Goal: Task Accomplishment & Management: Manage account settings

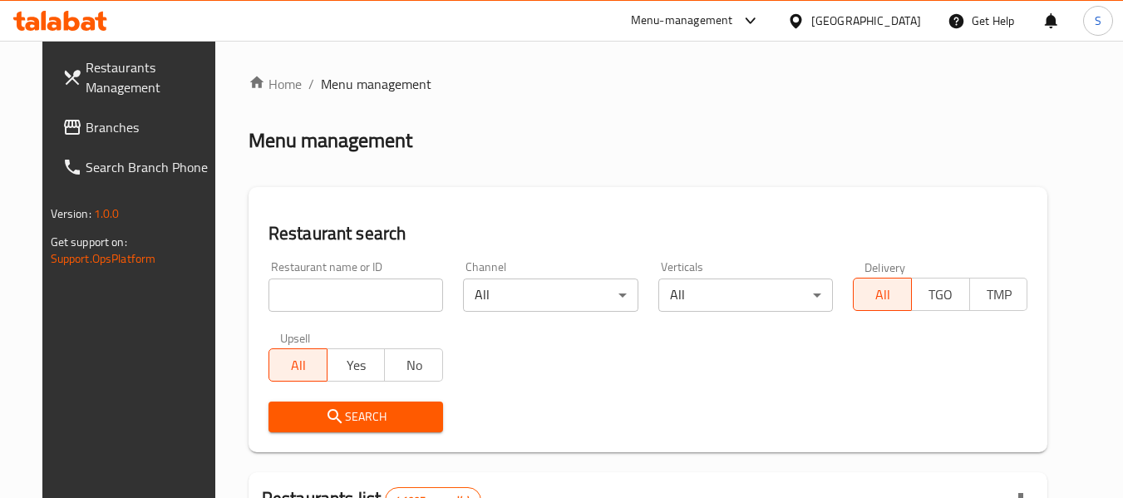
click at [311, 300] on input "search" at bounding box center [355, 294] width 175 height 33
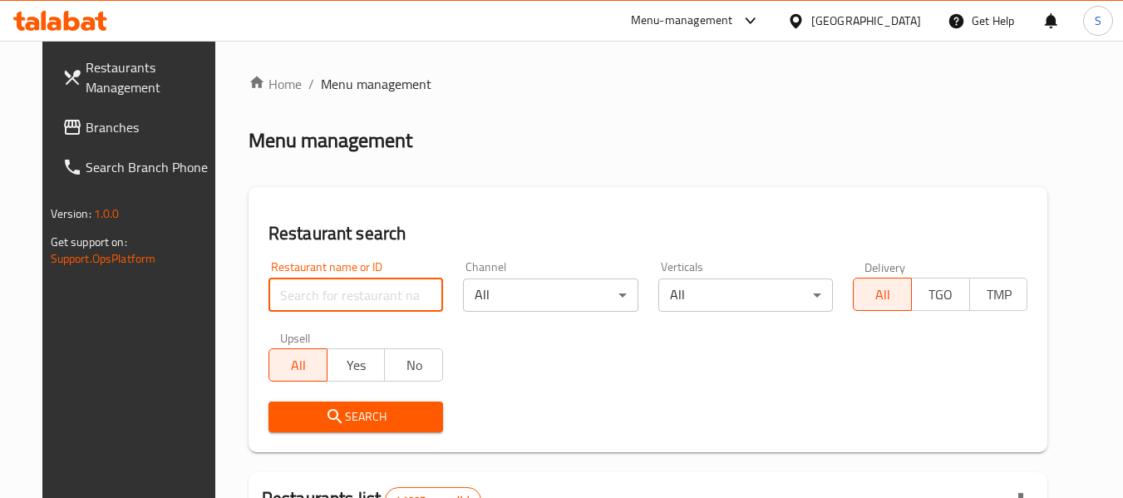
paste input "667364"
type input "667364"
click button "Search" at bounding box center [355, 416] width 175 height 31
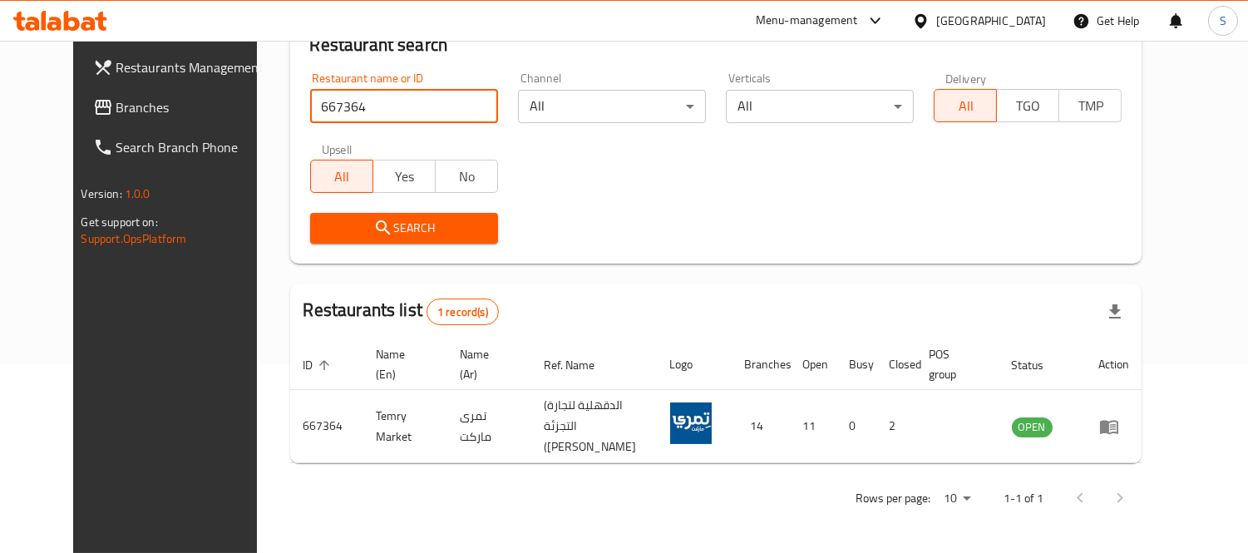
scroll to position [175, 0]
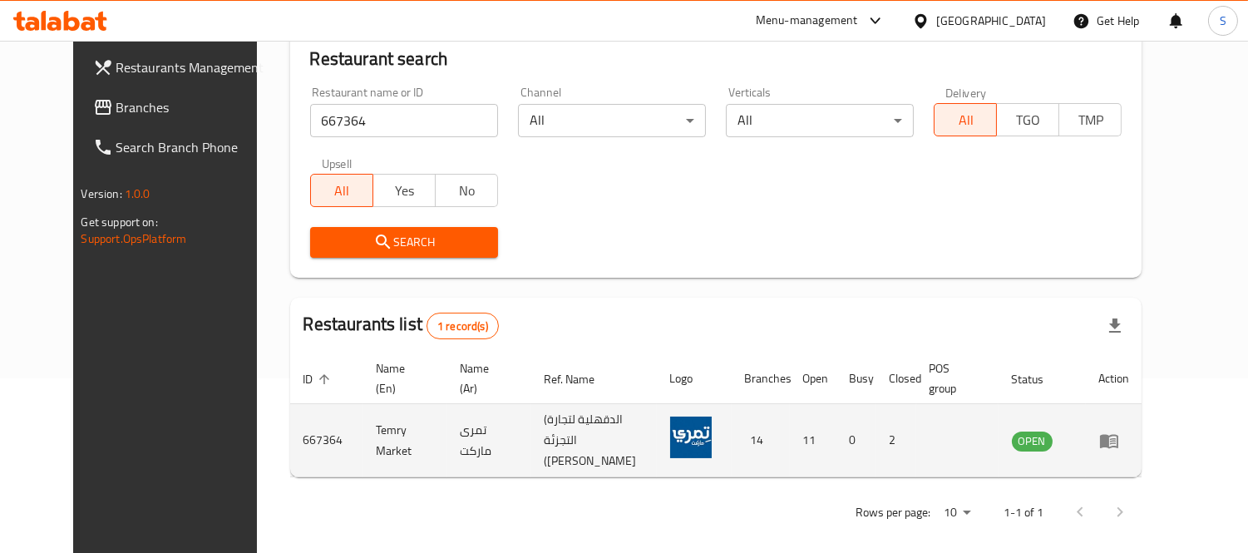
click at [1119, 431] on icon "enhanced table" at bounding box center [1109, 441] width 20 height 20
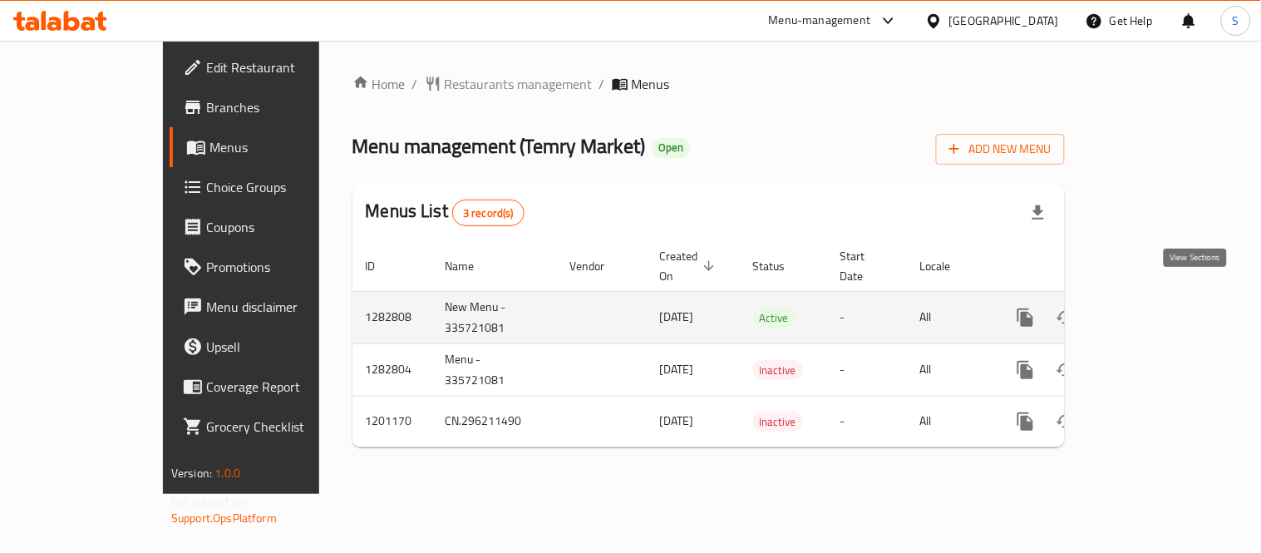
click at [1122, 309] on link "enhanced table" at bounding box center [1145, 318] width 40 height 40
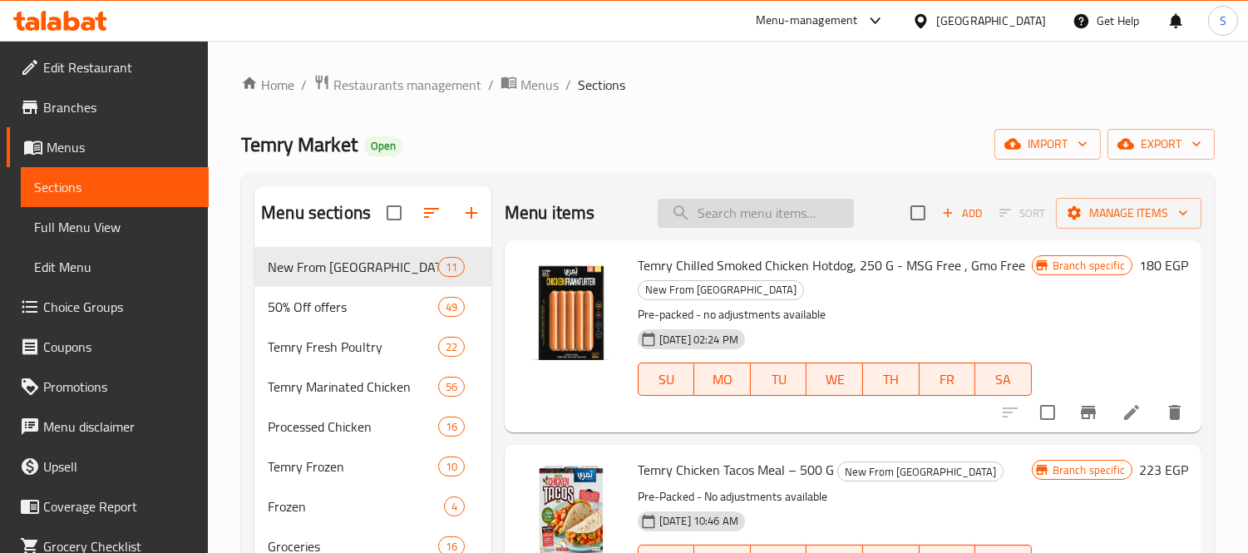
click at [734, 217] on input "search" at bounding box center [755, 213] width 196 height 29
paste input "667364"
click at [741, 209] on input "667364" at bounding box center [755, 213] width 196 height 29
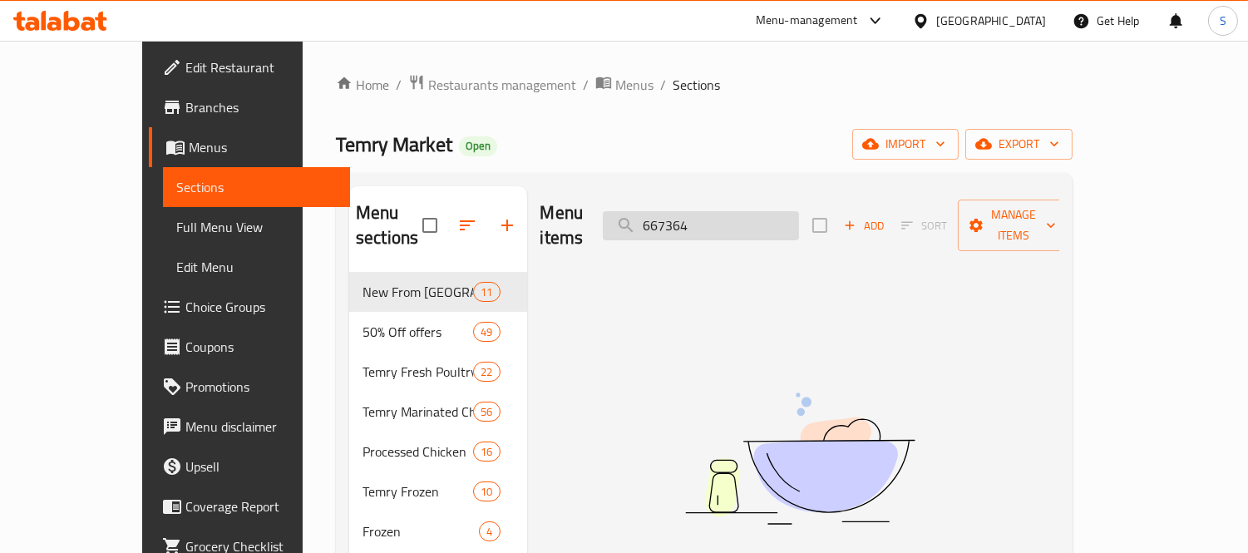
paste input "Back to School offers 1"
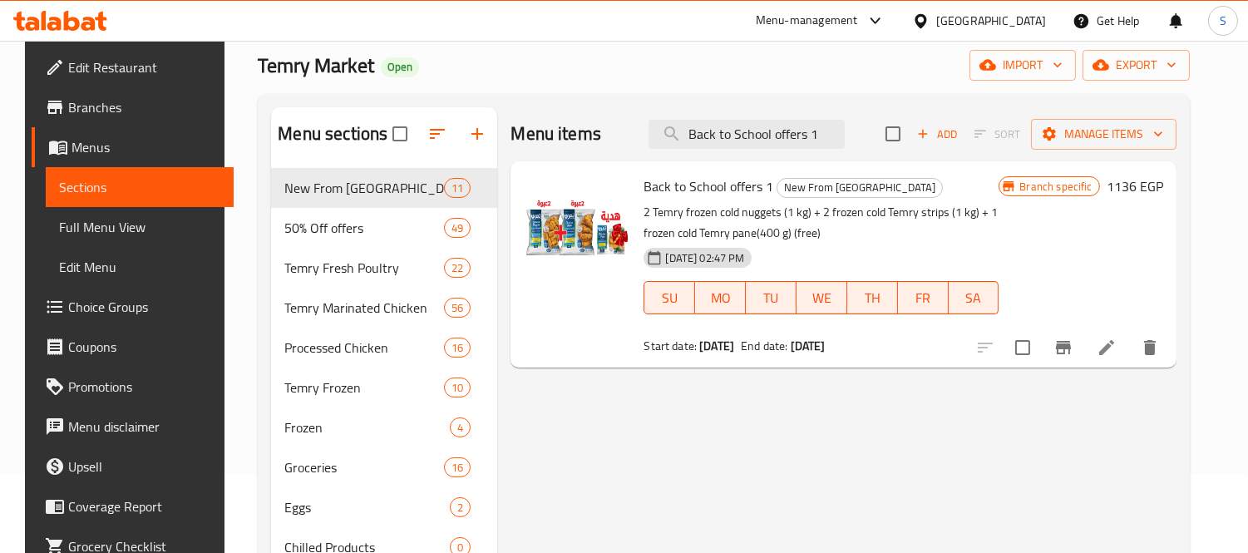
scroll to position [233, 0]
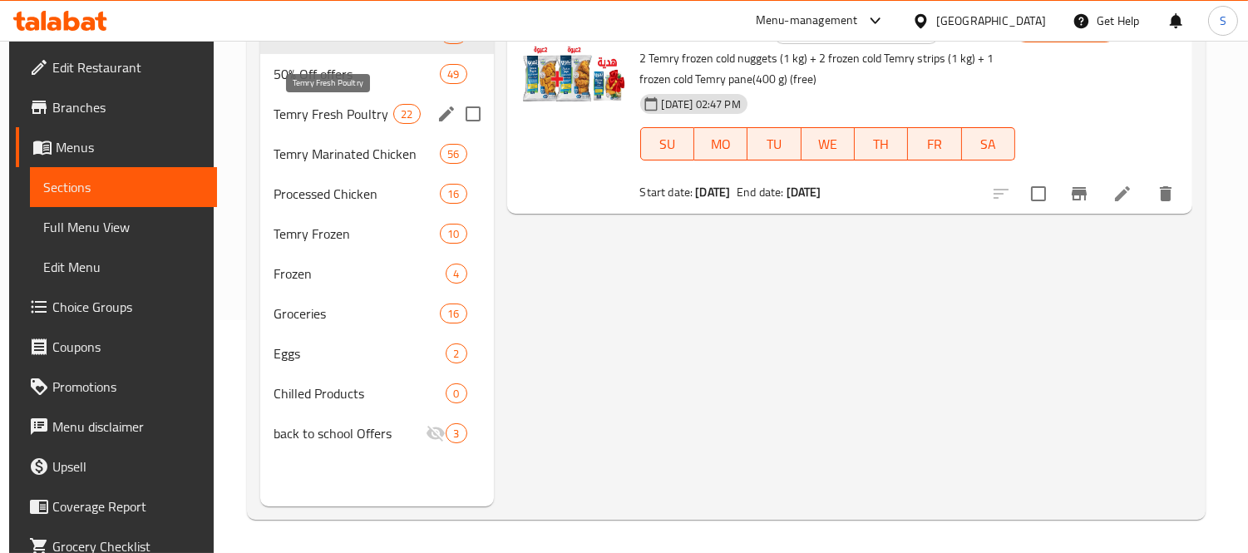
type input "Back to School offers 1"
click at [378, 120] on span "Temry Fresh Poultry" at bounding box center [333, 114] width 120 height 20
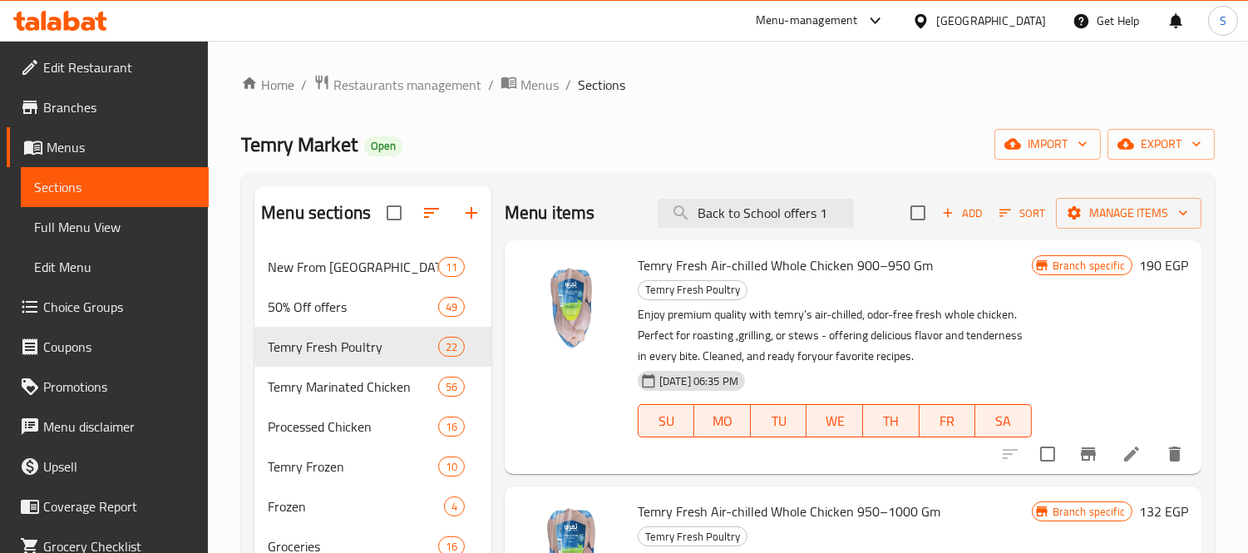
click at [369, 243] on nav "New From Temry 11 50% Off offers 49 Temry Fresh Poultry 22 Temry Marinated Chic…" at bounding box center [372, 466] width 237 height 452
click at [376, 270] on span "New From [GEOGRAPHIC_DATA]" at bounding box center [329, 267] width 123 height 20
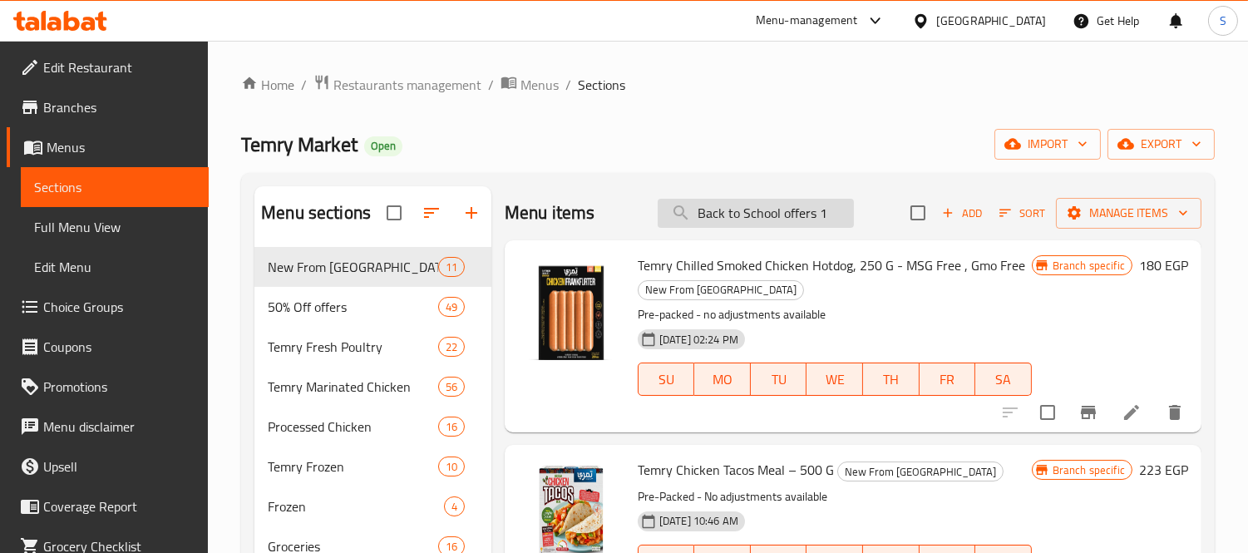
click at [820, 209] on input "Back to School offers 1" at bounding box center [755, 213] width 196 height 29
click at [858, 159] on div "Temry Market Open import export" at bounding box center [727, 144] width 973 height 31
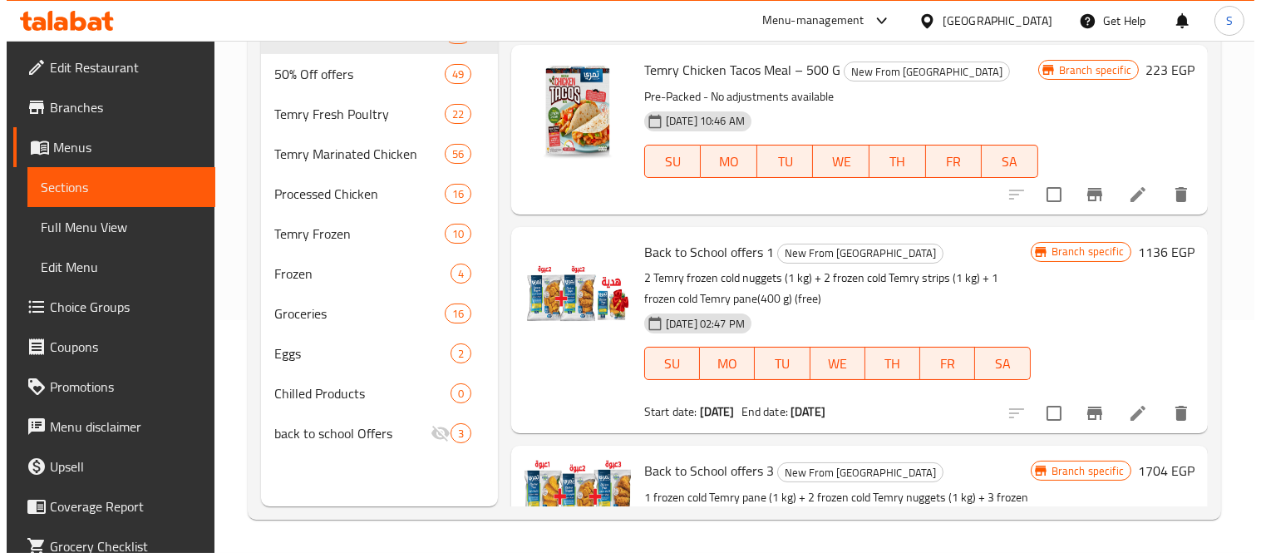
scroll to position [185, 0]
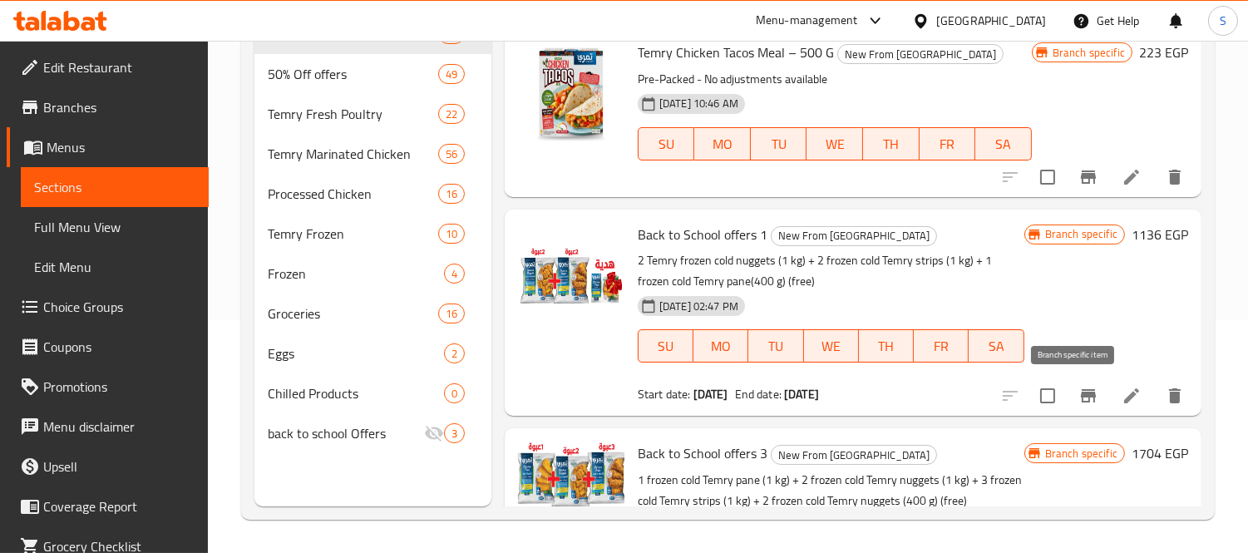
click at [1080, 391] on icon "Branch-specific-item" at bounding box center [1087, 395] width 15 height 13
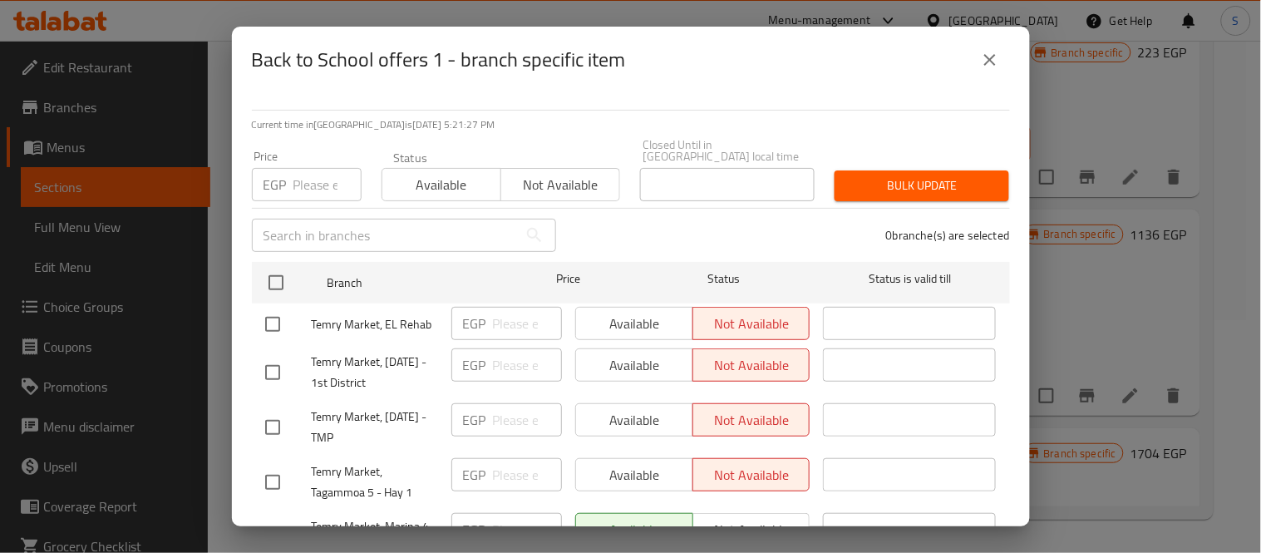
scroll to position [92, 0]
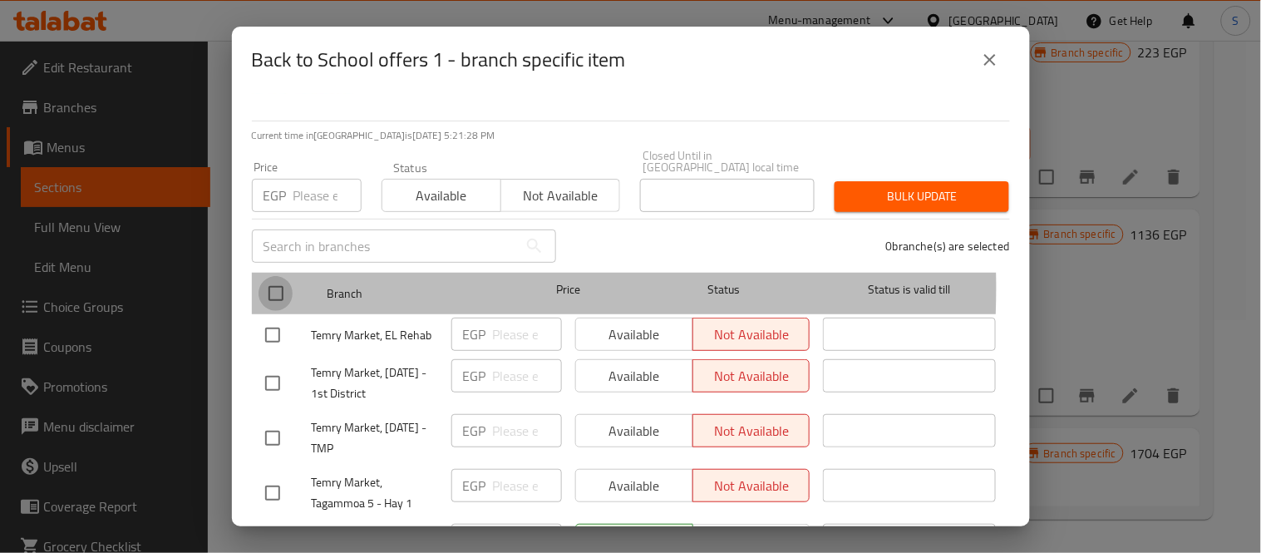
click at [280, 276] on input "checkbox" at bounding box center [275, 293] width 35 height 35
checkbox input "true"
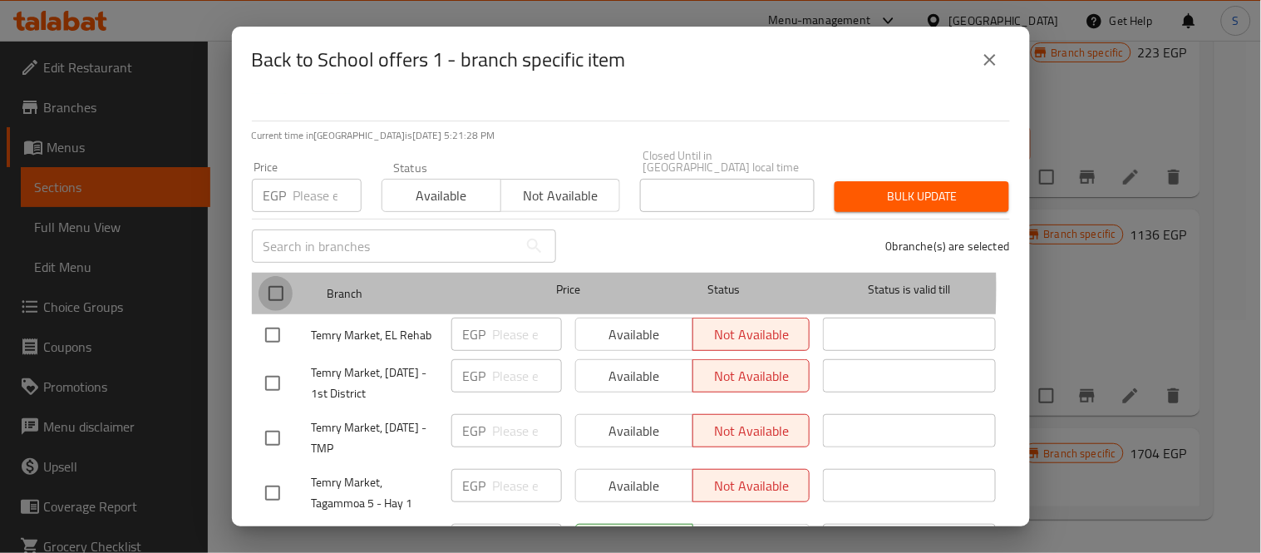
checkbox input "true"
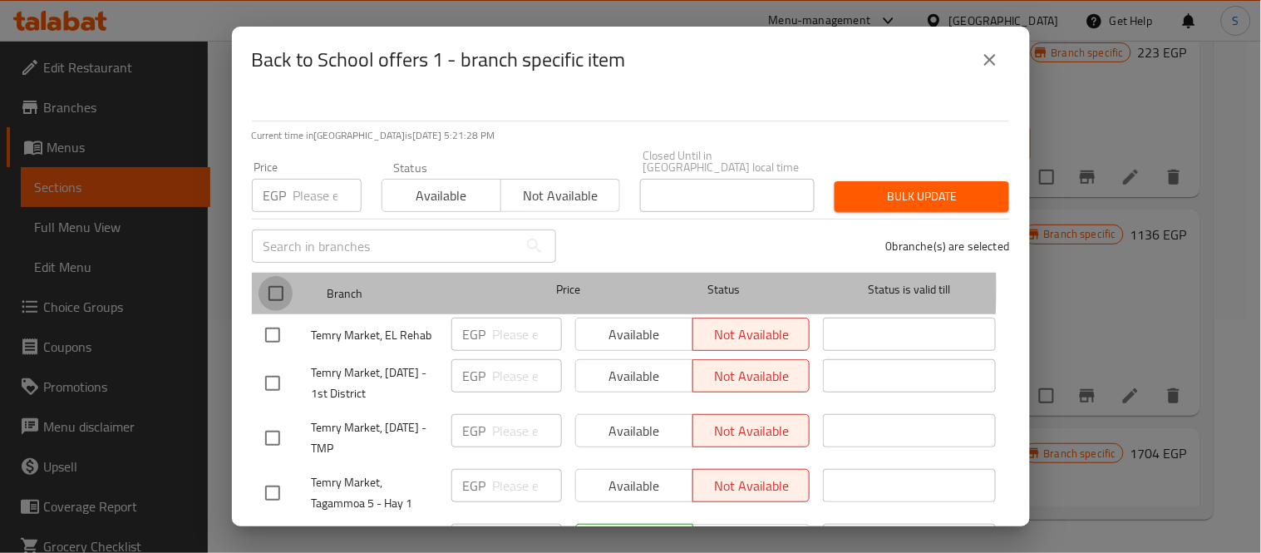
checkbox input "true"
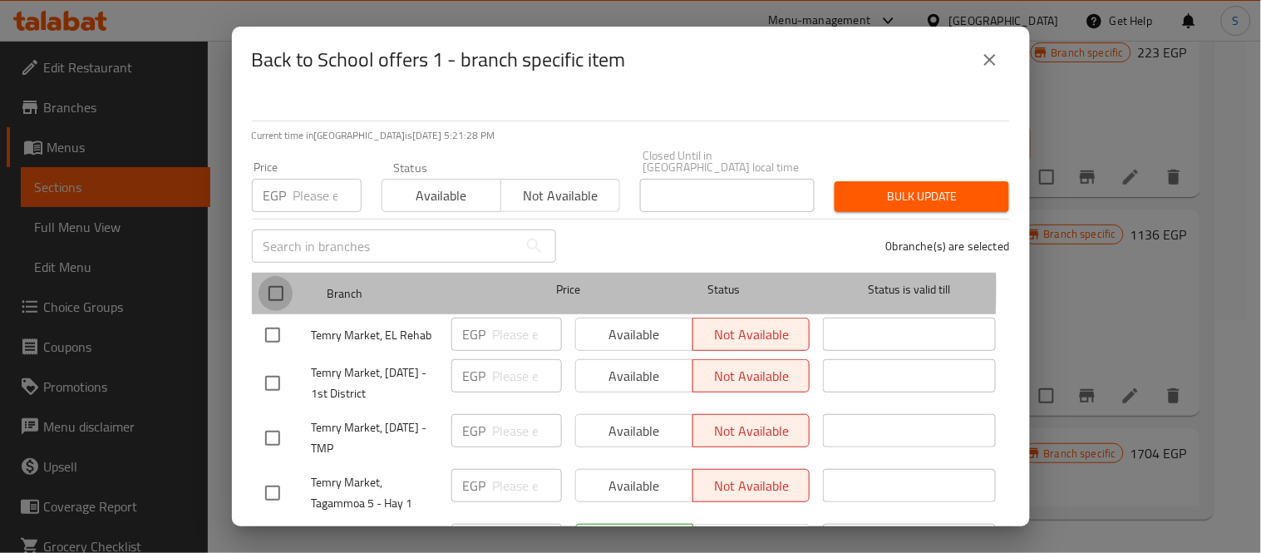
checkbox input "true"
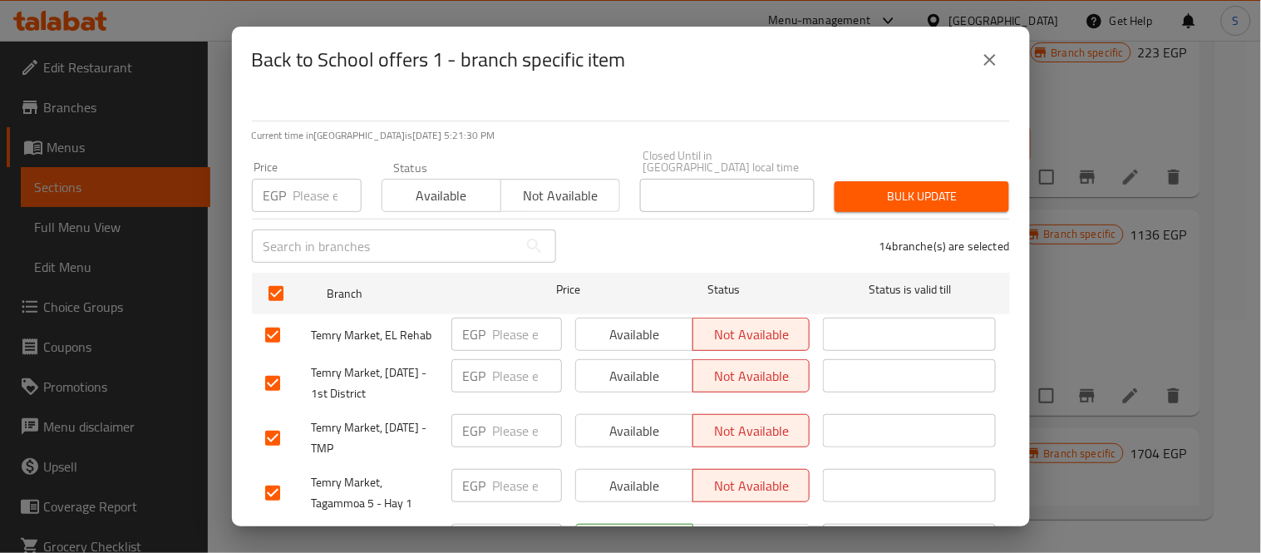
click at [450, 194] on span "Available" at bounding box center [442, 196] width 106 height 24
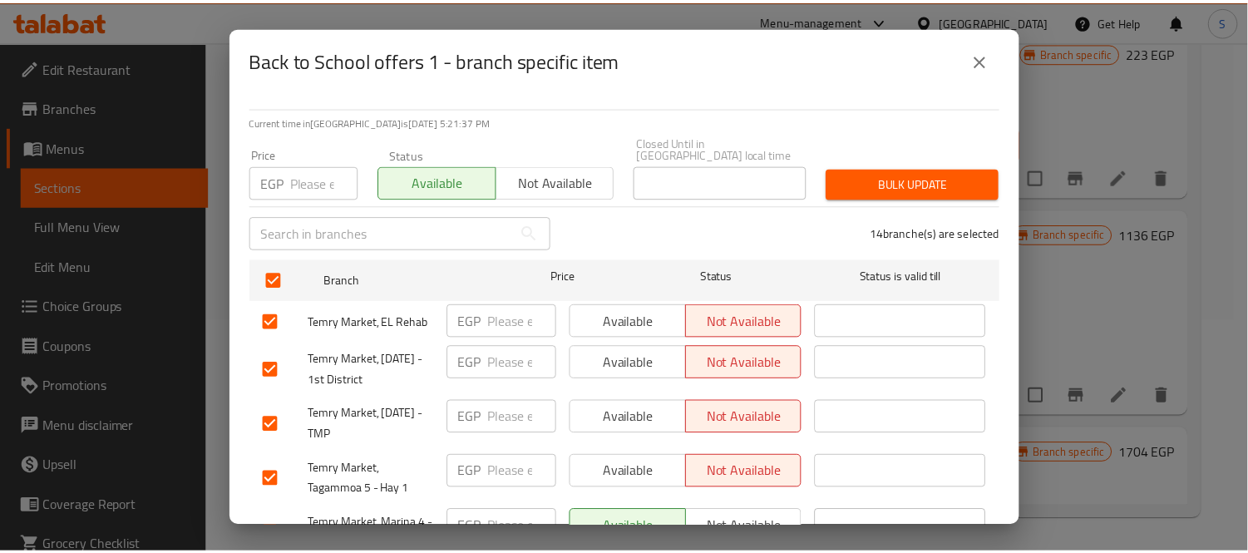
scroll to position [0, 0]
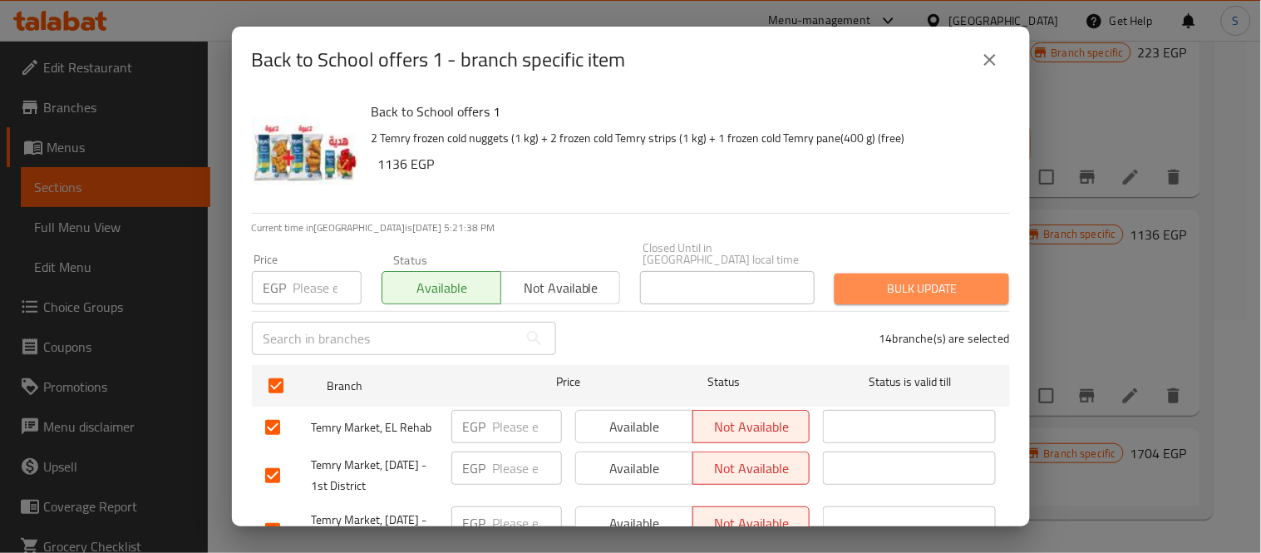
click at [940, 278] on span "Bulk update" at bounding box center [922, 288] width 148 height 21
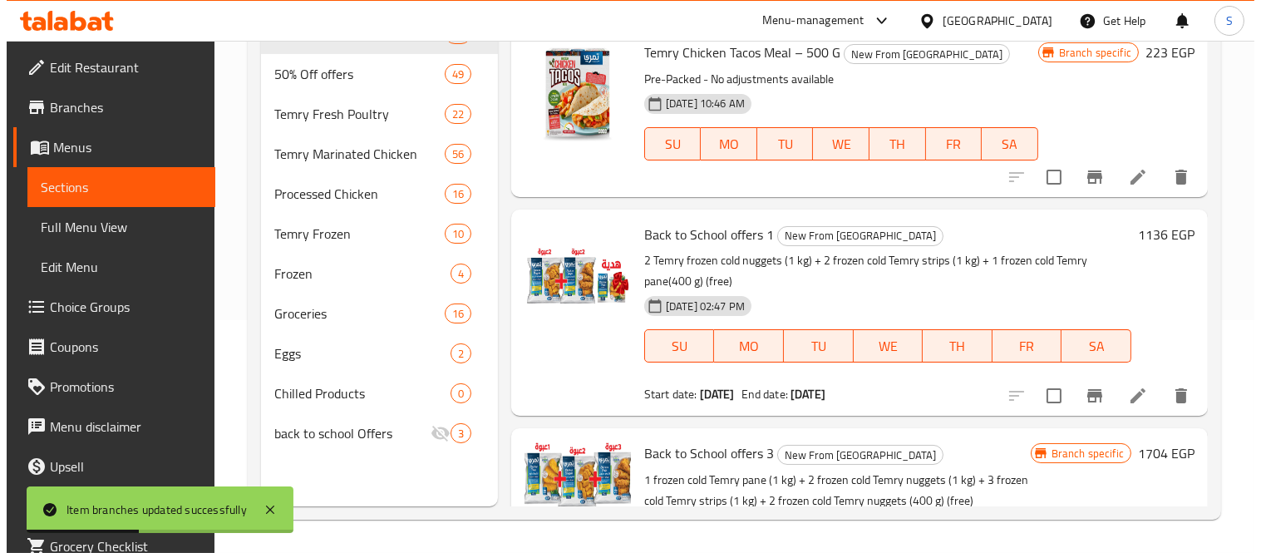
scroll to position [1064, 0]
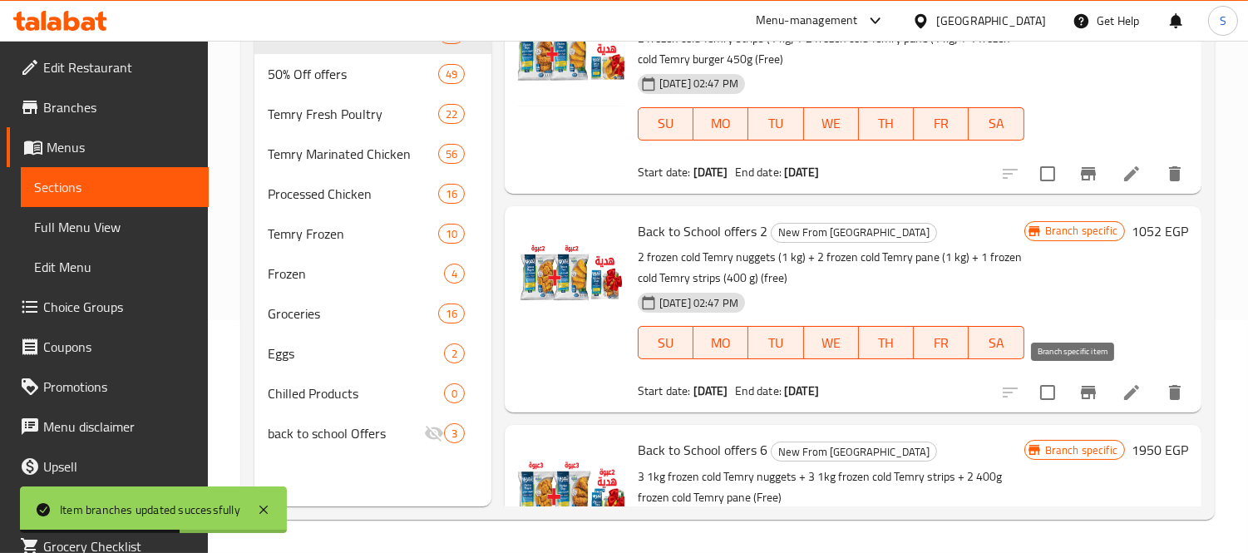
click at [1081, 389] on button "Branch-specific-item" at bounding box center [1088, 392] width 40 height 40
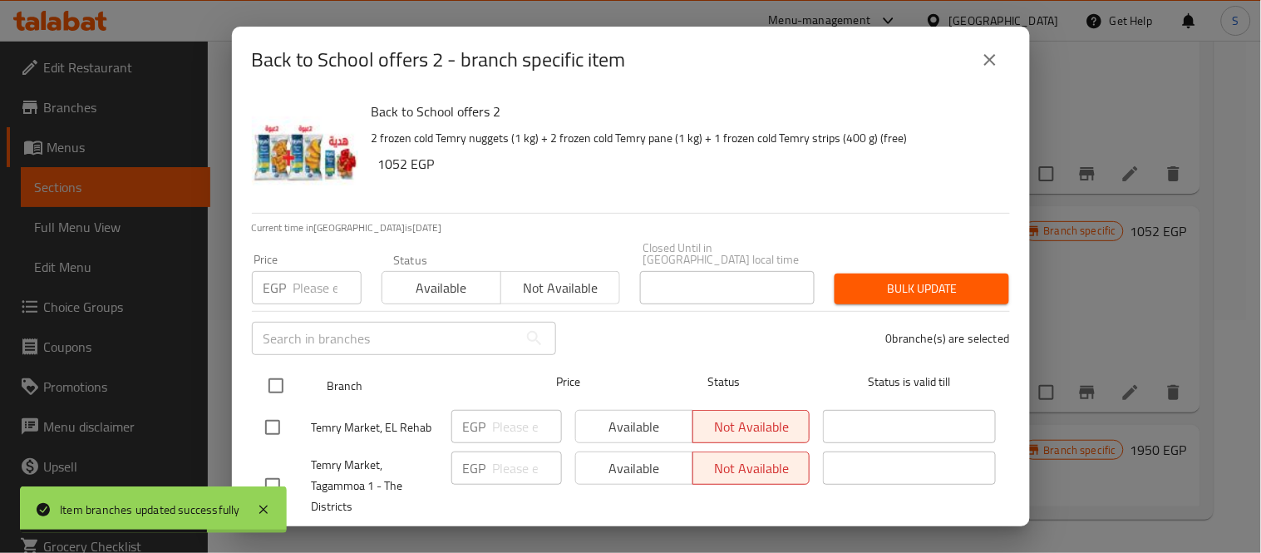
click at [276, 368] on input "checkbox" at bounding box center [275, 385] width 35 height 35
checkbox input "true"
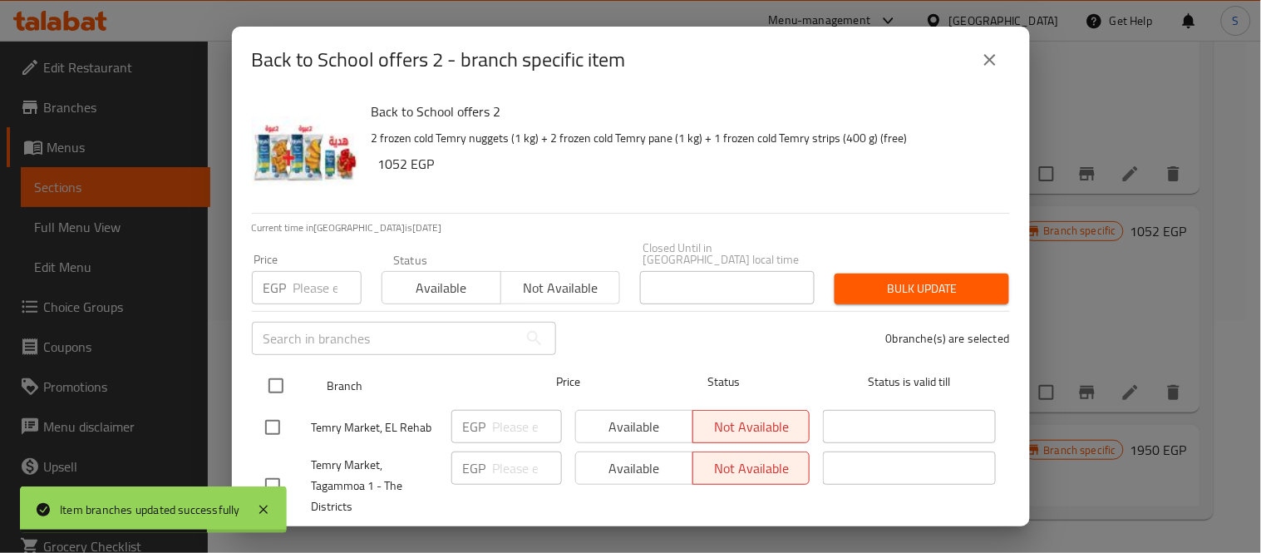
checkbox input "true"
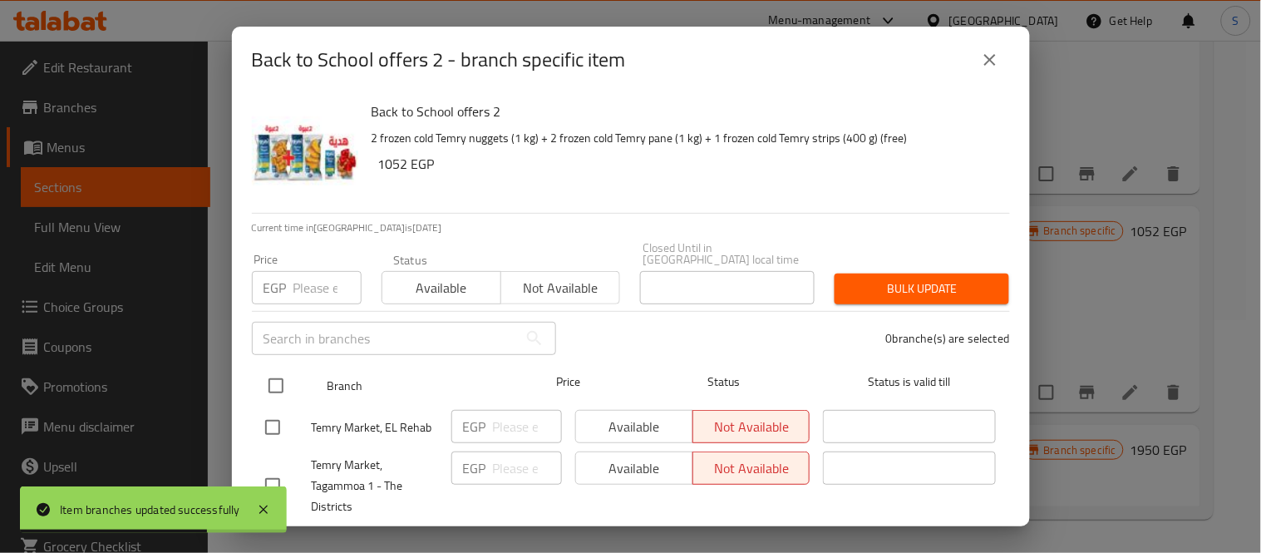
checkbox input "true"
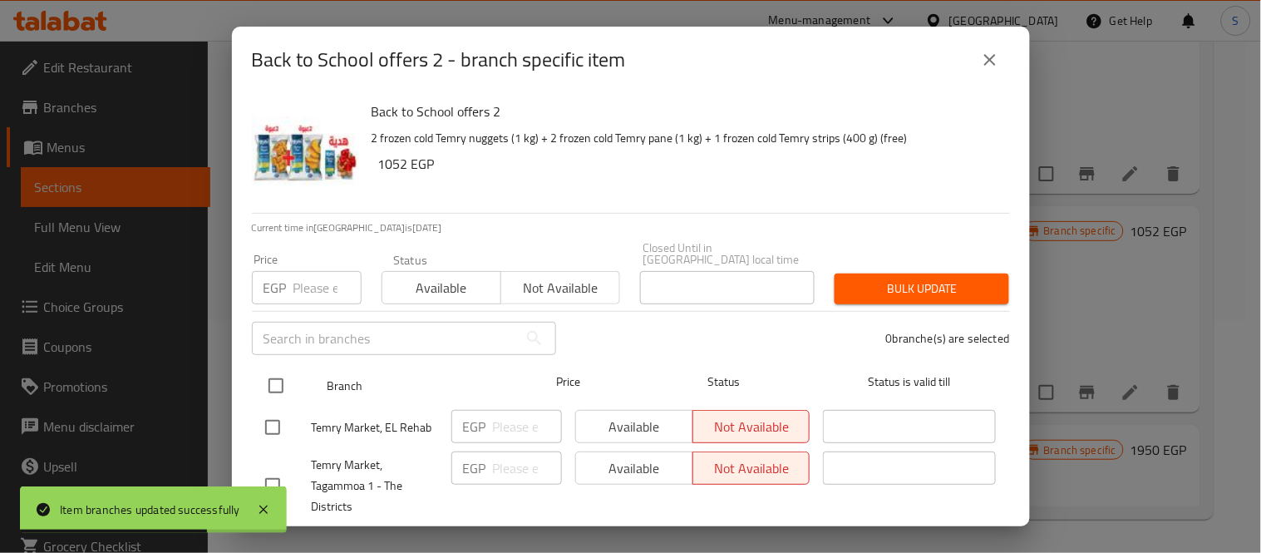
checkbox input "true"
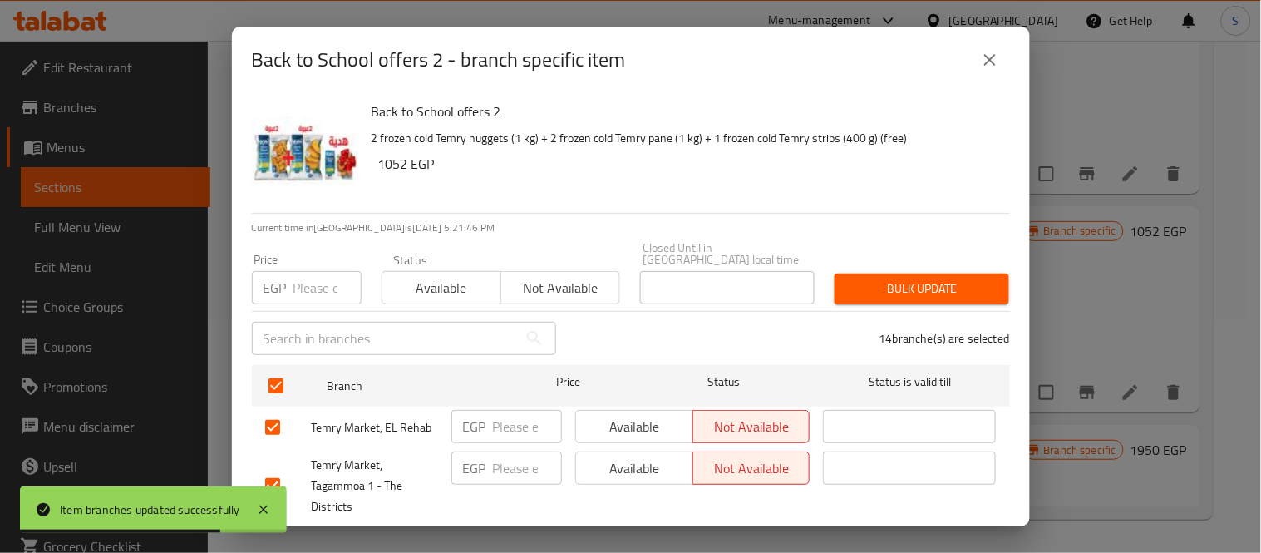
click at [391, 284] on span "Available" at bounding box center [442, 288] width 106 height 24
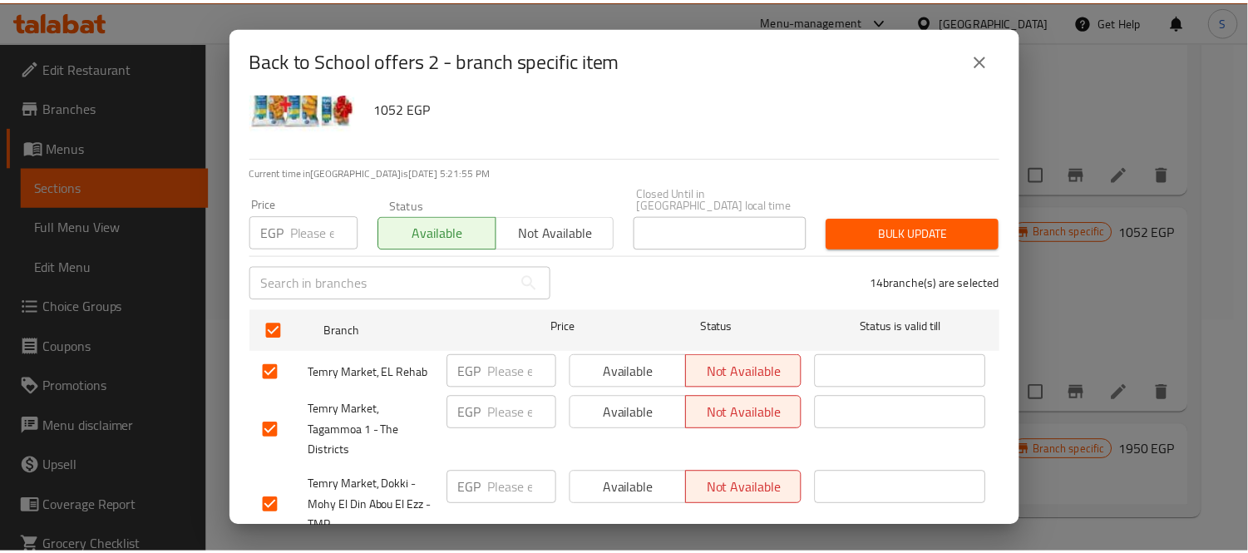
scroll to position [34, 0]
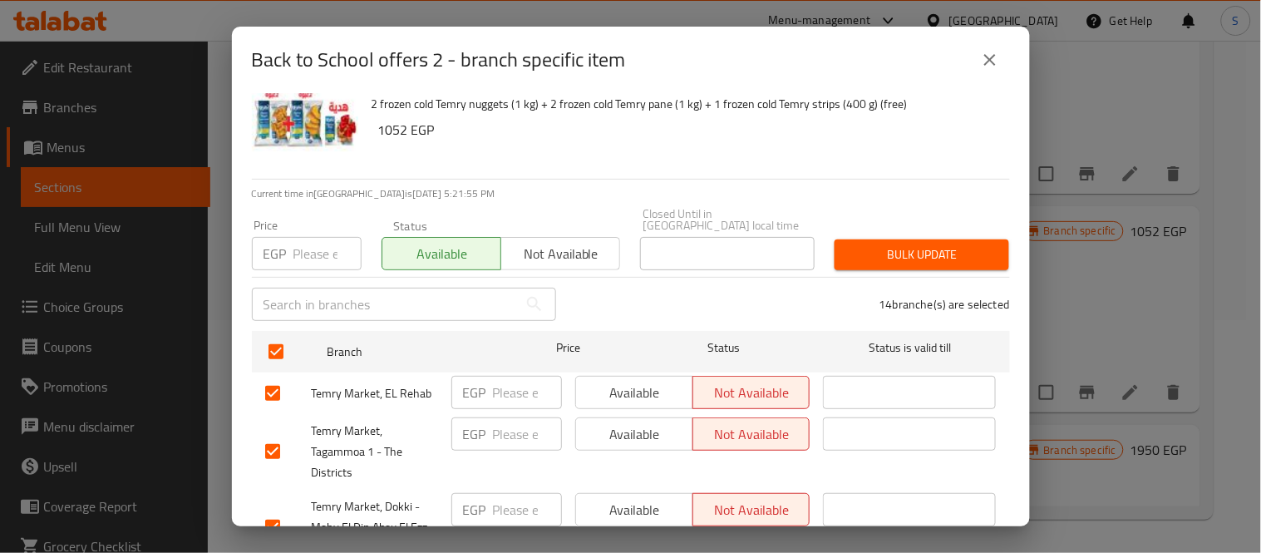
click at [873, 244] on span "Bulk update" at bounding box center [922, 254] width 148 height 21
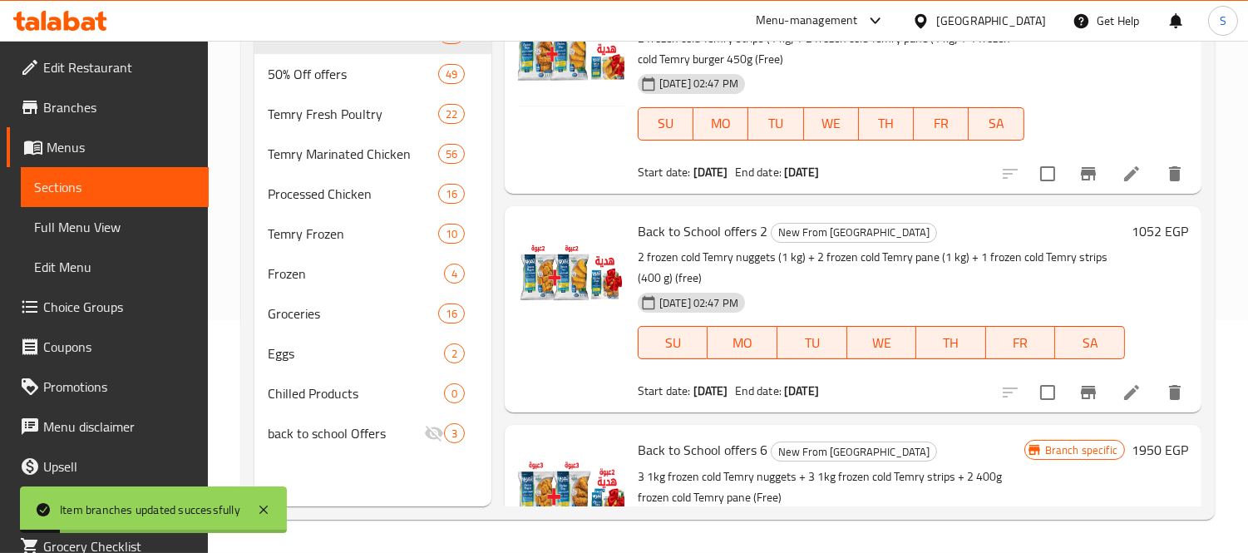
drag, startPoint x: 869, startPoint y: 251, endPoint x: 878, endPoint y: 258, distance: 11.8
click at [869, 251] on p "2 frozen cold Temry nuggets (1 kg) + 2 frozen cold Temry pane (1 kg) + 1 frozen…" at bounding box center [880, 268] width 487 height 42
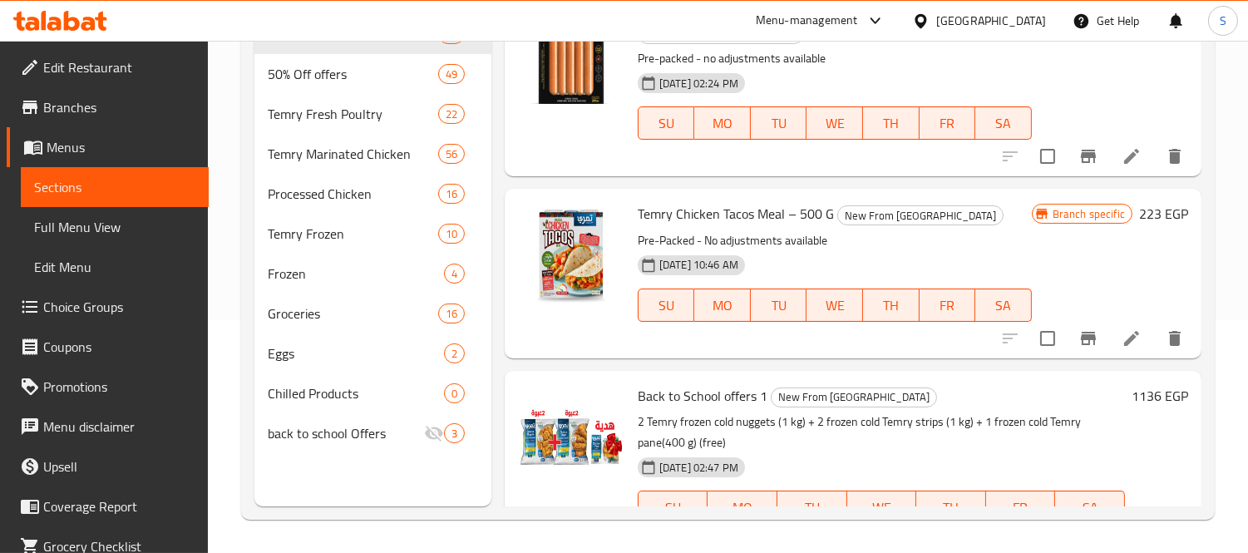
scroll to position [92, 0]
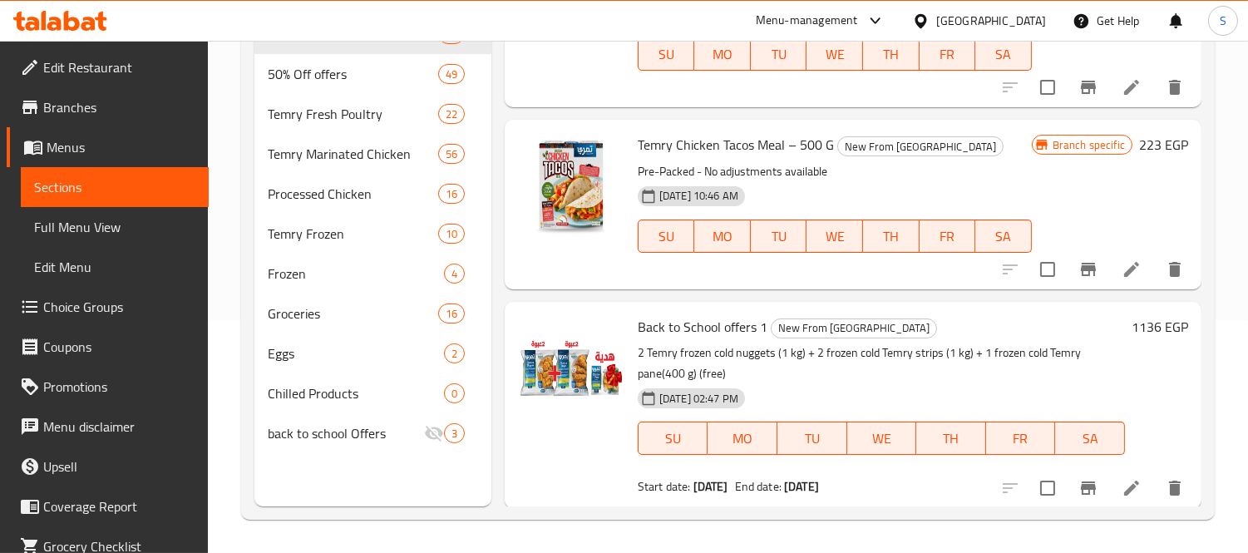
click at [1122, 333] on h6 "1136 EGP" at bounding box center [1159, 326] width 57 height 23
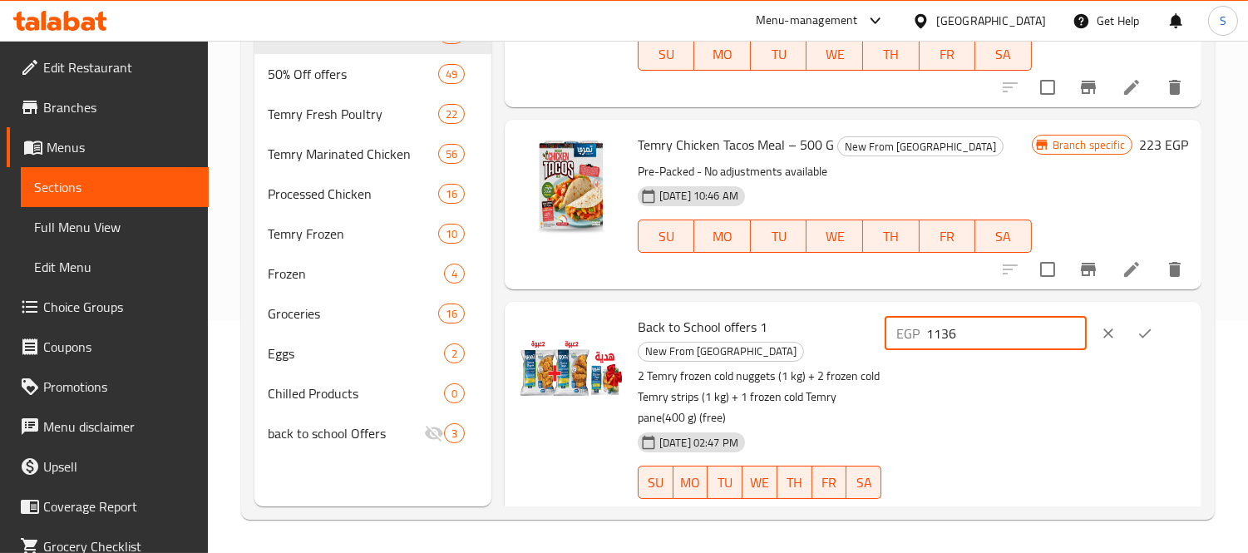
click at [981, 330] on input "1136" at bounding box center [1006, 333] width 160 height 33
paste input "261"
type input "1261"
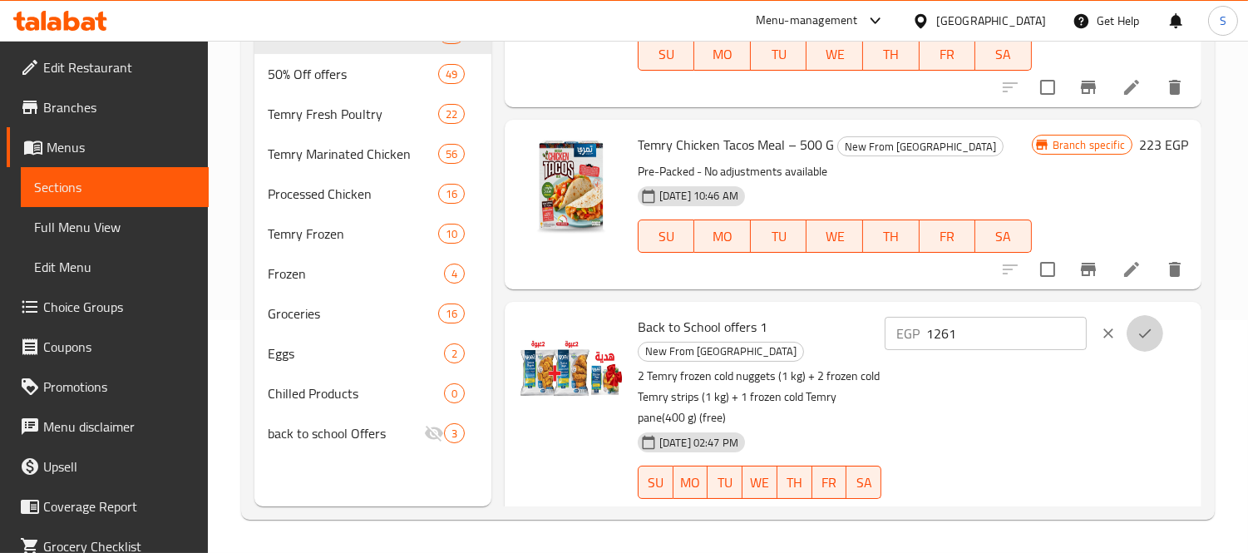
click at [1122, 337] on icon "ok" at bounding box center [1144, 333] width 17 height 17
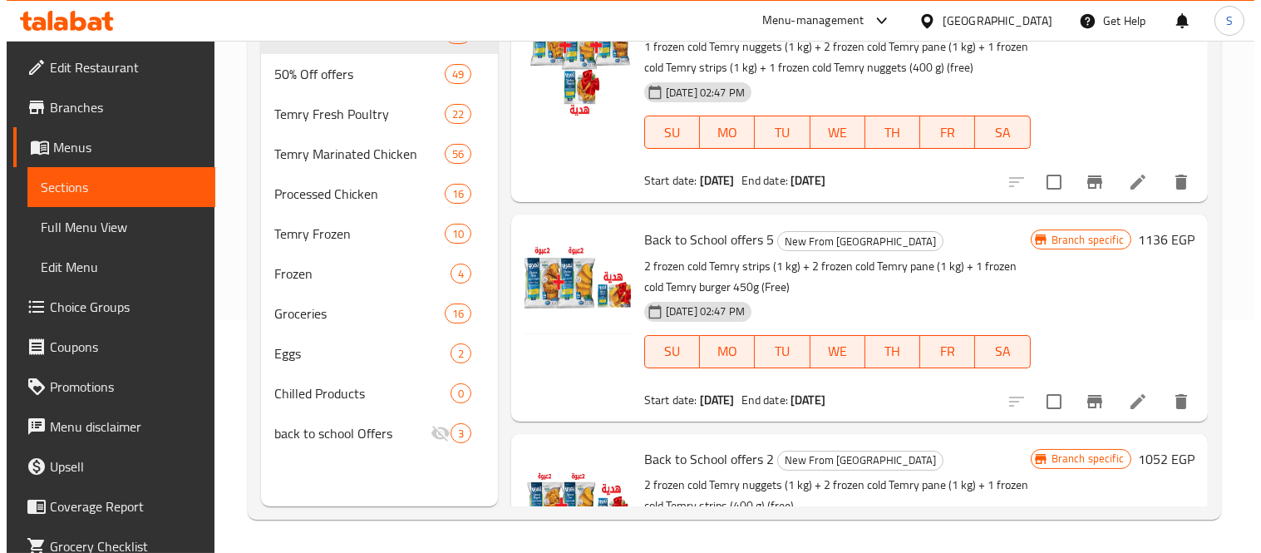
scroll to position [971, 0]
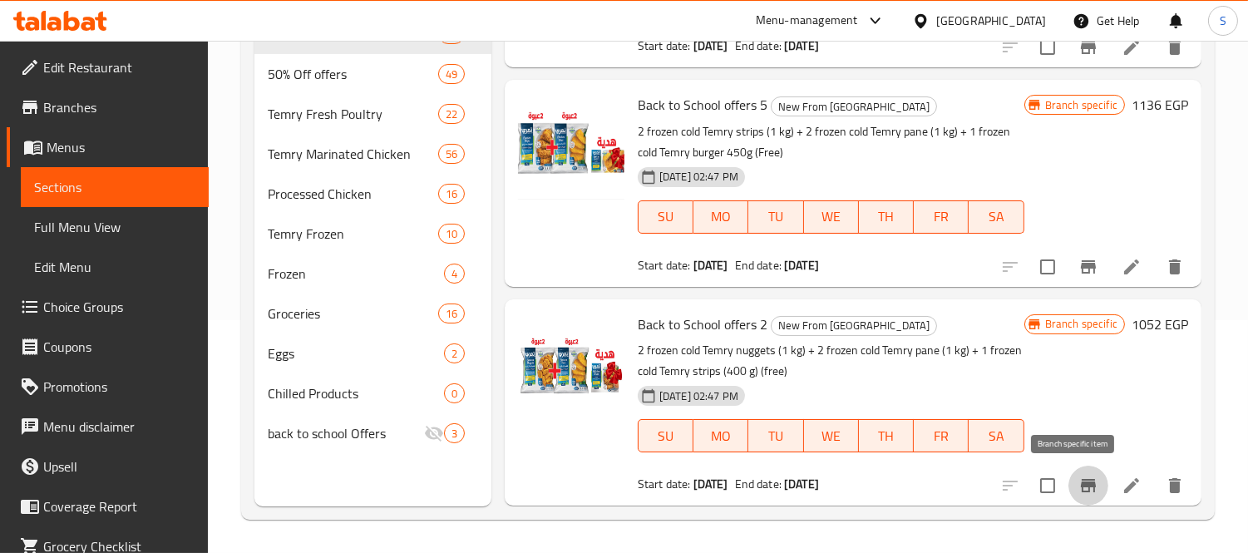
click at [1081, 480] on icon "Branch-specific-item" at bounding box center [1088, 485] width 20 height 20
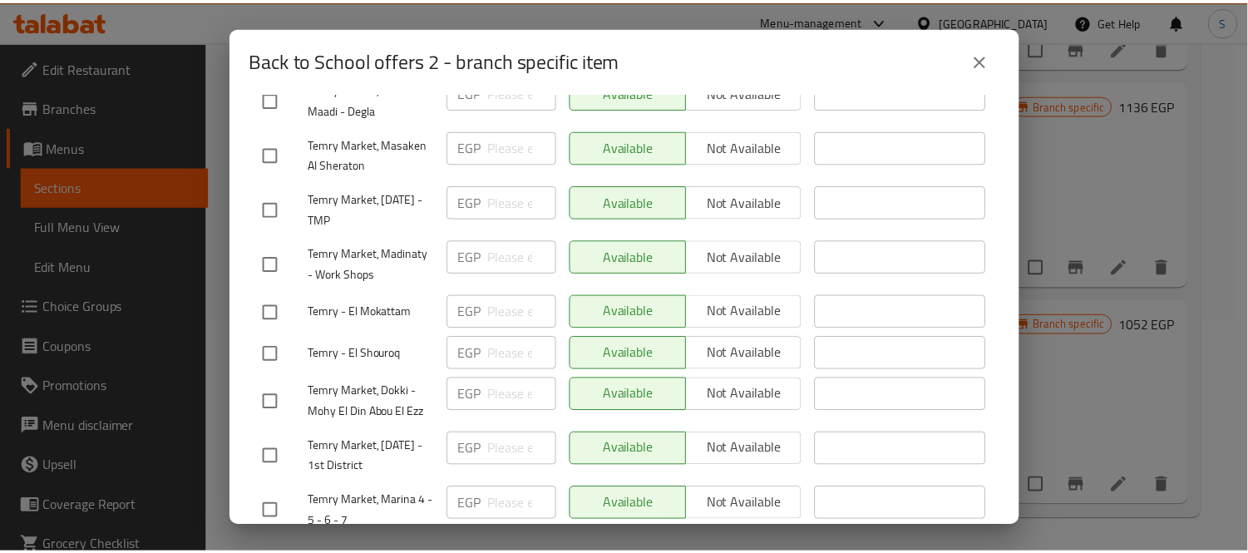
scroll to position [680, 0]
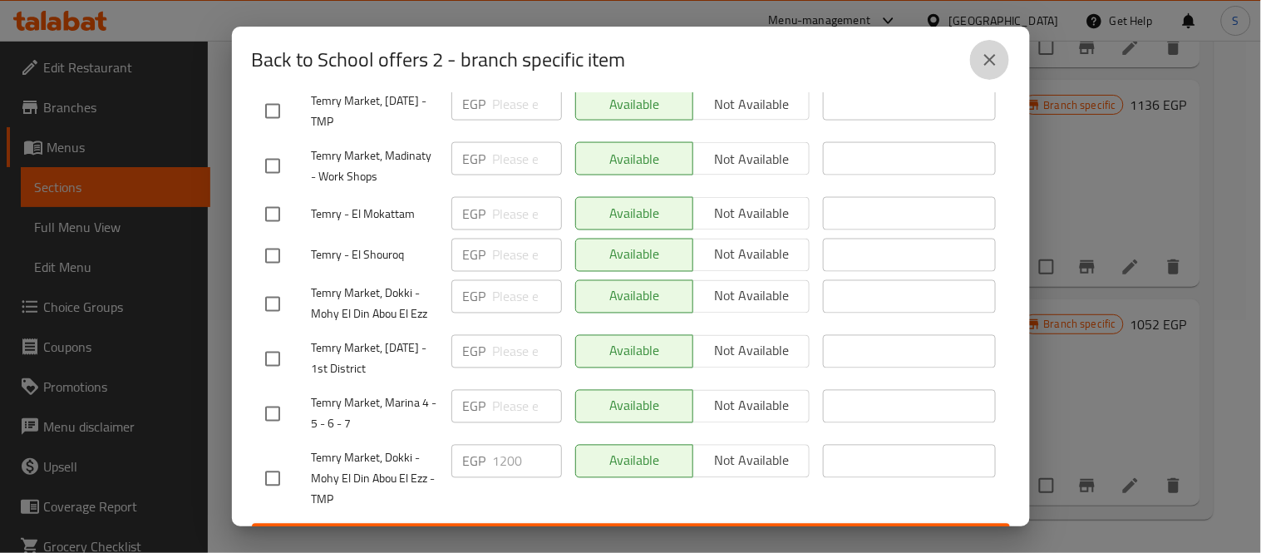
click at [994, 65] on icon "close" at bounding box center [990, 60] width 20 height 20
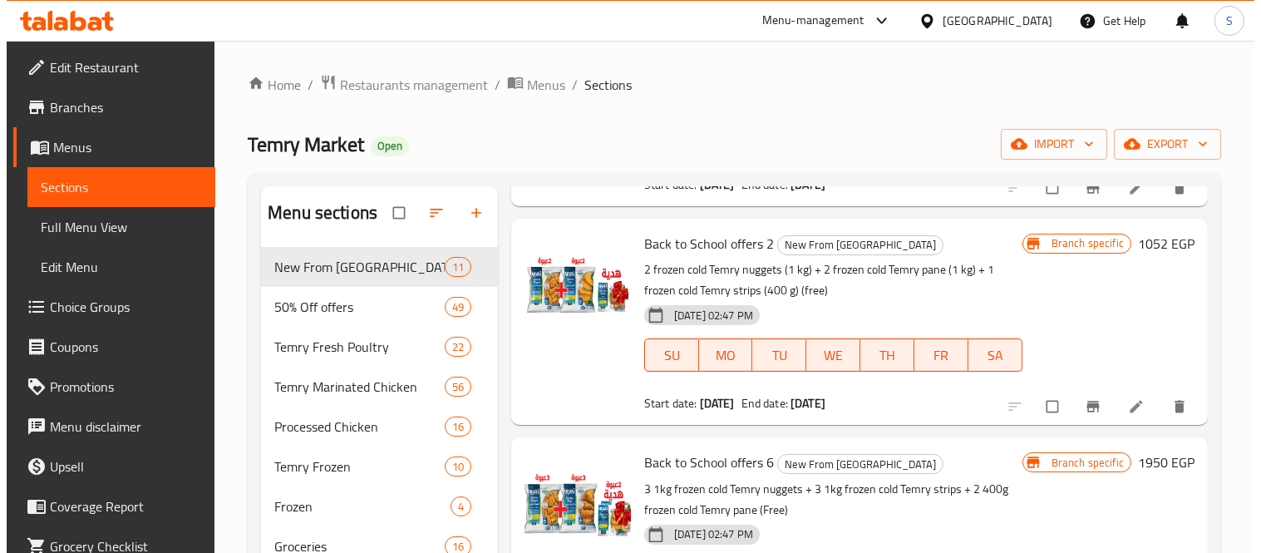
scroll to position [1292, 0]
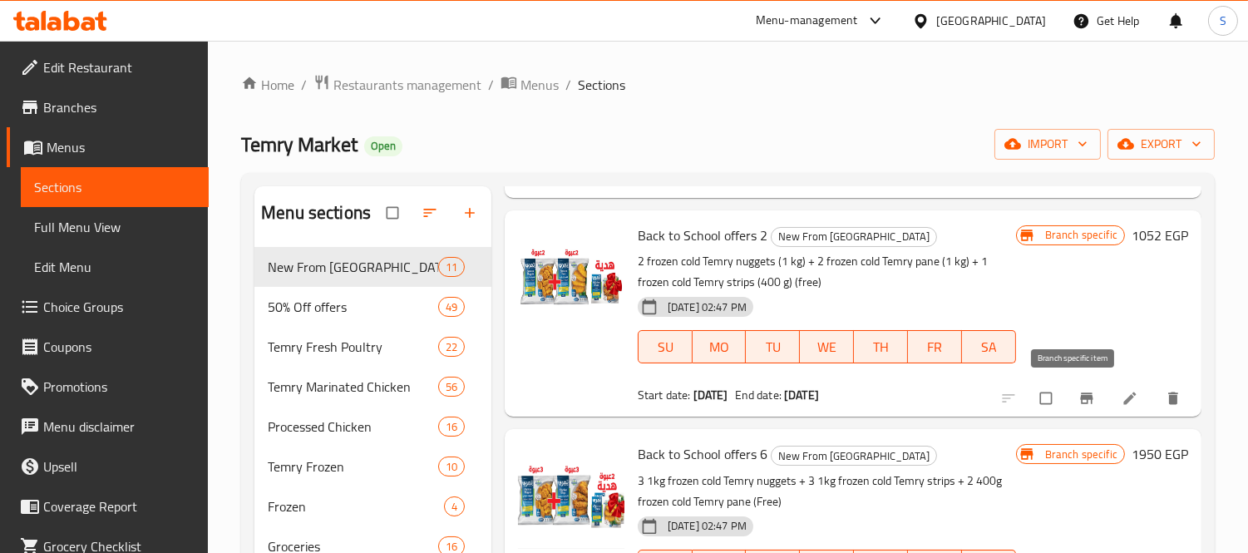
click at [1080, 396] on icon "Branch-specific-item" at bounding box center [1086, 397] width 12 height 11
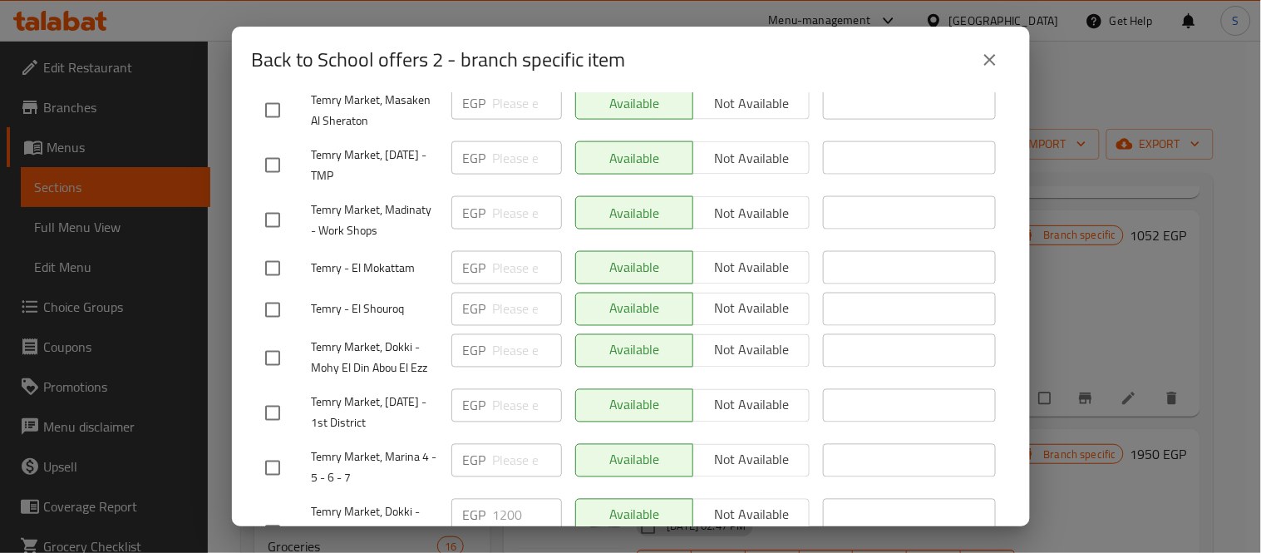
scroll to position [680, 0]
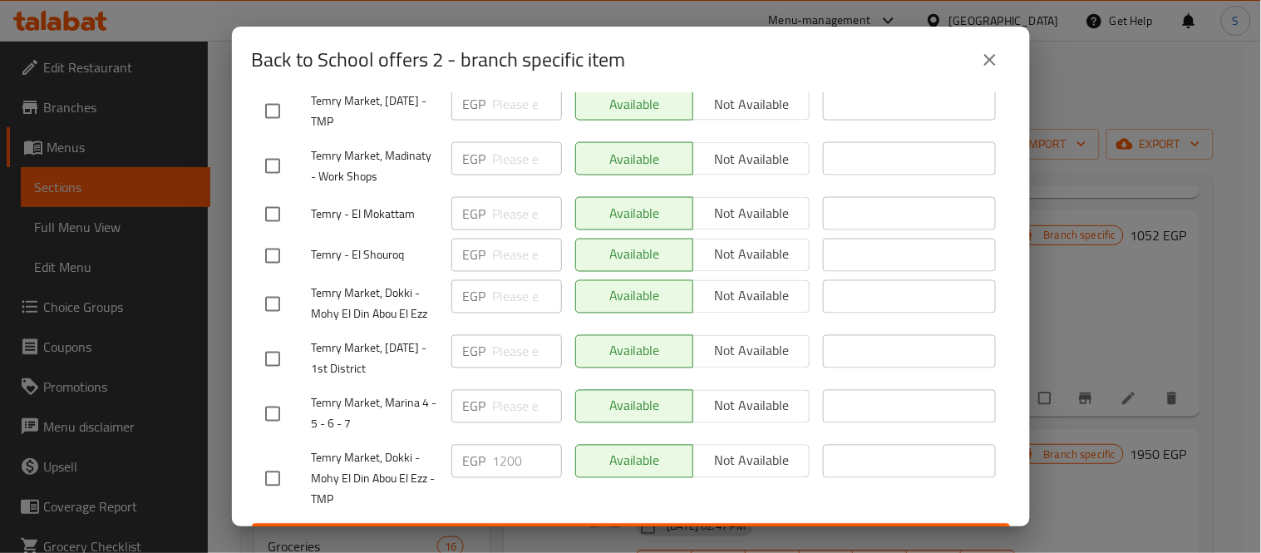
click at [277, 461] on input "checkbox" at bounding box center [272, 478] width 35 height 35
checkbox input "true"
click at [504, 445] on input "1200" at bounding box center [527, 461] width 69 height 33
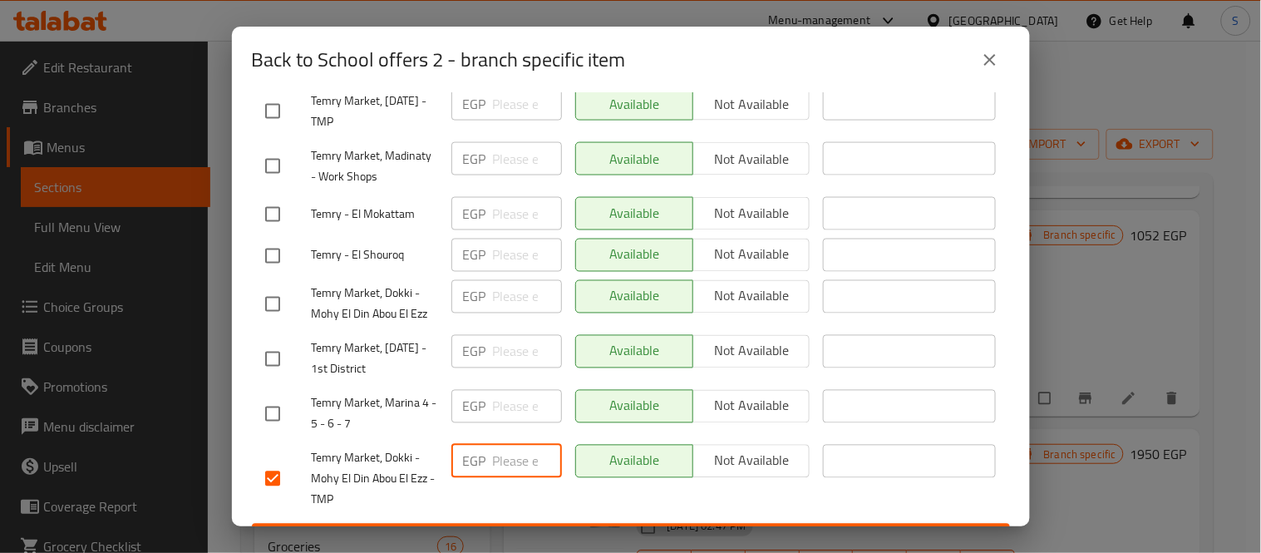
click at [536, 529] on span "Save" at bounding box center [630, 539] width 731 height 21
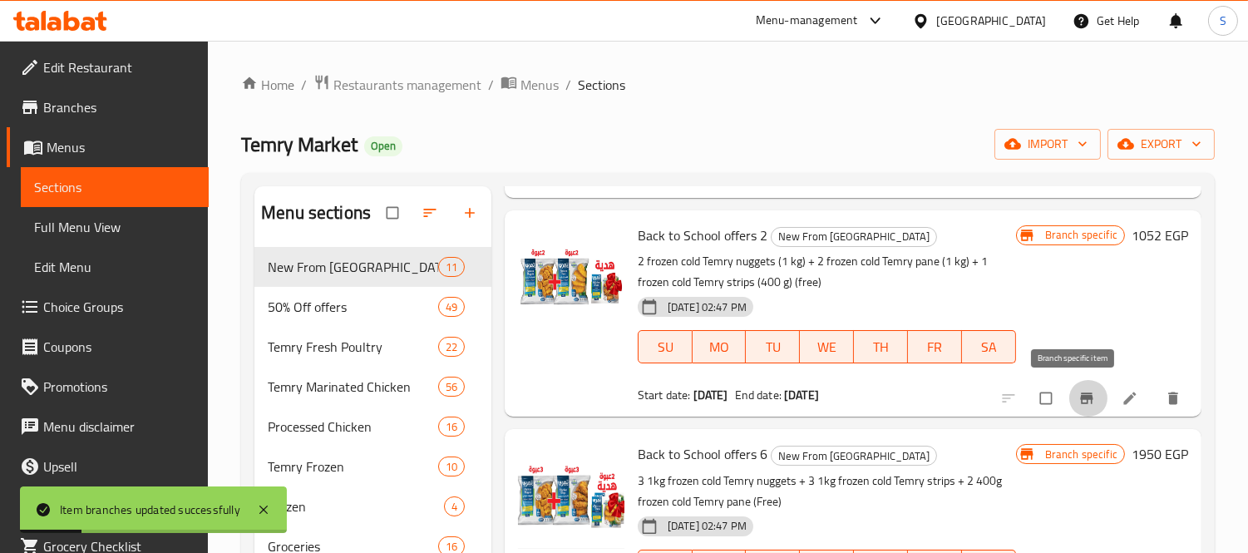
click at [1078, 405] on icon "Branch-specific-item" at bounding box center [1086, 398] width 17 height 17
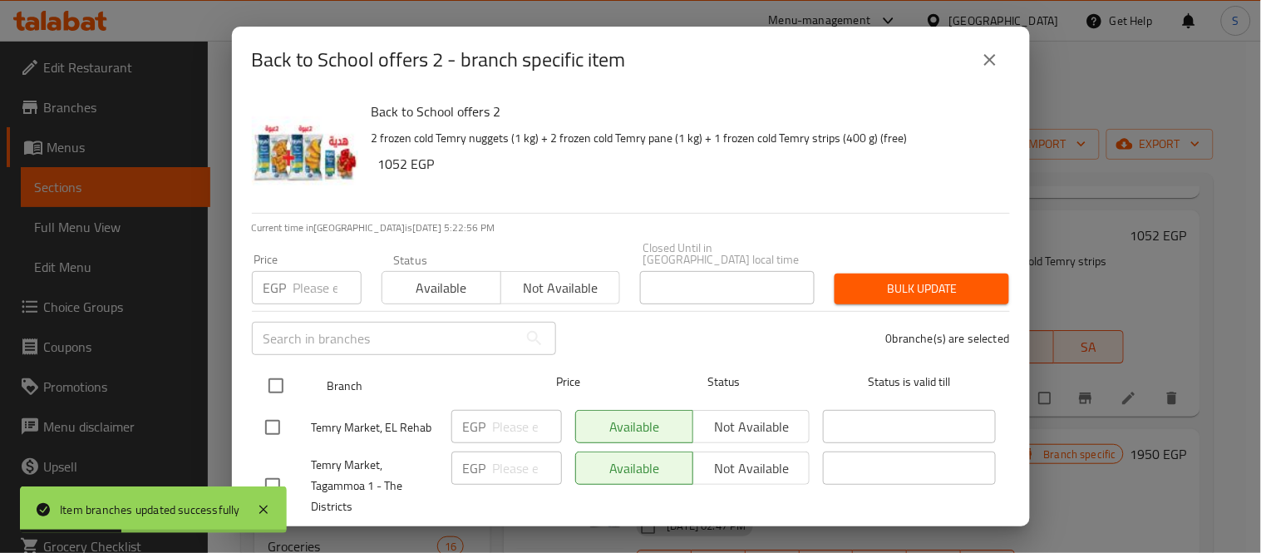
click at [278, 377] on input "checkbox" at bounding box center [275, 385] width 35 height 35
checkbox input "true"
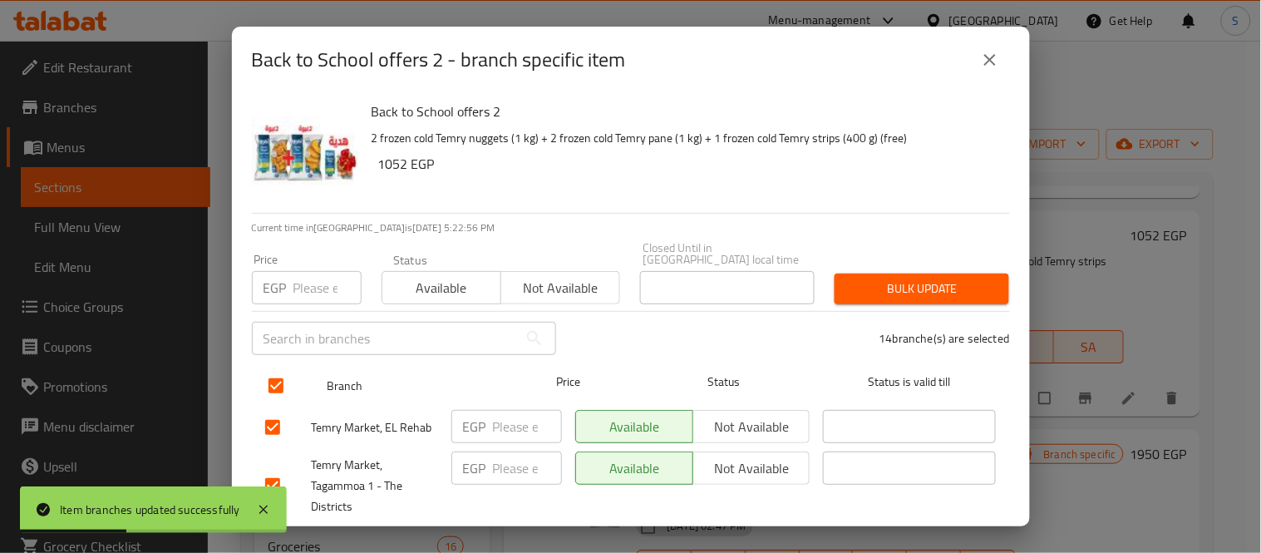
checkbox input "true"
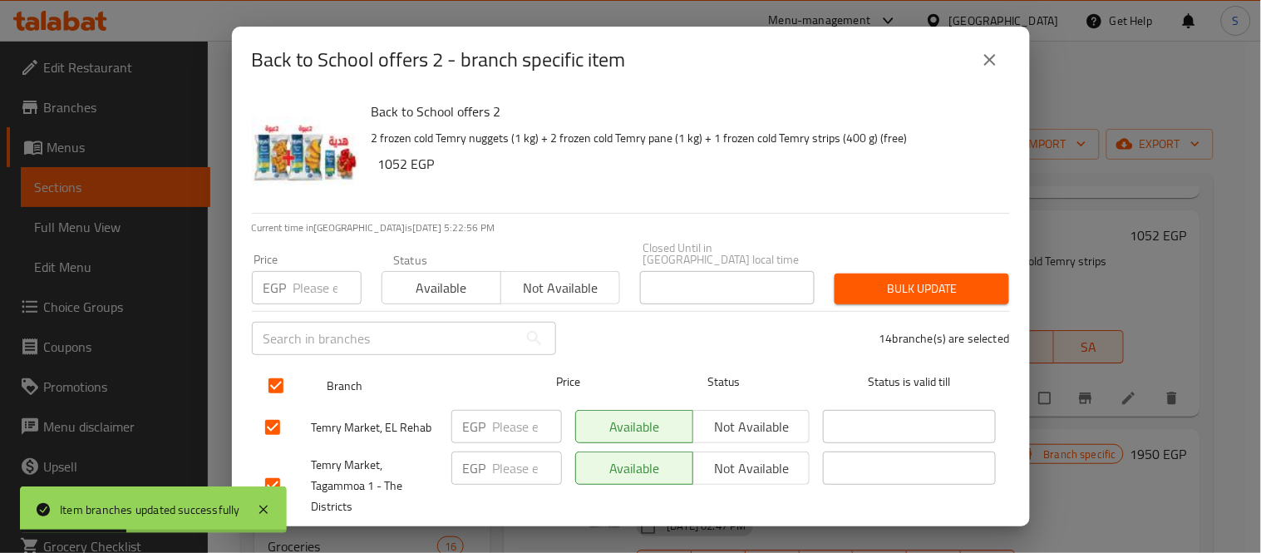
checkbox input "true"
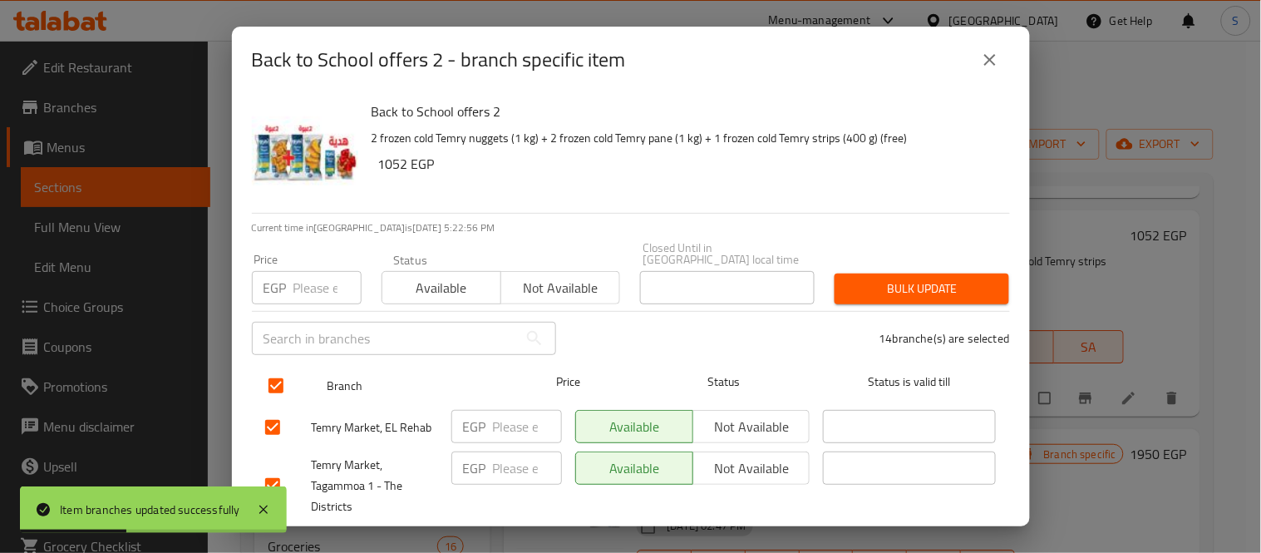
checkbox input "true"
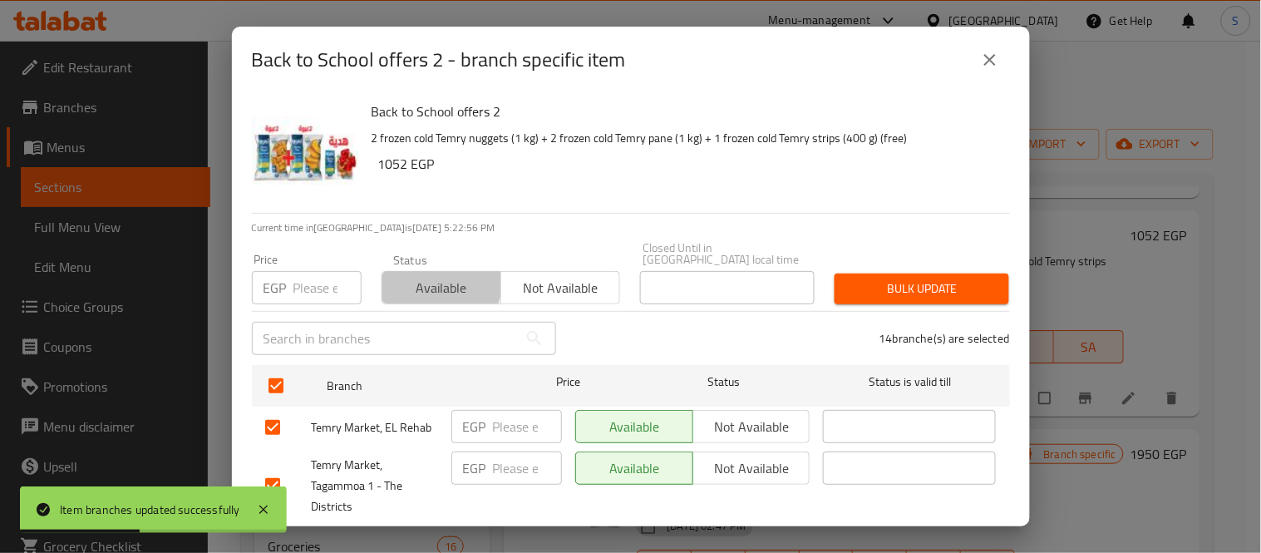
click at [435, 276] on span "Available" at bounding box center [442, 288] width 106 height 24
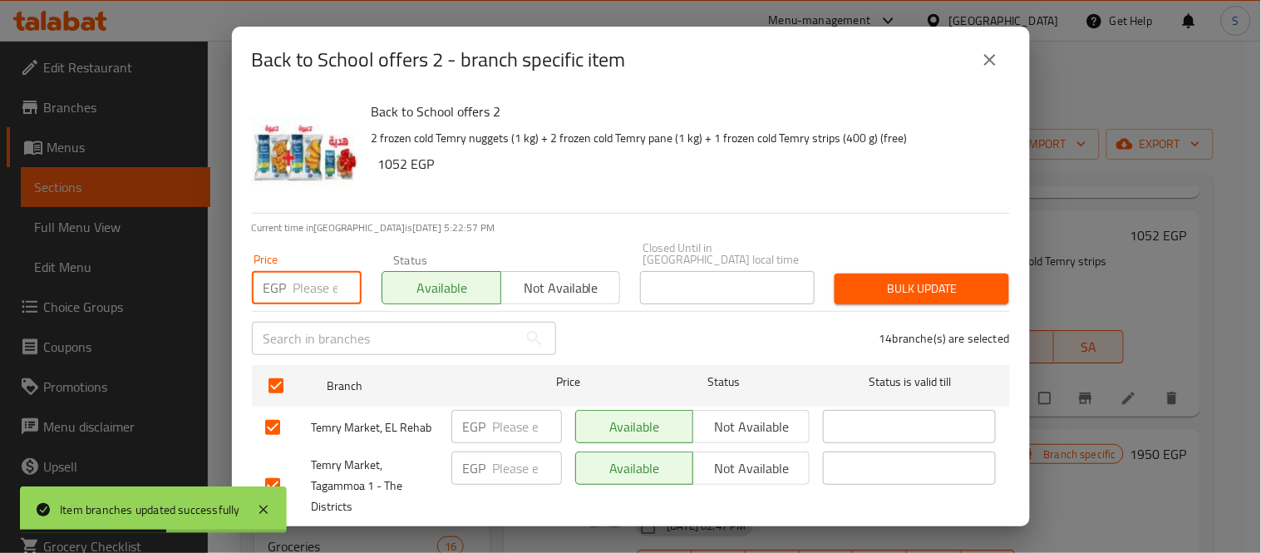
click at [303, 279] on input "number" at bounding box center [327, 287] width 68 height 33
paste input "1195"
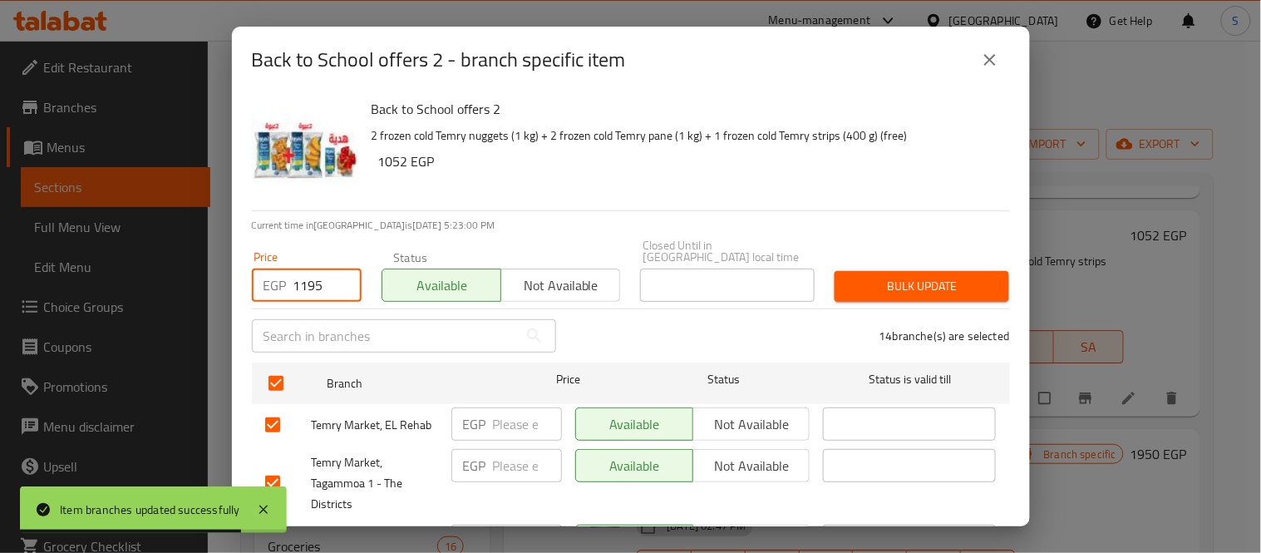
scroll to position [0, 0]
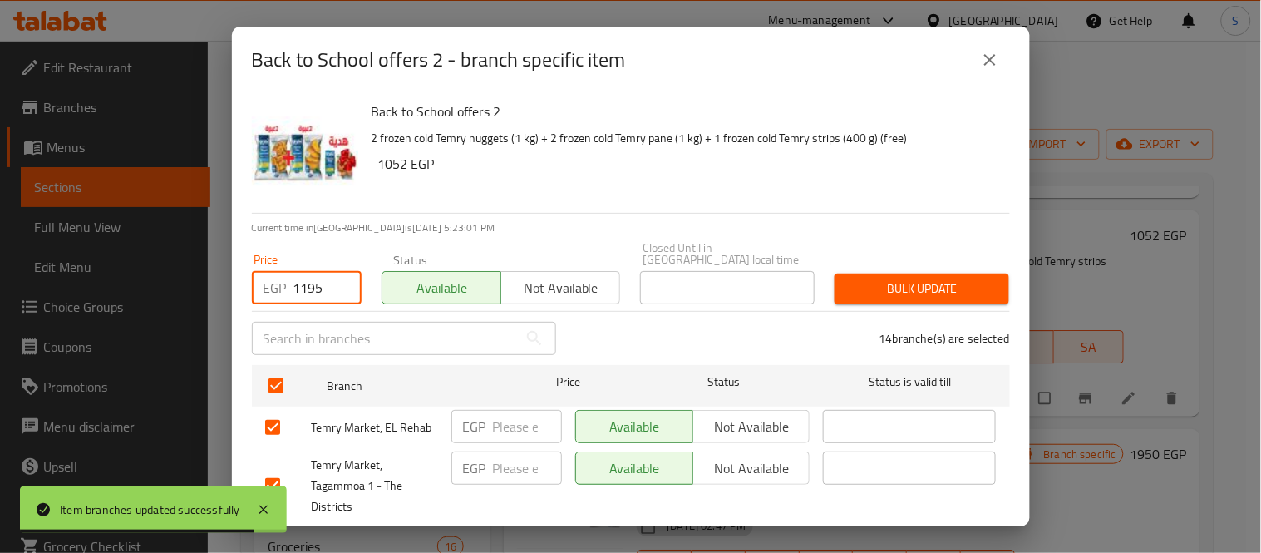
type input "1195"
click at [907, 281] on span "Bulk update" at bounding box center [922, 288] width 148 height 21
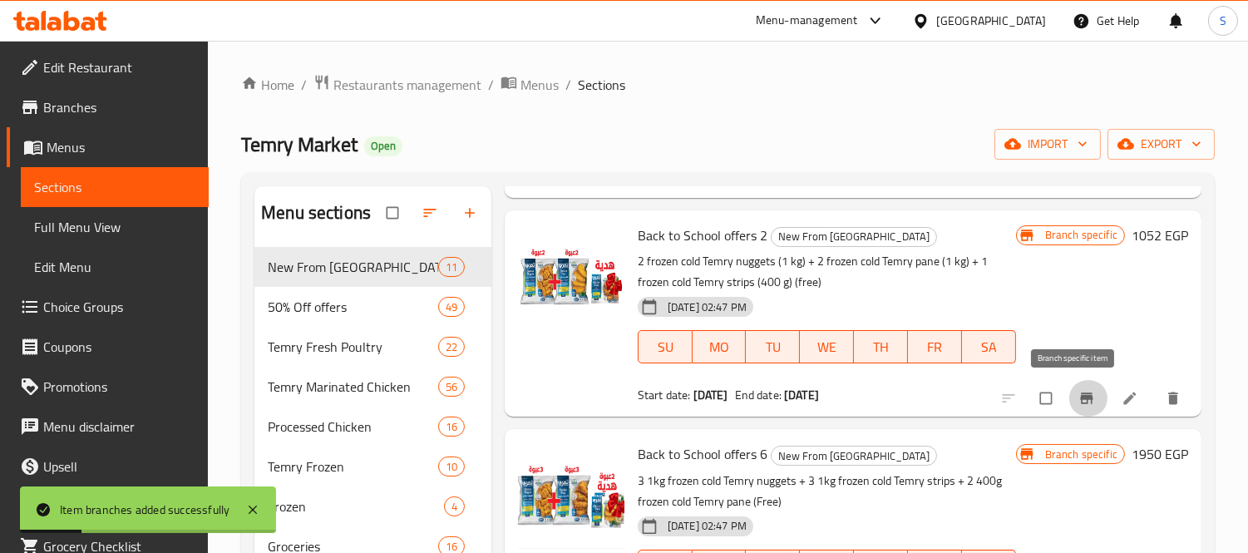
click at [1080, 396] on icon "Branch-specific-item" at bounding box center [1086, 397] width 12 height 11
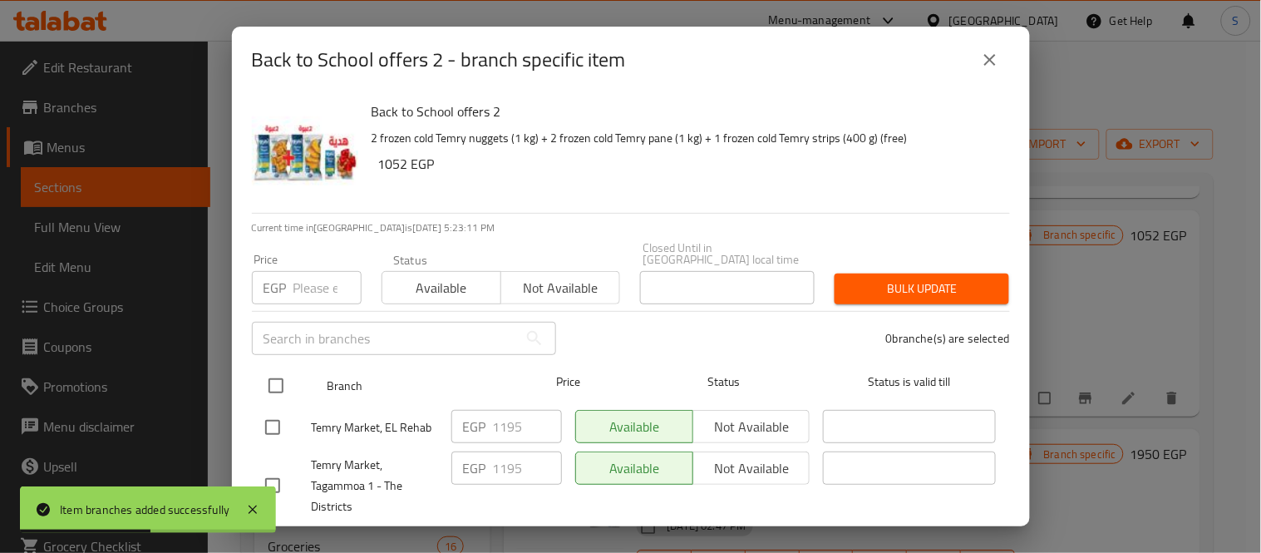
click at [274, 368] on input "checkbox" at bounding box center [275, 385] width 35 height 35
checkbox input "true"
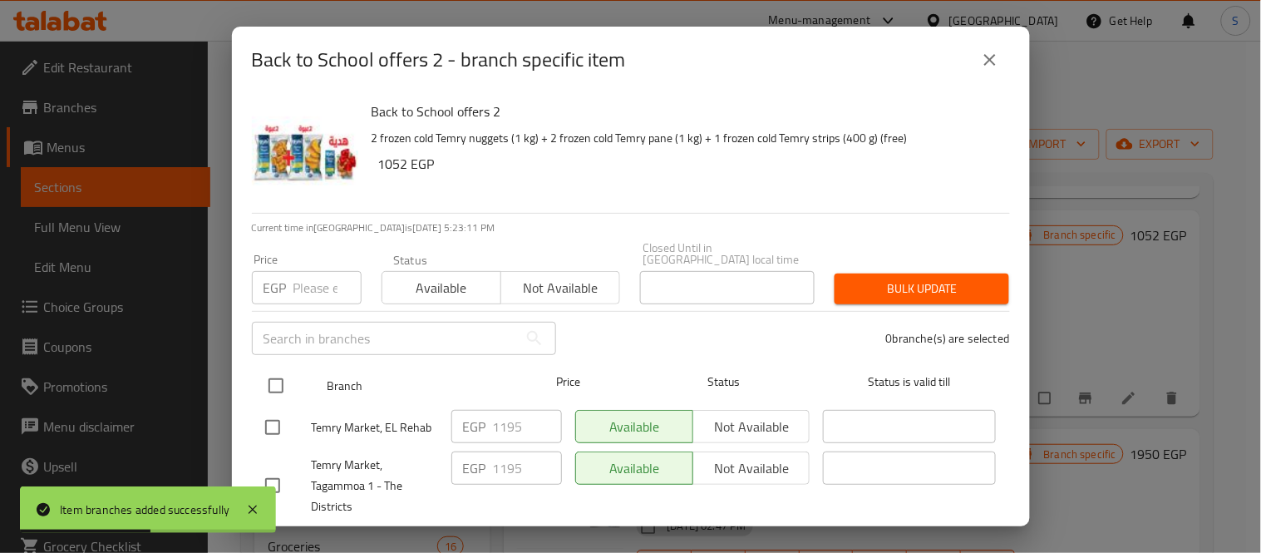
checkbox input "true"
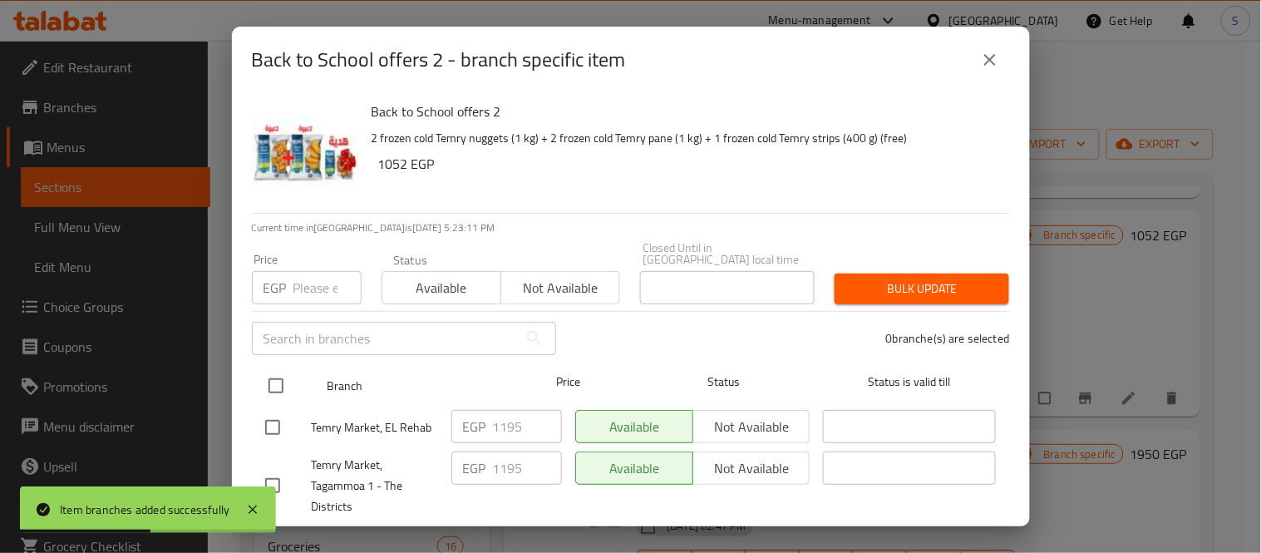
checkbox input "true"
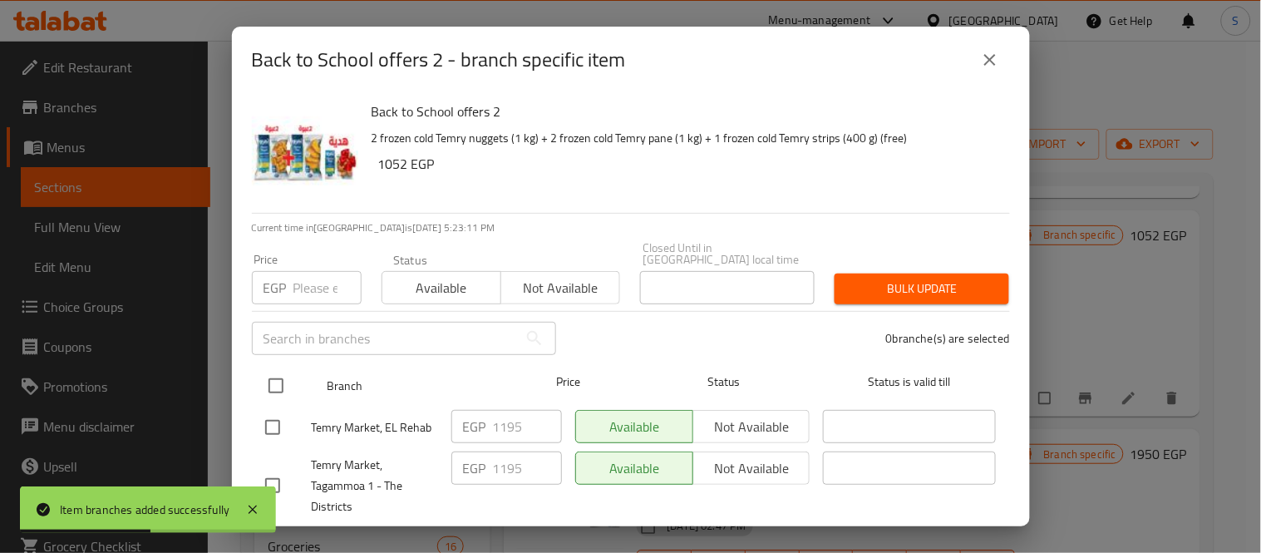
checkbox input "true"
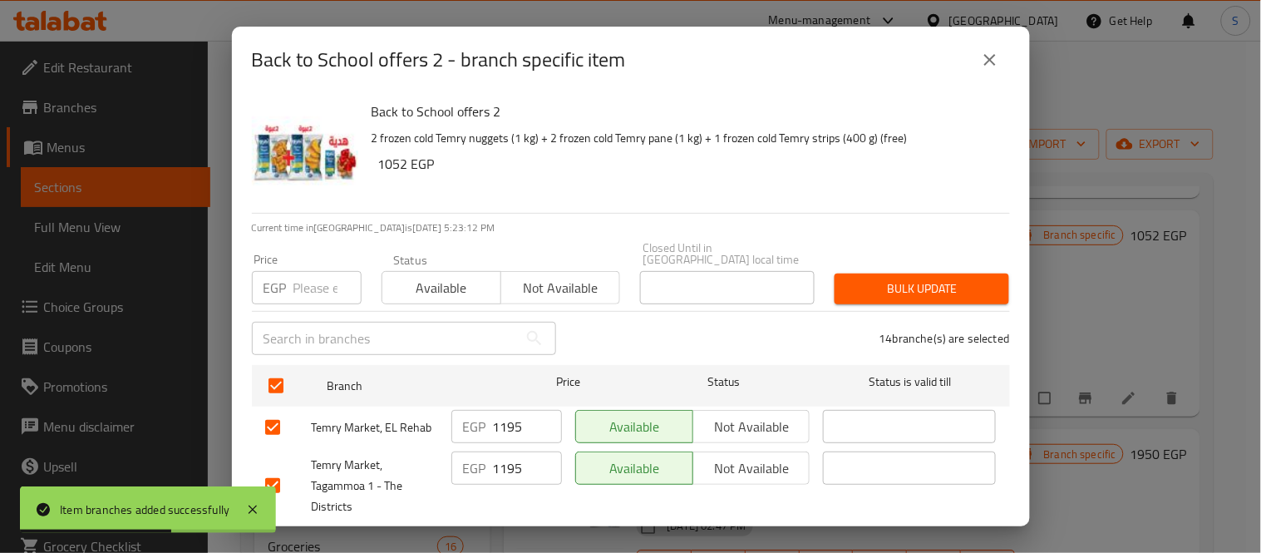
click at [497, 422] on input "1195" at bounding box center [527, 426] width 69 height 33
click at [513, 454] on input "1195" at bounding box center [527, 467] width 69 height 33
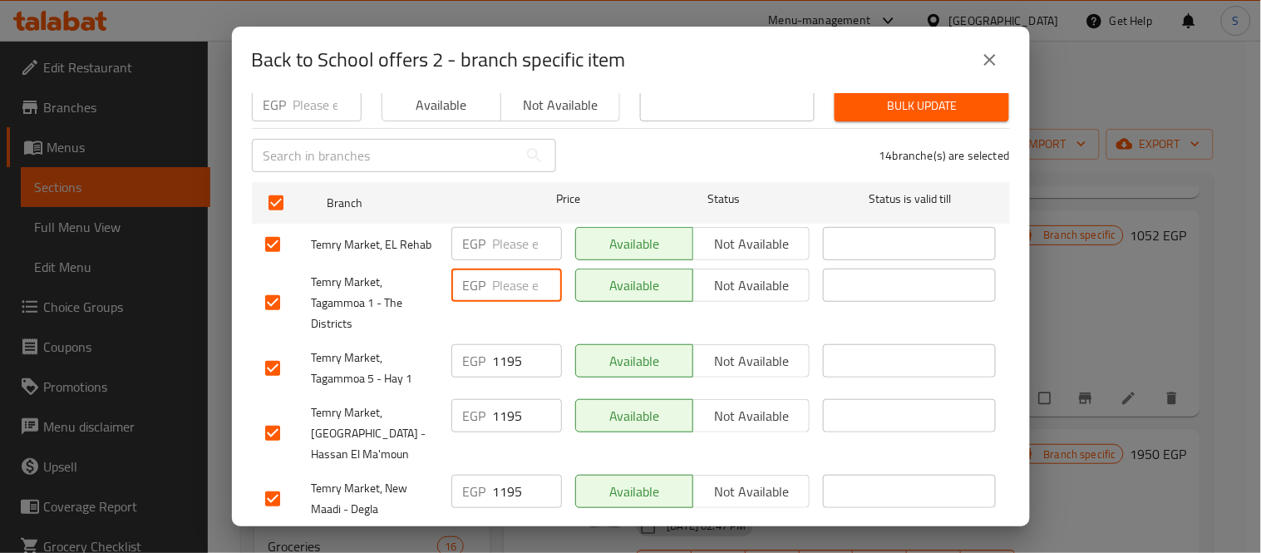
scroll to position [185, 0]
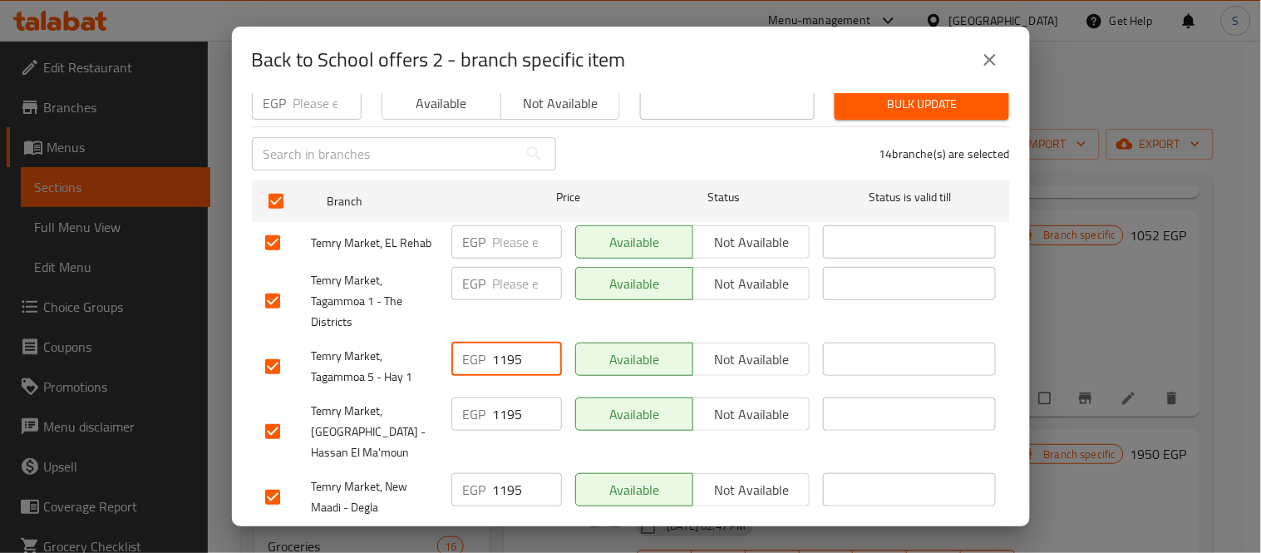
click at [511, 353] on input "1195" at bounding box center [527, 358] width 69 height 33
click at [519, 397] on input "1195" at bounding box center [527, 413] width 69 height 33
type input "119"
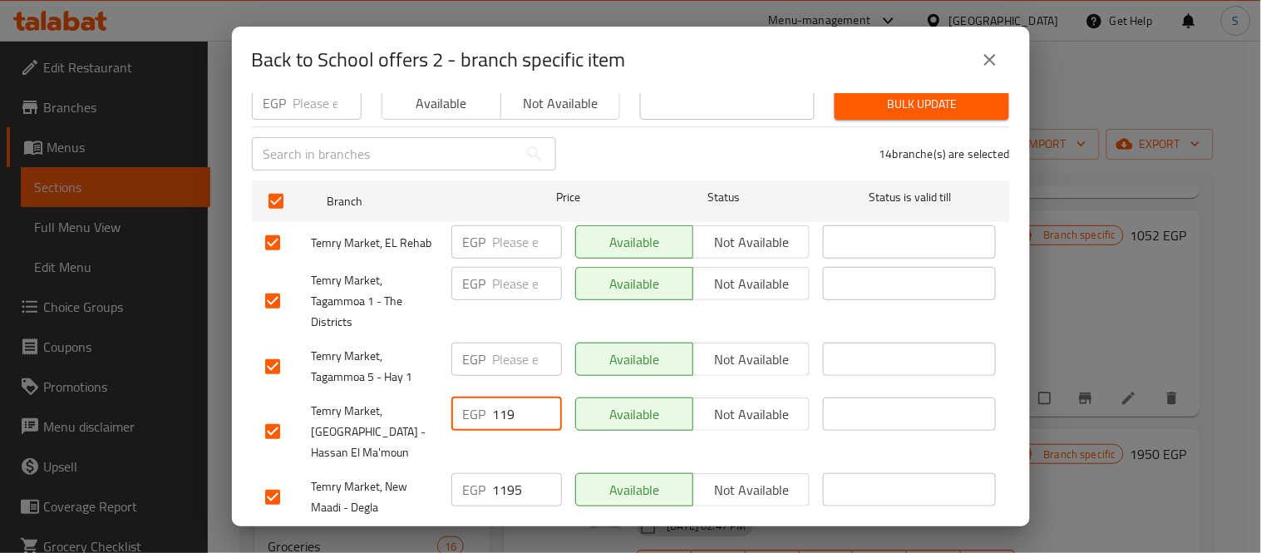
click at [502, 410] on input "119" at bounding box center [527, 413] width 69 height 33
click at [503, 410] on input "119" at bounding box center [527, 413] width 69 height 33
click at [500, 473] on input "1195" at bounding box center [527, 489] width 69 height 33
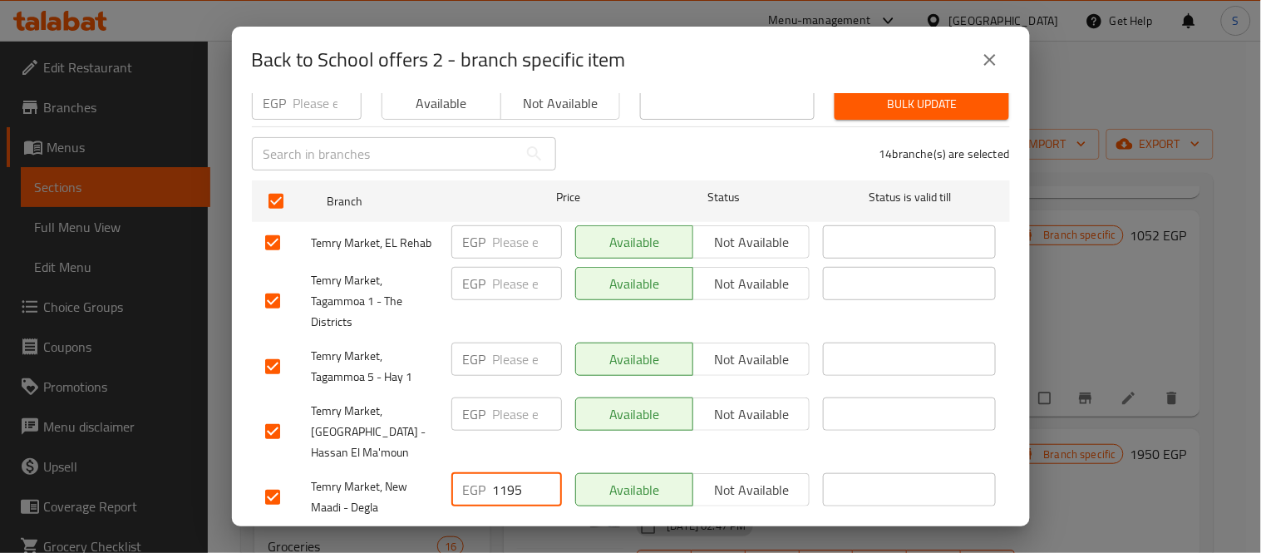
click at [500, 473] on input "1195" at bounding box center [527, 489] width 69 height 33
click at [500, 528] on input "1195" at bounding box center [527, 544] width 69 height 33
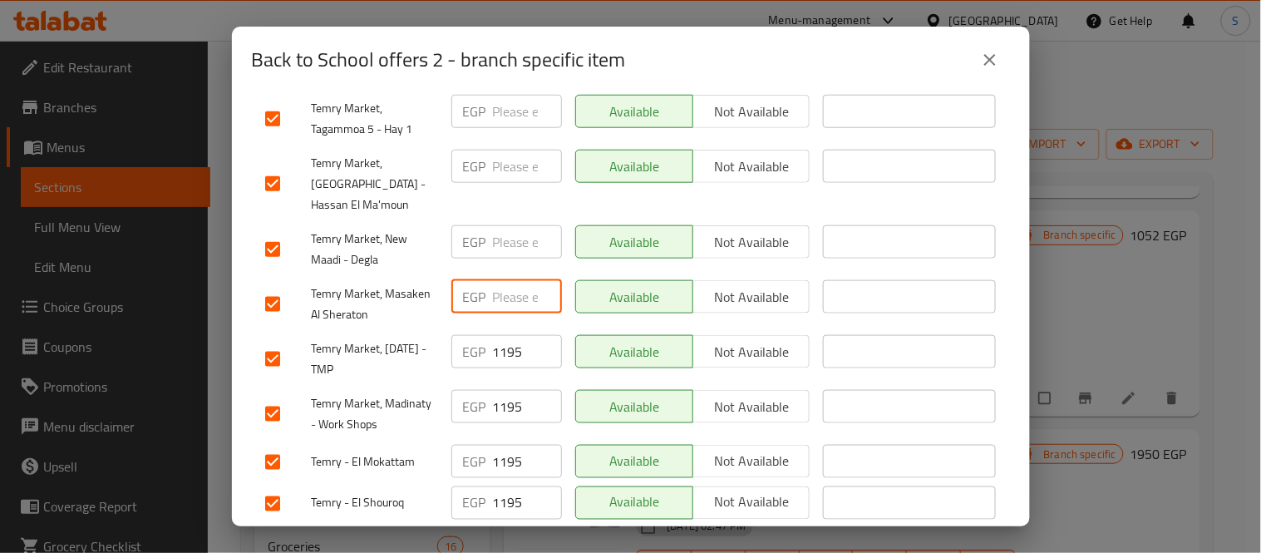
scroll to position [461, 0]
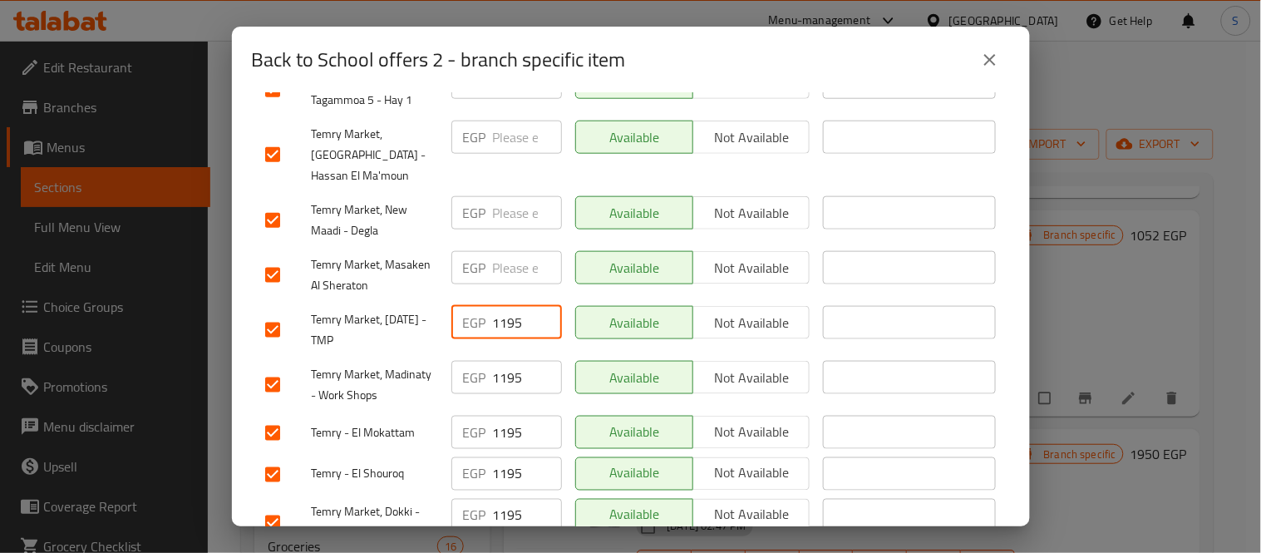
click at [503, 306] on input "1195" at bounding box center [527, 322] width 69 height 33
click at [508, 361] on input "1195" at bounding box center [527, 377] width 69 height 33
click at [493, 416] on input "1195" at bounding box center [527, 432] width 69 height 33
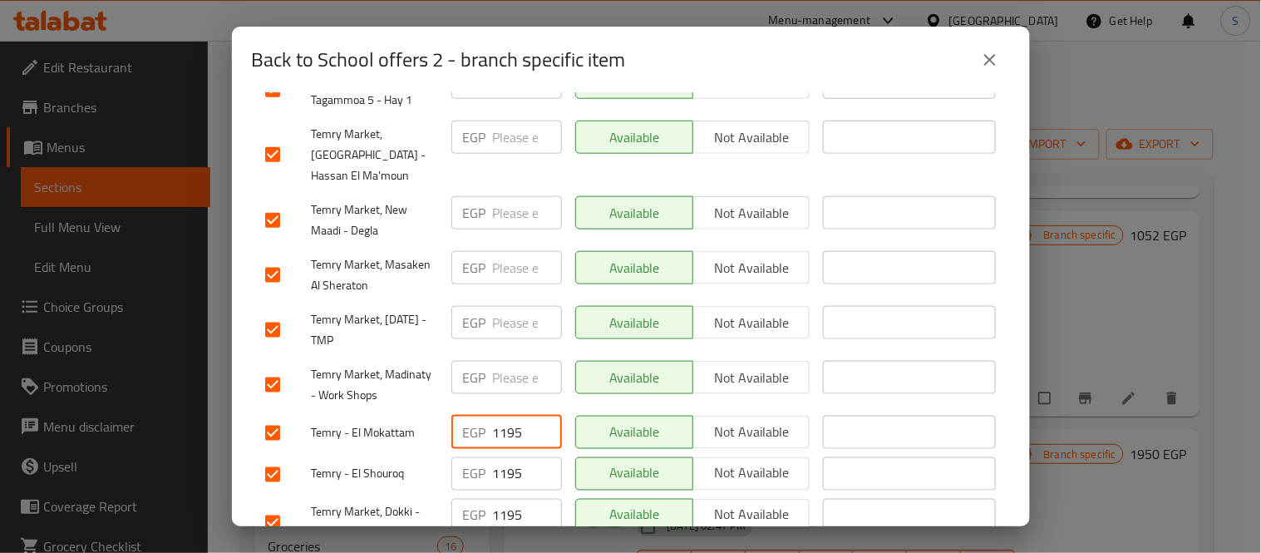
click at [493, 416] on input "1195" at bounding box center [527, 432] width 69 height 33
click at [500, 457] on input "1195" at bounding box center [527, 473] width 69 height 33
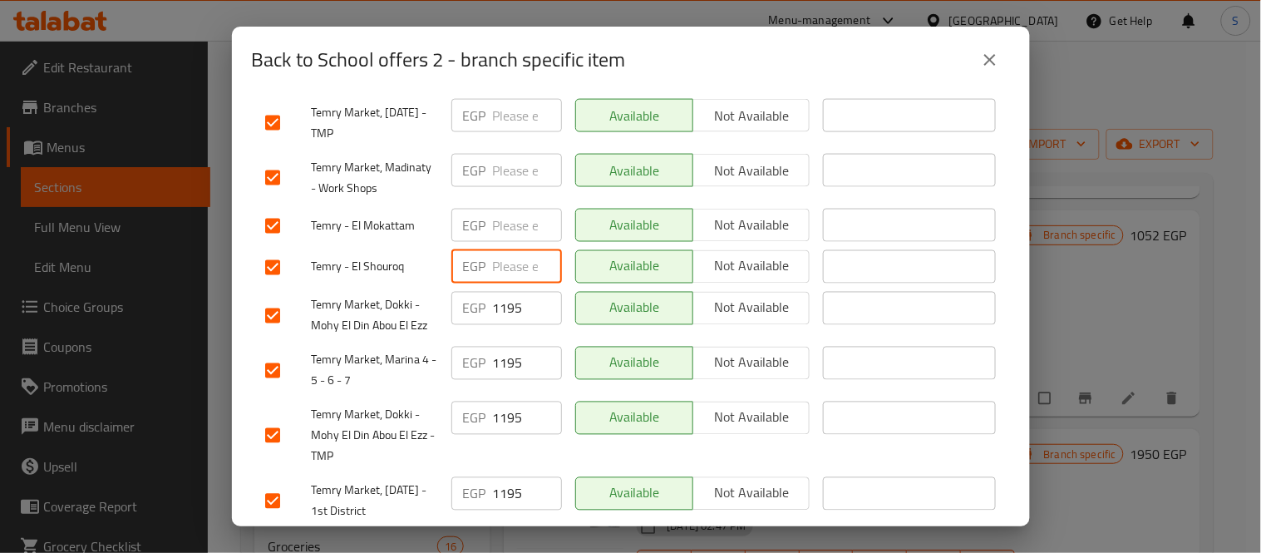
scroll to position [680, 0]
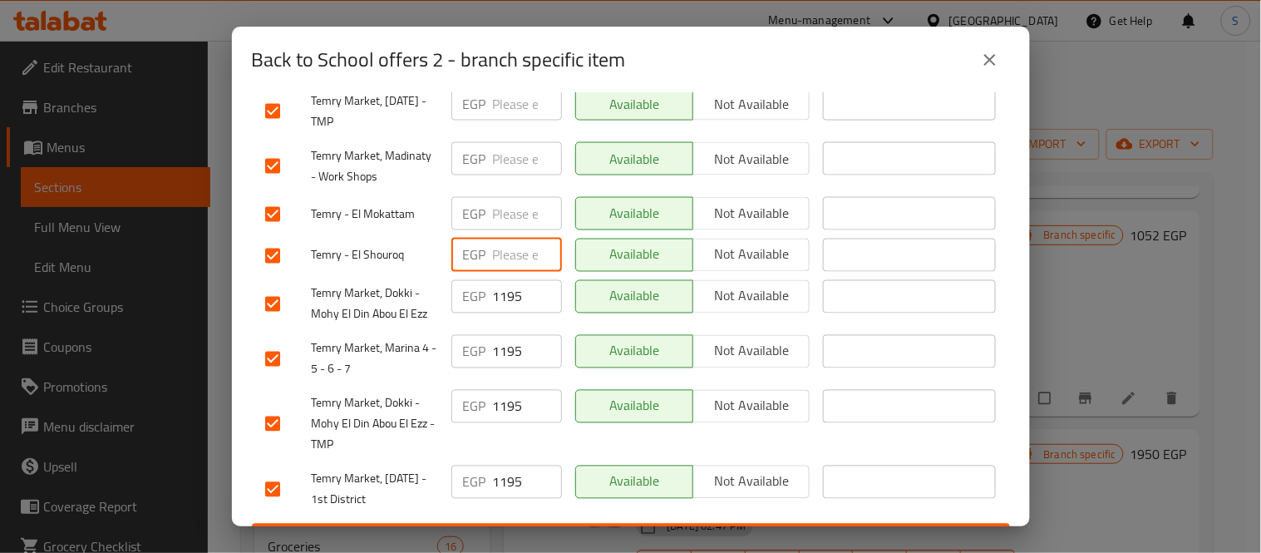
click at [505, 280] on input "1195" at bounding box center [527, 296] width 69 height 33
click at [511, 335] on input "1195" at bounding box center [527, 351] width 69 height 33
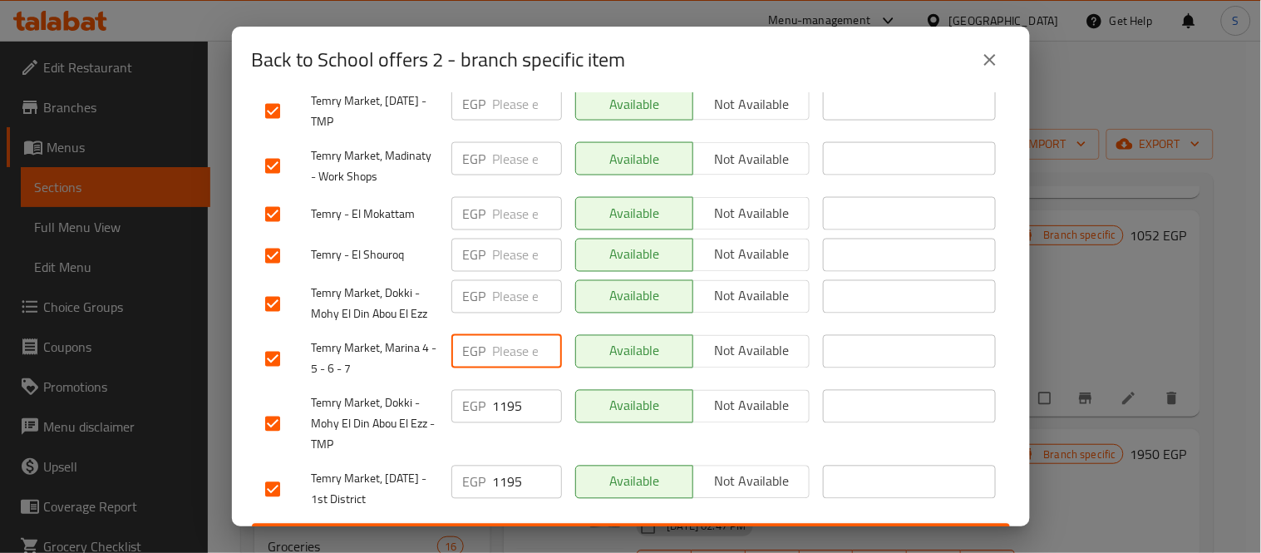
click at [502, 390] on input "1195" at bounding box center [527, 406] width 69 height 33
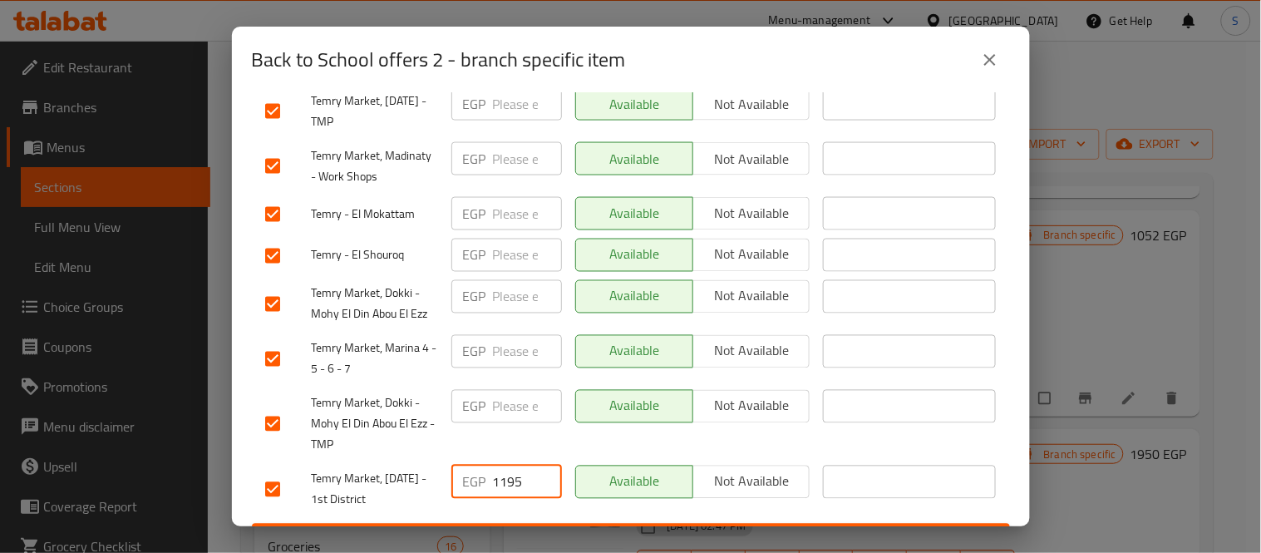
click at [499, 465] on input "1195" at bounding box center [527, 481] width 69 height 33
click at [568, 529] on span "Save" at bounding box center [630, 539] width 731 height 21
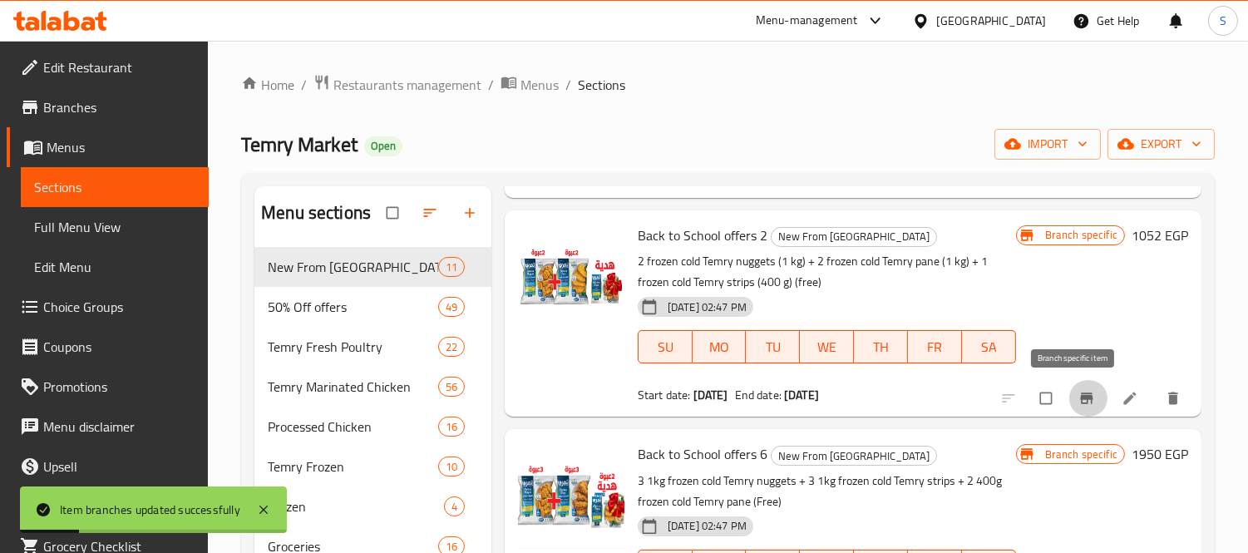
click at [1078, 390] on icon "Branch-specific-item" at bounding box center [1086, 398] width 17 height 17
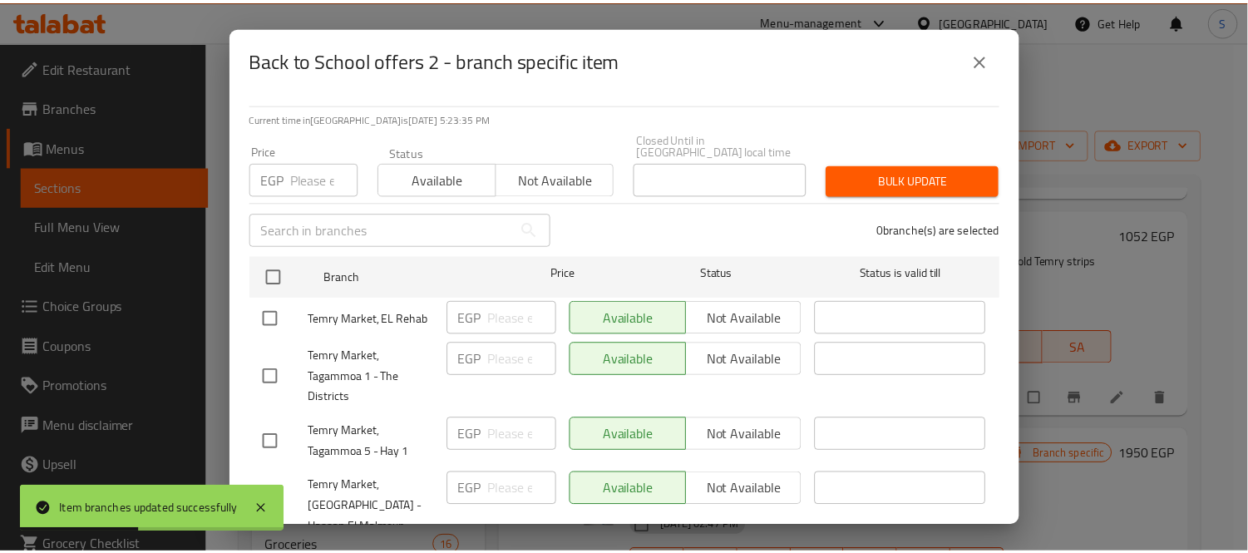
scroll to position [0, 0]
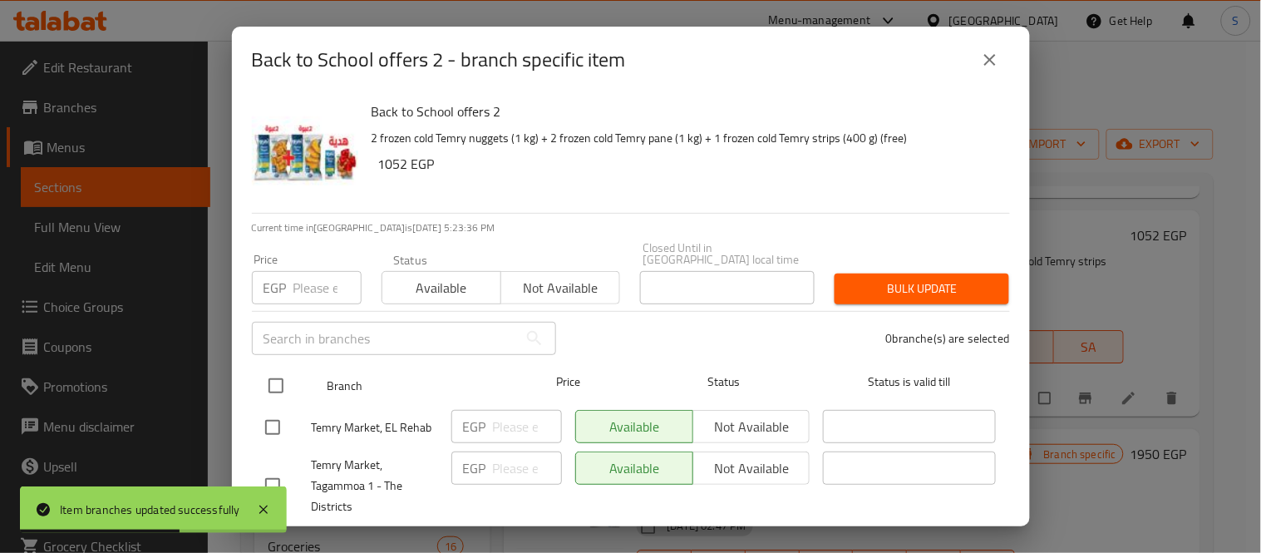
click at [274, 372] on input "checkbox" at bounding box center [275, 385] width 35 height 35
checkbox input "true"
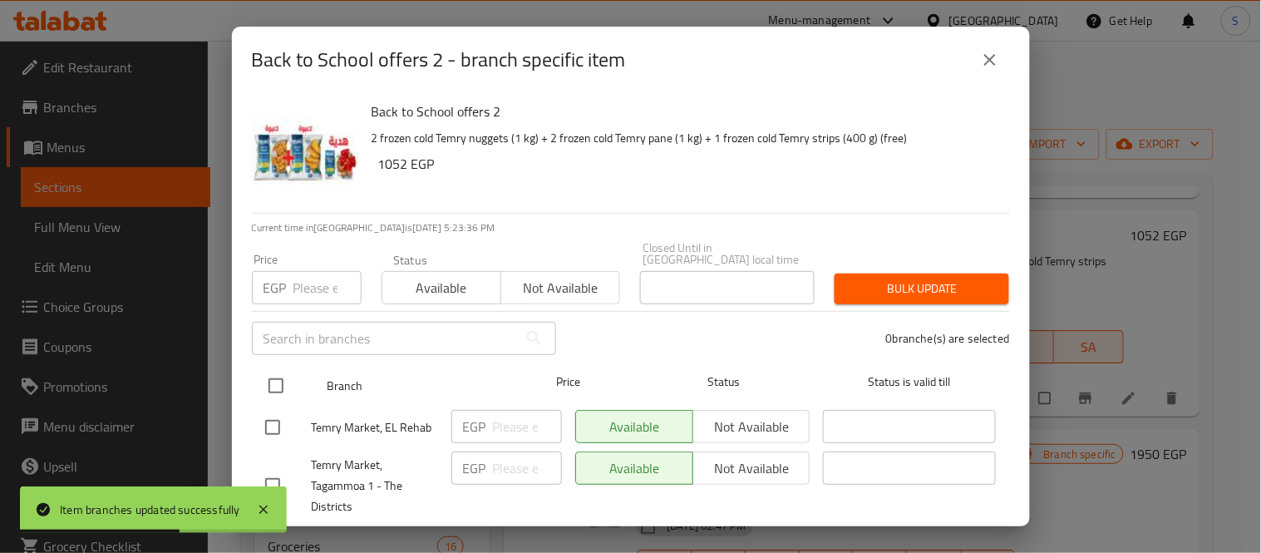
checkbox input "true"
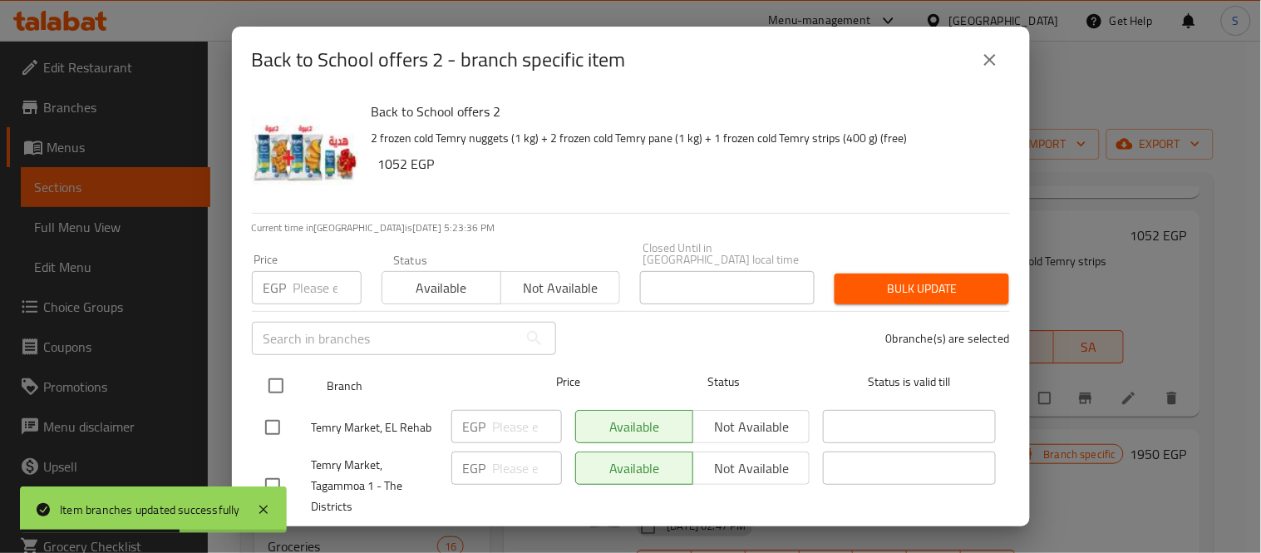
checkbox input "true"
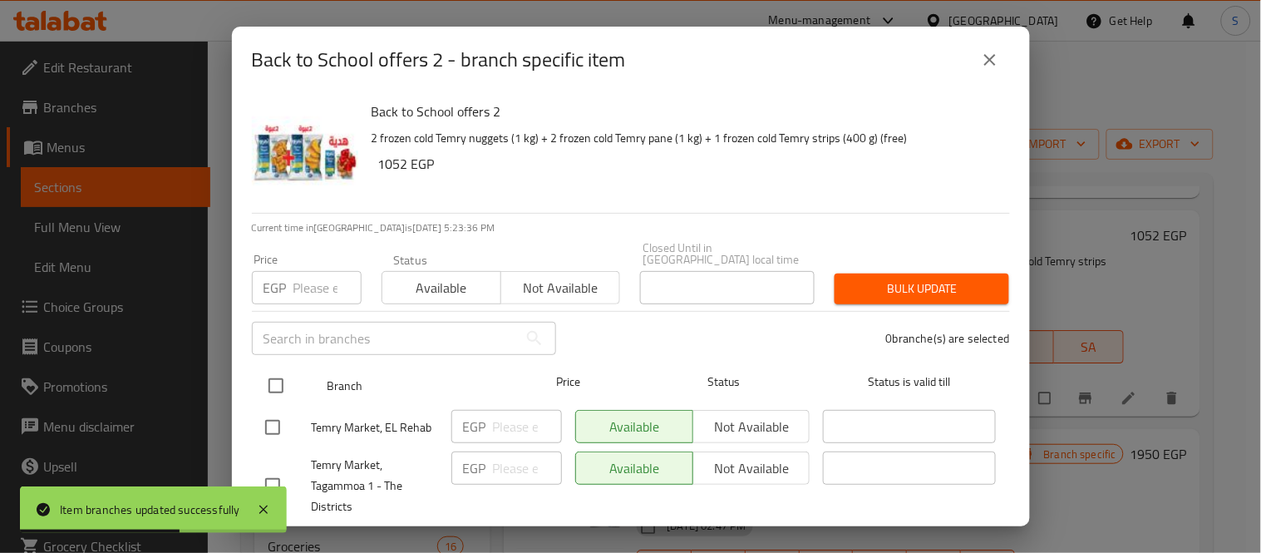
checkbox input "true"
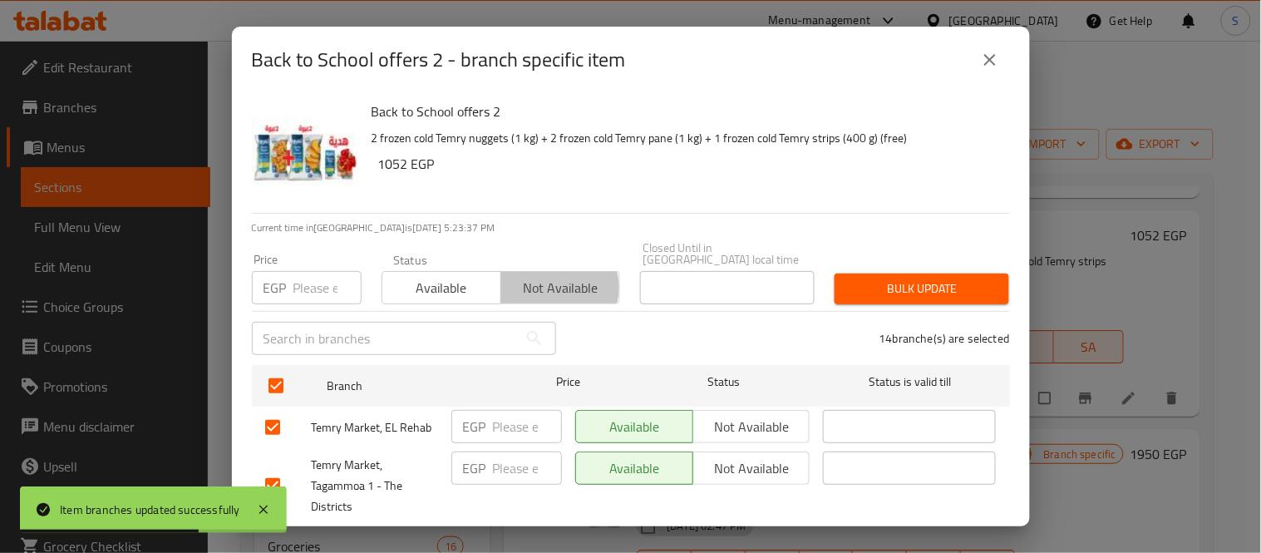
click at [547, 276] on span "Not available" at bounding box center [561, 288] width 106 height 24
click at [917, 278] on span "Bulk update" at bounding box center [922, 288] width 148 height 21
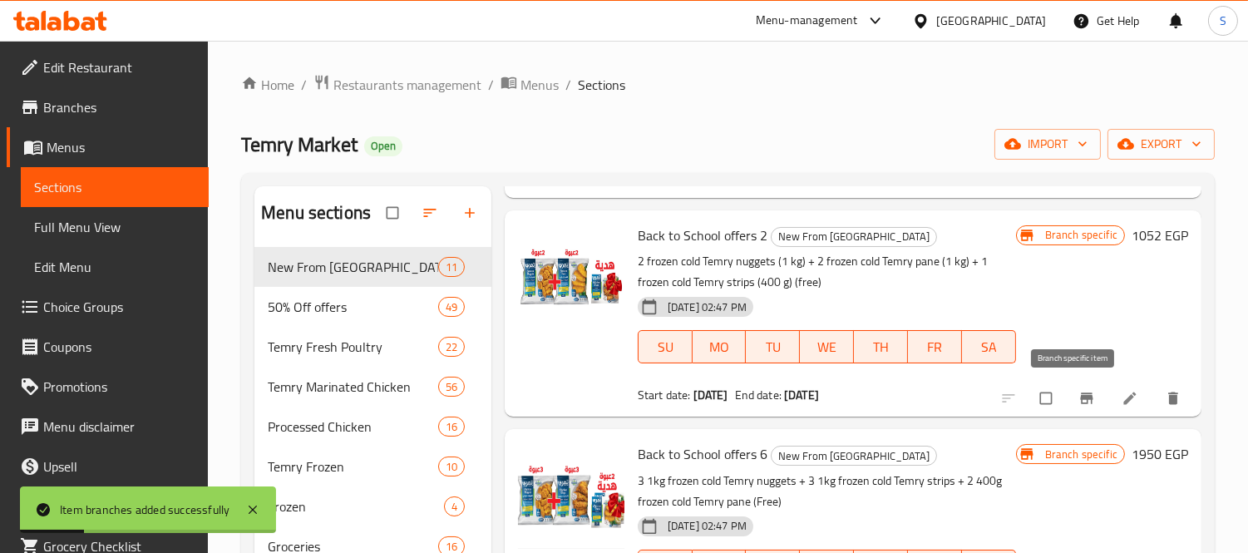
click at [1078, 399] on icon "Branch-specific-item" at bounding box center [1086, 398] width 17 height 17
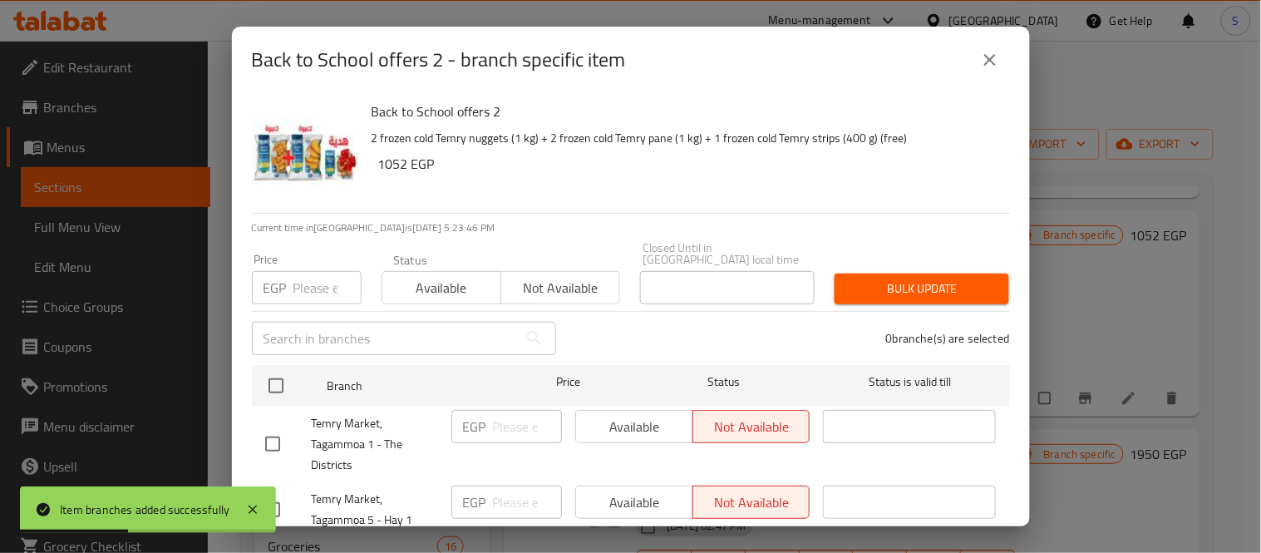
click at [987, 64] on icon "close" at bounding box center [990, 60] width 20 height 20
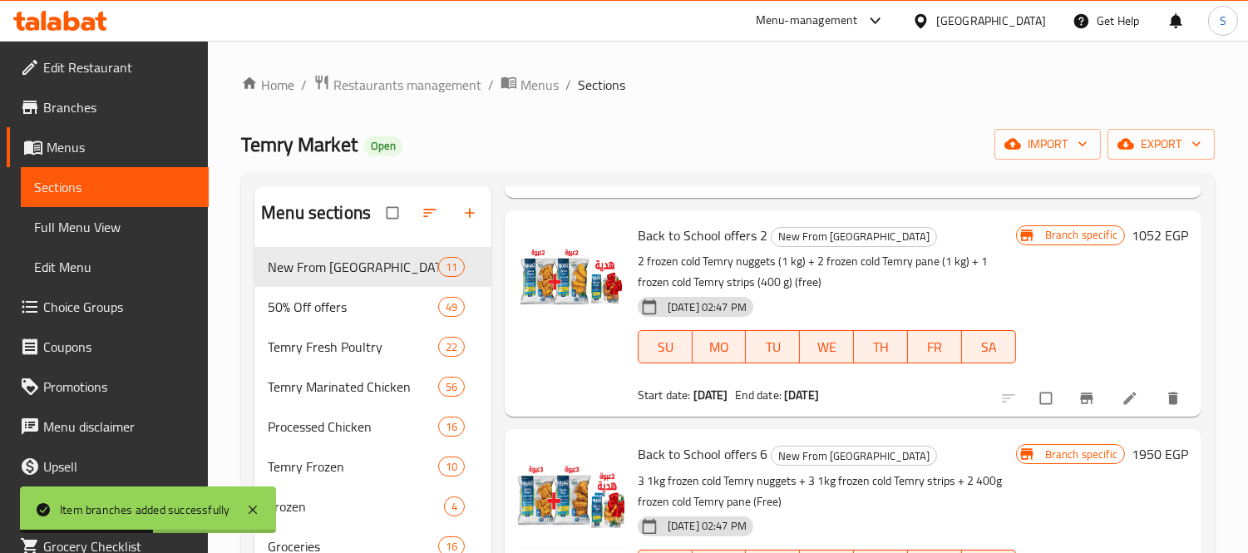
click at [1080, 401] on icon "Branch-specific-item" at bounding box center [1086, 397] width 12 height 11
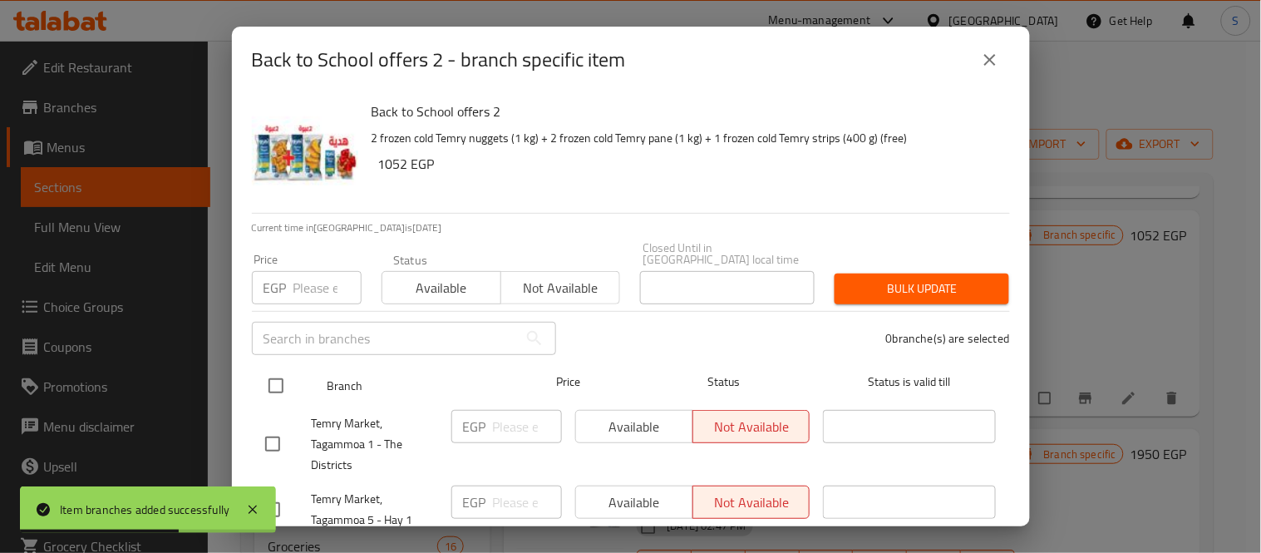
click at [271, 374] on input "checkbox" at bounding box center [275, 385] width 35 height 35
checkbox input "true"
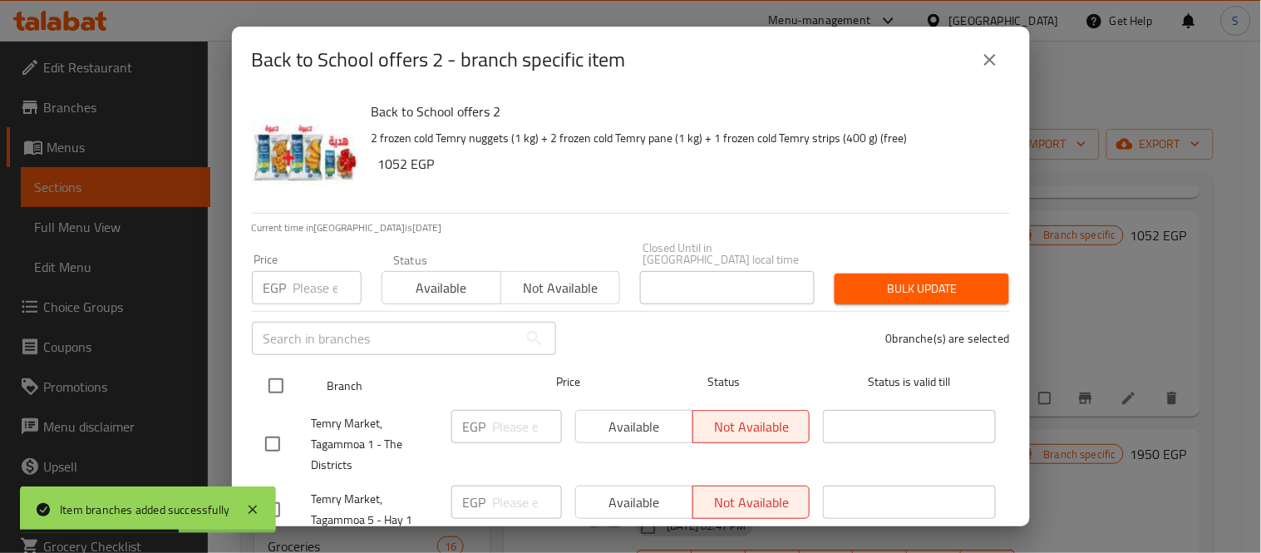
checkbox input "true"
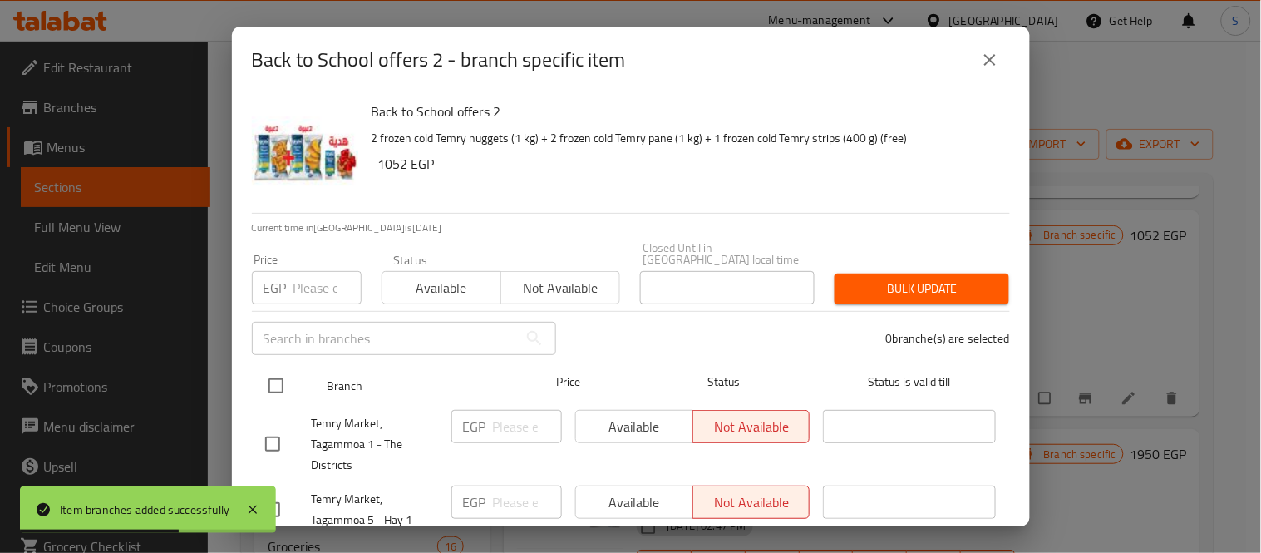
checkbox input "true"
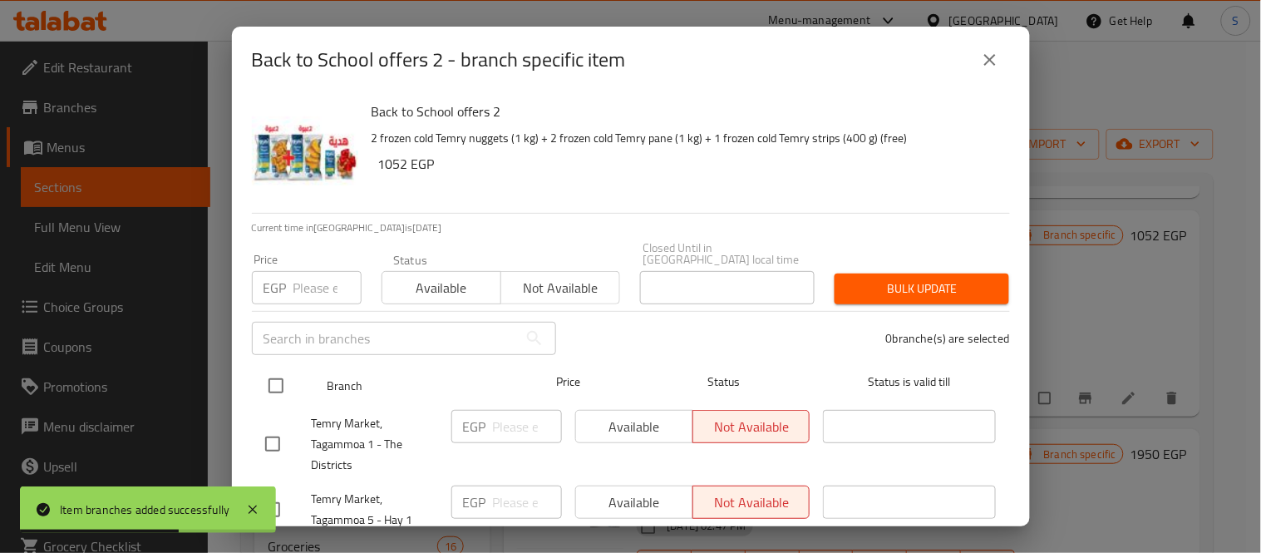
checkbox input "true"
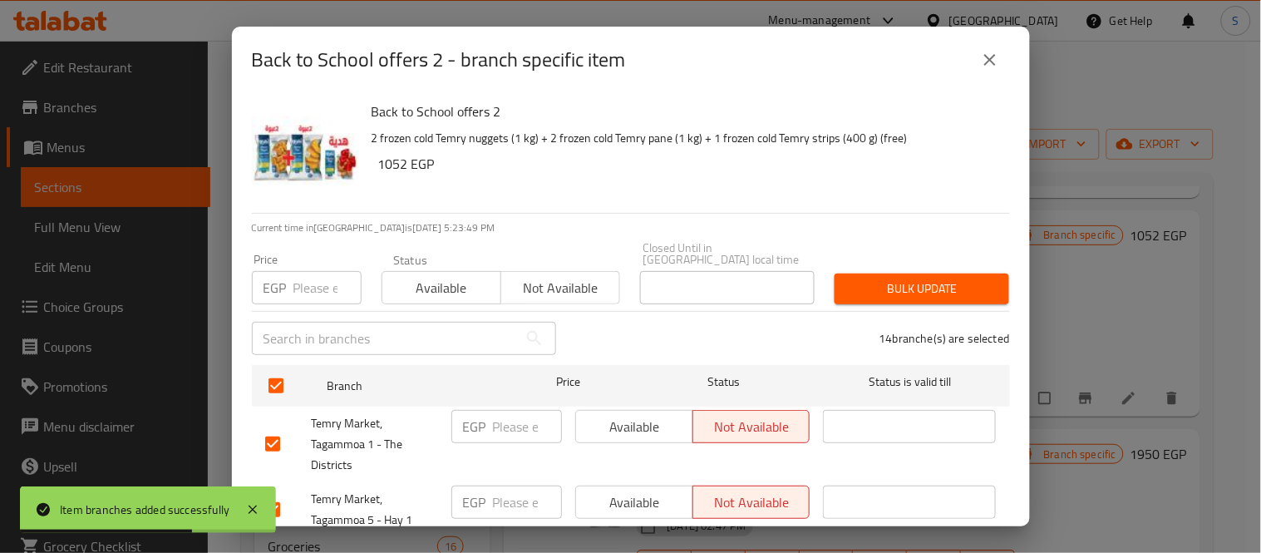
click at [477, 258] on div "Available Not available" at bounding box center [500, 279] width 239 height 50
click at [470, 278] on span "Available" at bounding box center [442, 288] width 106 height 24
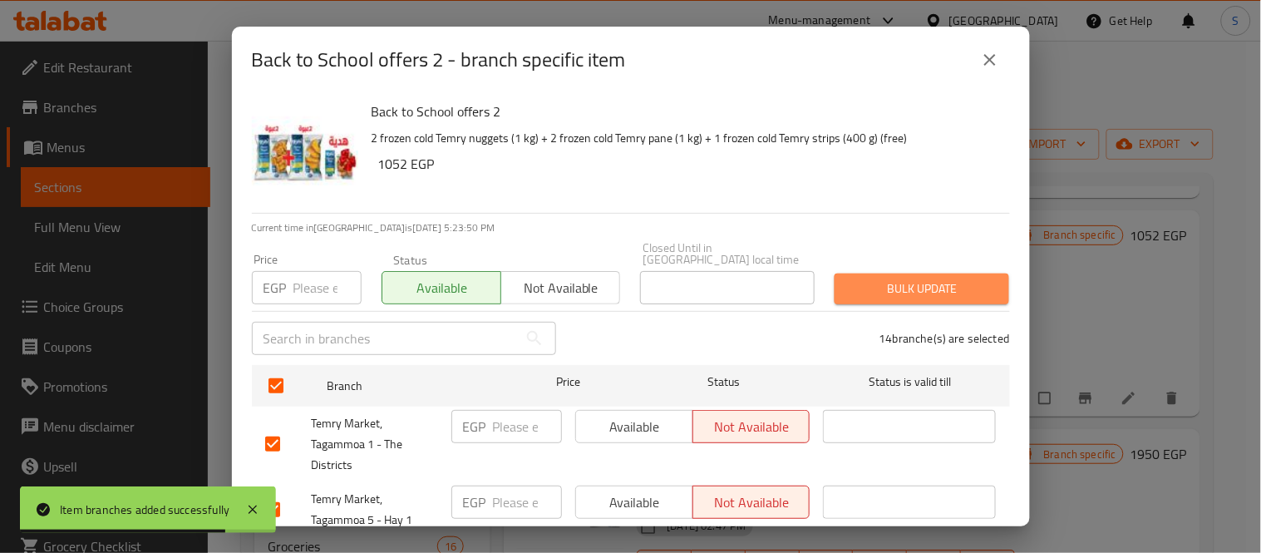
click at [918, 278] on span "Bulk update" at bounding box center [922, 288] width 148 height 21
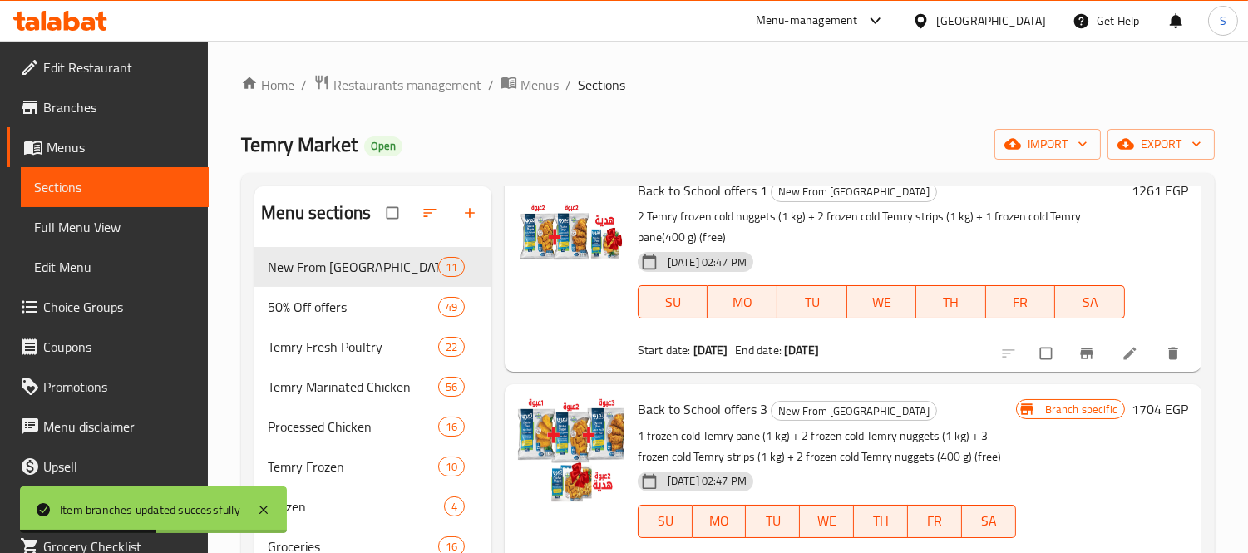
scroll to position [369, 0]
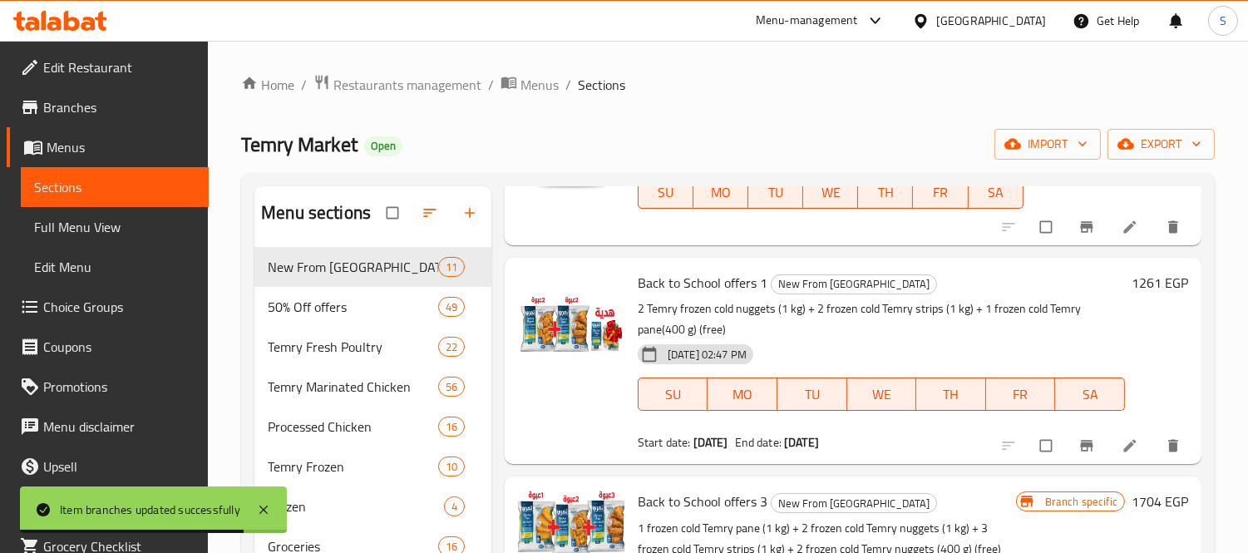
click at [1118, 429] on div at bounding box center [1092, 445] width 204 height 37
click at [1121, 441] on icon at bounding box center [1129, 445] width 17 height 17
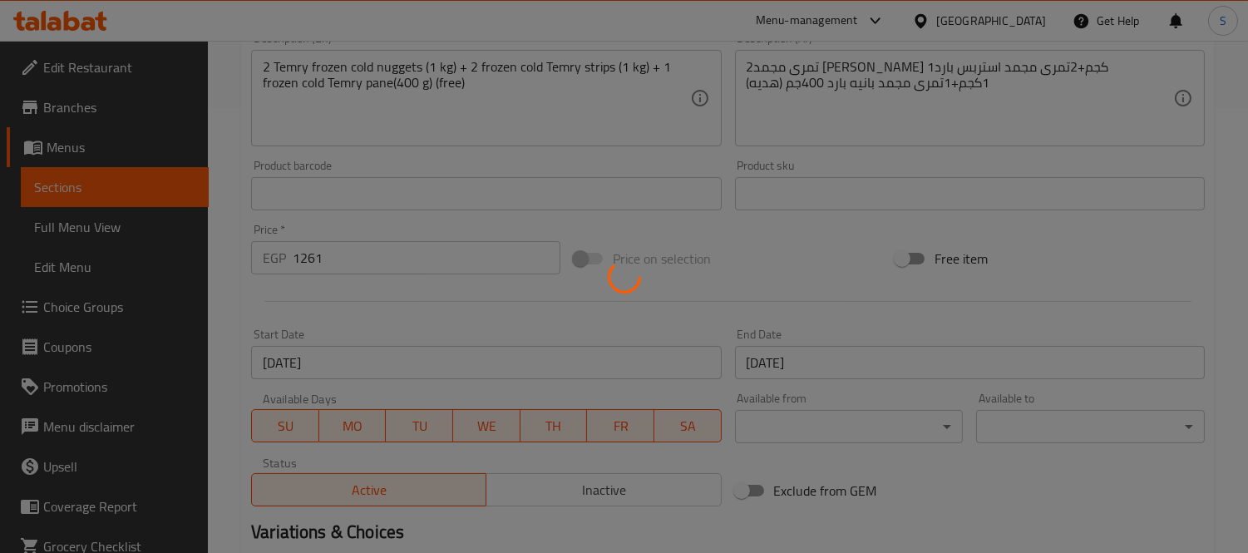
scroll to position [461, 0]
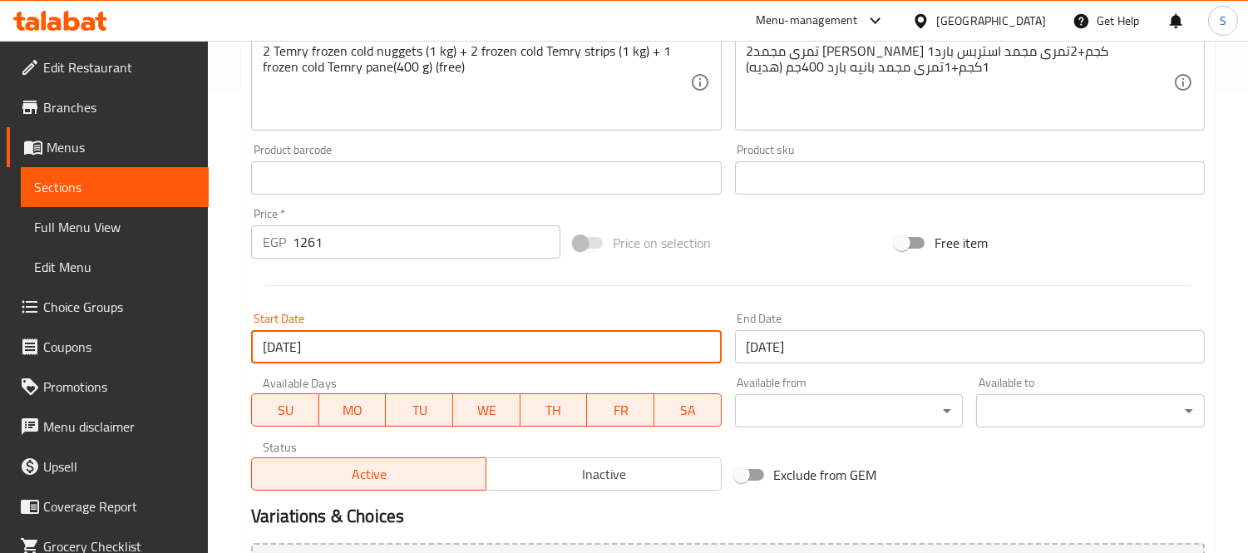
click at [271, 349] on input "05-09-2025" at bounding box center [486, 346] width 470 height 33
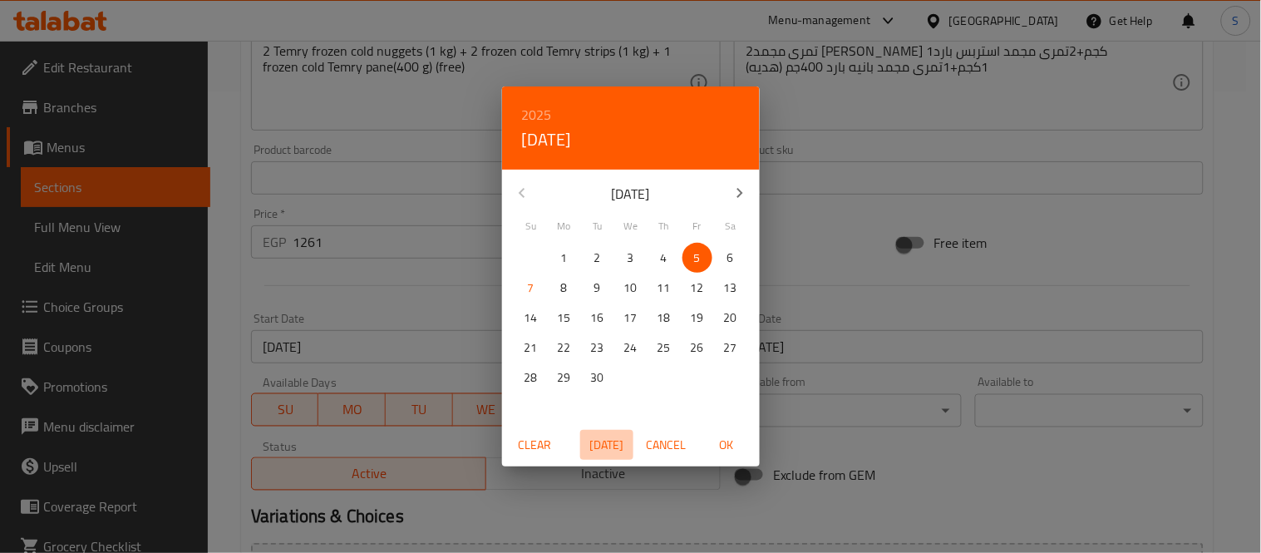
click at [601, 438] on span "Today" at bounding box center [607, 445] width 40 height 21
click at [735, 450] on span "OK" at bounding box center [726, 445] width 40 height 21
type input "[DATE]"
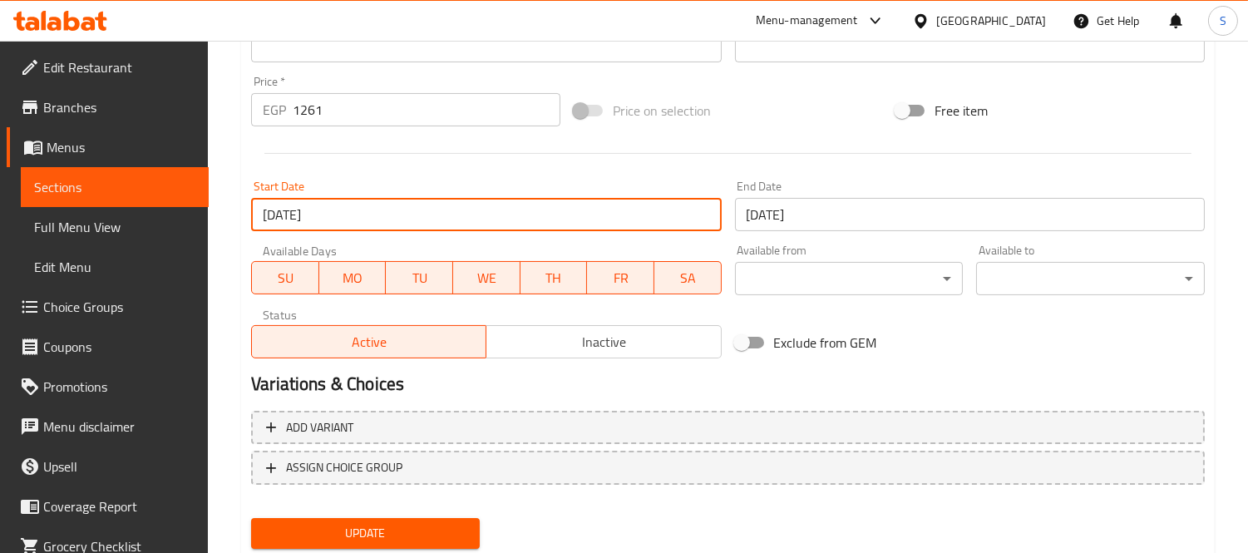
scroll to position [642, 0]
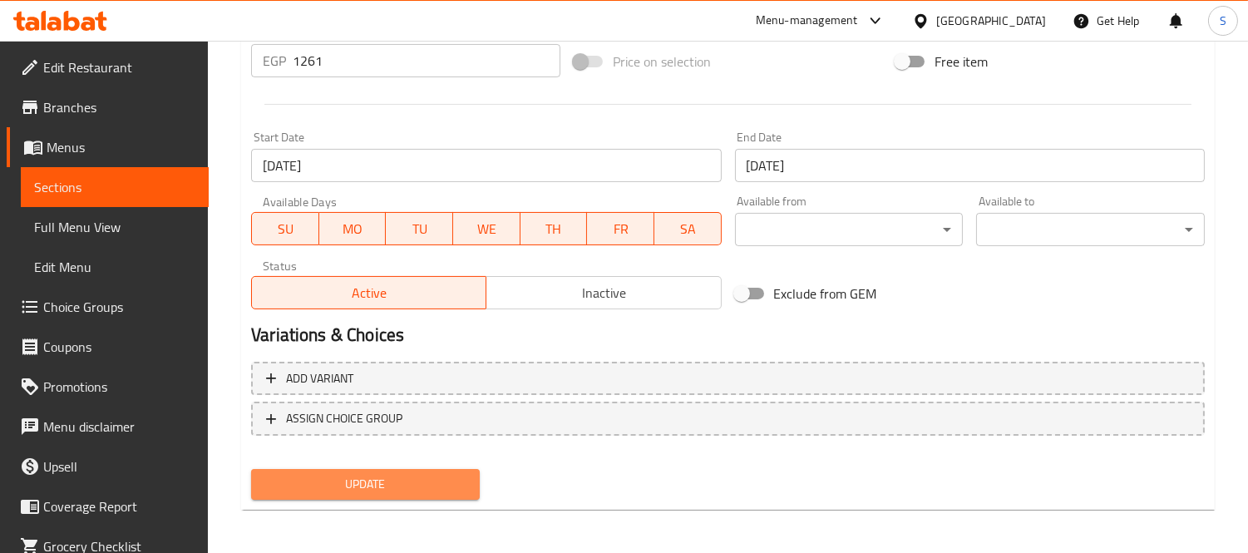
click at [412, 485] on span "Update" at bounding box center [365, 484] width 202 height 21
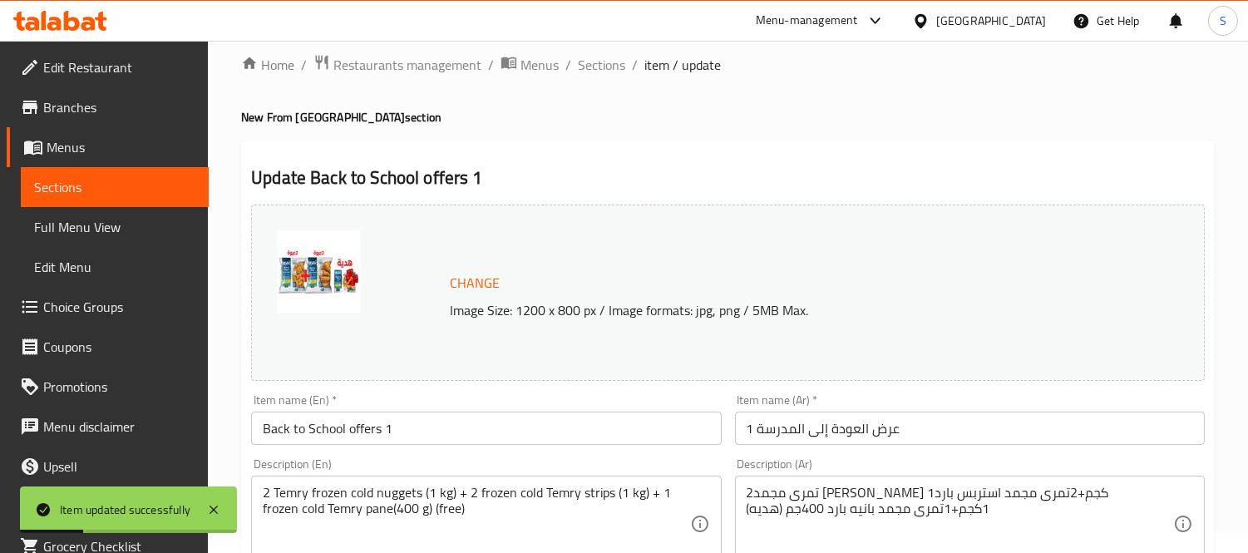
scroll to position [0, 0]
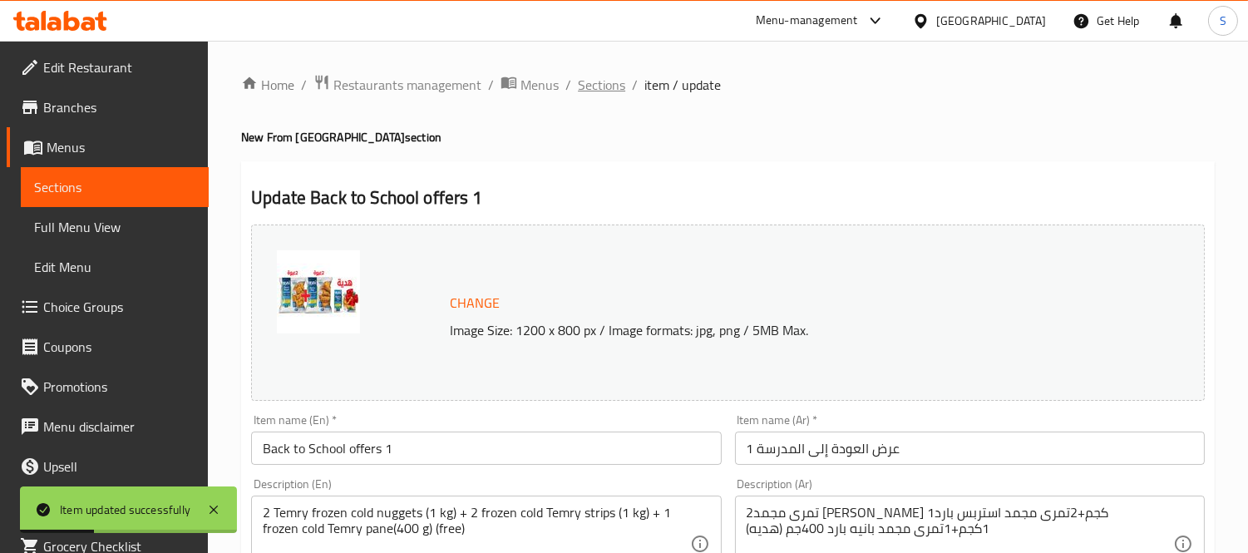
click at [607, 86] on span "Sections" at bounding box center [601, 85] width 47 height 20
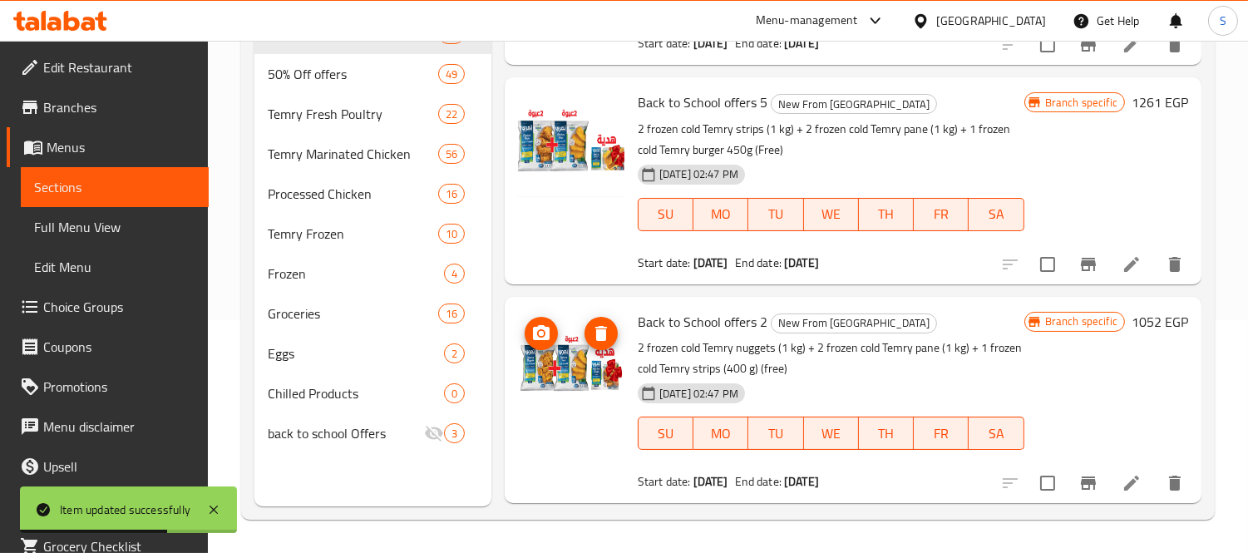
scroll to position [1016, 0]
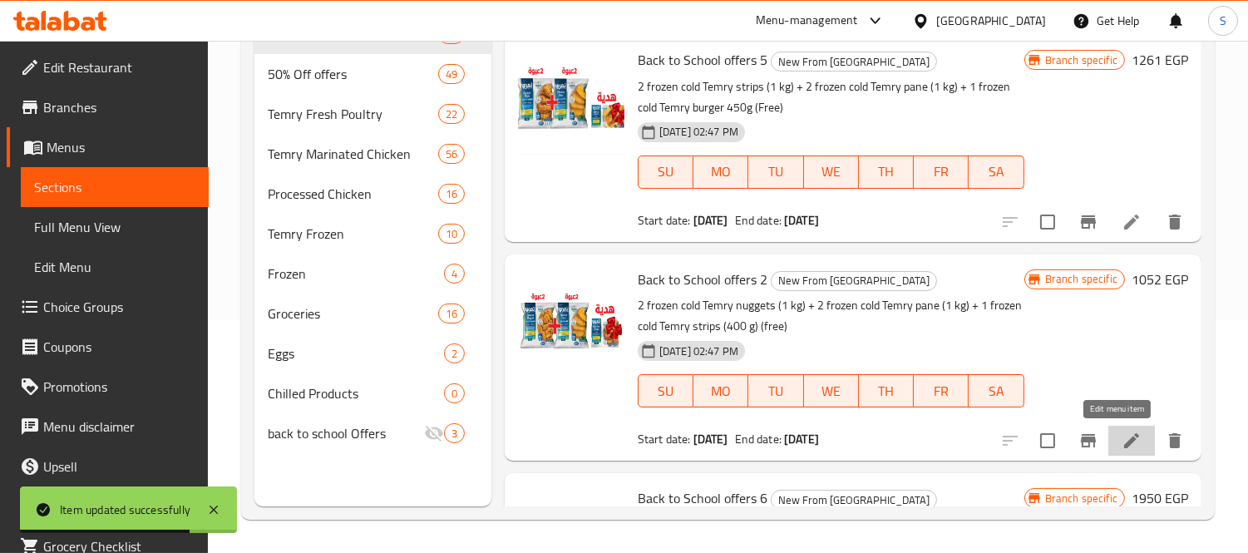
click at [1126, 440] on icon at bounding box center [1131, 441] width 20 height 20
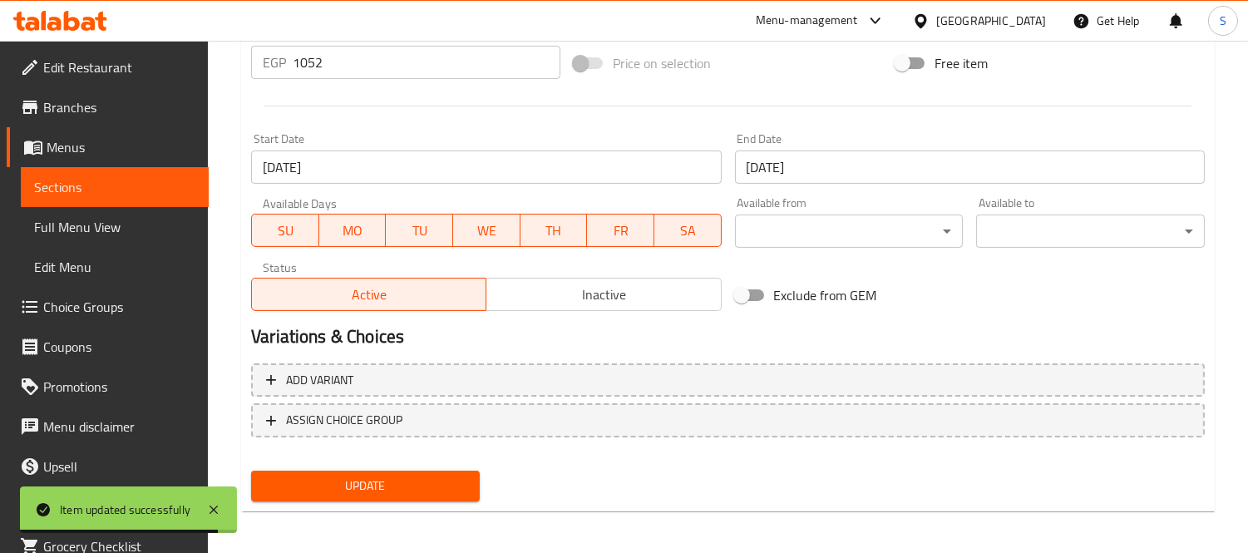
scroll to position [642, 0]
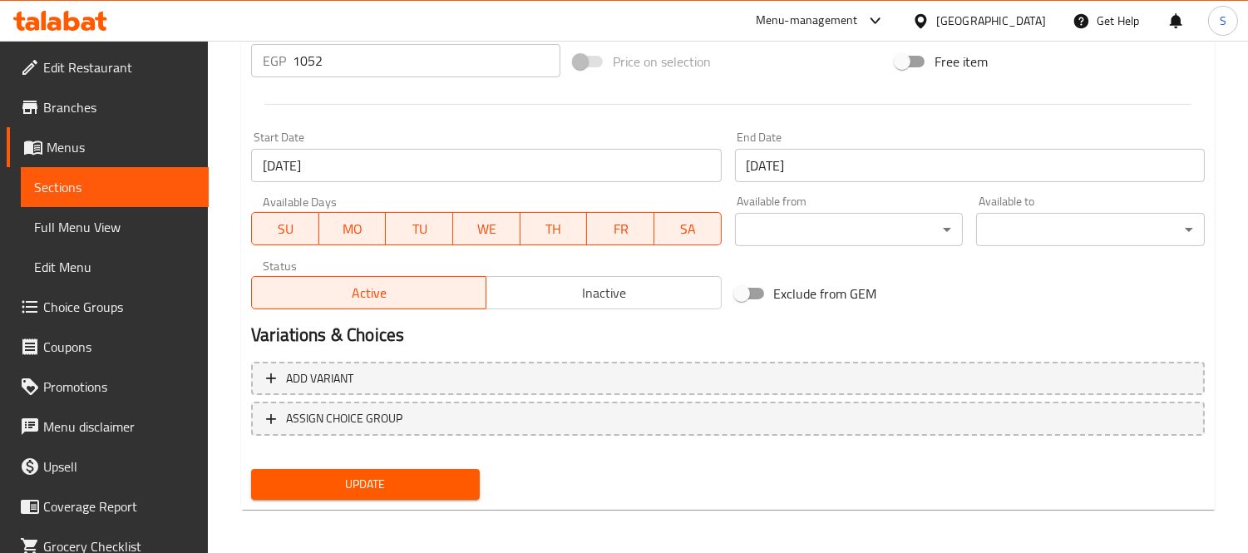
click at [269, 169] on input "05-09-2025" at bounding box center [486, 165] width 470 height 33
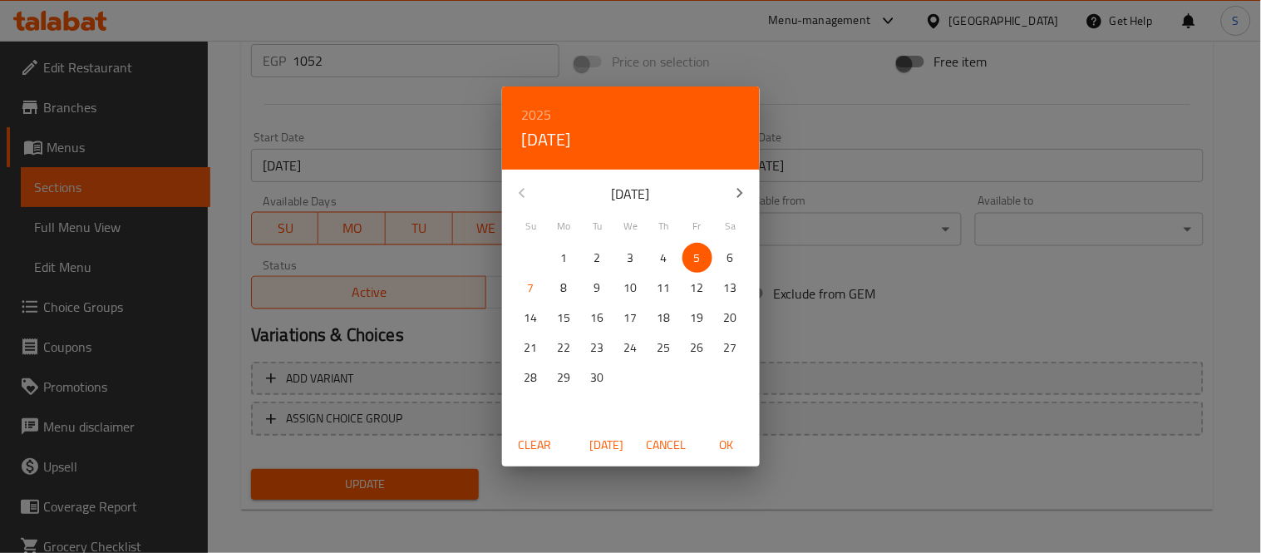
click at [596, 446] on span "Today" at bounding box center [607, 445] width 40 height 21
click at [717, 443] on span "OK" at bounding box center [726, 445] width 40 height 21
type input "[DATE]"
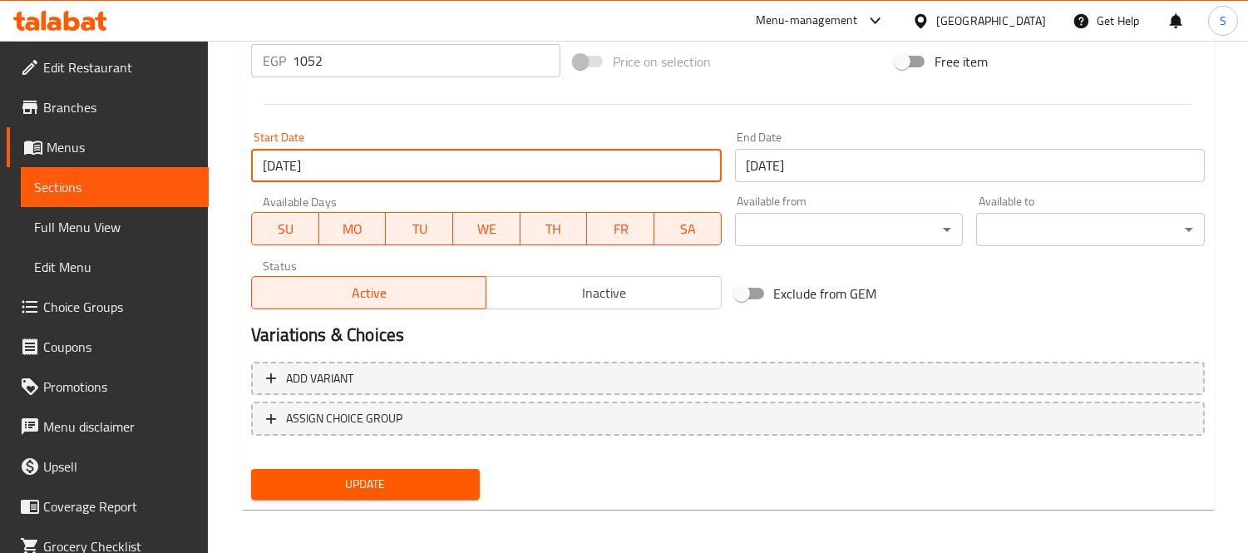
click at [444, 474] on span "Update" at bounding box center [365, 484] width 202 height 21
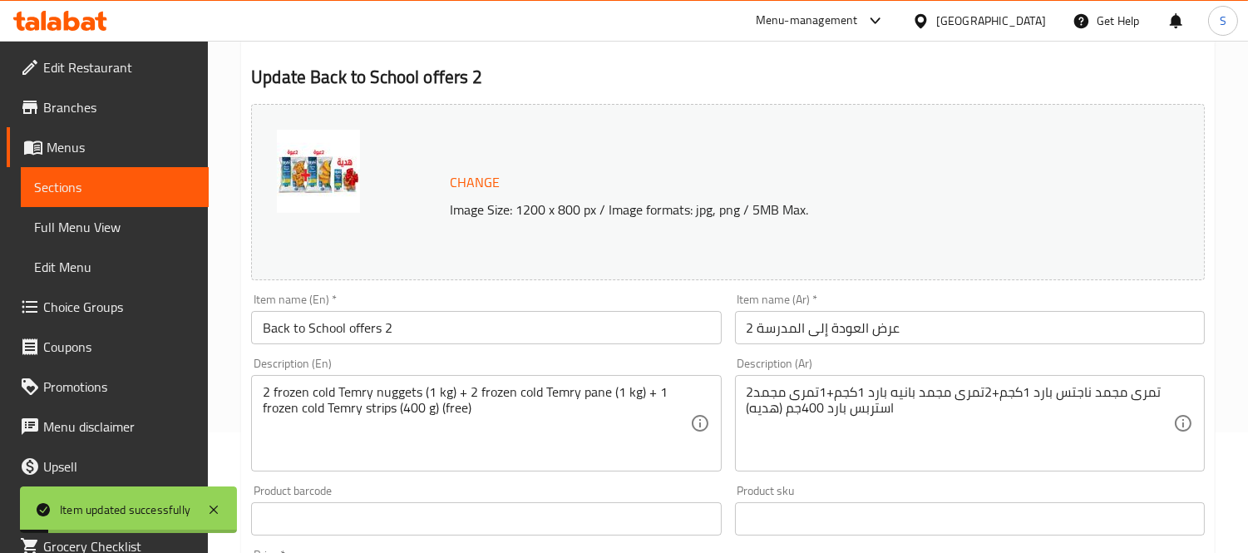
scroll to position [0, 0]
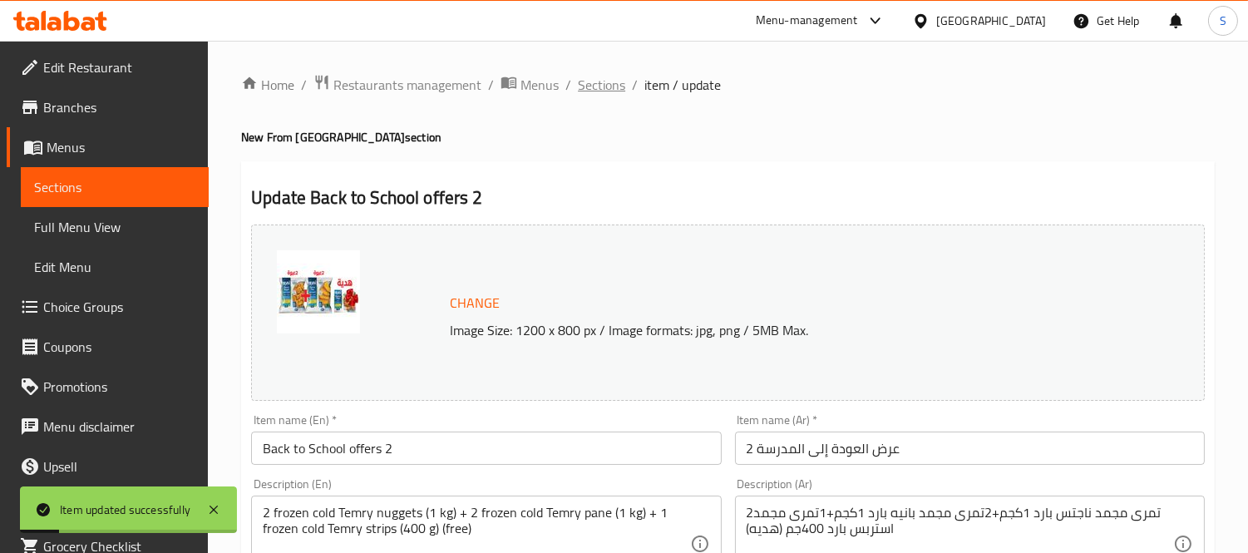
click at [607, 81] on span "Sections" at bounding box center [601, 85] width 47 height 20
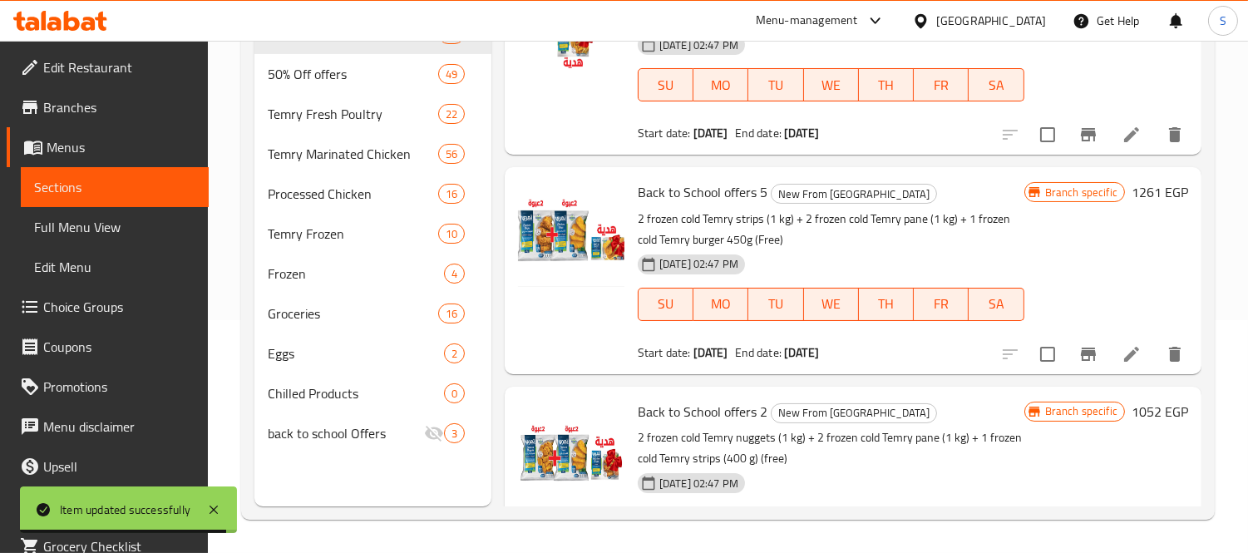
scroll to position [976, 0]
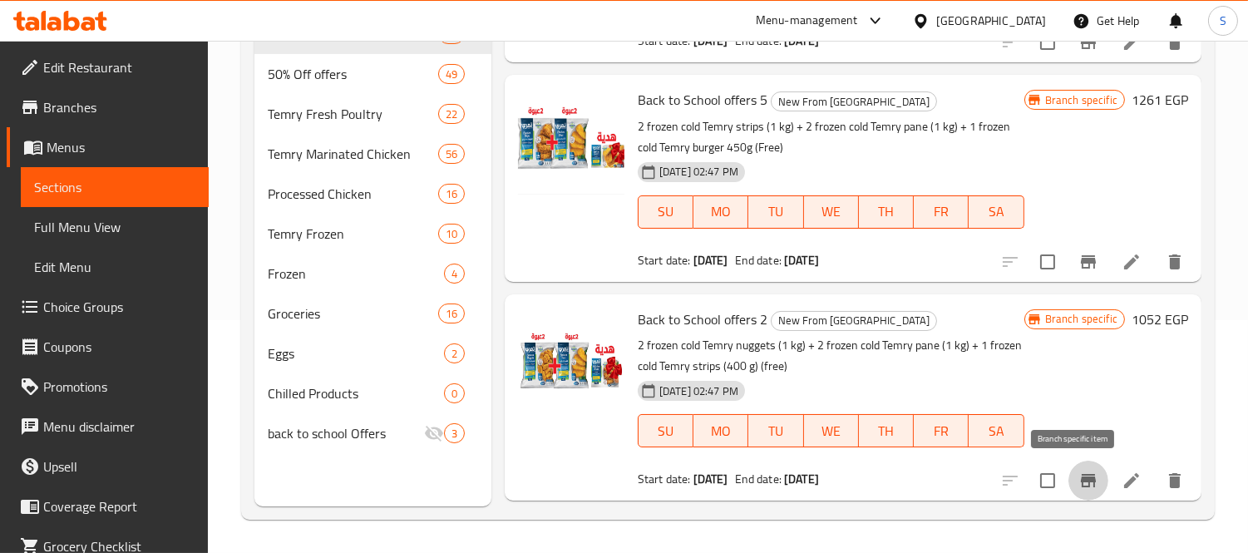
click at [1085, 477] on button "Branch-specific-item" at bounding box center [1088, 480] width 40 height 40
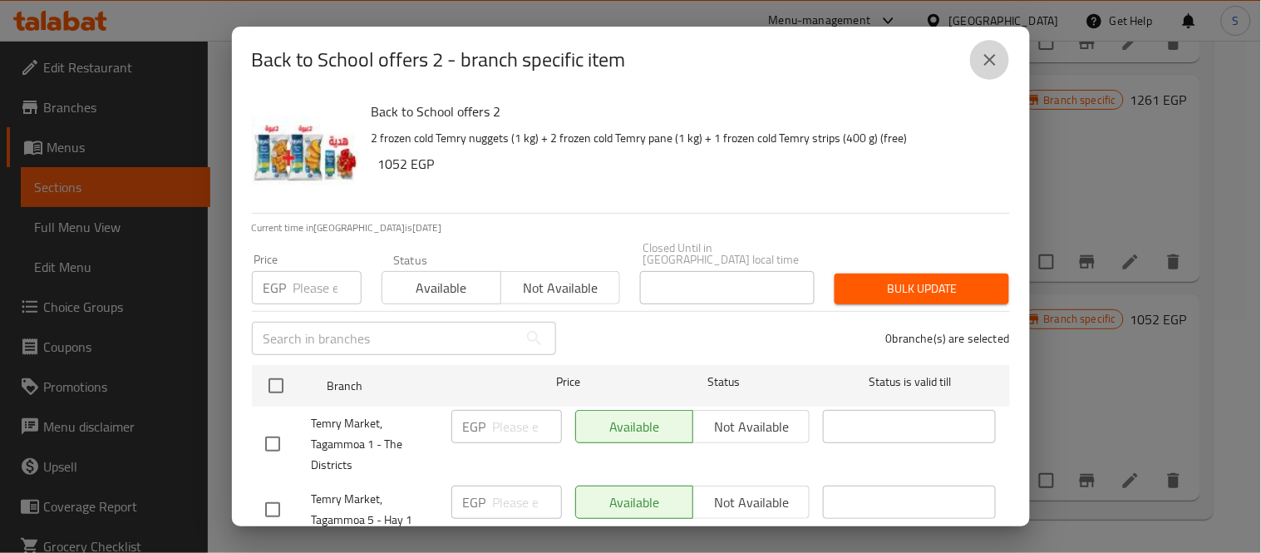
click at [983, 67] on icon "close" at bounding box center [990, 60] width 20 height 20
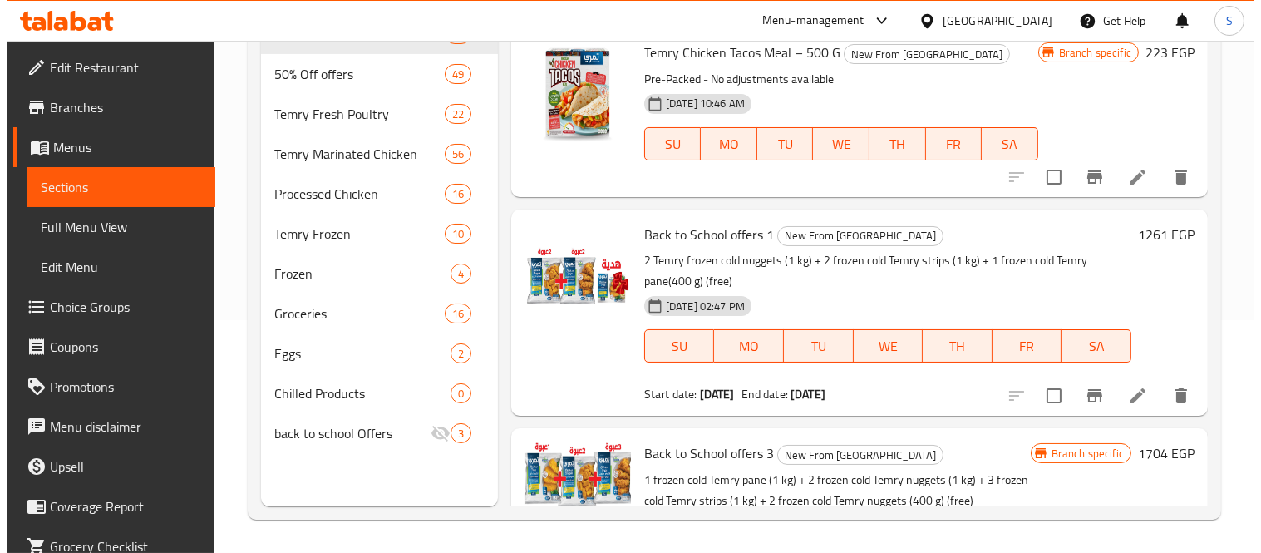
scroll to position [145, 0]
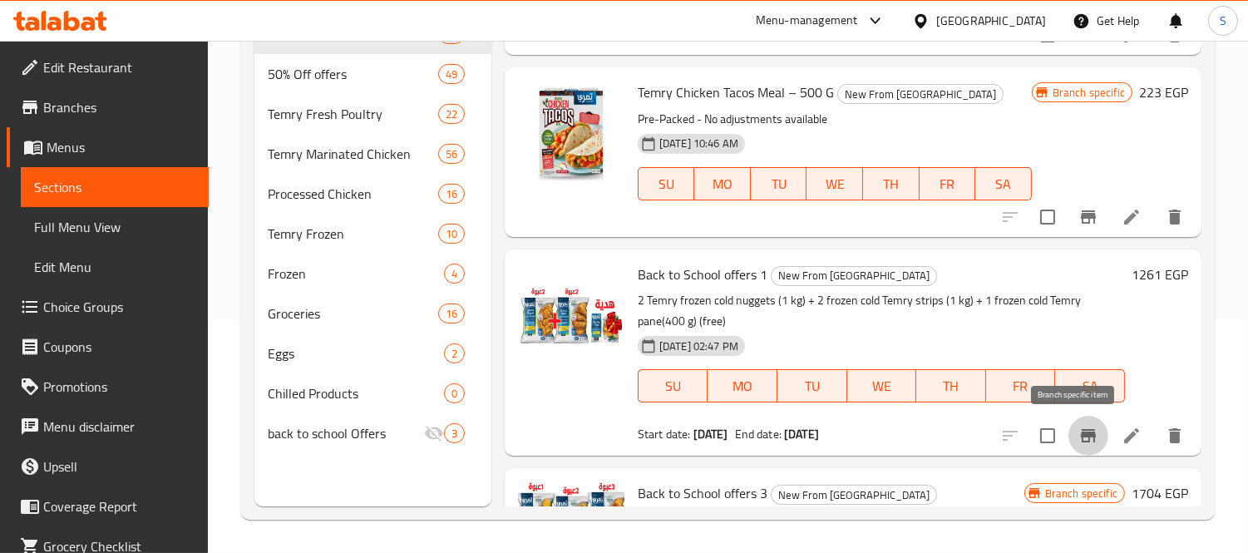
click at [1073, 450] on button "Branch-specific-item" at bounding box center [1088, 436] width 40 height 40
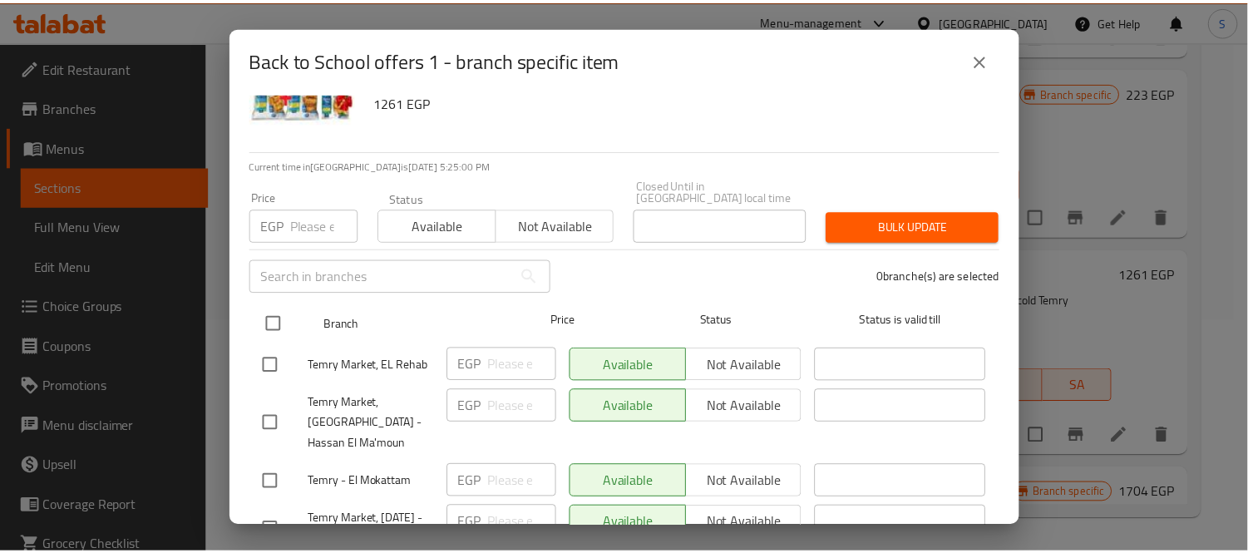
scroll to position [0, 0]
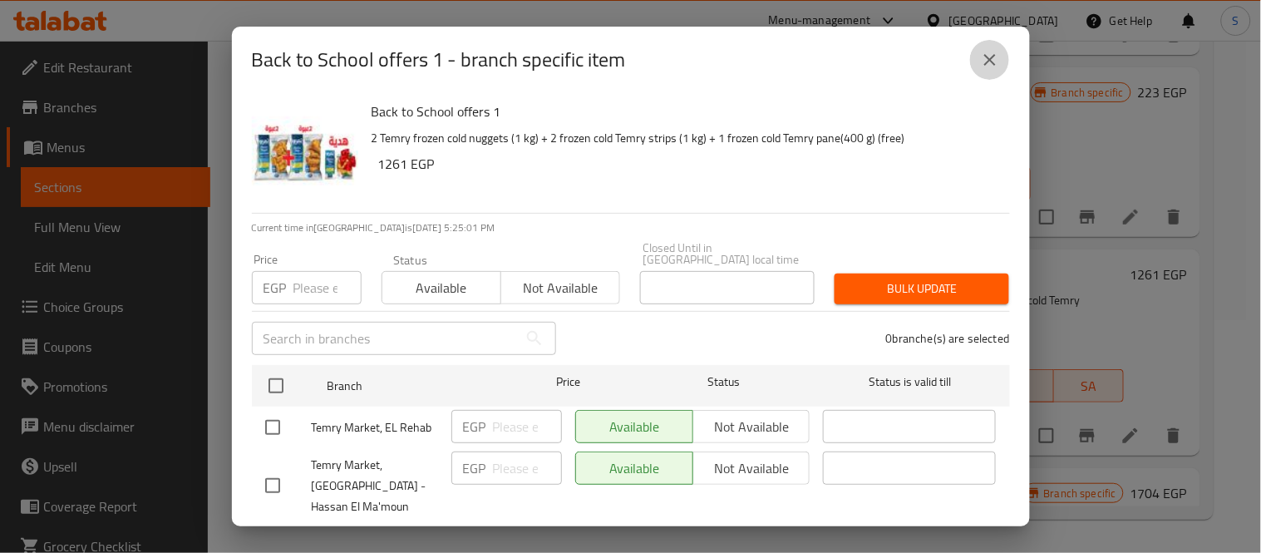
click at [1006, 62] on button "close" at bounding box center [990, 60] width 40 height 40
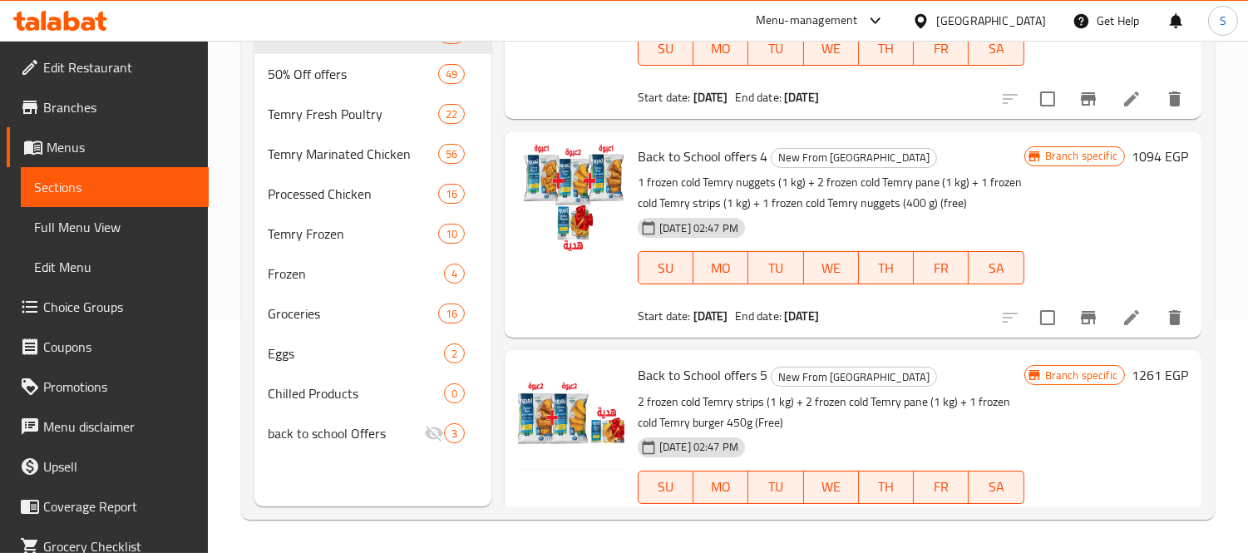
scroll to position [791, 0]
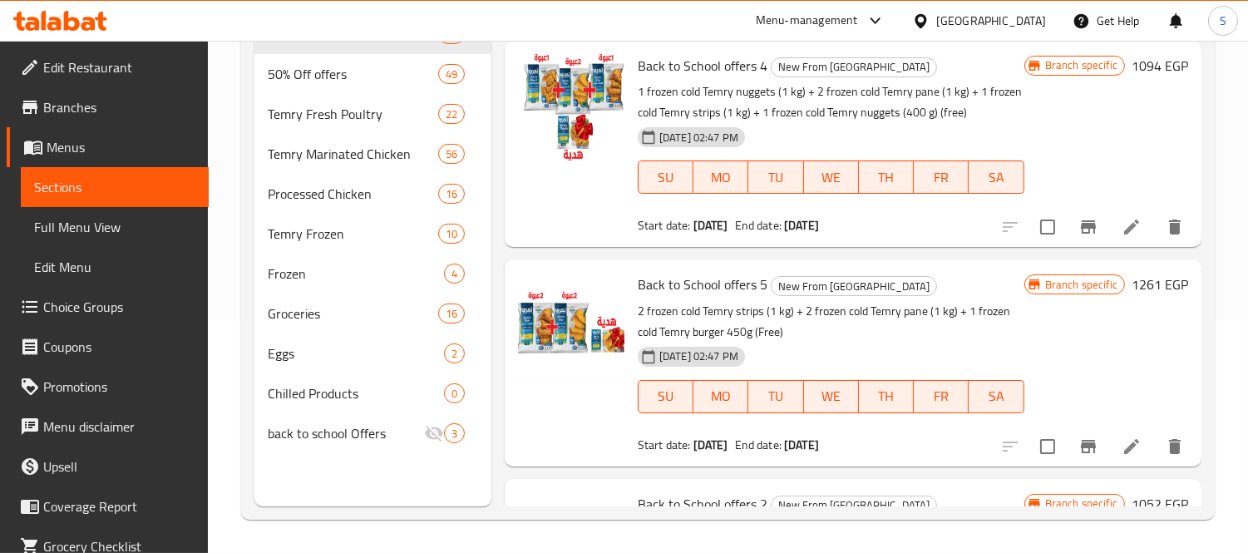
click at [1080, 442] on icon "Branch-specific-item" at bounding box center [1087, 446] width 15 height 13
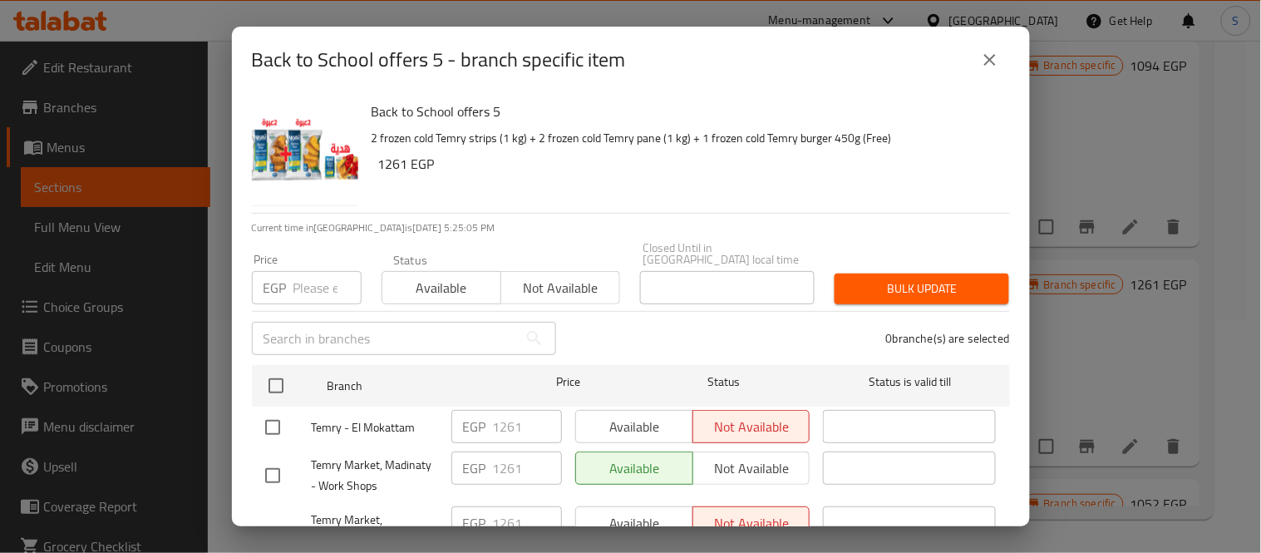
click at [1000, 62] on button "close" at bounding box center [990, 60] width 40 height 40
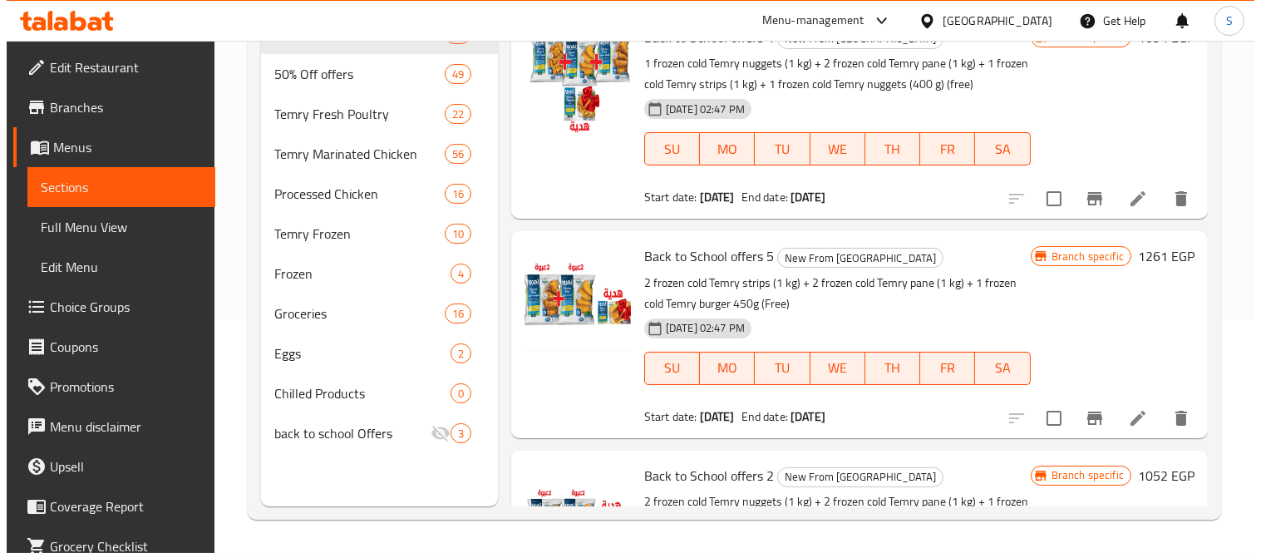
scroll to position [1160, 0]
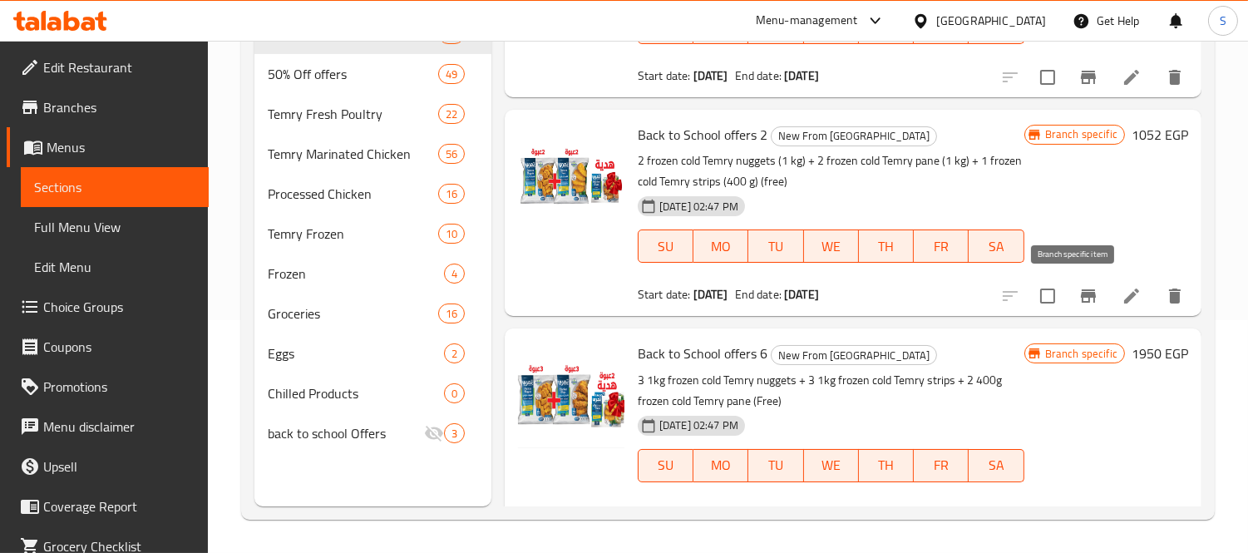
click at [1080, 293] on icon "Branch-specific-item" at bounding box center [1087, 295] width 15 height 13
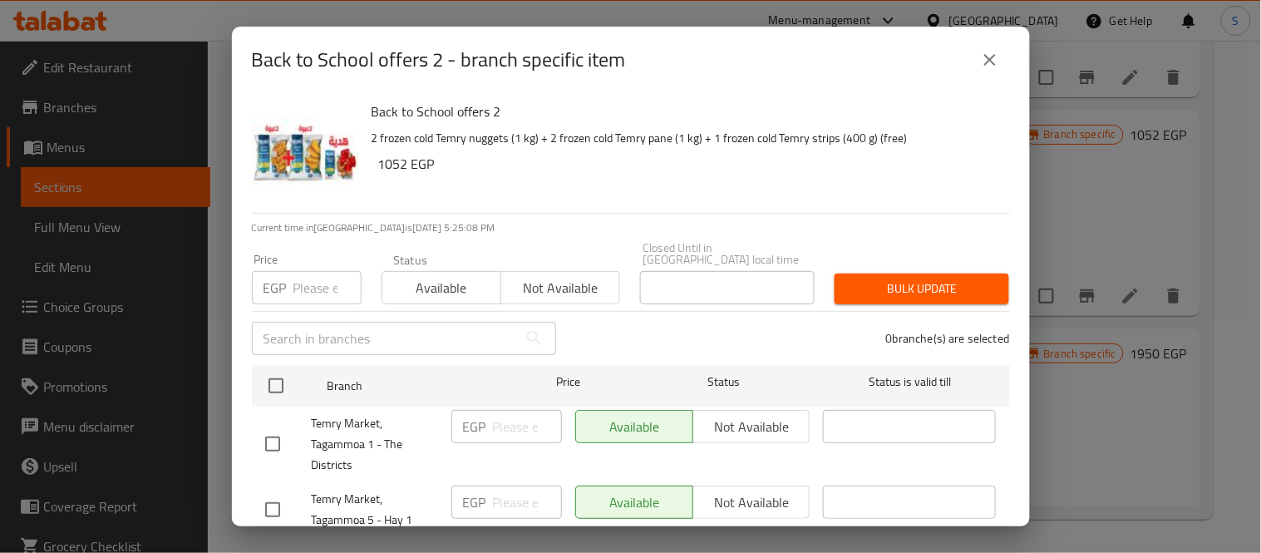
click at [279, 426] on input "checkbox" at bounding box center [272, 443] width 35 height 35
checkbox input "true"
click at [512, 428] on input "number" at bounding box center [527, 426] width 69 height 33
click at [756, 419] on span "Not available" at bounding box center [752, 427] width 104 height 24
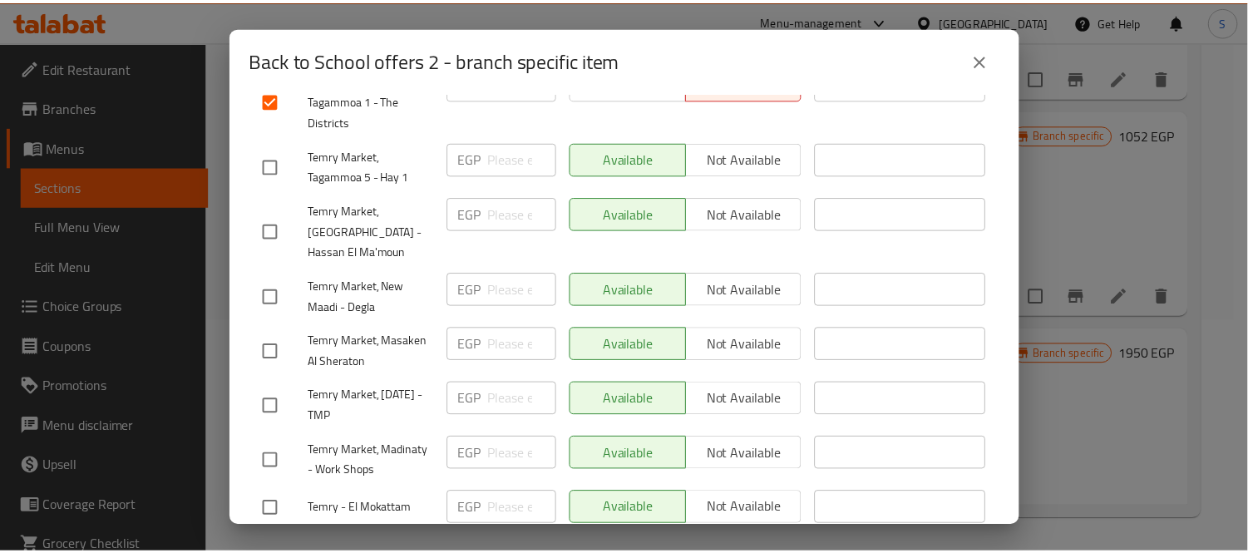
scroll to position [680, 0]
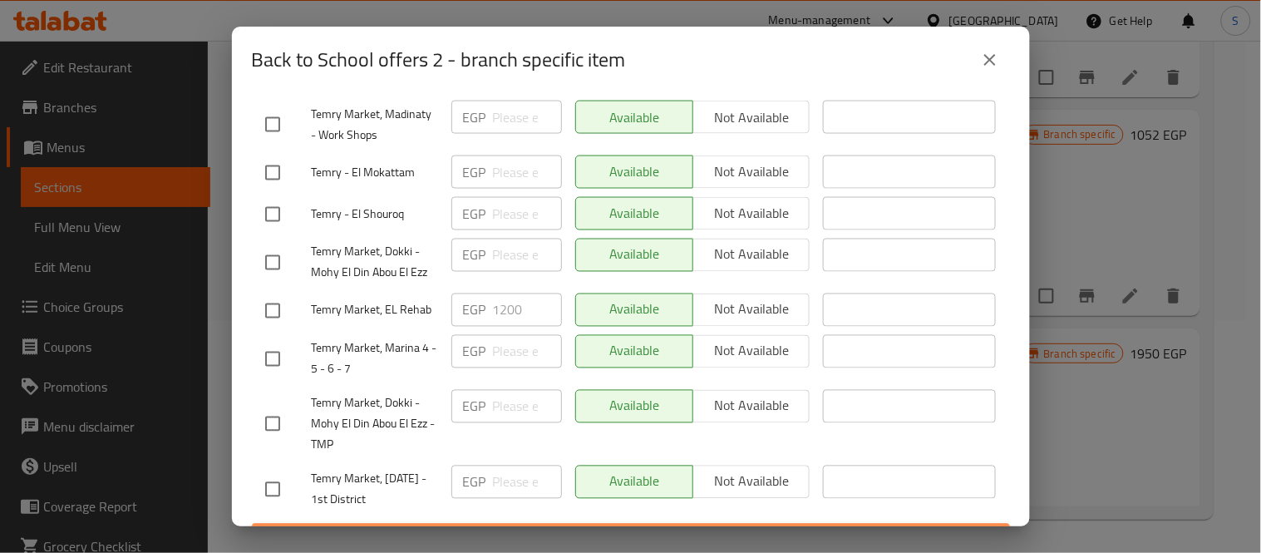
click at [717, 529] on span "Save" at bounding box center [630, 539] width 731 height 21
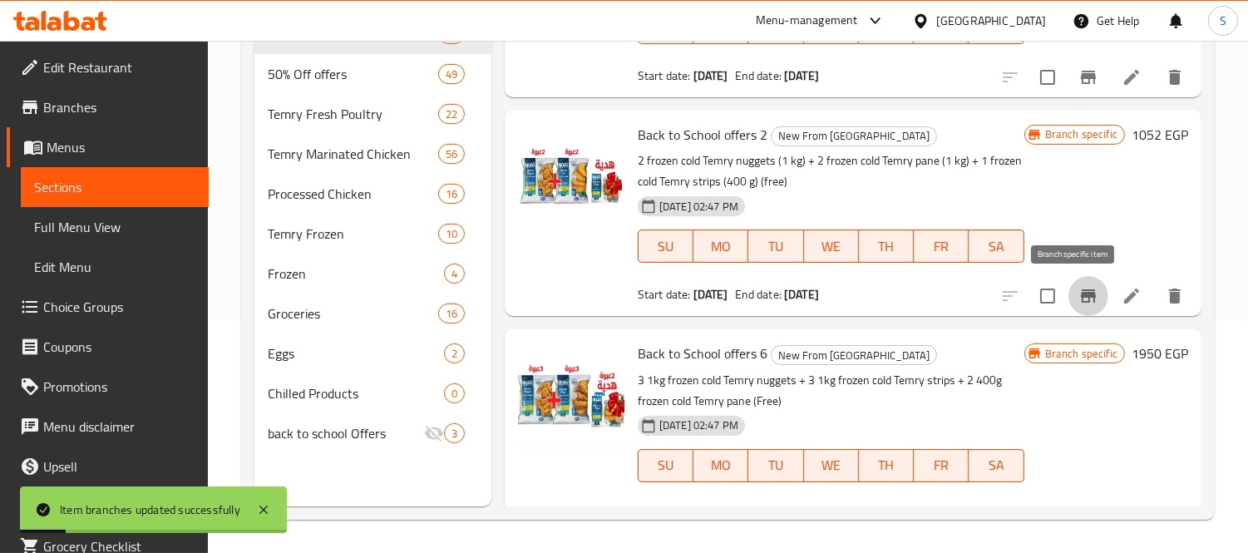
click at [1078, 287] on icon "Branch-specific-item" at bounding box center [1088, 296] width 20 height 20
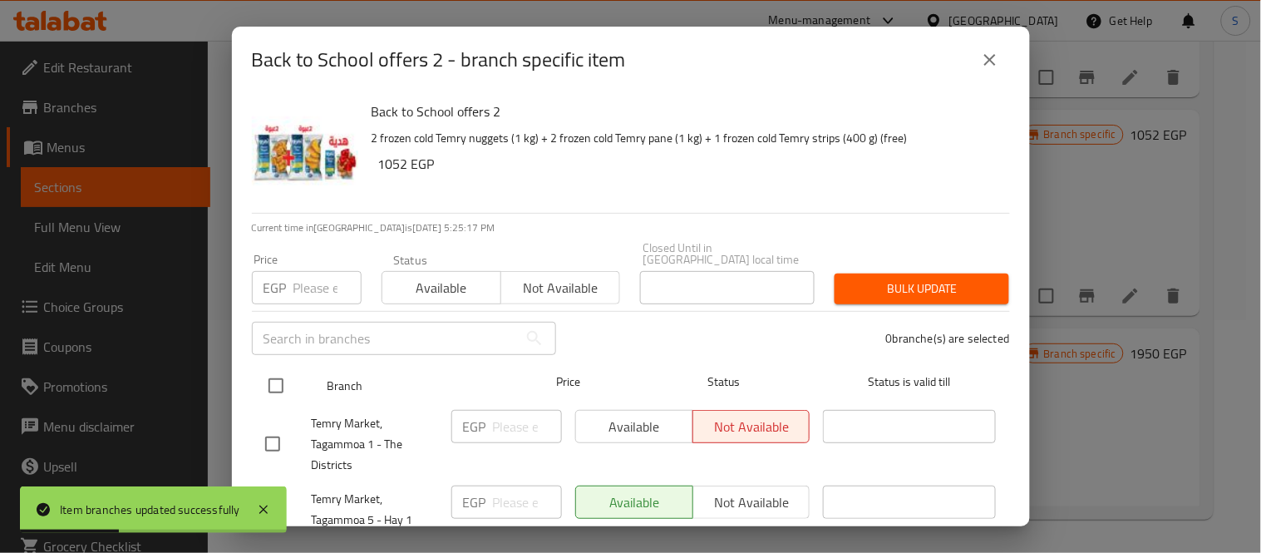
click at [267, 375] on input "checkbox" at bounding box center [275, 385] width 35 height 35
checkbox input "true"
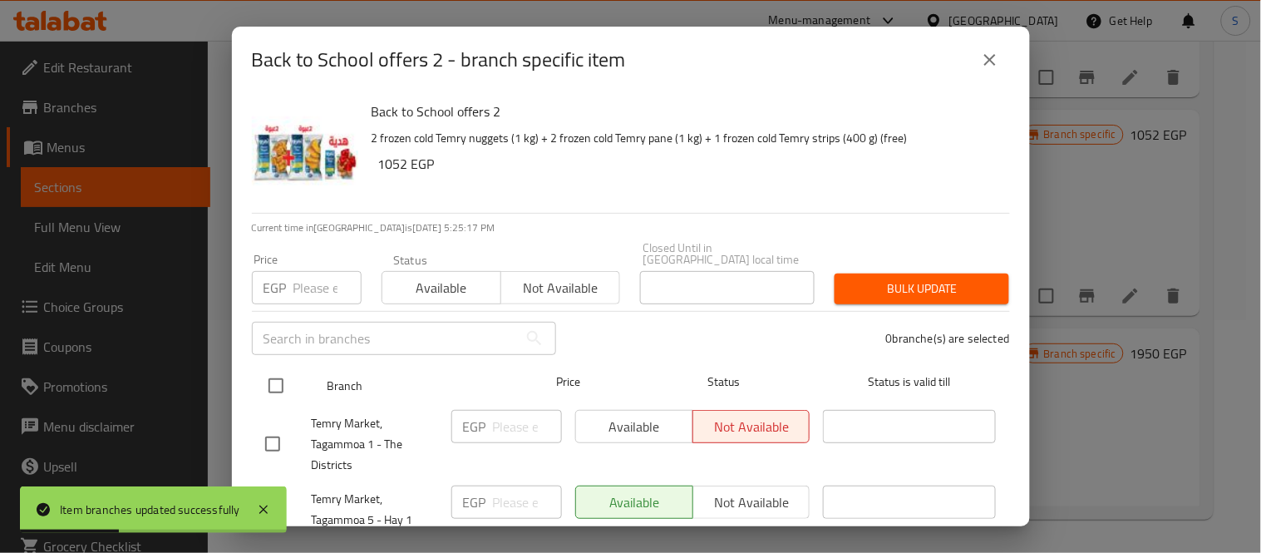
checkbox input "true"
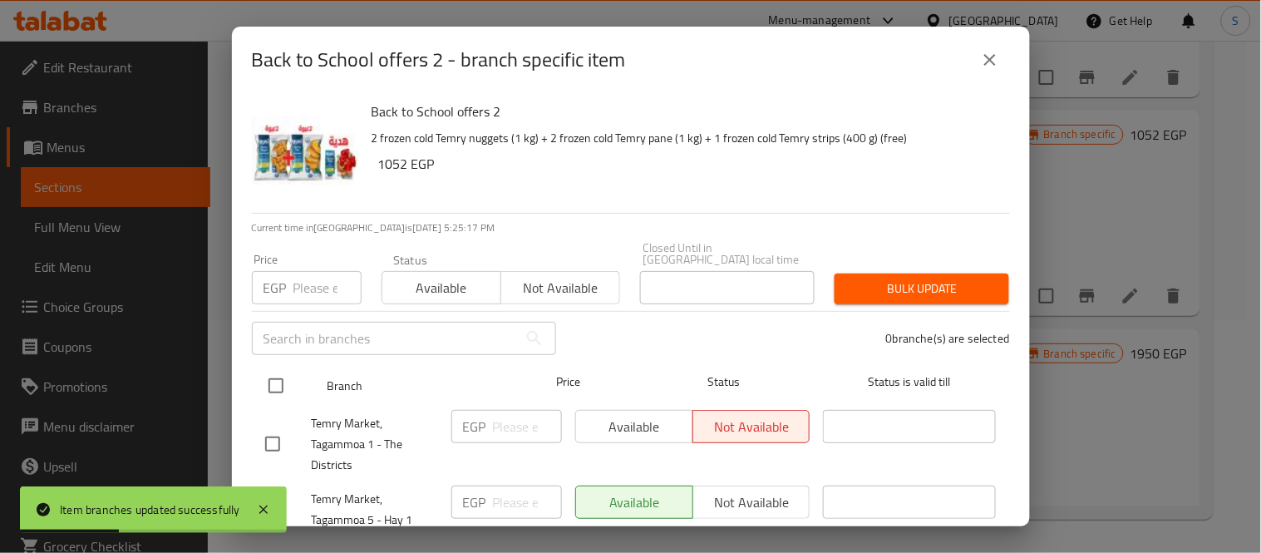
checkbox input "true"
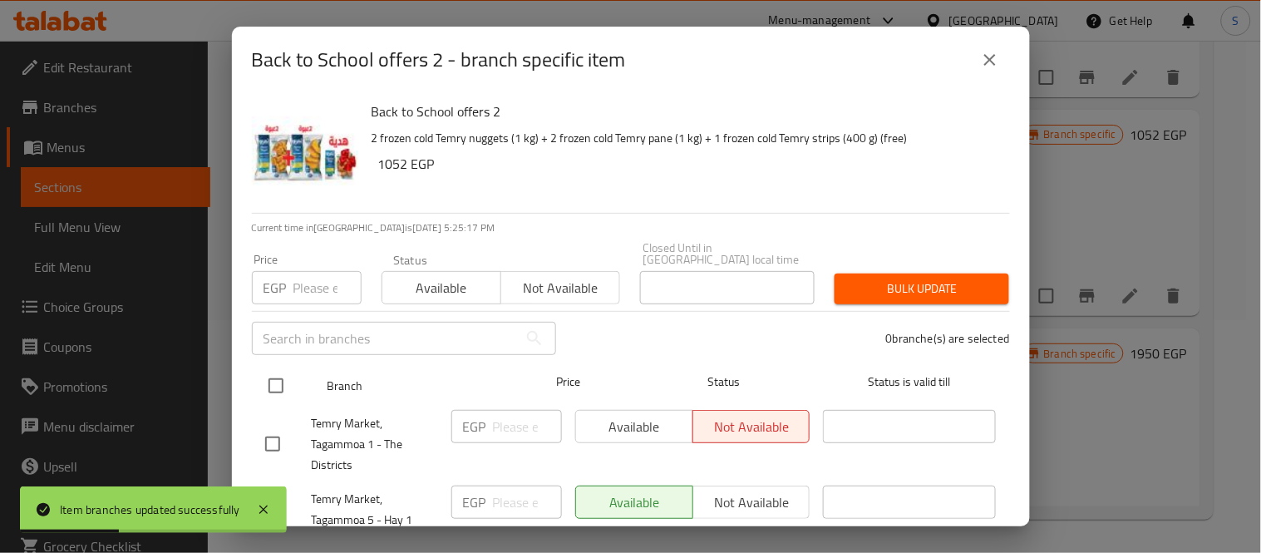
checkbox input "true"
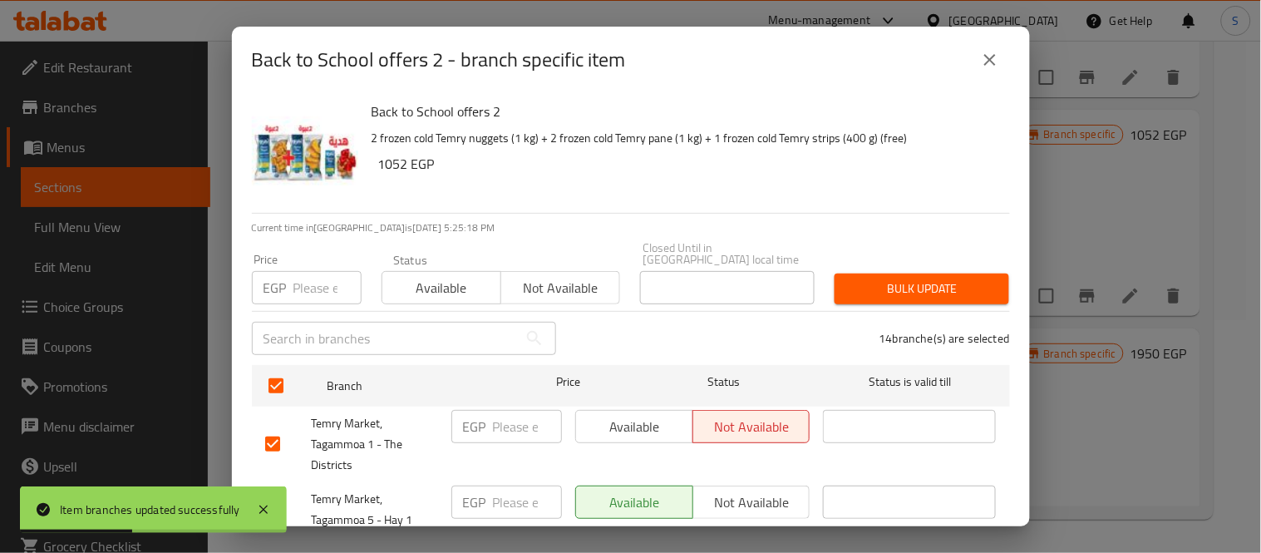
click at [439, 278] on span "Available" at bounding box center [442, 288] width 106 height 24
click at [907, 286] on span "Bulk update" at bounding box center [922, 288] width 148 height 21
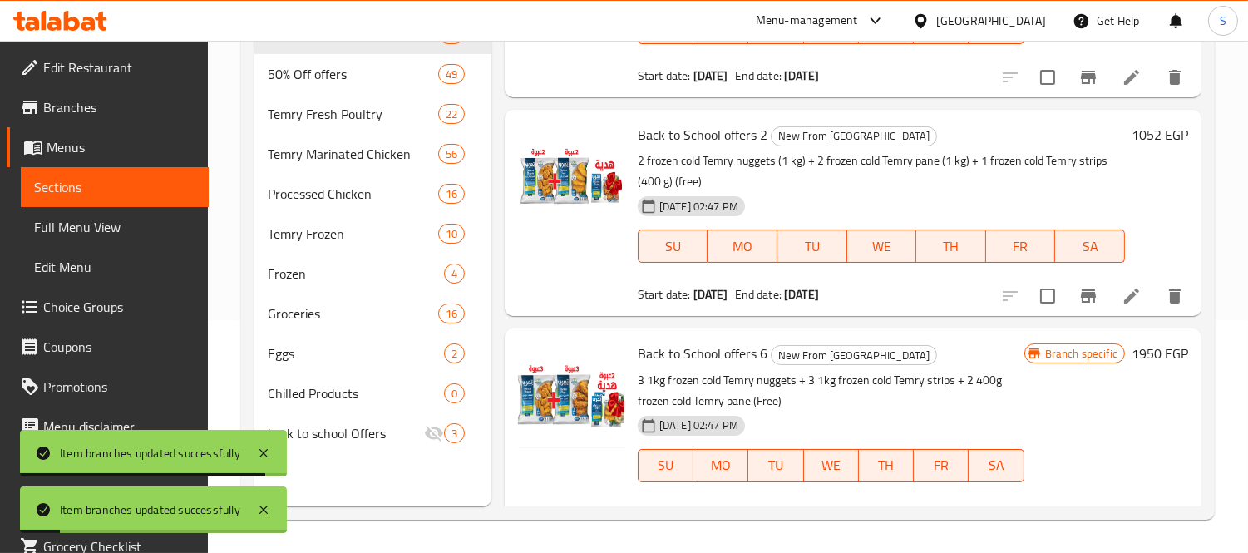
click at [835, 204] on div "01-09-2025 02:47 PM SU MO TU WE TH FR SA" at bounding box center [881, 234] width 500 height 90
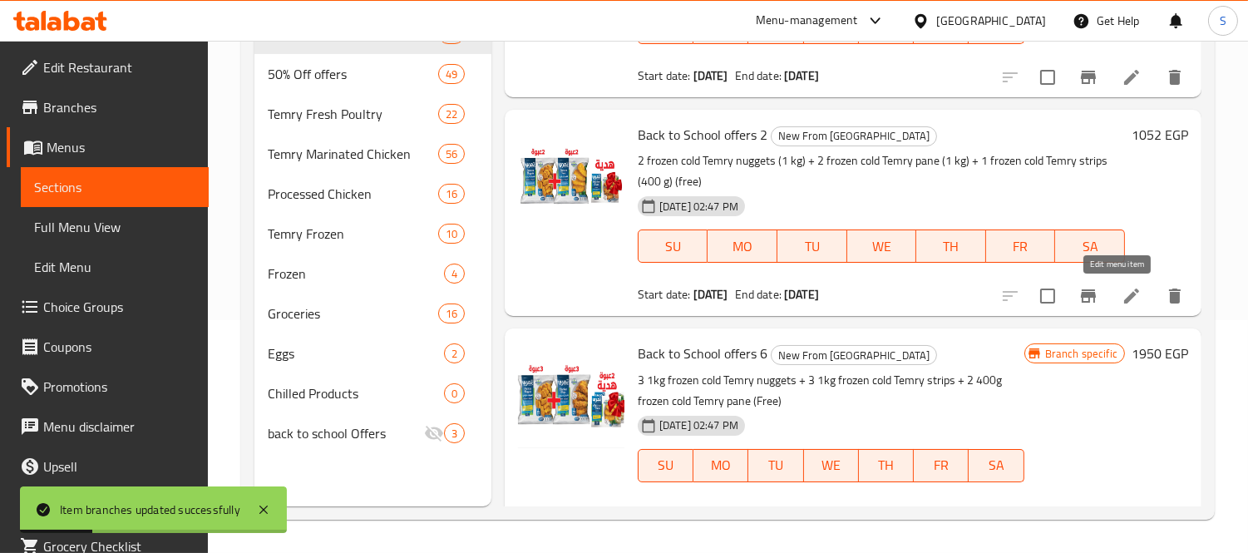
click at [1122, 292] on icon at bounding box center [1131, 296] width 20 height 20
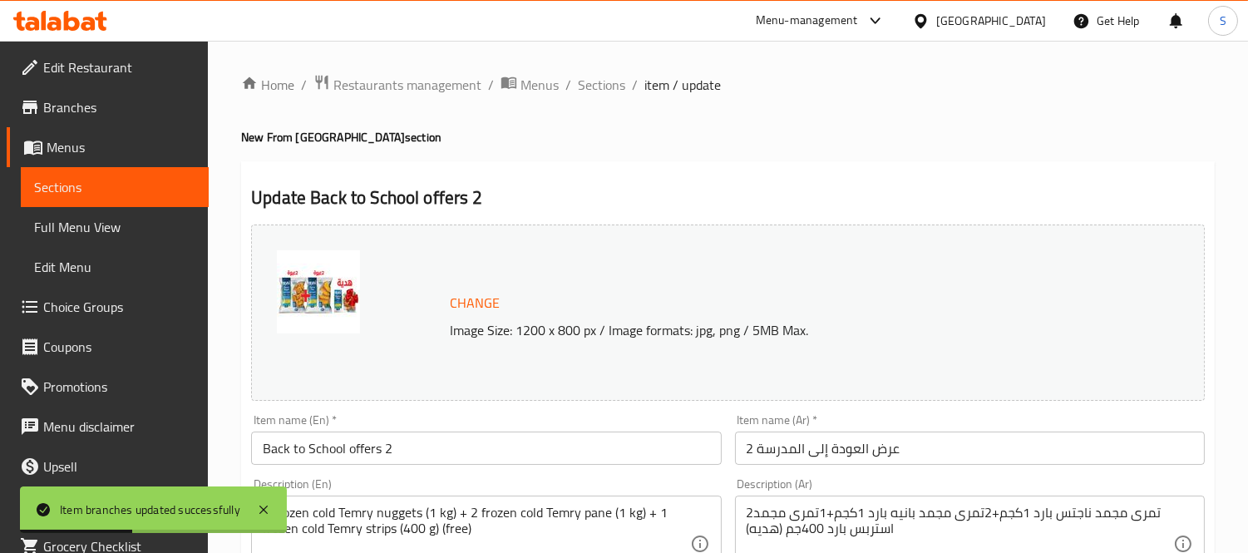
drag, startPoint x: 625, startPoint y: 78, endPoint x: 613, endPoint y: 84, distance: 13.8
click at [624, 78] on ol "Home / Restaurants management / Menus / Sections / item / update" at bounding box center [727, 85] width 973 height 22
click at [613, 84] on span "Sections" at bounding box center [601, 85] width 47 height 20
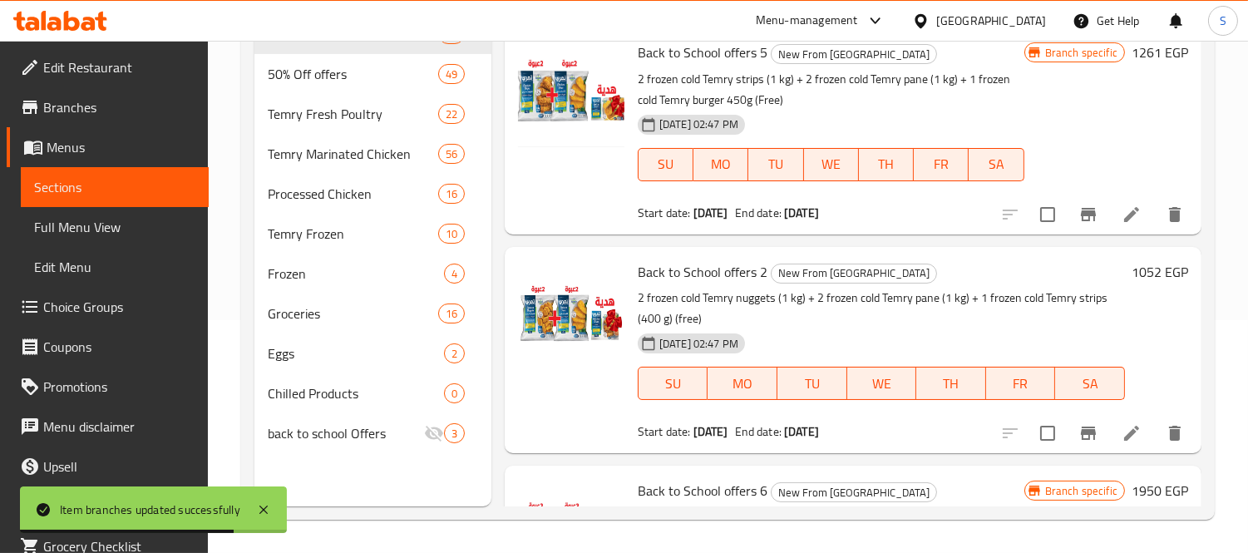
scroll to position [1016, 0]
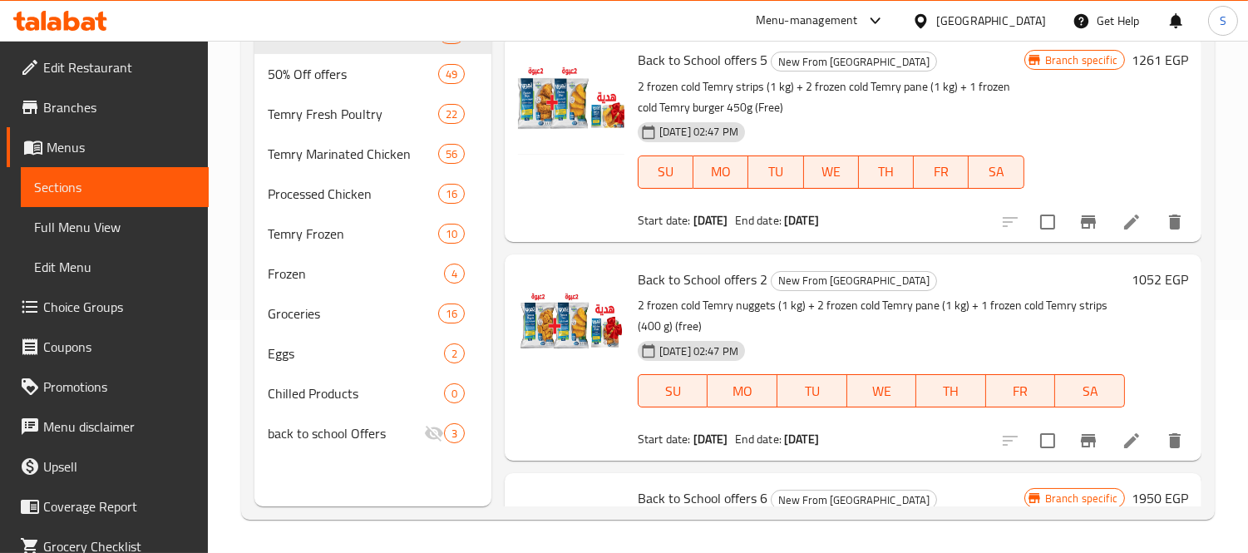
click at [94, 60] on span "Edit Restaurant" at bounding box center [119, 67] width 152 height 20
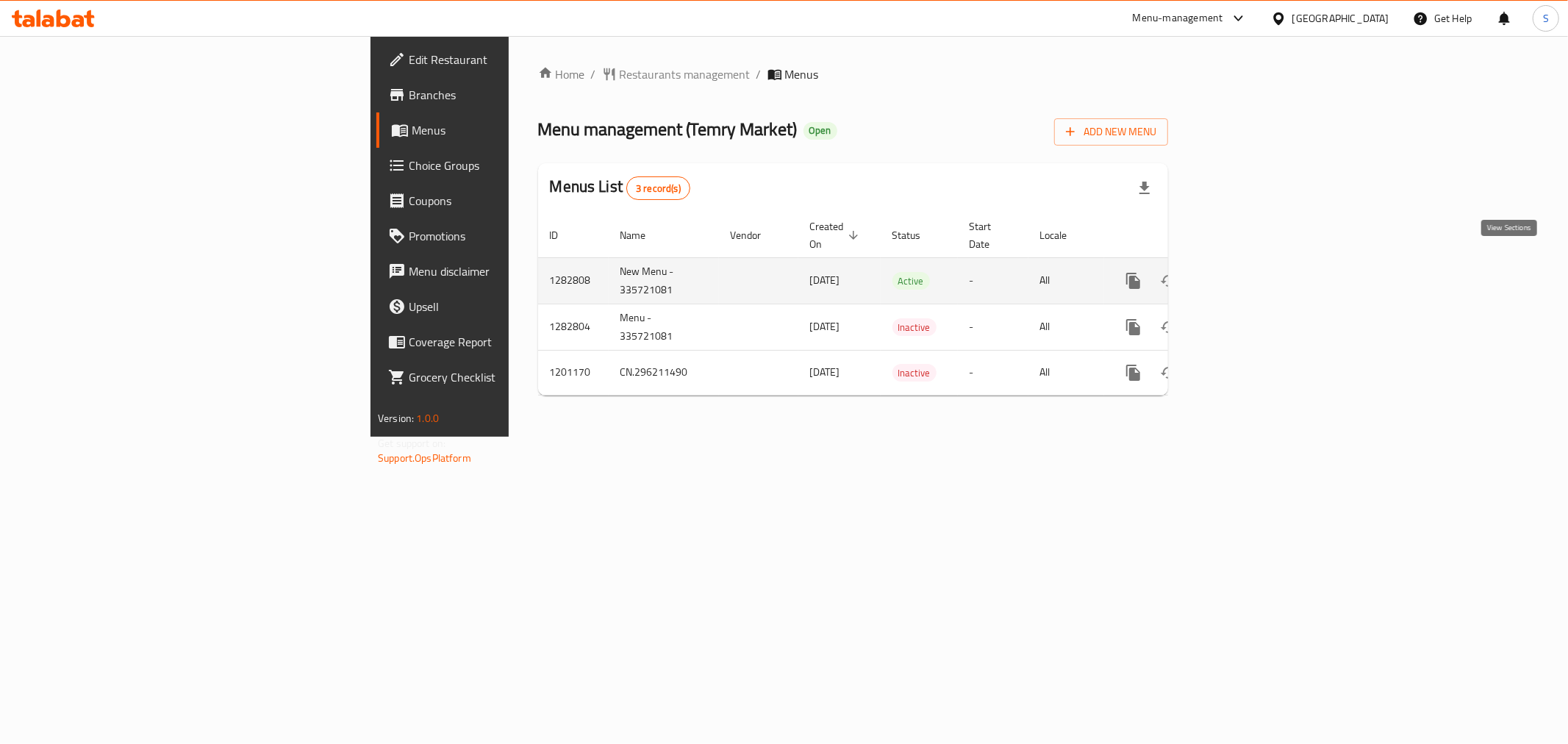
click at [1248, 272] on icon "enhanced table" at bounding box center [1239, 281] width 18 height 18
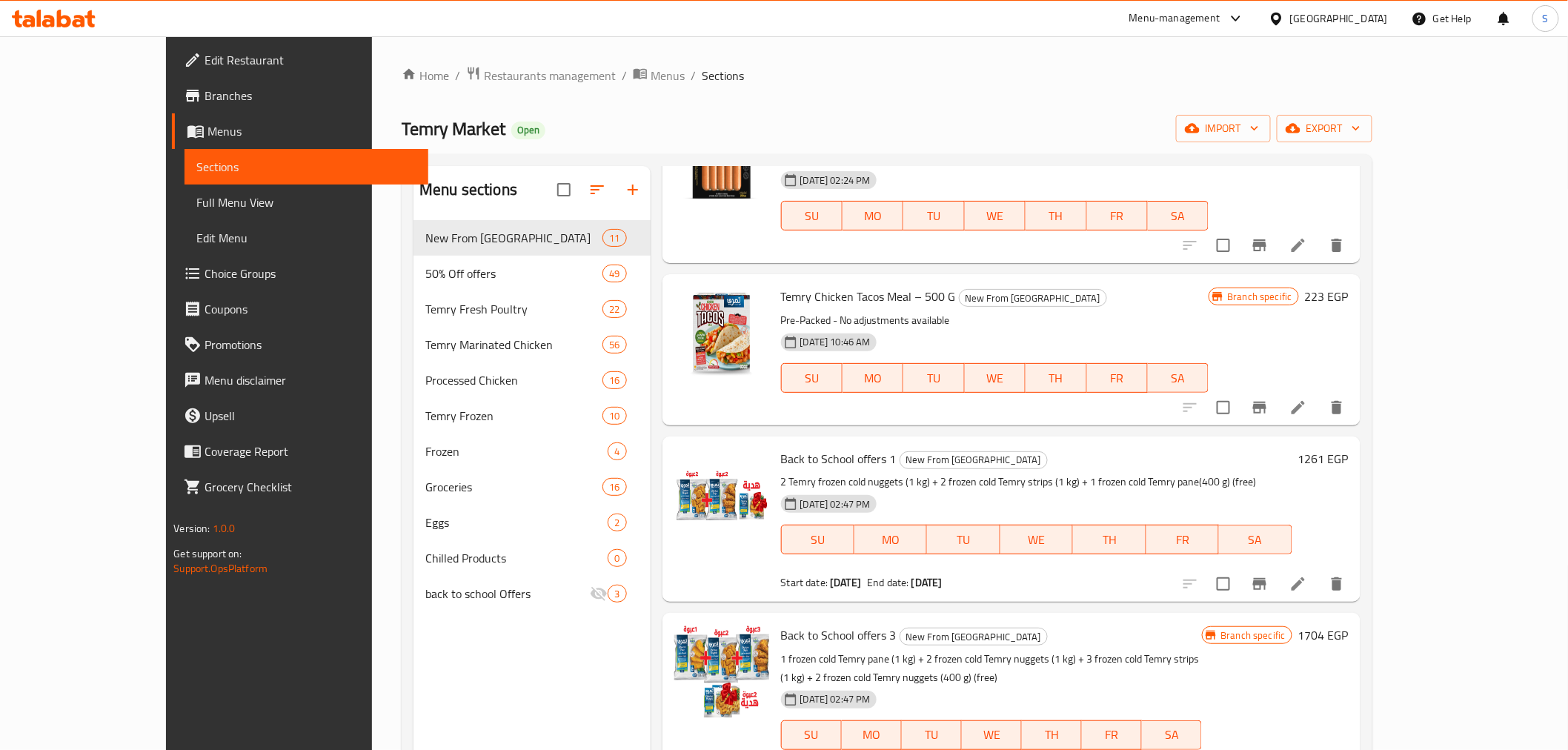
scroll to position [165, 0]
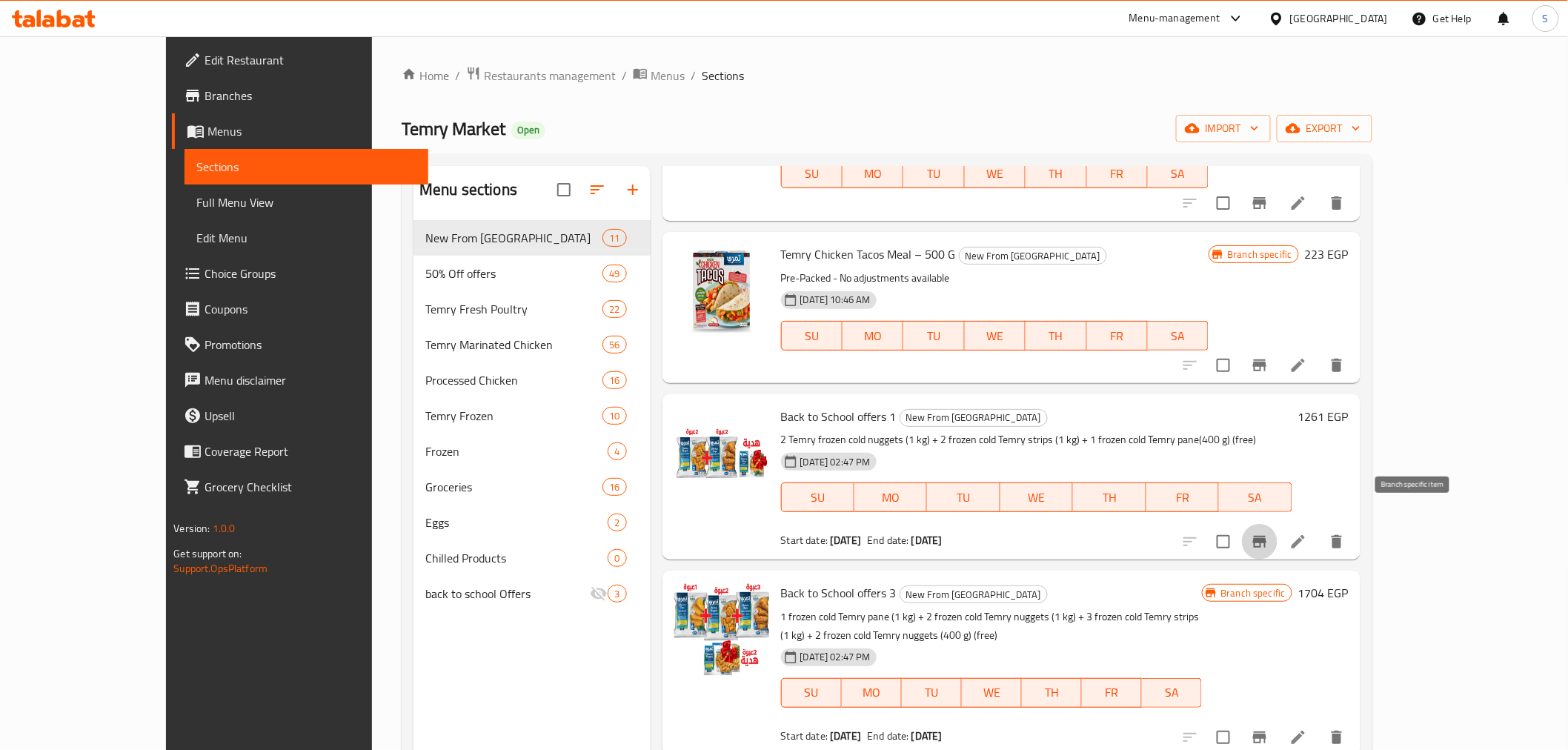
click at [1268, 533] on icon "Branch-specific-item" at bounding box center [1260, 542] width 18 height 18
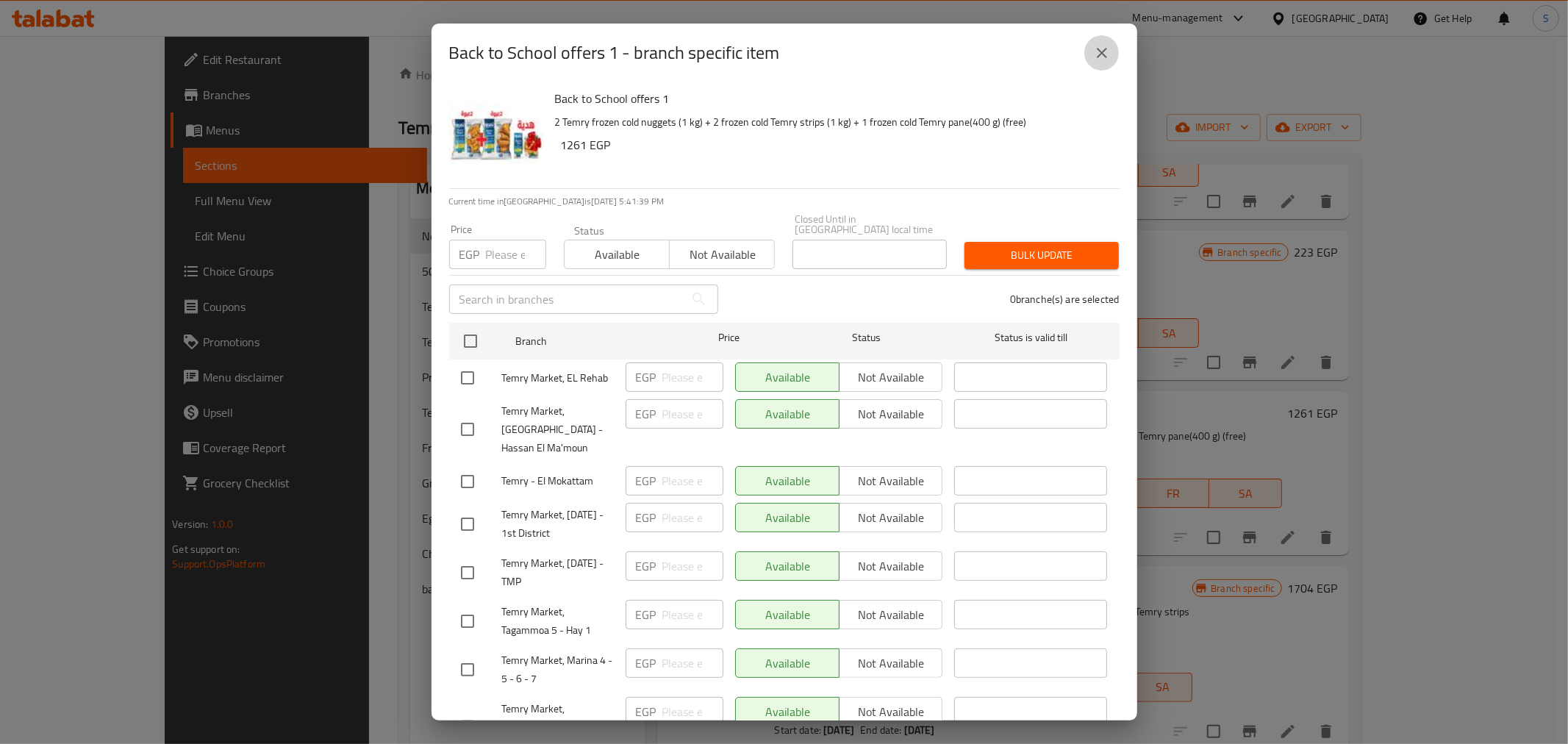
click at [1090, 60] on button "close" at bounding box center [1102, 53] width 35 height 35
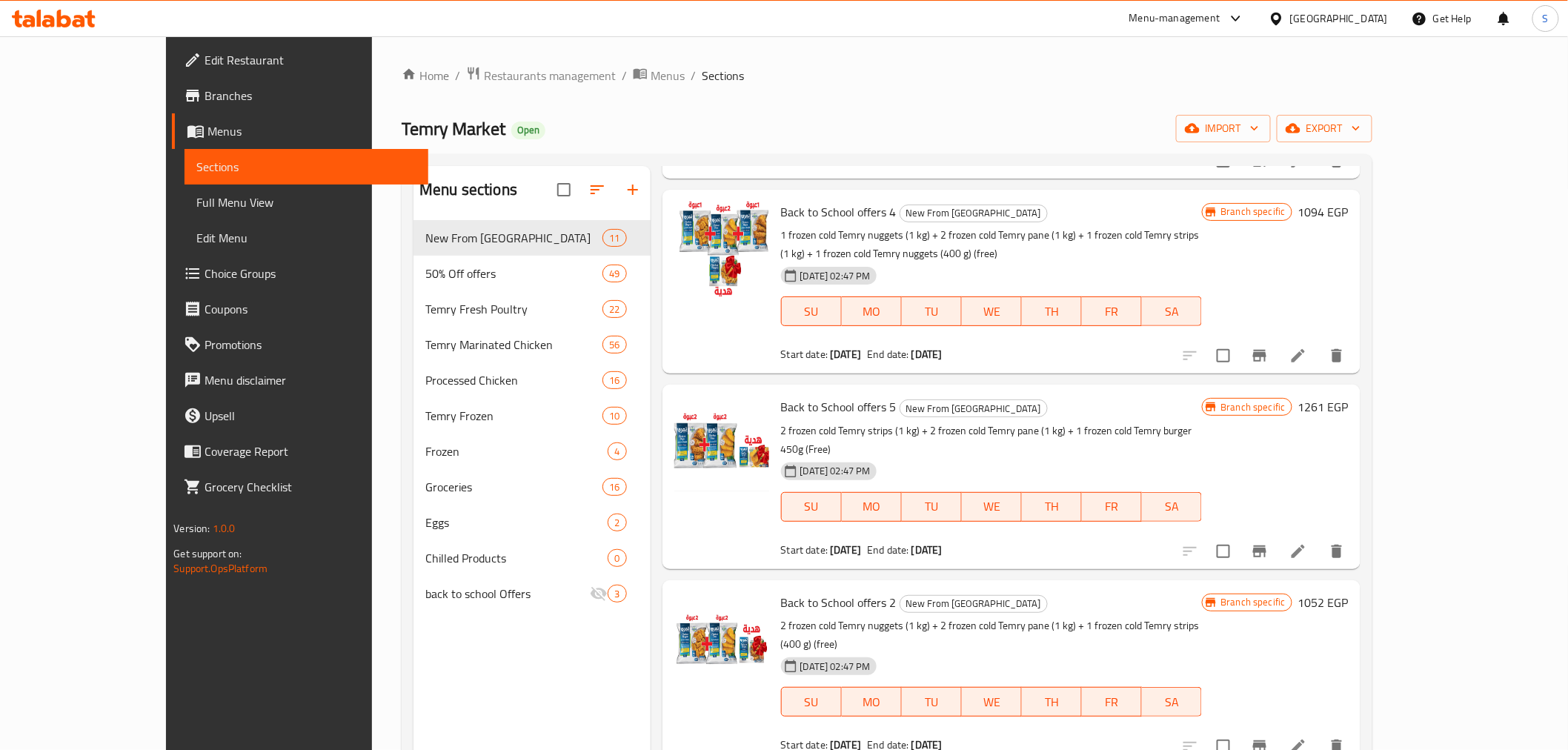
scroll to position [823, 0]
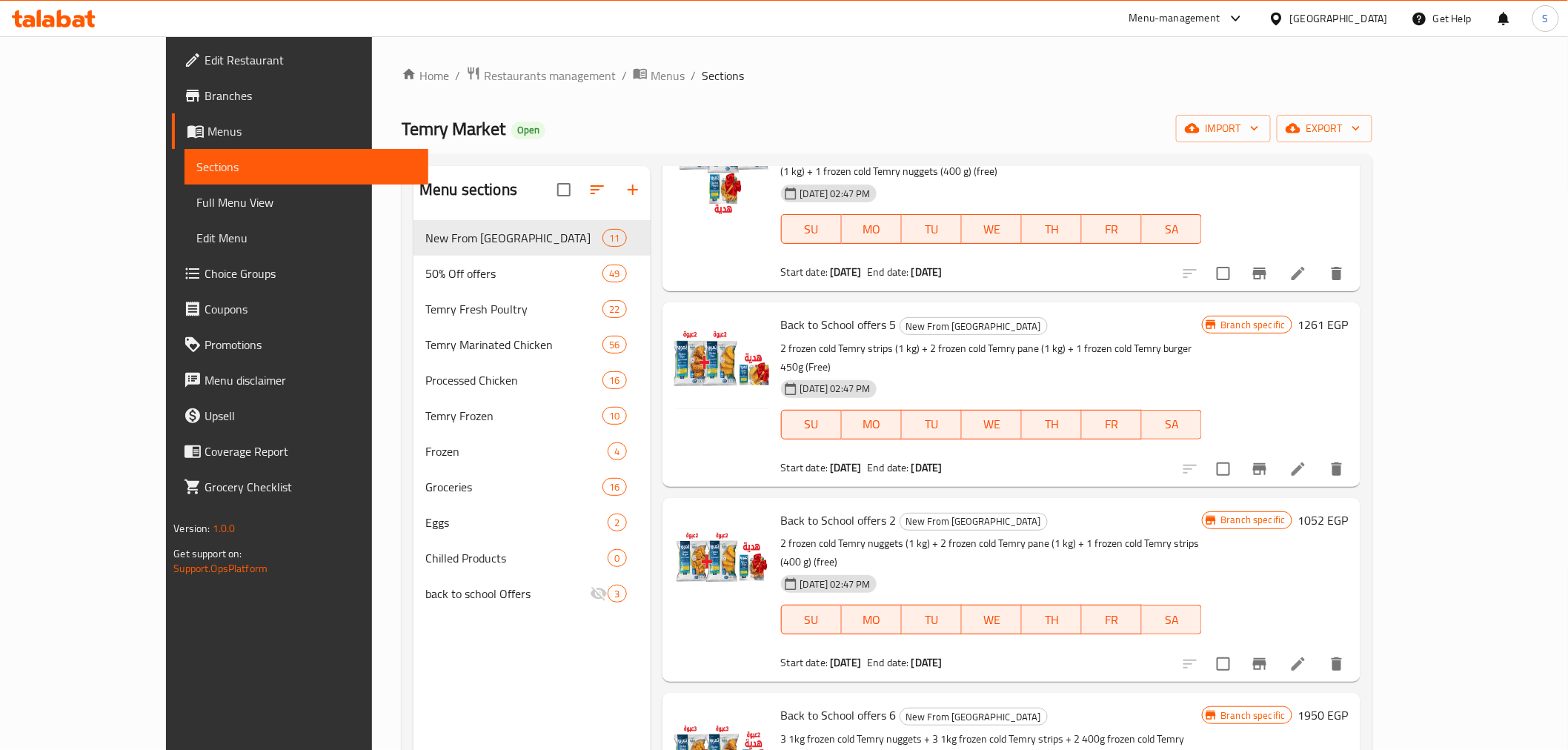
click at [689, 122] on div "Temry Market Open import export" at bounding box center [886, 128] width 971 height 28
click at [204, 103] on span "Branches" at bounding box center [309, 95] width 211 height 18
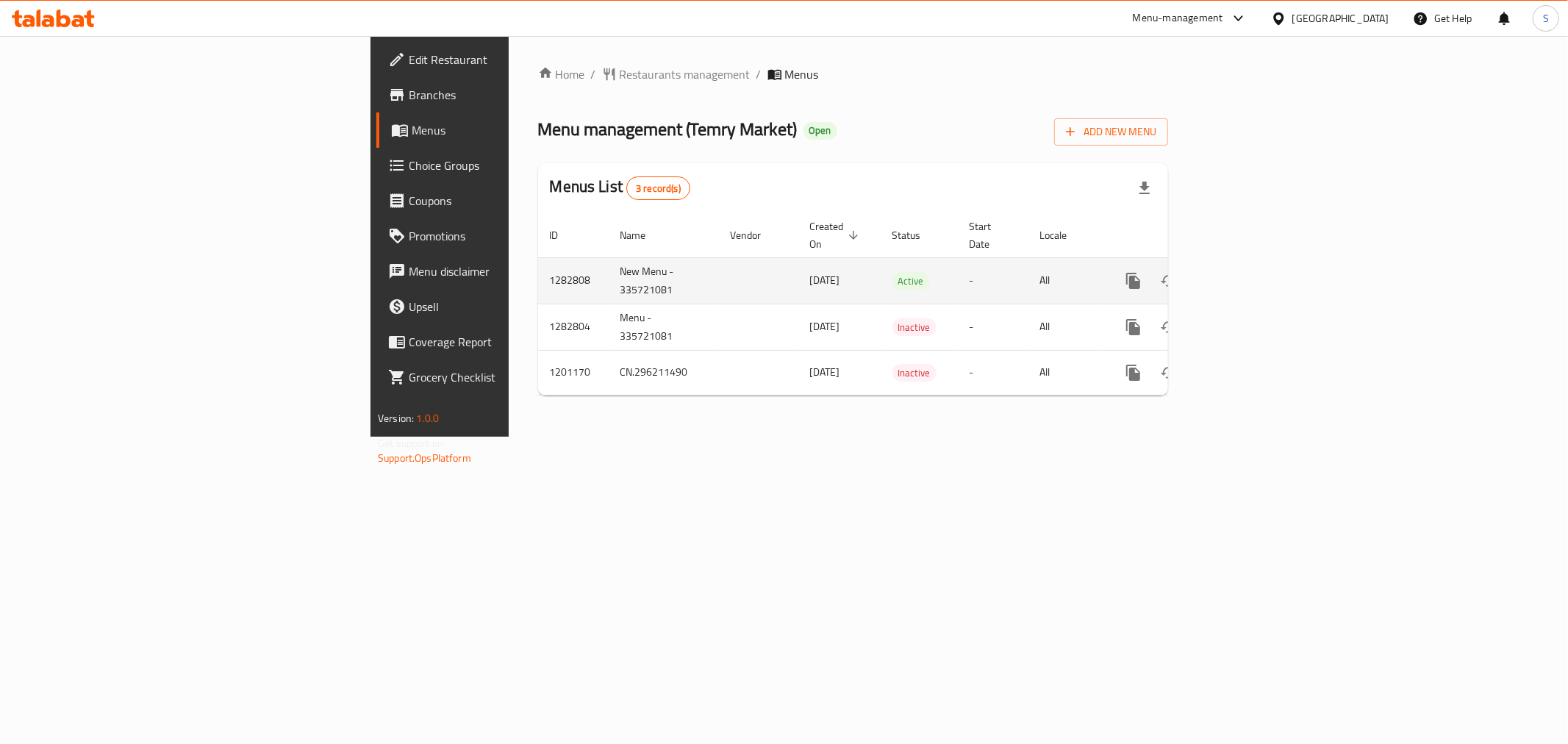
click at [1248, 272] on icon "enhanced table" at bounding box center [1239, 281] width 18 height 18
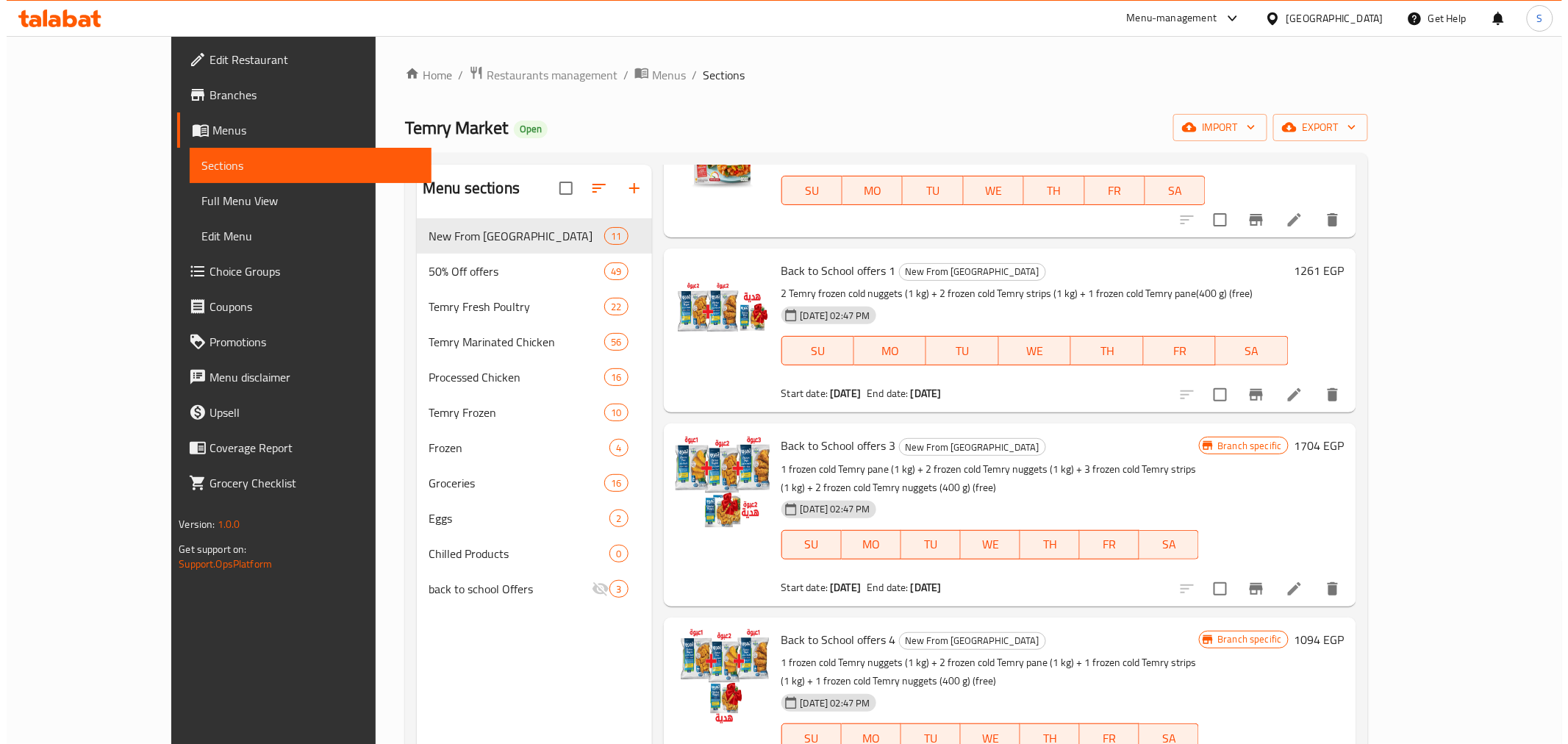
scroll to position [408, 0]
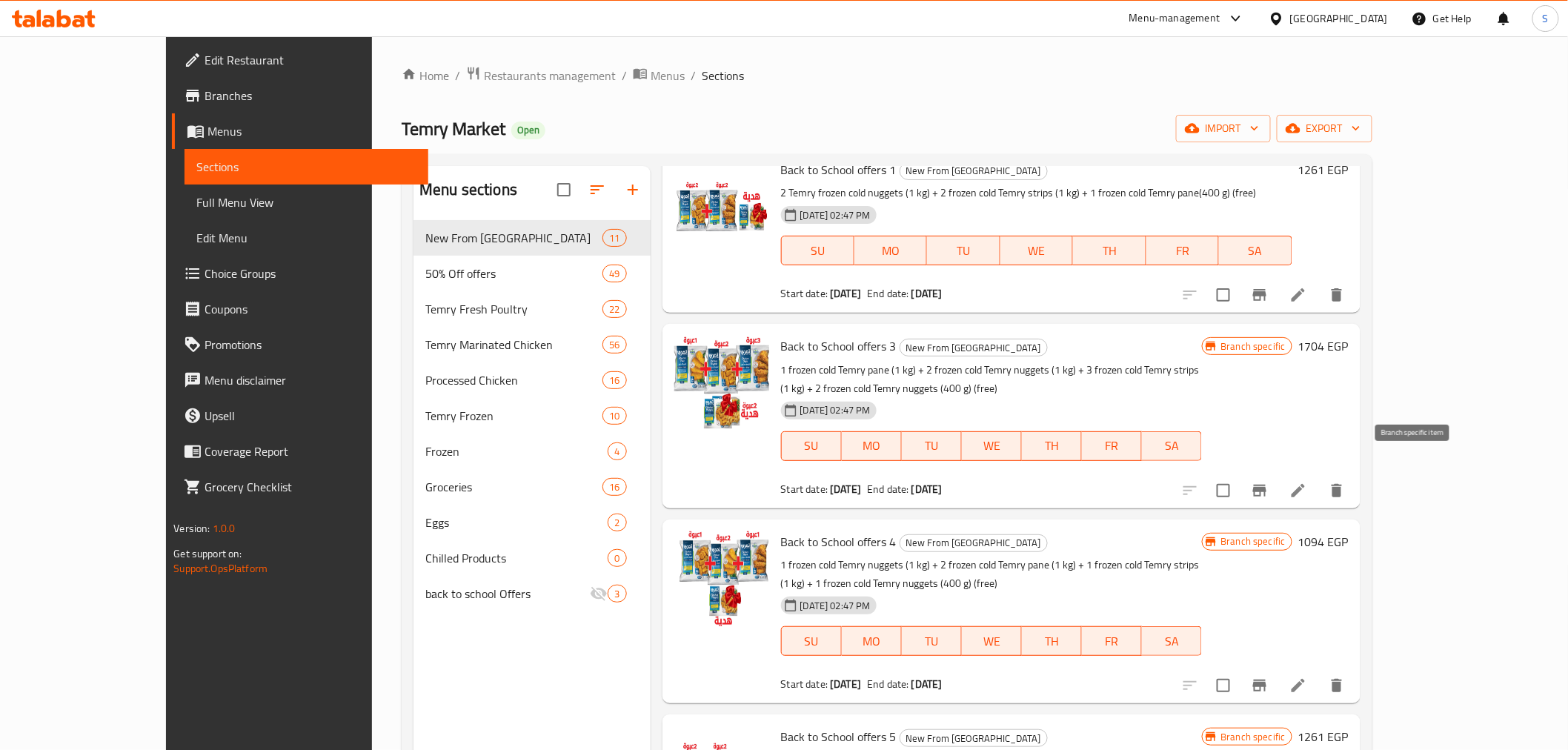
click at [1268, 482] on icon "Branch-specific-item" at bounding box center [1260, 490] width 18 height 18
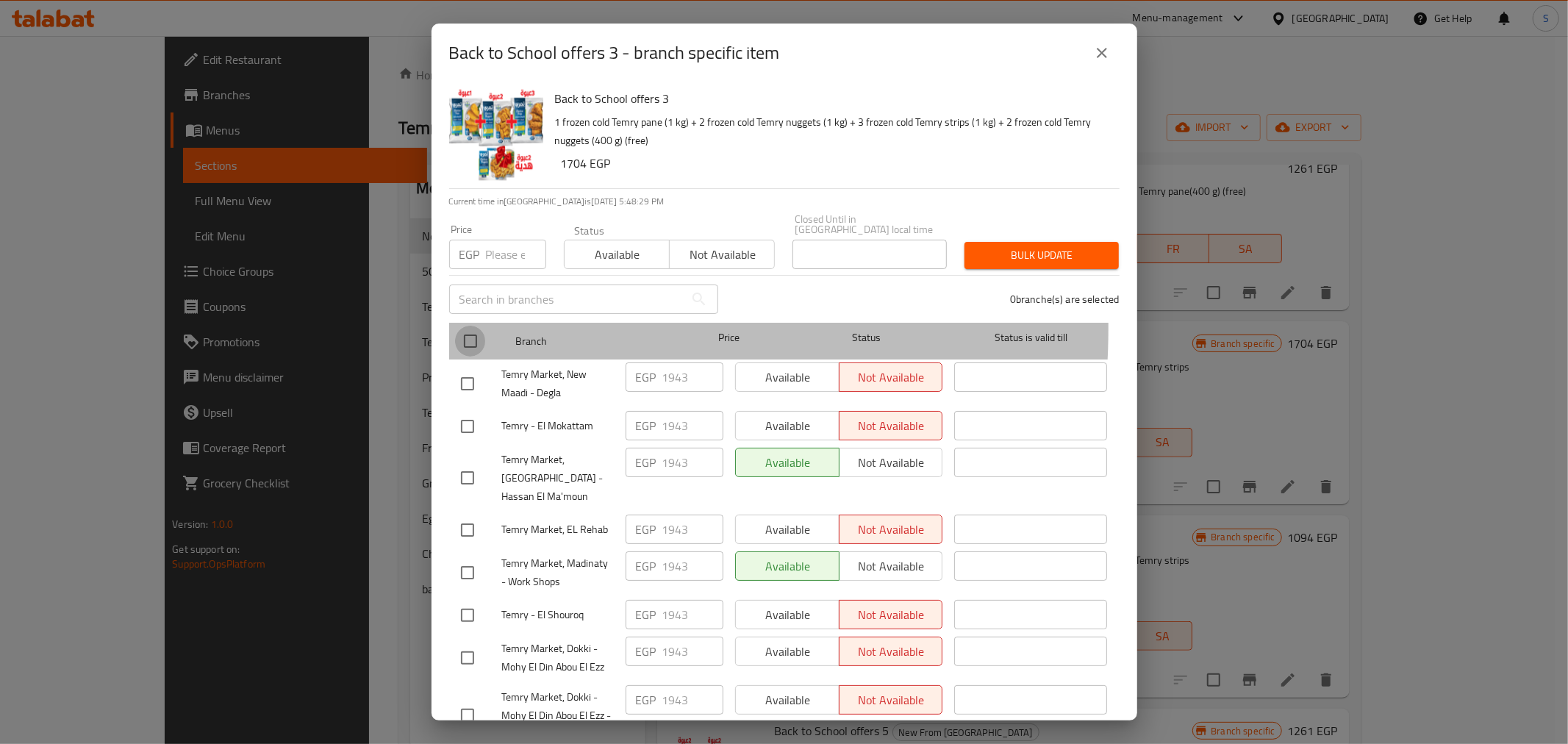
click at [475, 326] on input "checkbox" at bounding box center [470, 341] width 31 height 31
checkbox input "true"
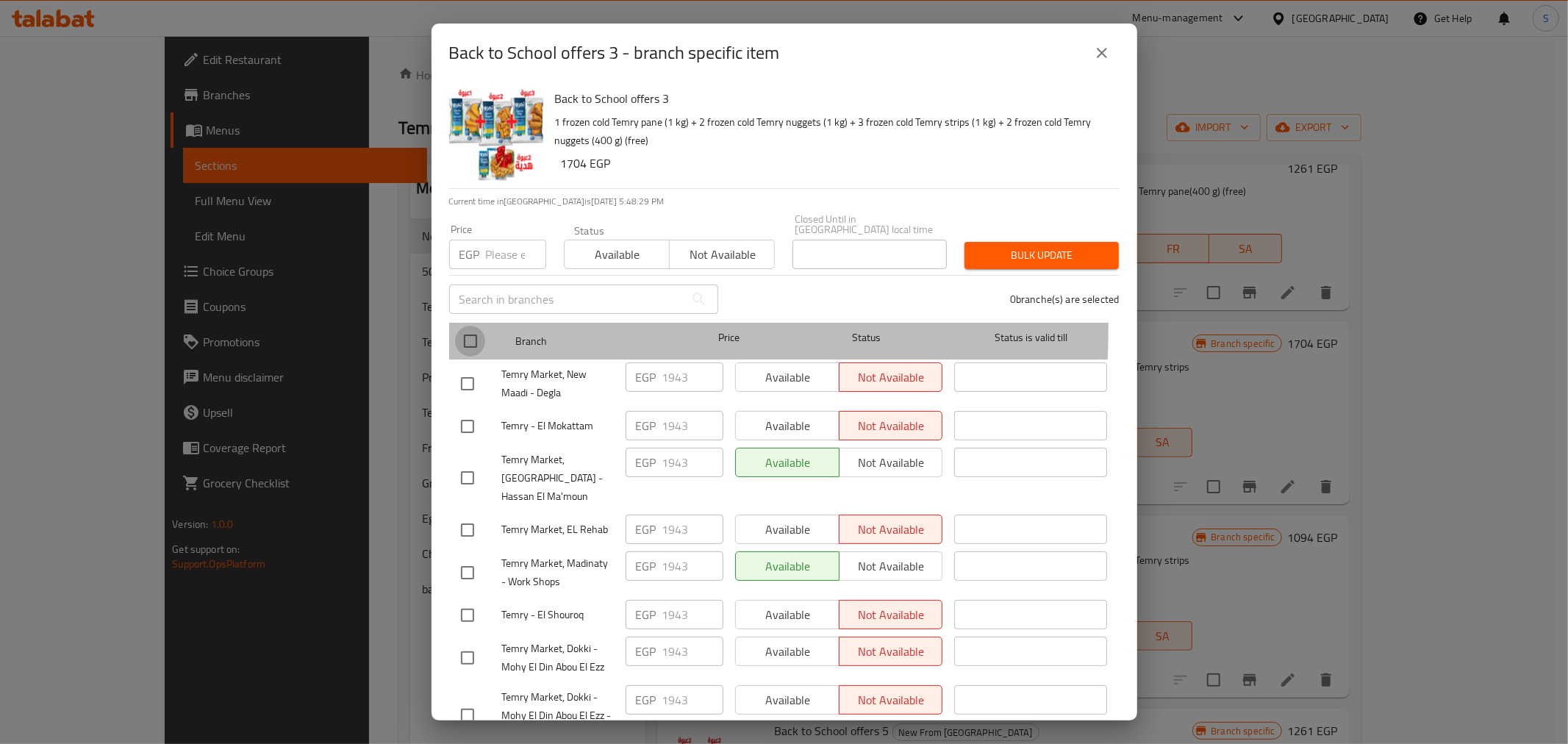
checkbox input "true"
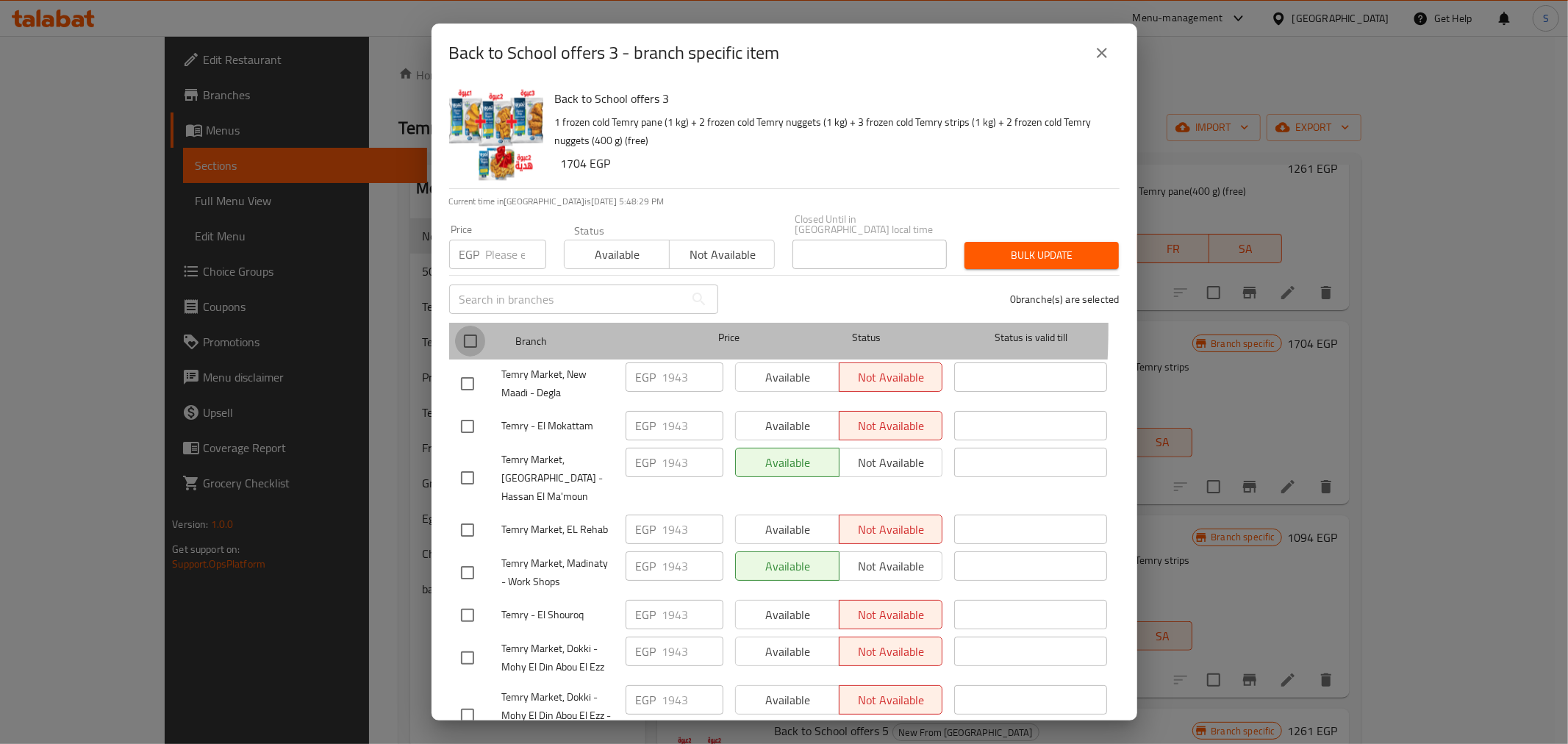
checkbox input "true"
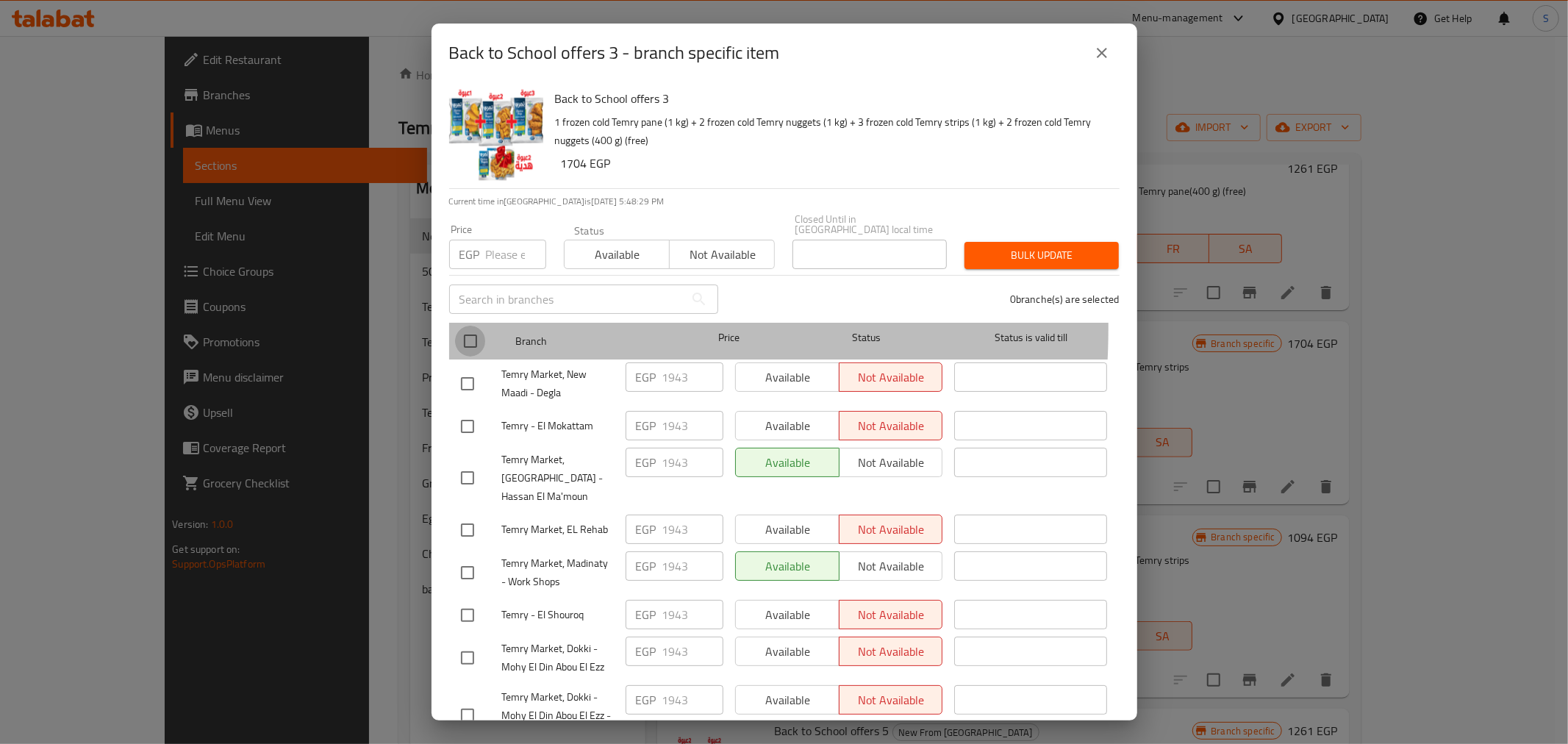
checkbox input "true"
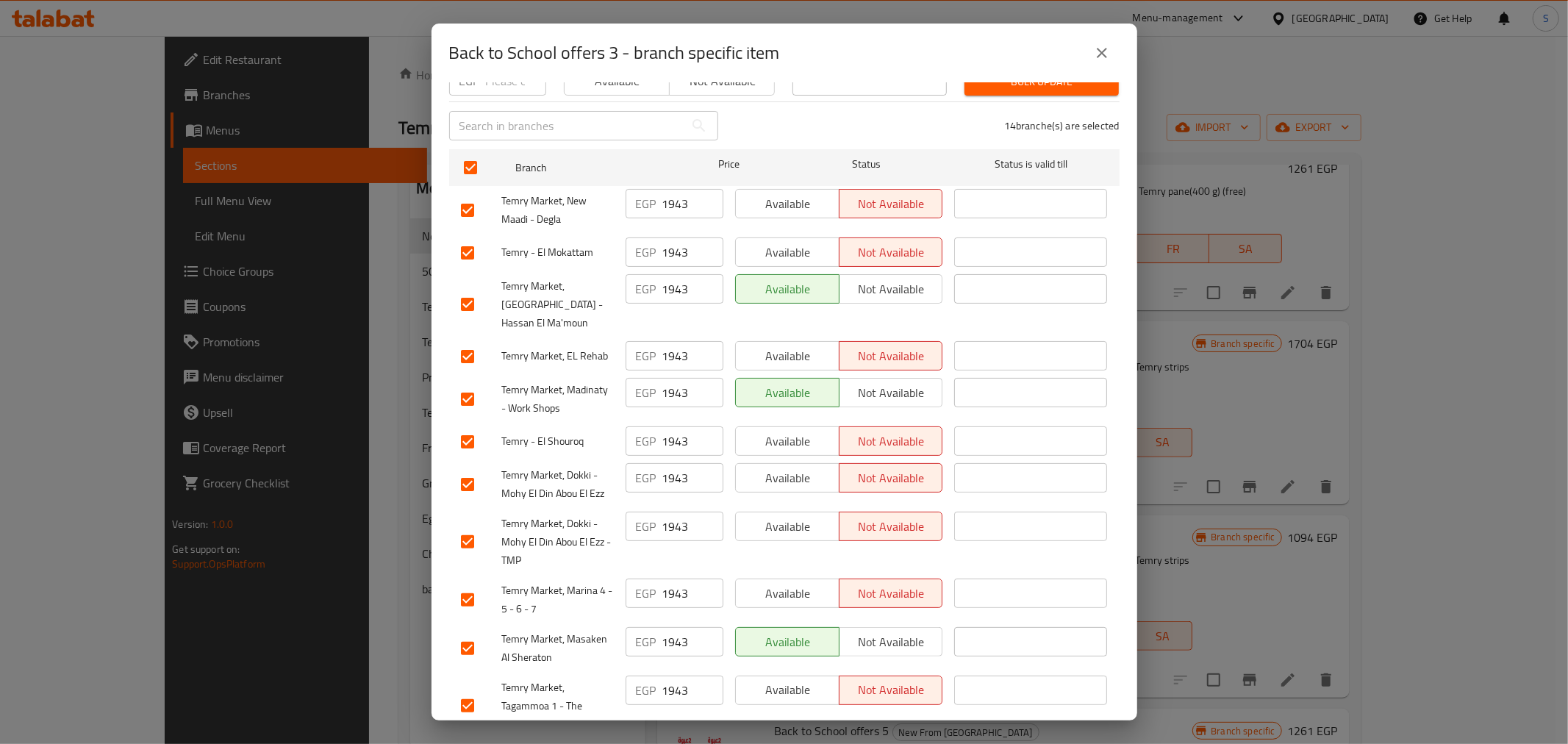
scroll to position [0, 0]
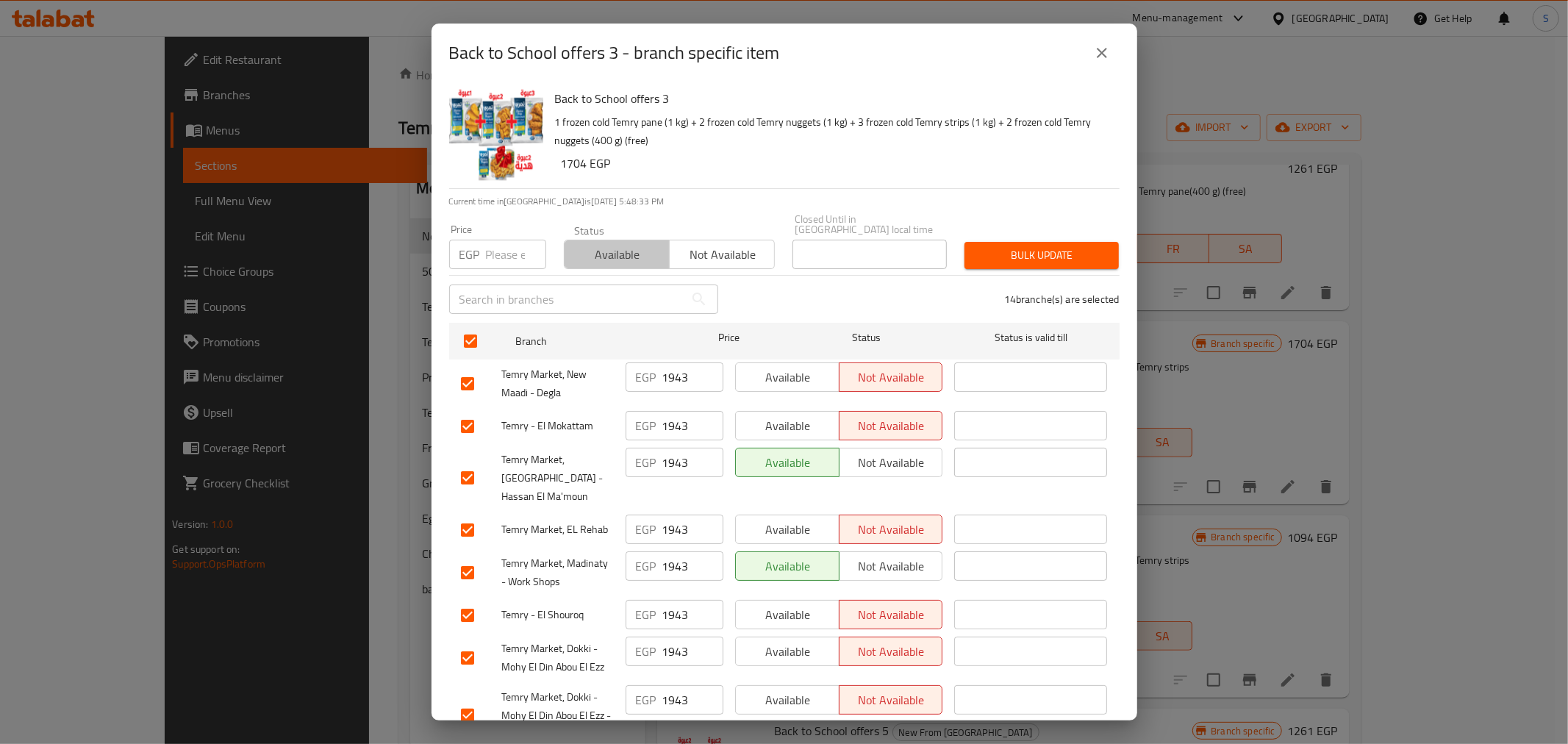
click at [620, 250] on span "Available" at bounding box center [617, 255] width 94 height 21
click at [1042, 246] on span "Bulk update" at bounding box center [1042, 255] width 131 height 19
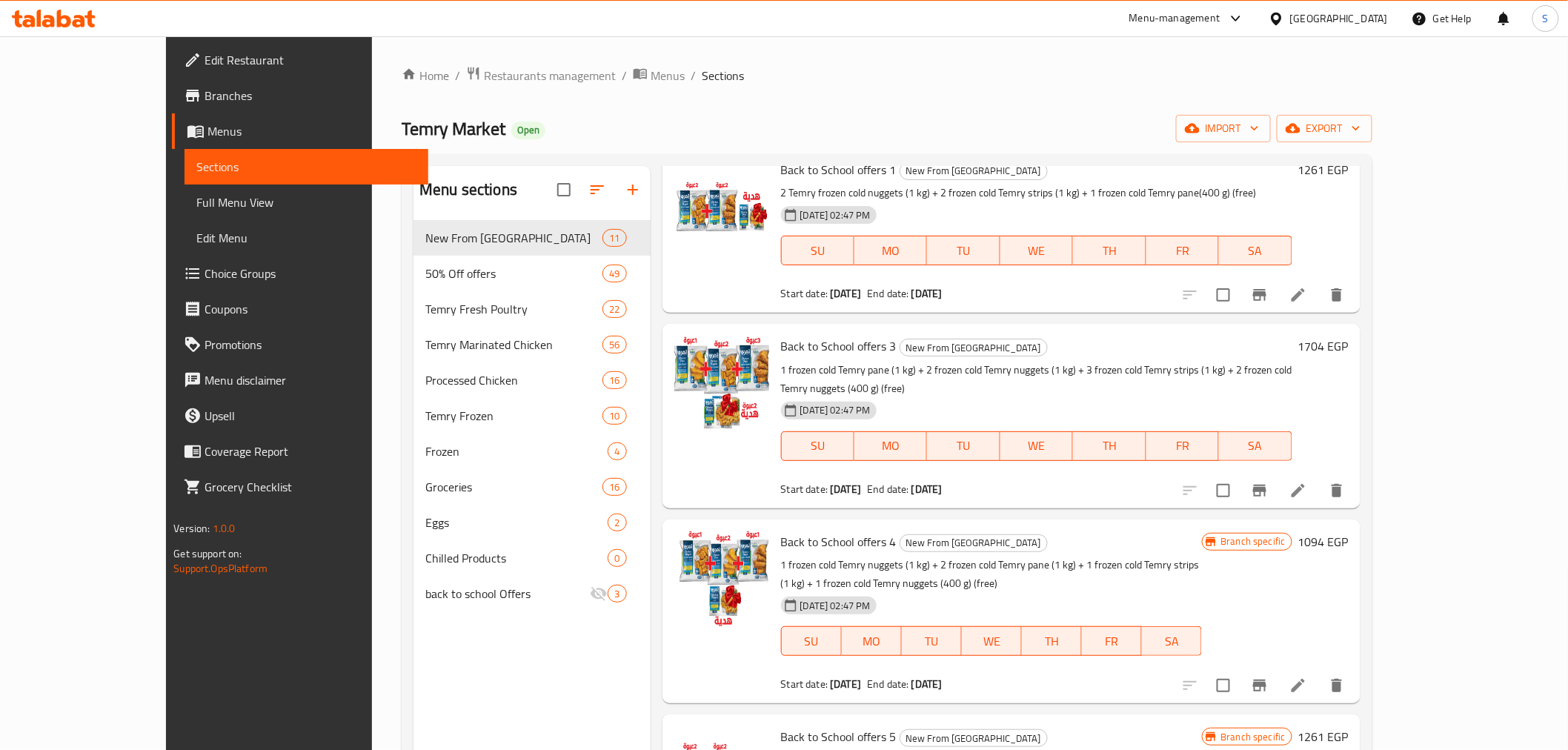
click at [1349, 335] on h6 "1704 EGP" at bounding box center [1323, 345] width 51 height 21
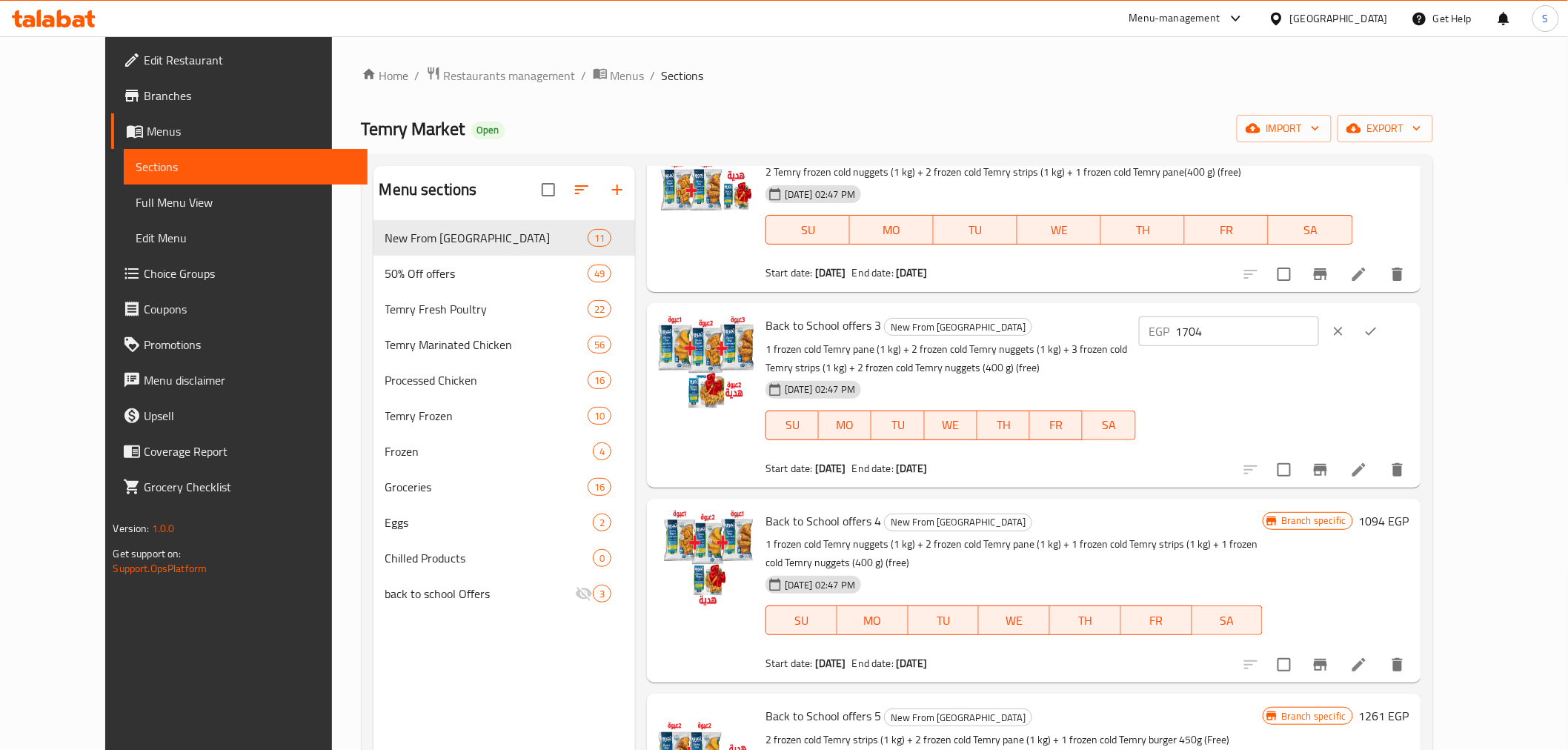
click at [1315, 328] on input "1704" at bounding box center [1247, 331] width 143 height 29
click at [1316, 328] on input "1704" at bounding box center [1247, 331] width 143 height 29
type input "1950"
click at [1387, 327] on button "ok" at bounding box center [1370, 331] width 33 height 33
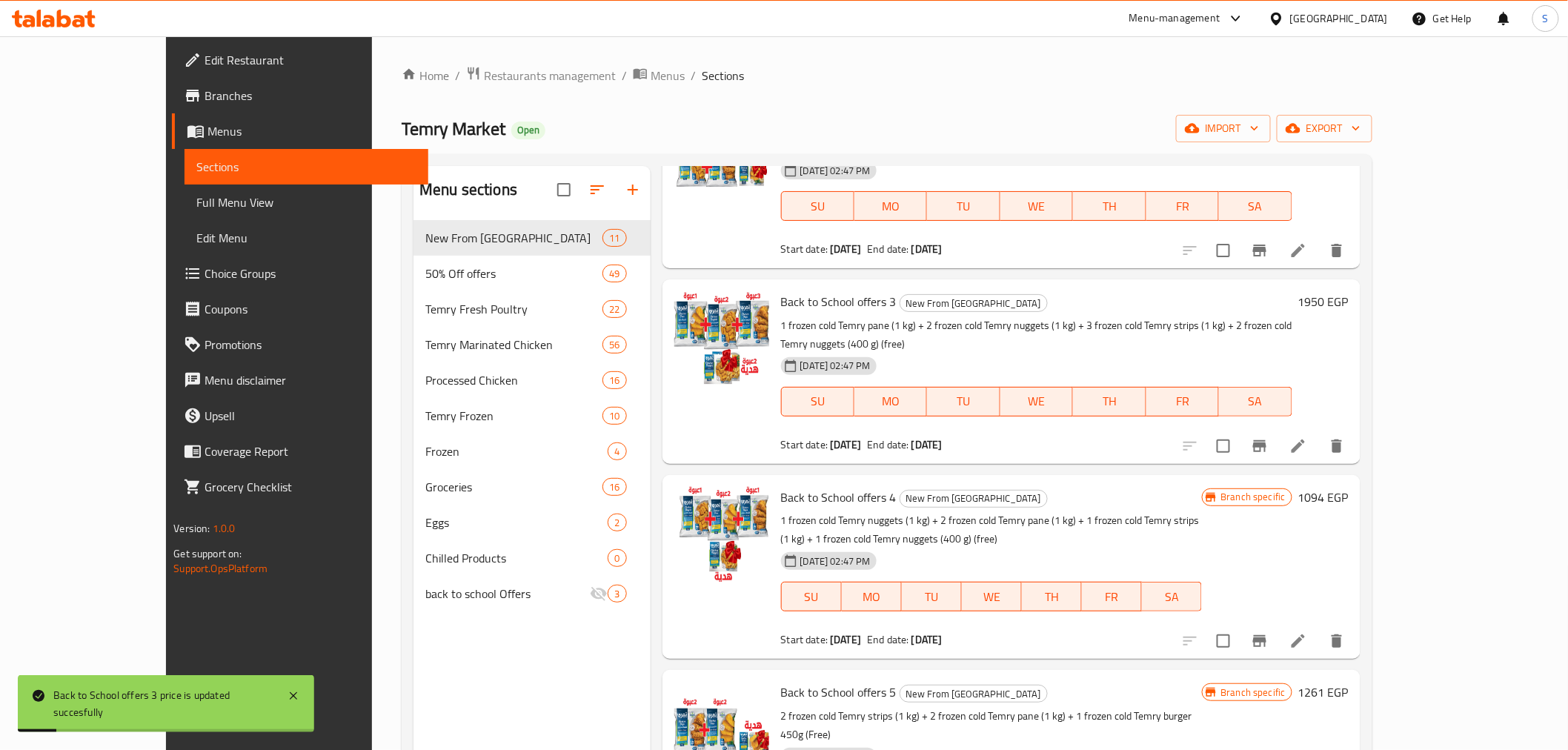
scroll to position [494, 0]
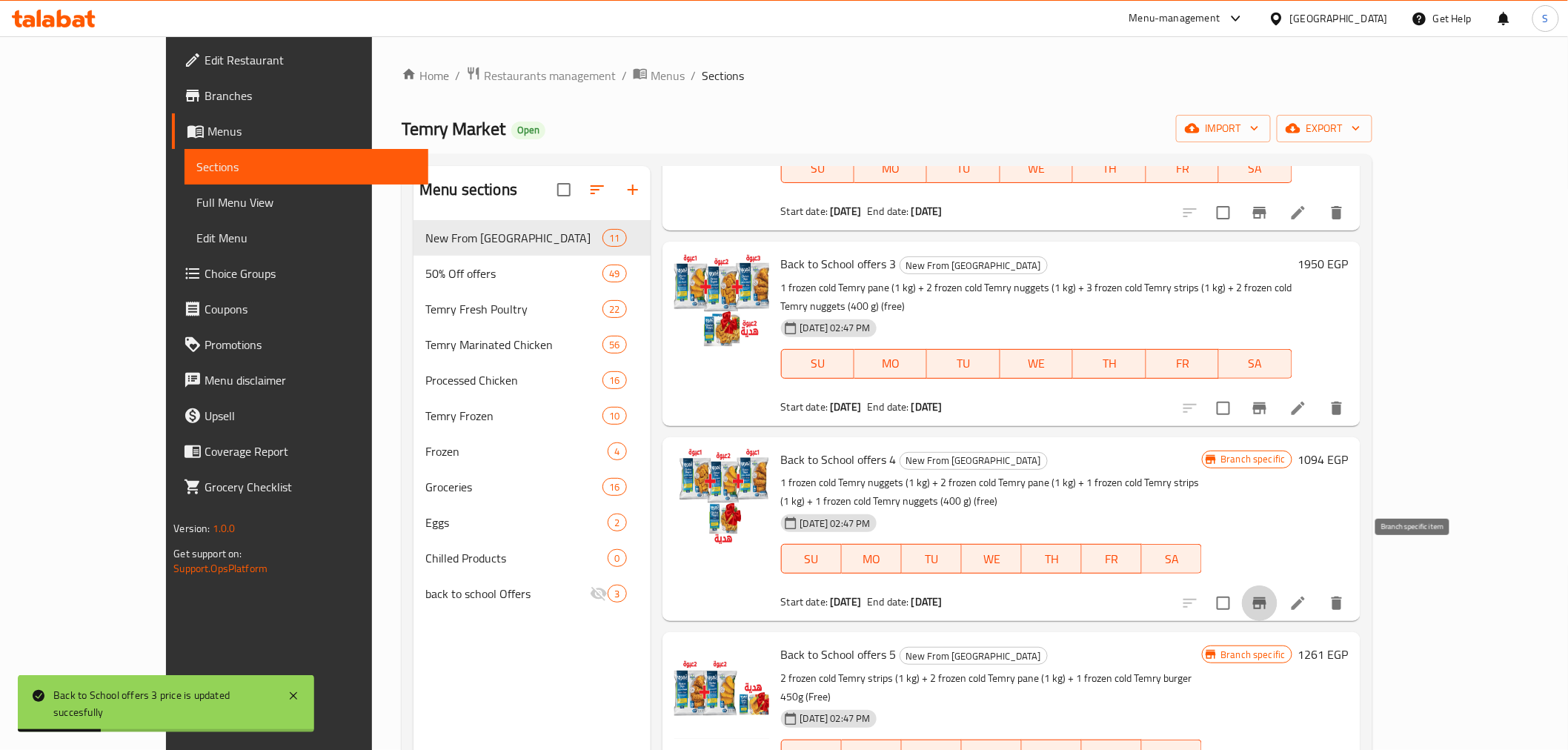
click at [1268, 595] on icon "Branch-specific-item" at bounding box center [1260, 604] width 18 height 18
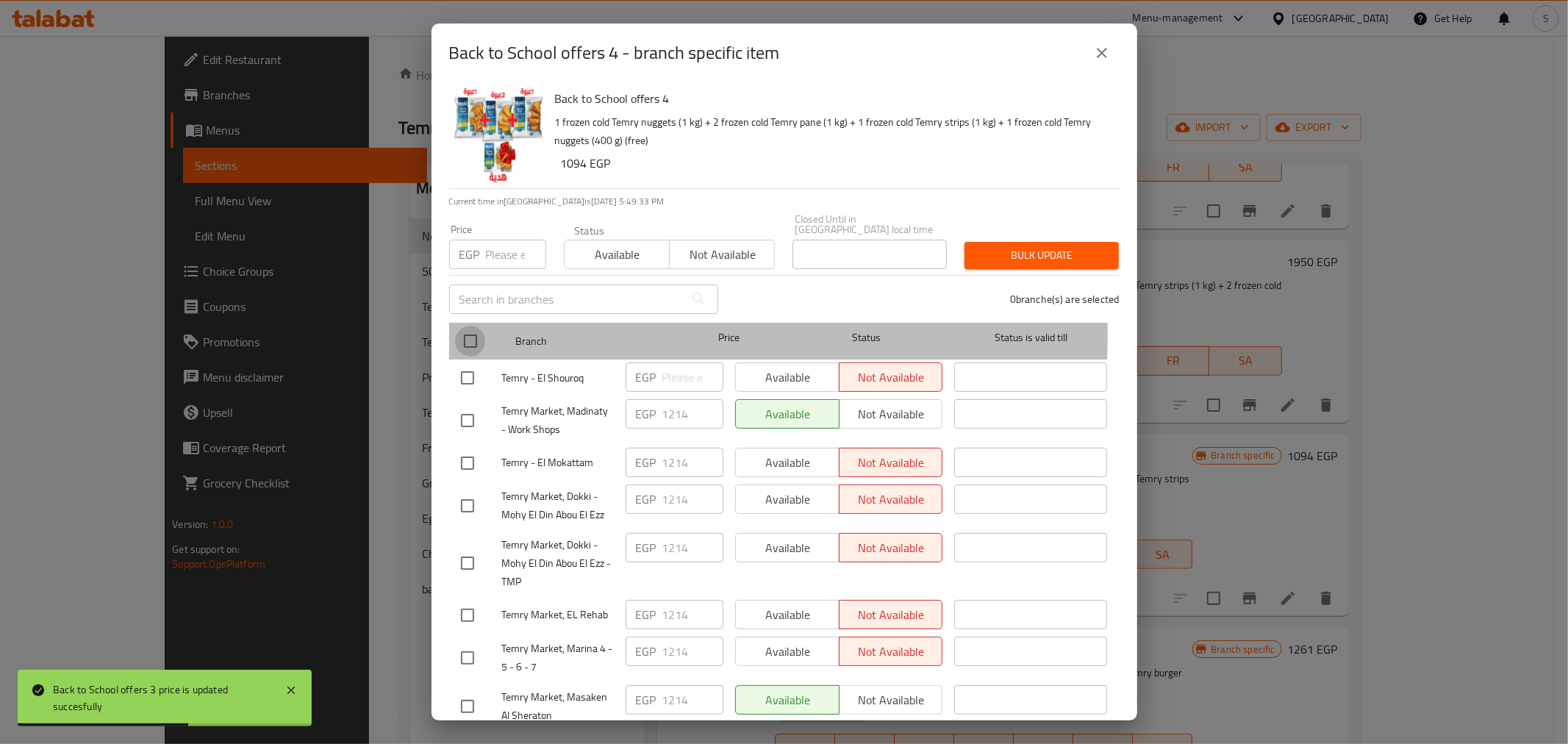
click at [462, 326] on input "checkbox" at bounding box center [470, 341] width 31 height 31
checkbox input "true"
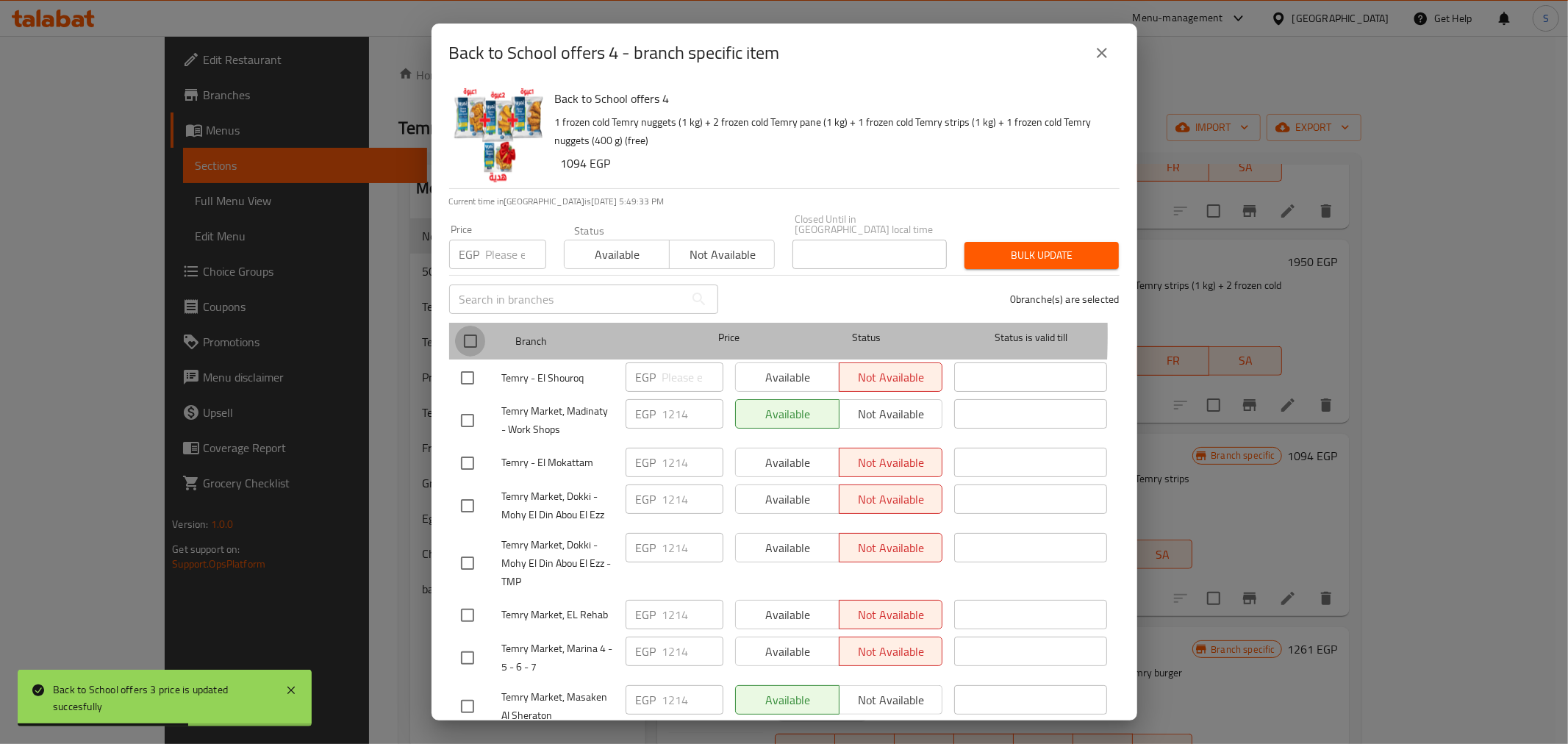
checkbox input "true"
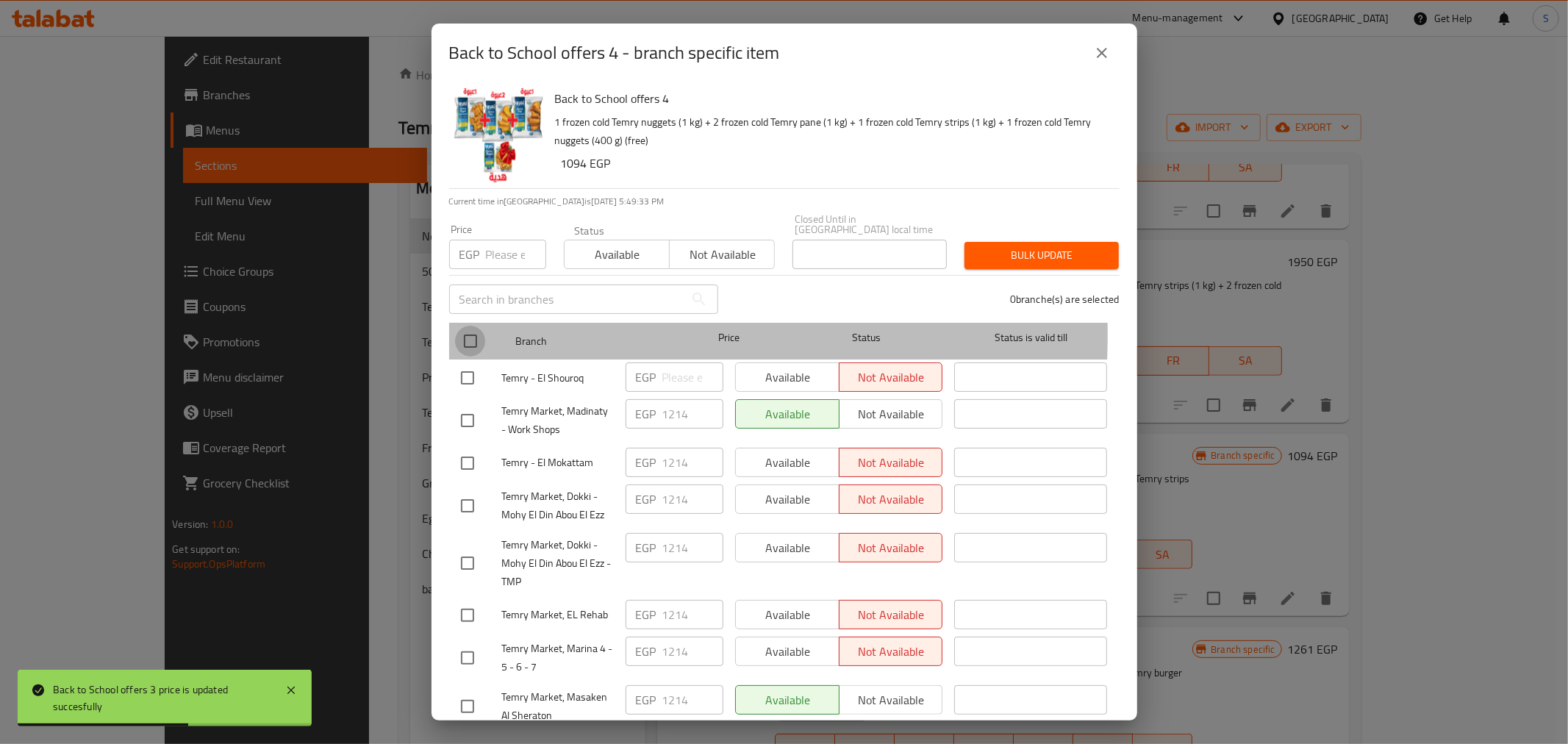
checkbox input "true"
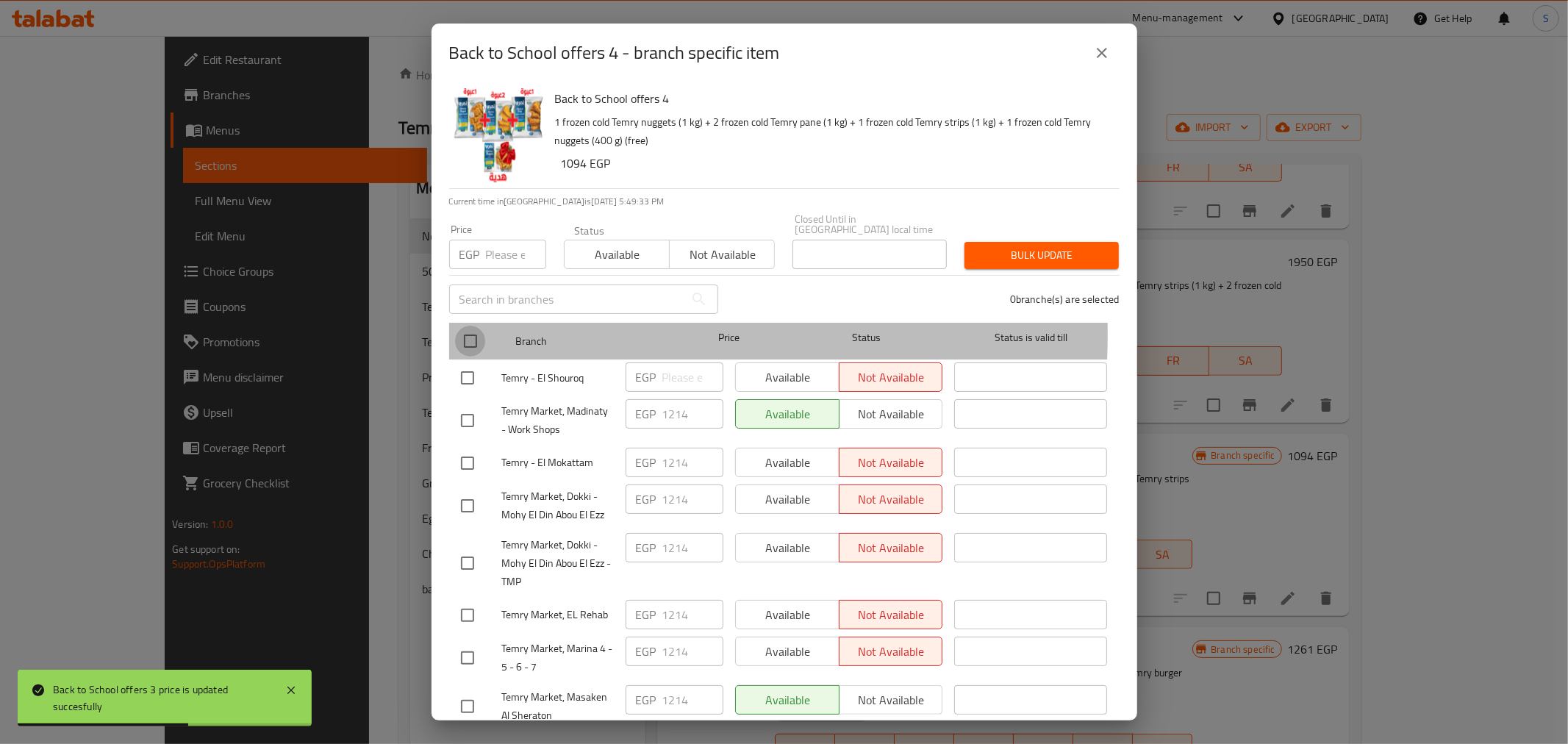
checkbox input "true"
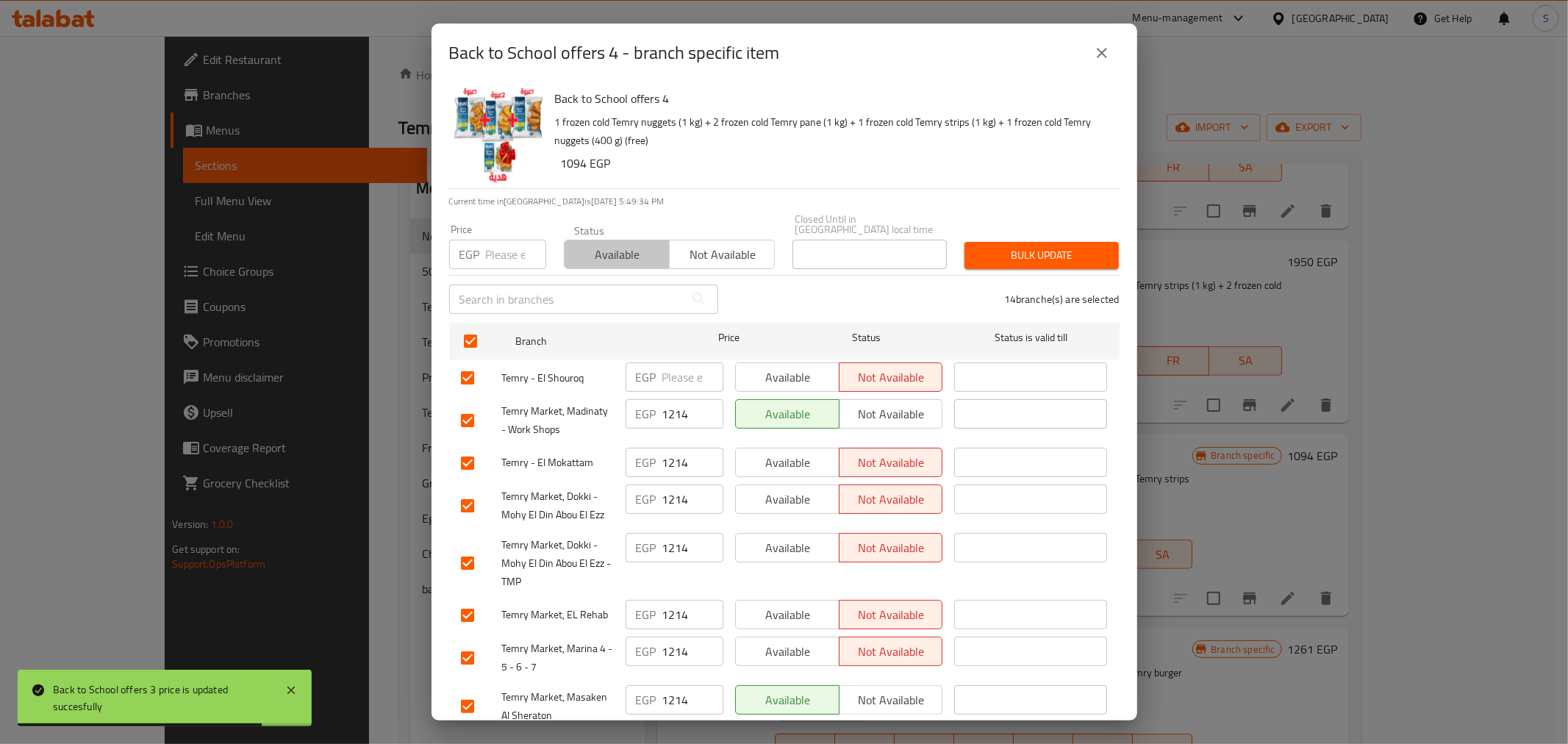
click at [621, 252] on span "Available" at bounding box center [617, 255] width 94 height 21
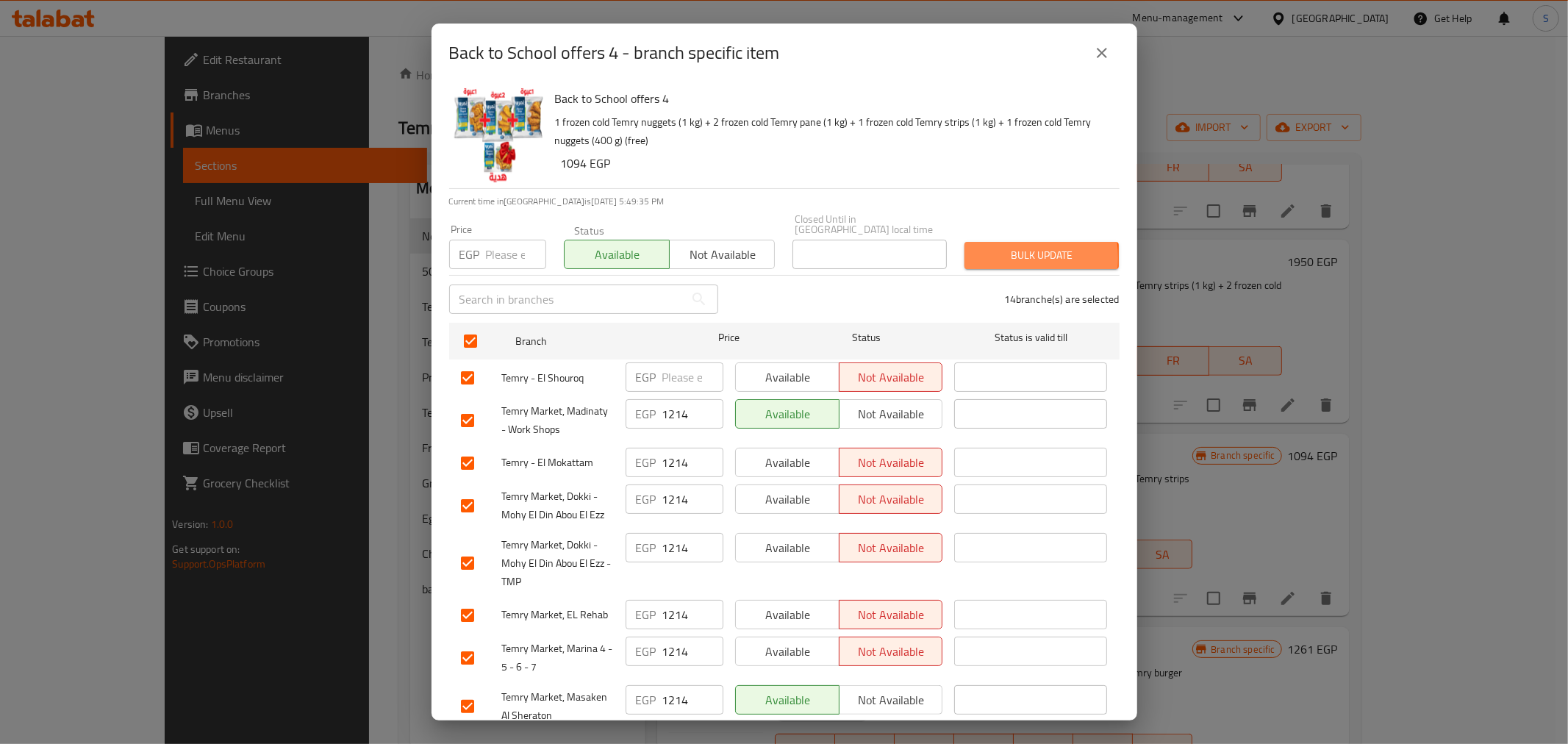
click at [991, 248] on span "Bulk update" at bounding box center [1042, 255] width 131 height 19
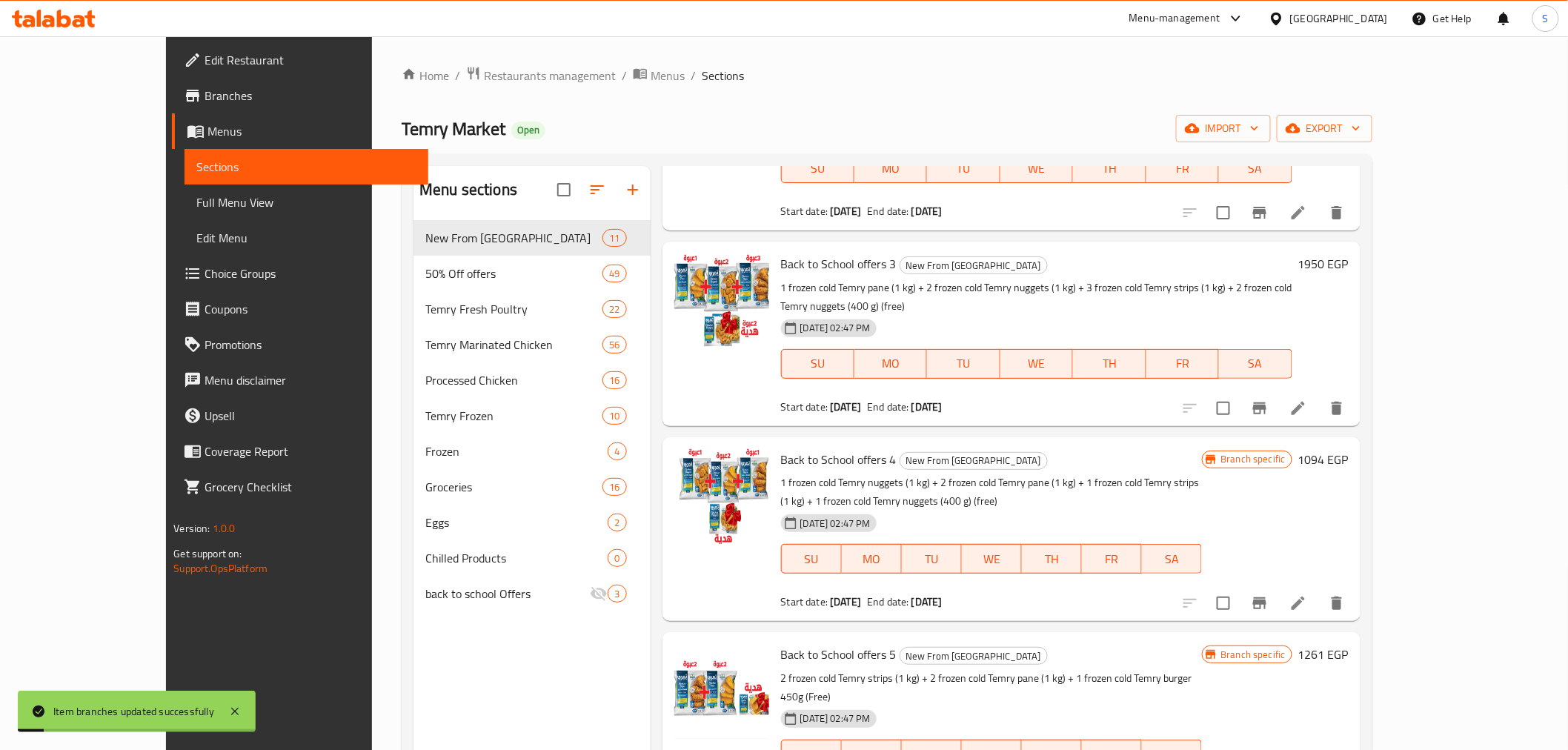
click at [1349, 449] on h6 "1094 EGP" at bounding box center [1323, 459] width 51 height 21
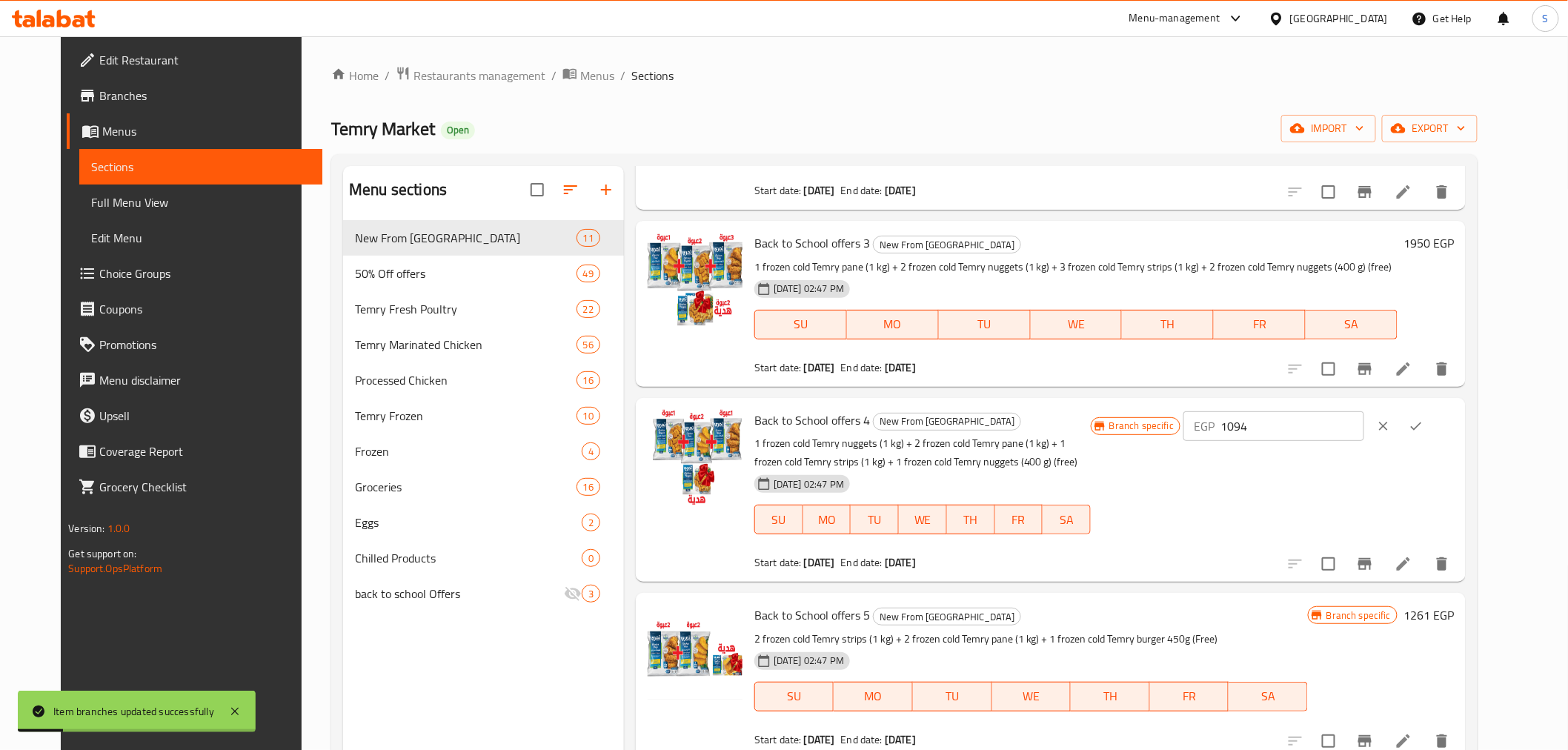
click at [1338, 431] on input "1094" at bounding box center [1292, 425] width 143 height 29
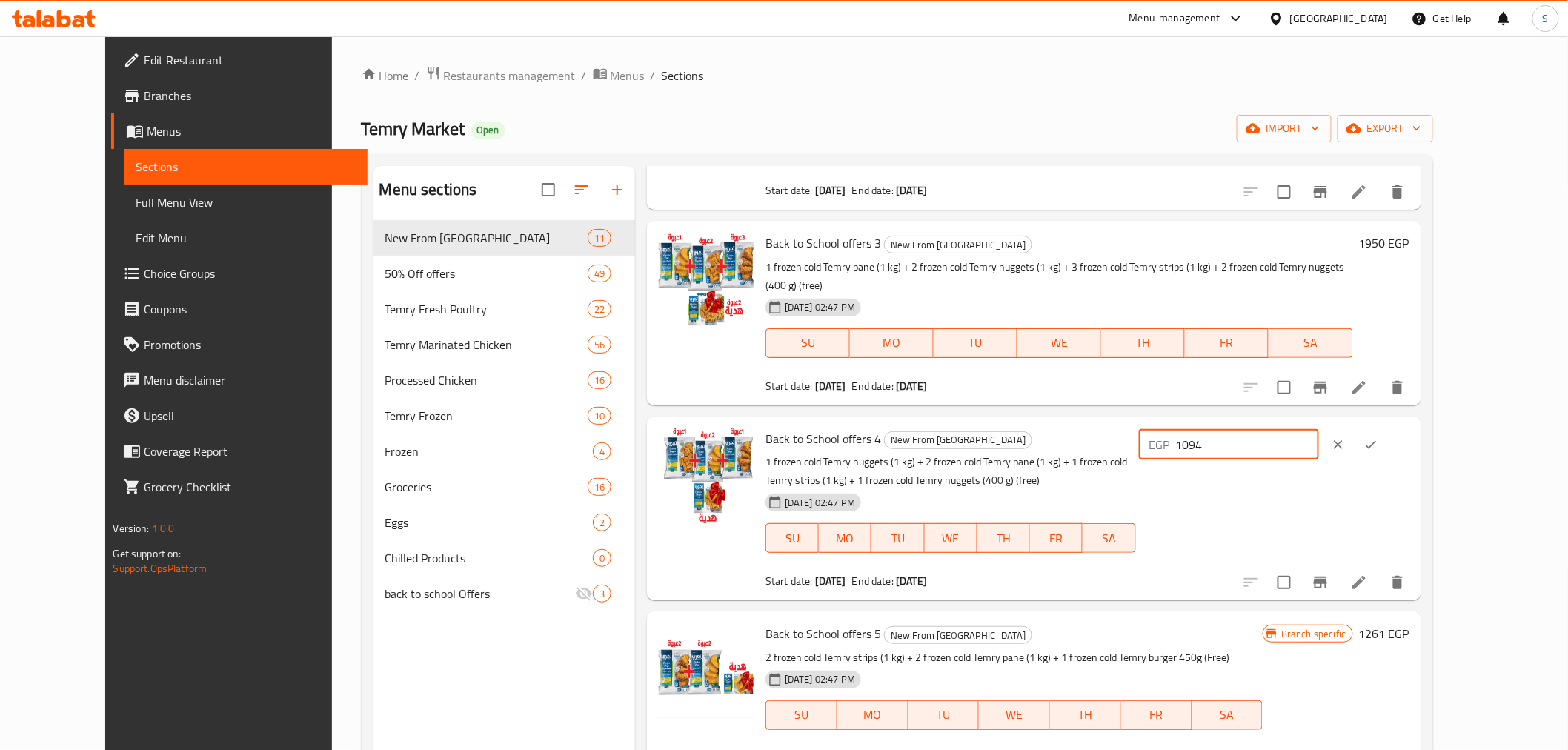
paste input "217"
type input "1217"
click at [1378, 437] on icon "ok" at bounding box center [1370, 444] width 15 height 15
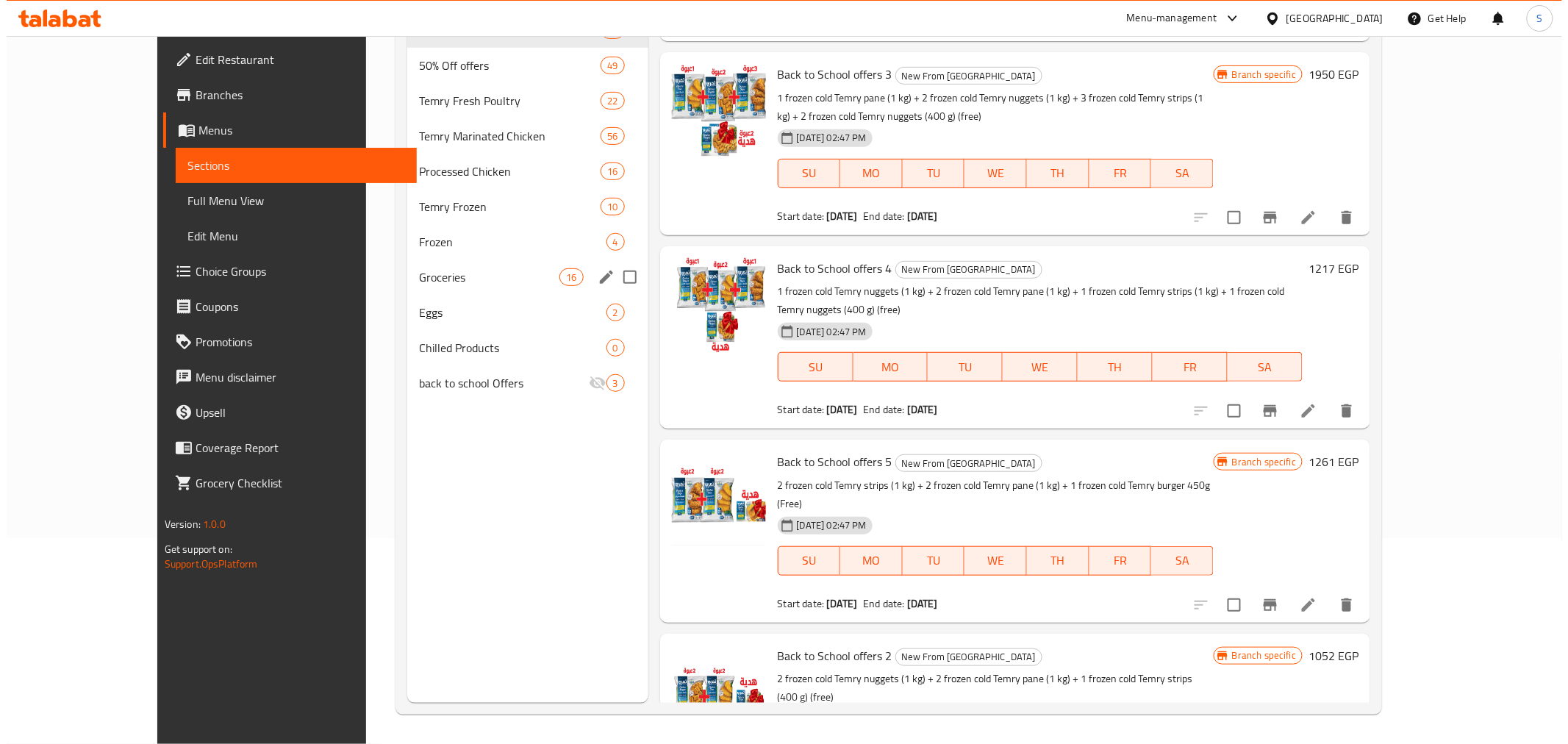
scroll to position [0, 0]
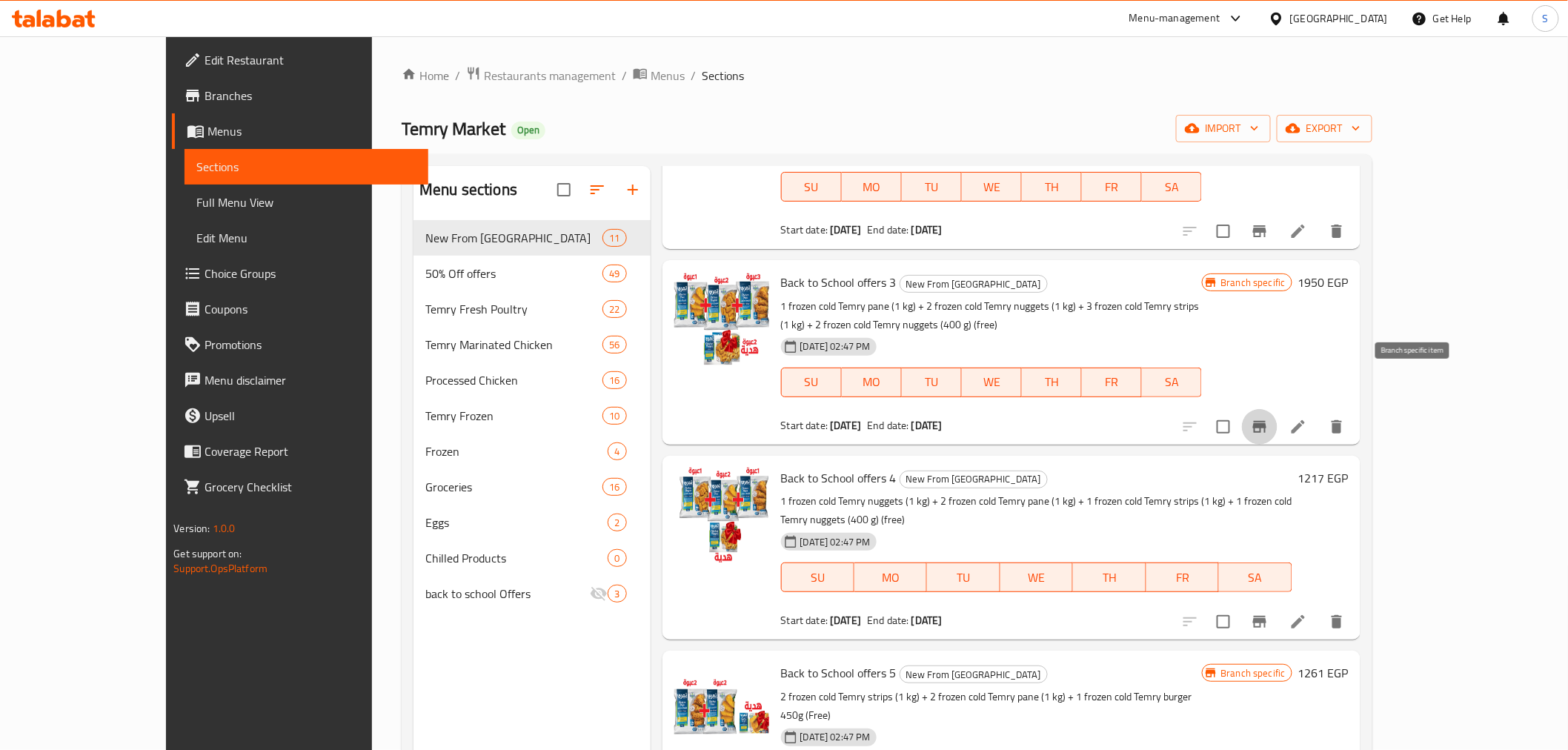
click at [1266, 421] on icon "Branch-specific-item" at bounding box center [1259, 426] width 13 height 12
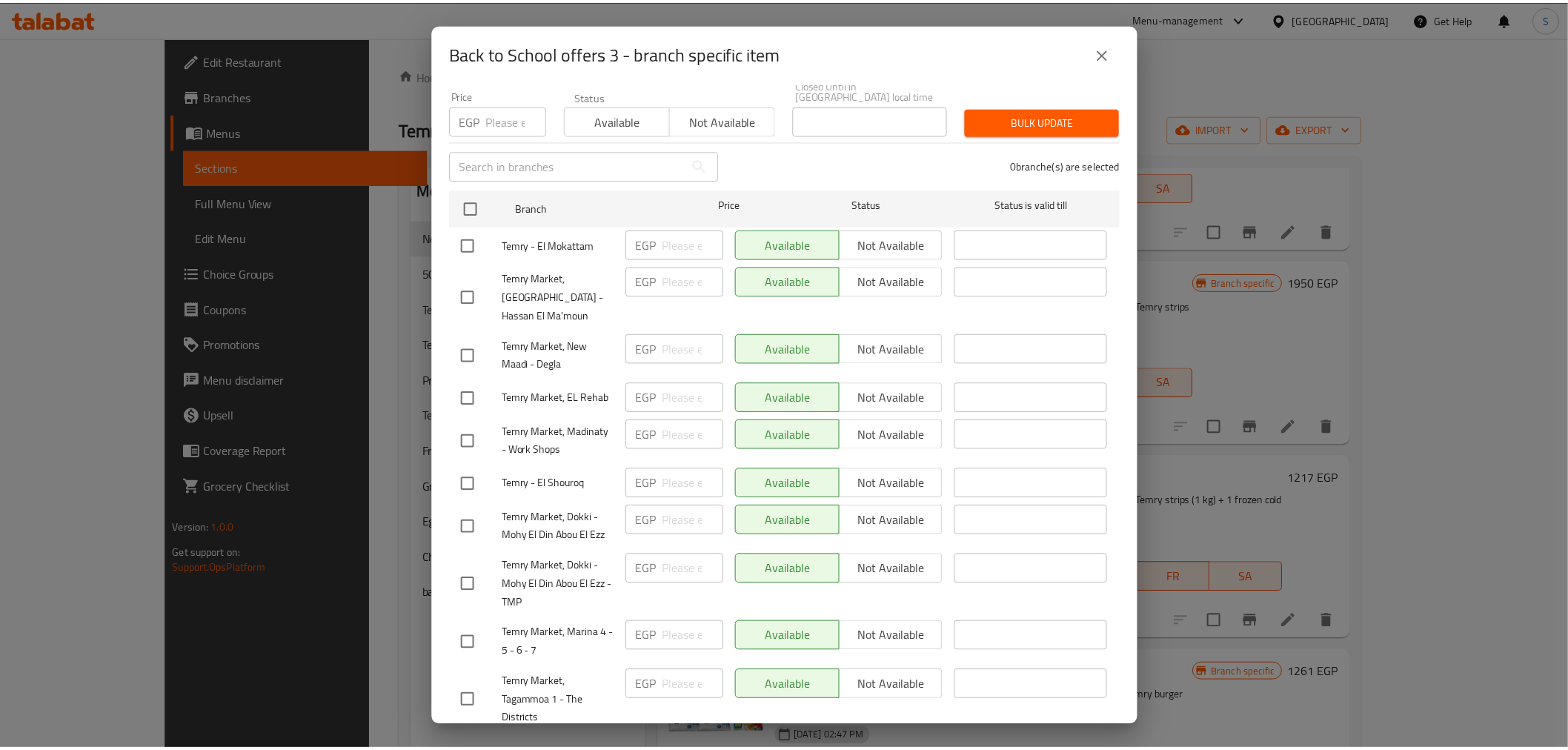
scroll to position [350, 0]
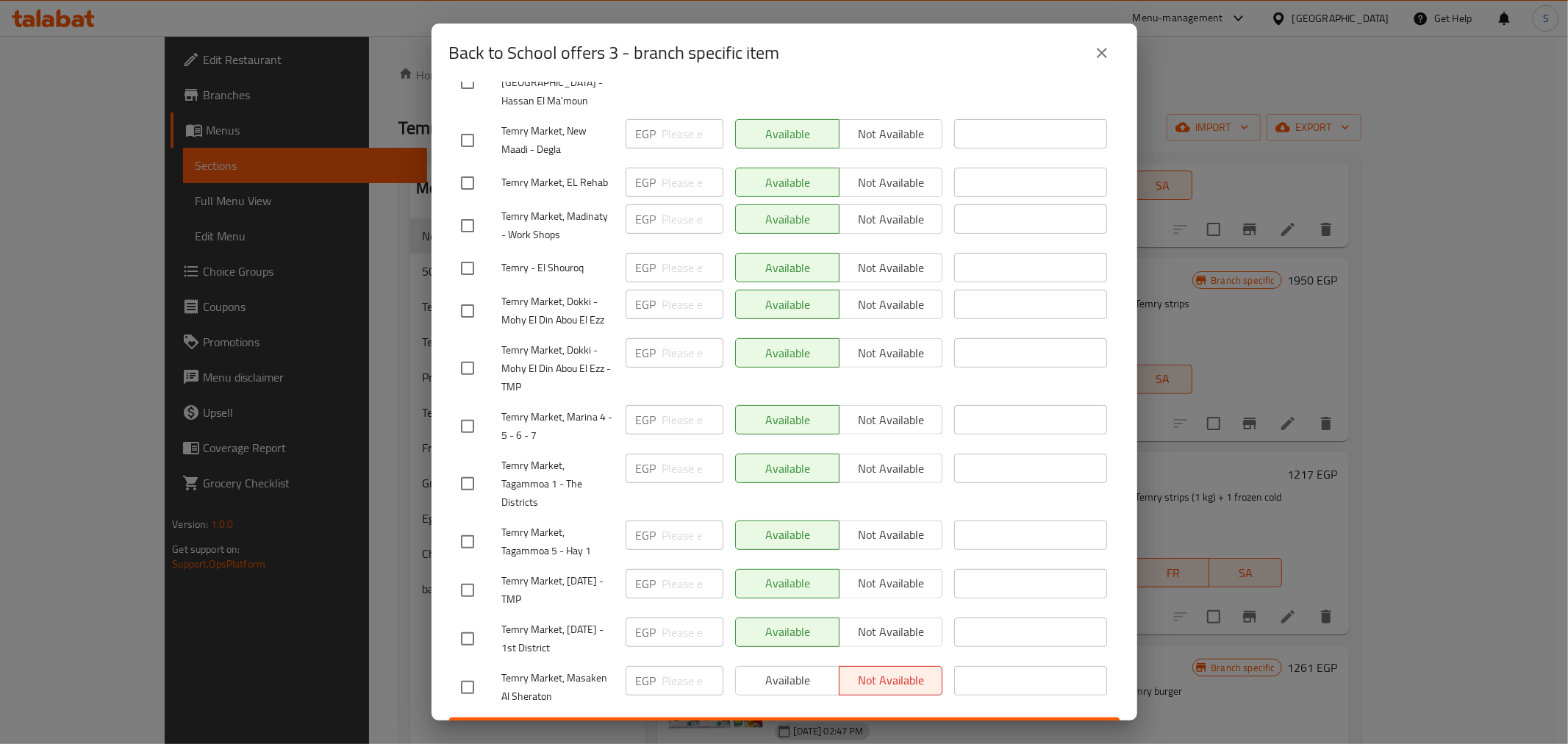
drag, startPoint x: 776, startPoint y: 651, endPoint x: 750, endPoint y: 655, distance: 26.3
click at [777, 666] on div "Available Not available" at bounding box center [838, 680] width 208 height 29
click at [478, 672] on input "checkbox" at bounding box center [467, 687] width 31 height 31
checkbox input "true"
click at [760, 666] on button "Available" at bounding box center [787, 680] width 104 height 29
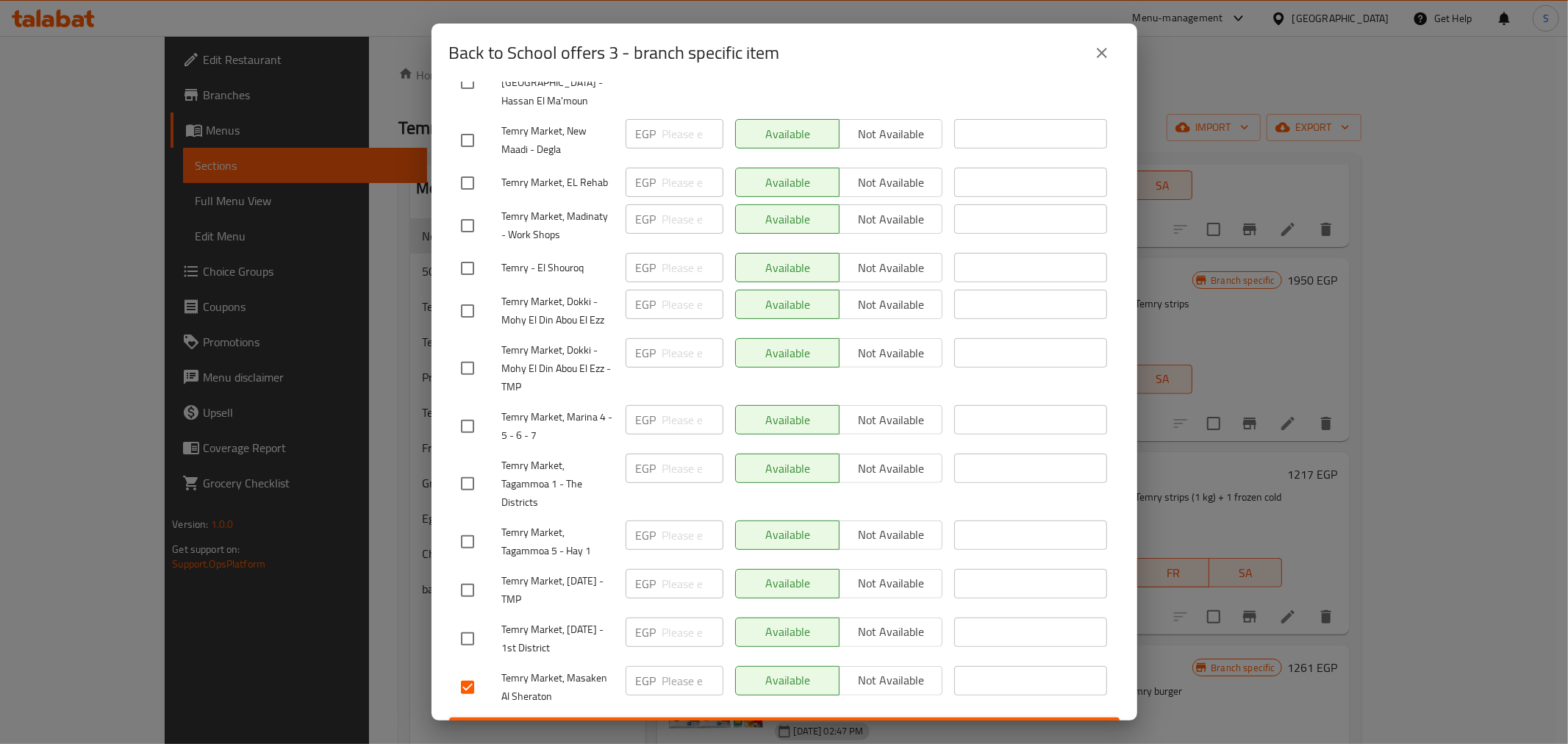
click at [776, 717] on button "Save" at bounding box center [784, 731] width 670 height 27
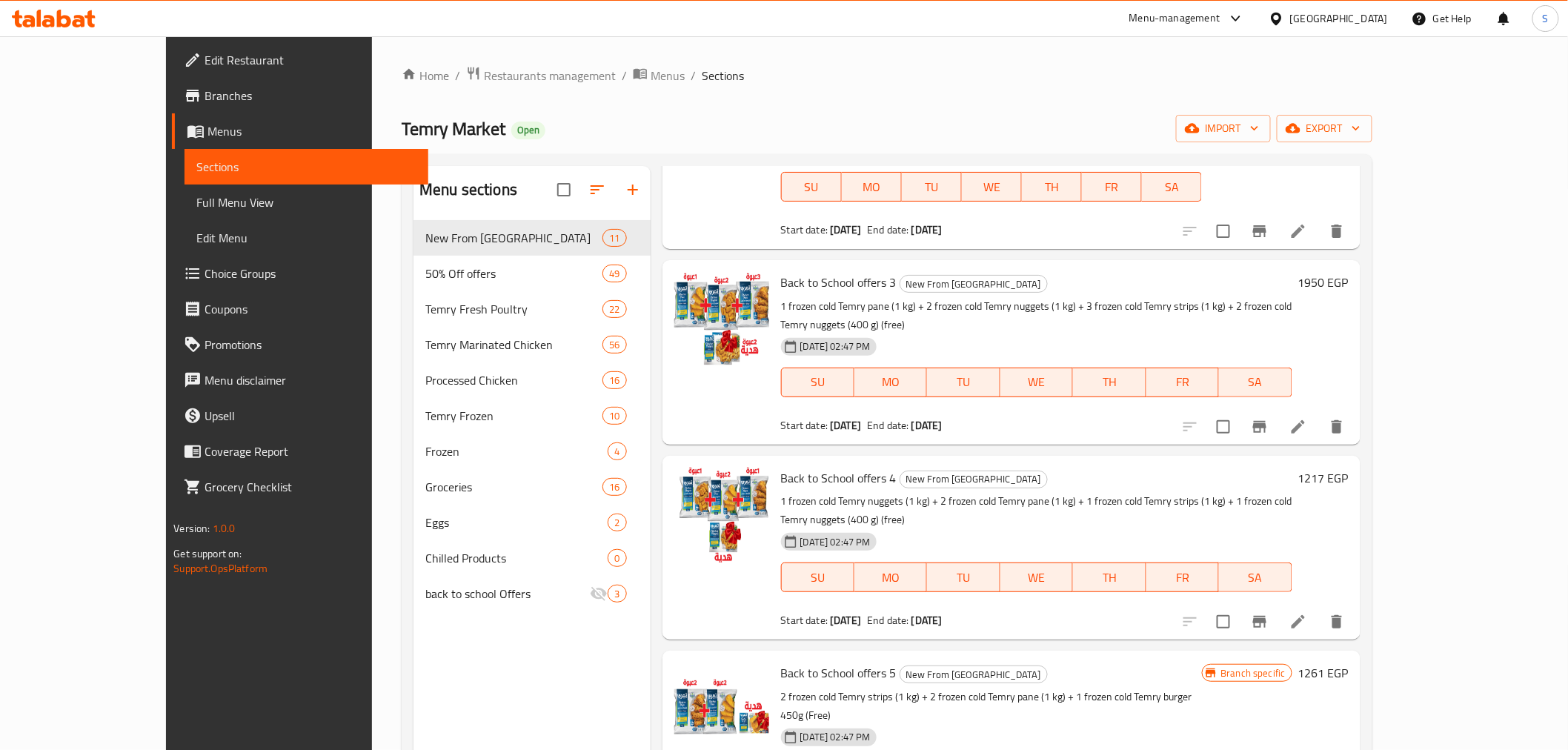
click at [204, 99] on span "Branches" at bounding box center [309, 95] width 211 height 18
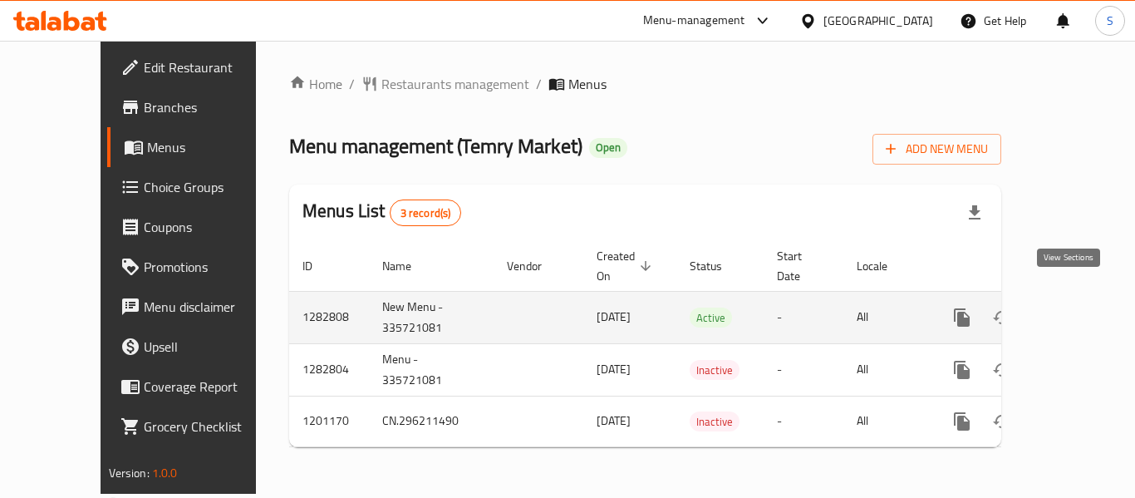
click at [1075, 308] on icon "enhanced table" at bounding box center [1082, 318] width 20 height 20
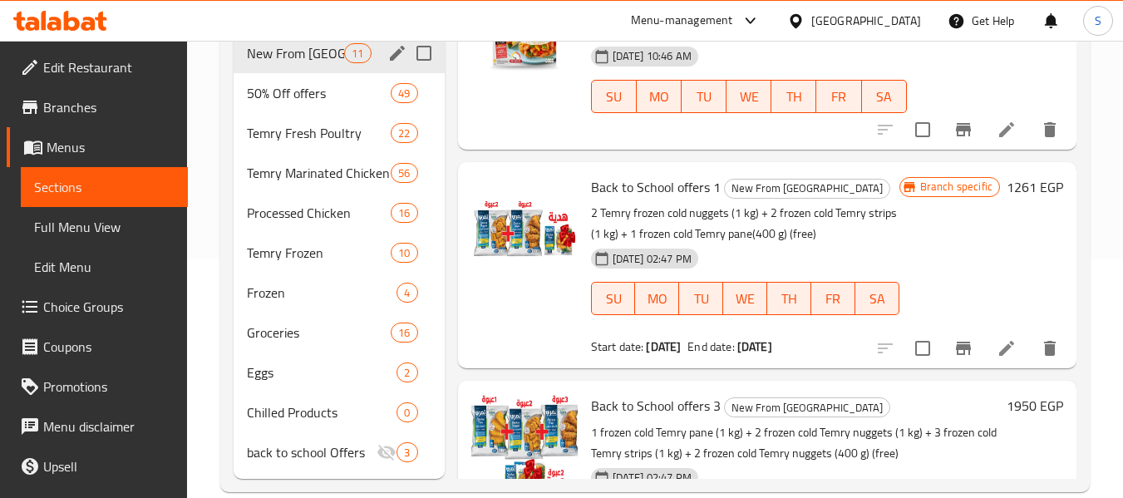
scroll to position [249, 0]
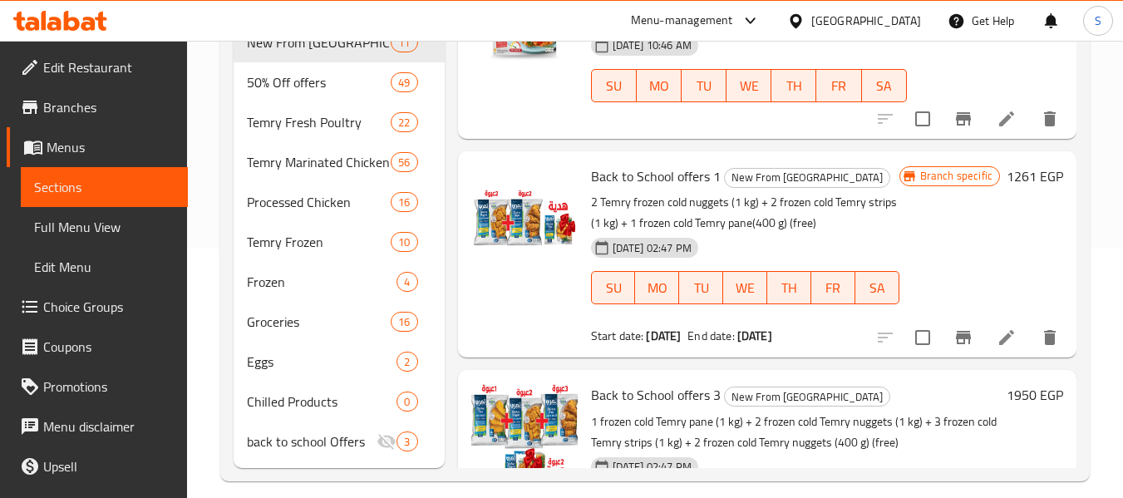
click at [997, 331] on icon at bounding box center [1007, 337] width 20 height 20
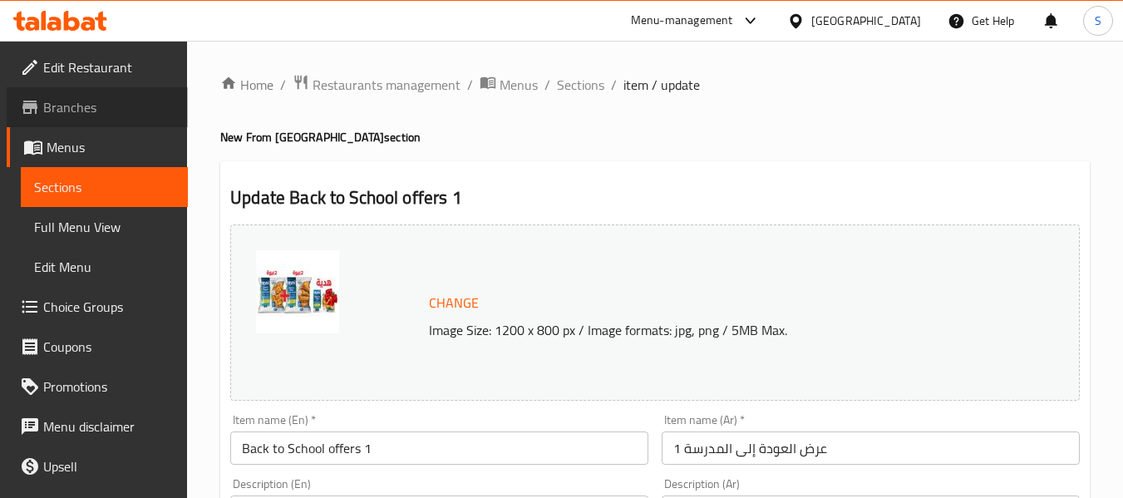
click at [151, 111] on span "Branches" at bounding box center [108, 107] width 131 height 20
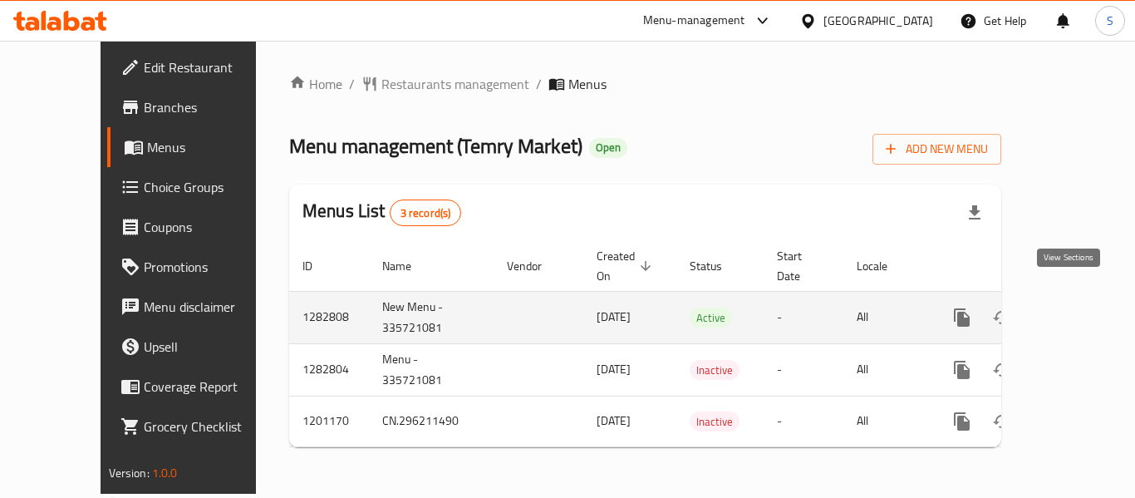
click at [1072, 308] on icon "enhanced table" at bounding box center [1082, 318] width 20 height 20
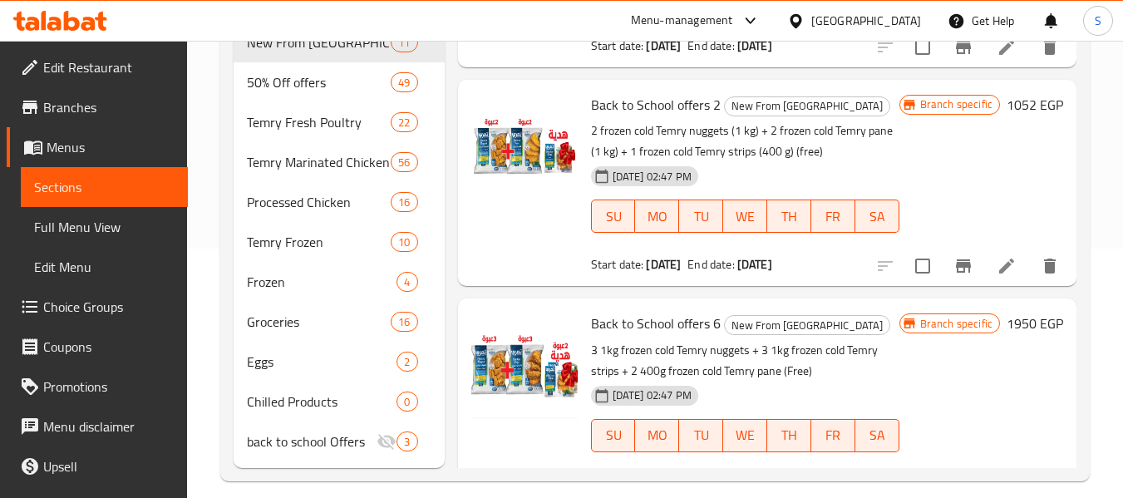
scroll to position [1247, 0]
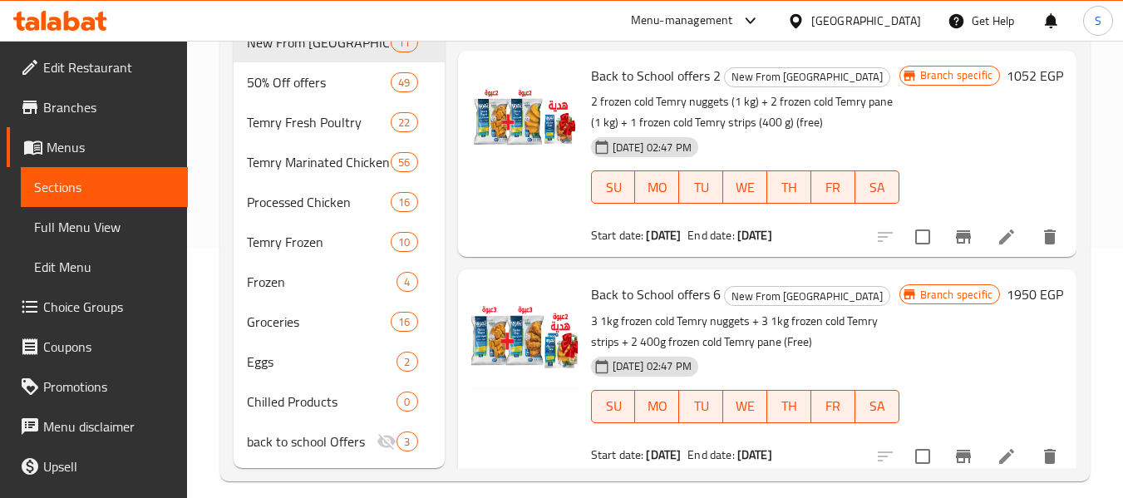
click at [983, 241] on li at bounding box center [1006, 237] width 47 height 30
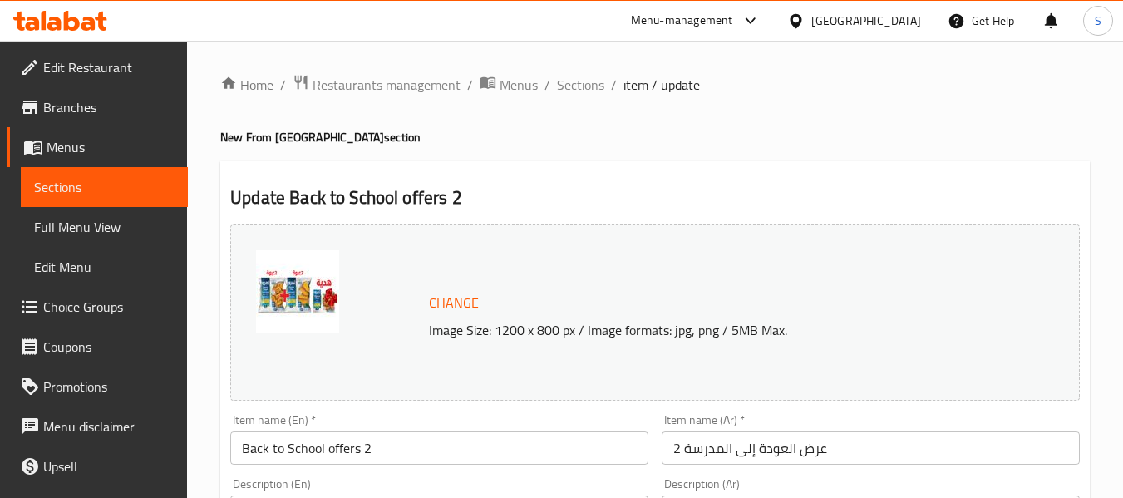
click at [579, 91] on span "Sections" at bounding box center [580, 85] width 47 height 20
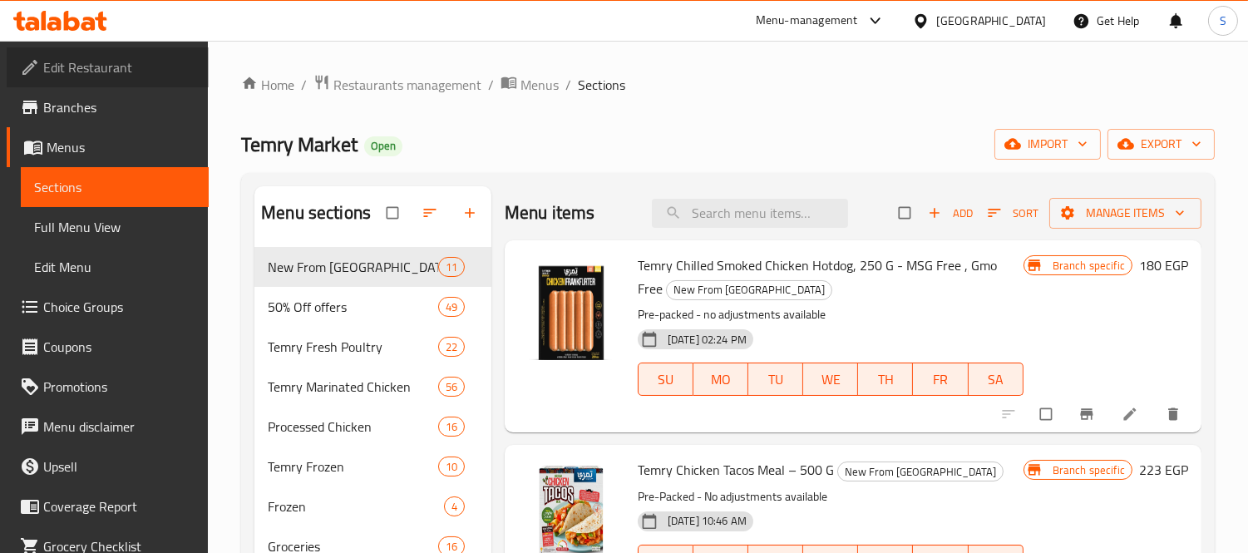
click at [155, 50] on link "Edit Restaurant" at bounding box center [108, 67] width 202 height 40
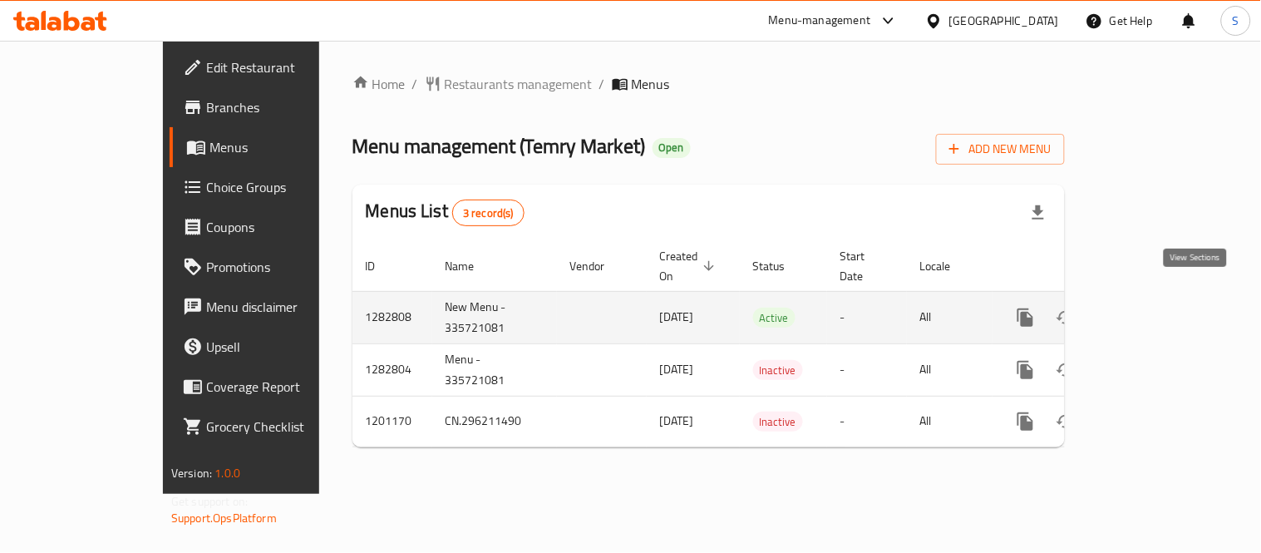
click at [1155, 308] on icon "enhanced table" at bounding box center [1145, 318] width 20 height 20
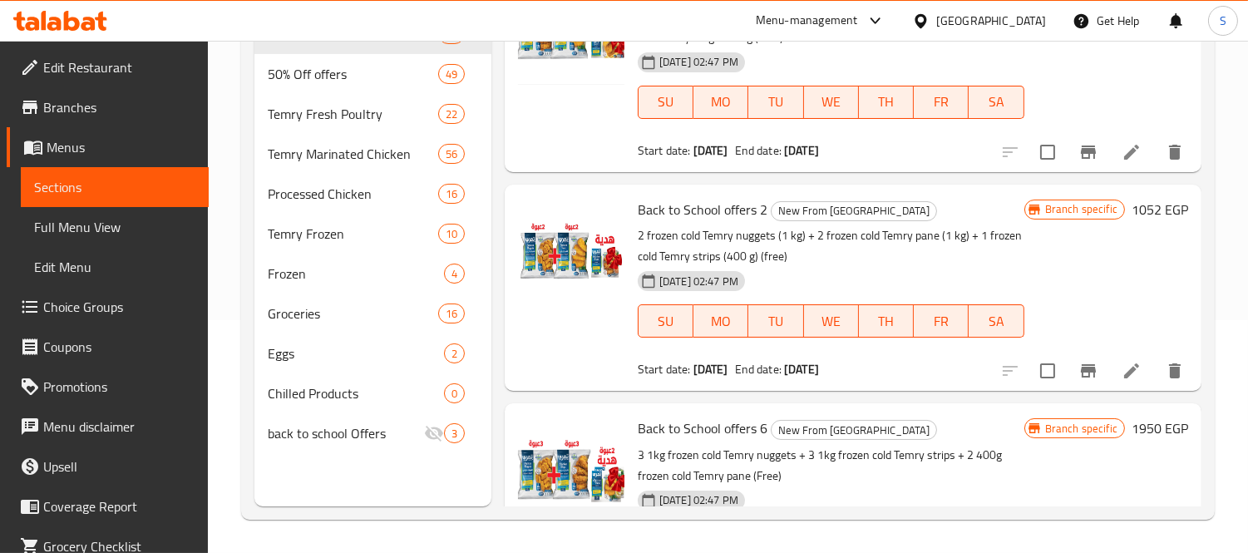
scroll to position [1108, 0]
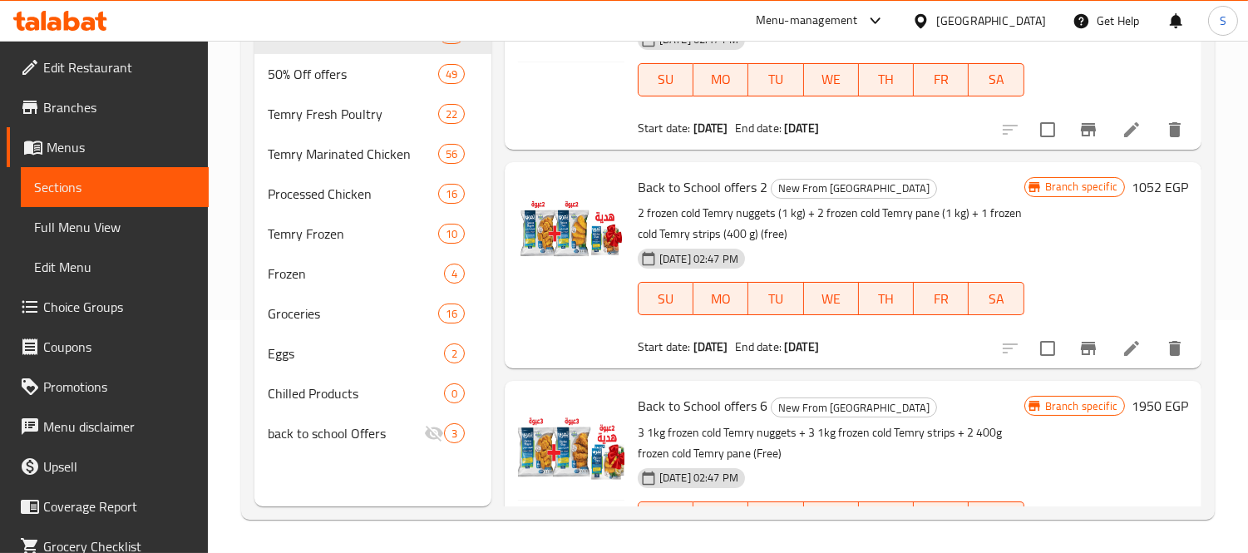
click at [1131, 189] on h6 "1052 EGP" at bounding box center [1159, 186] width 57 height 23
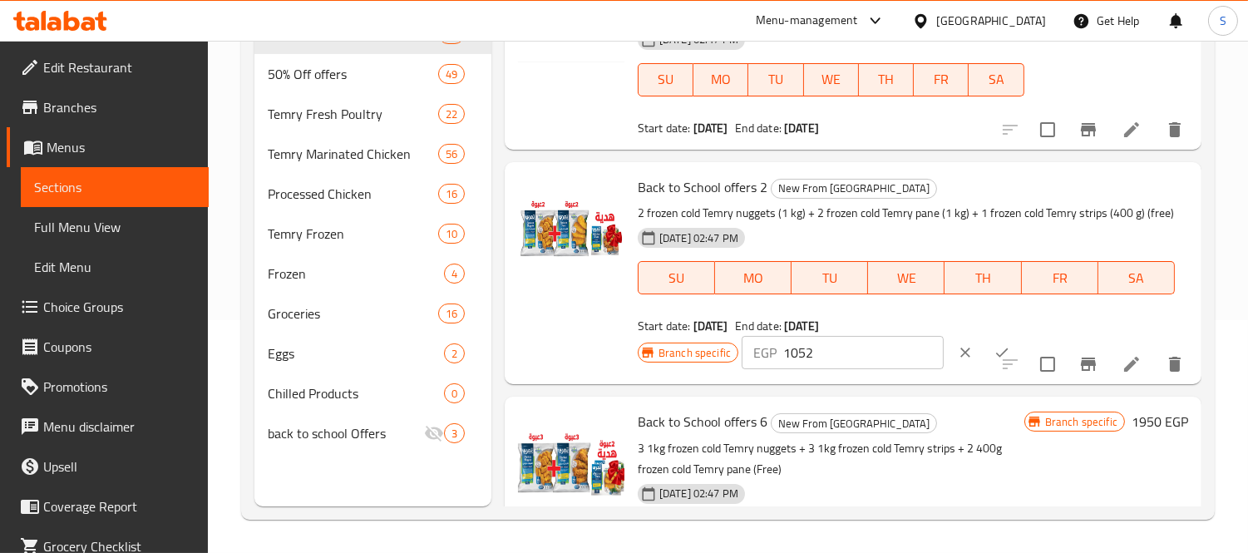
click at [957, 361] on icon "clear" at bounding box center [965, 352] width 17 height 17
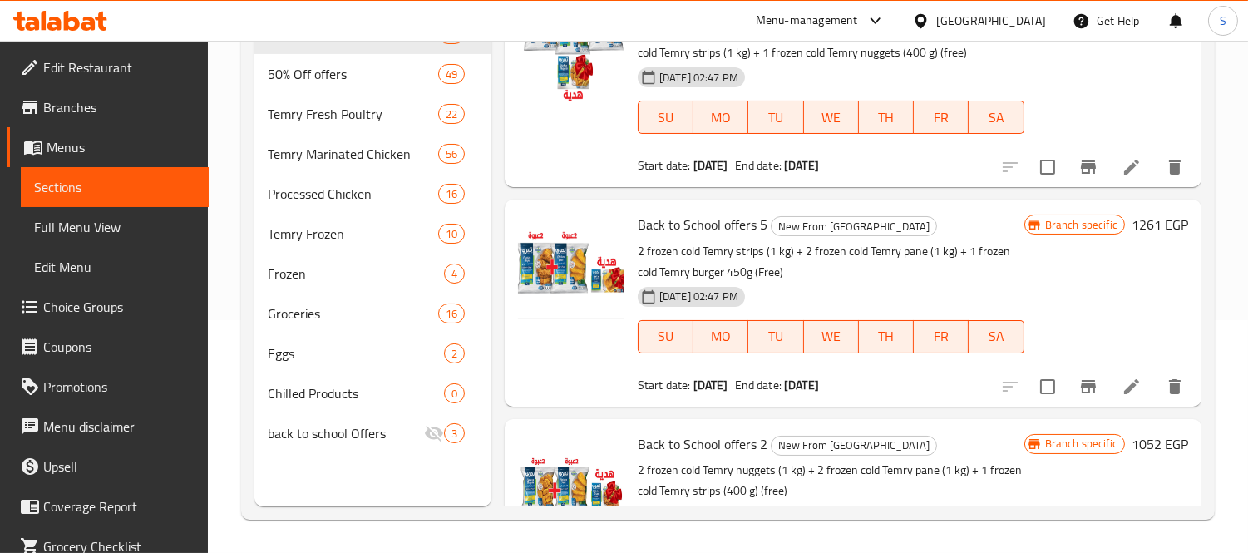
scroll to position [831, 0]
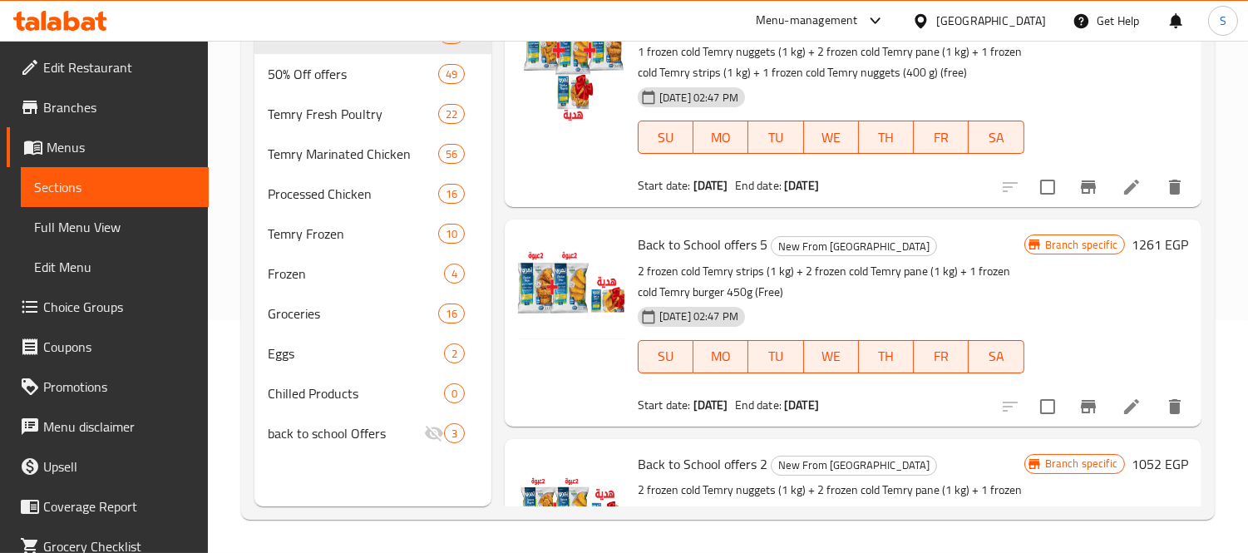
click at [1156, 244] on h6 "1261 EGP" at bounding box center [1159, 244] width 57 height 23
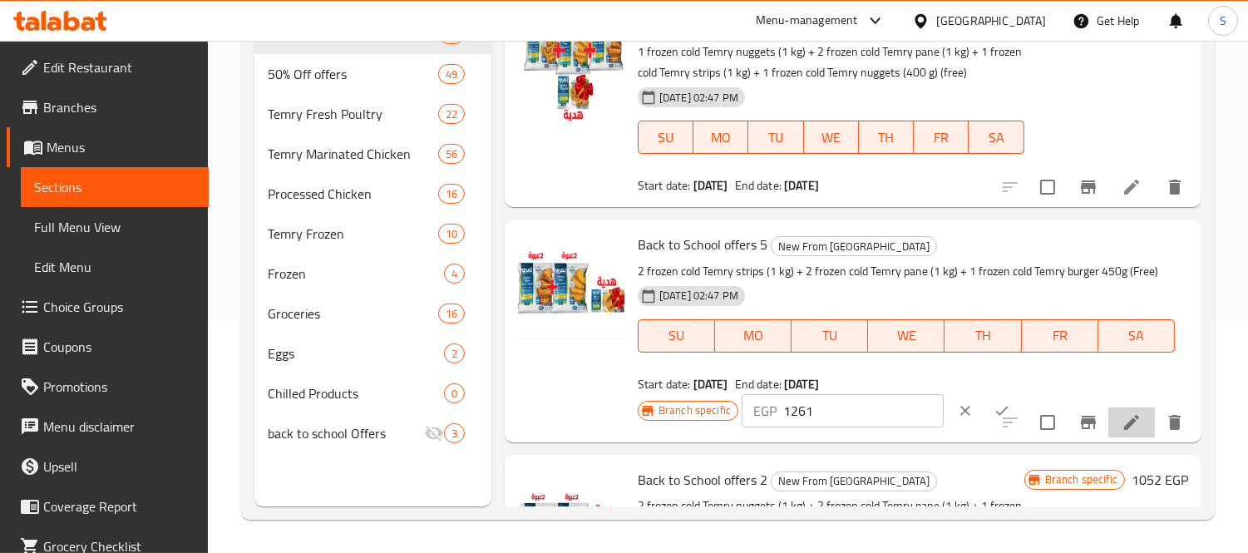
click at [1108, 414] on li at bounding box center [1131, 422] width 47 height 30
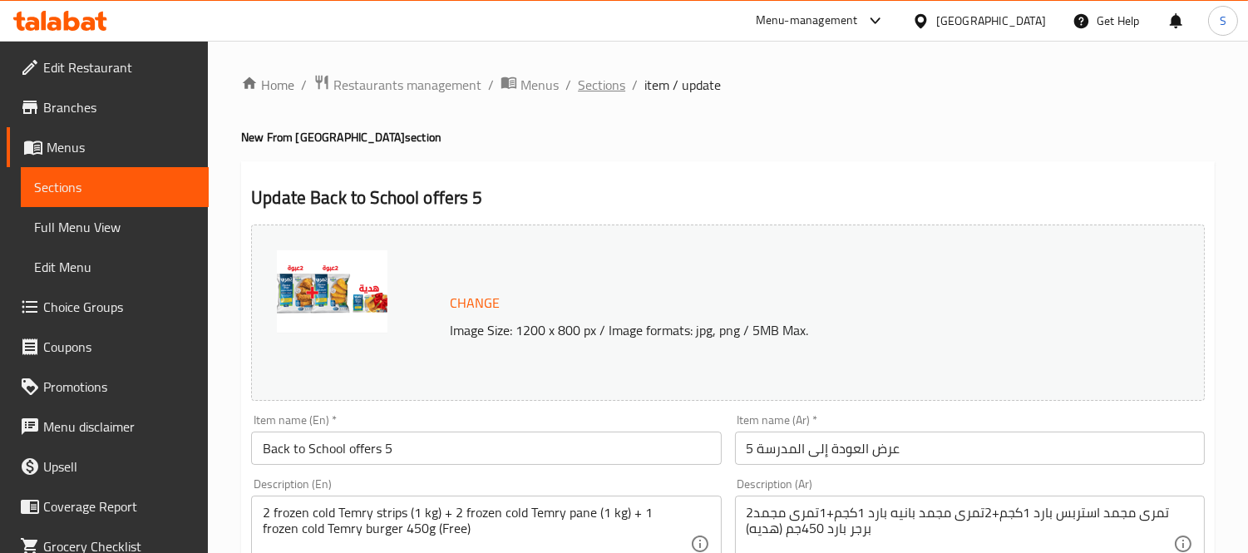
click at [603, 81] on span "Sections" at bounding box center [601, 85] width 47 height 20
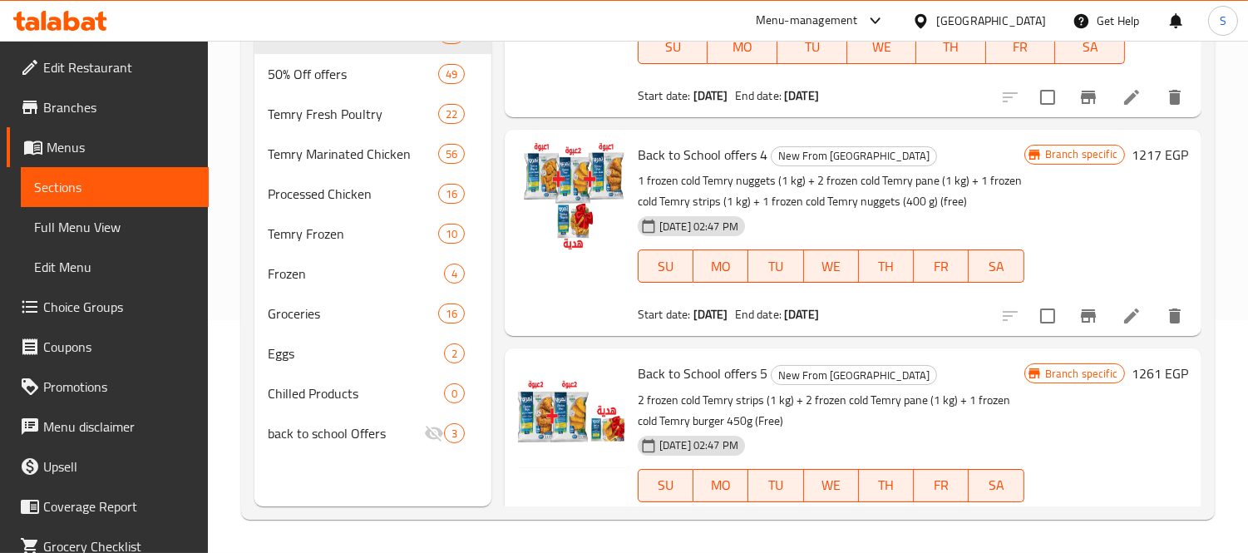
scroll to position [1016, 0]
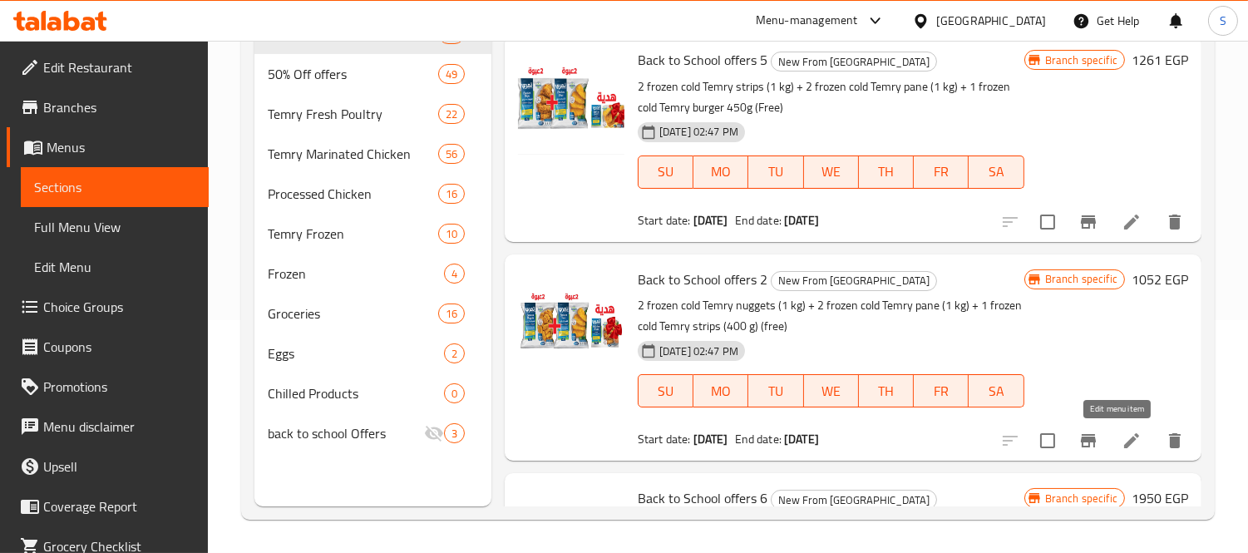
click at [1121, 434] on icon at bounding box center [1131, 441] width 20 height 20
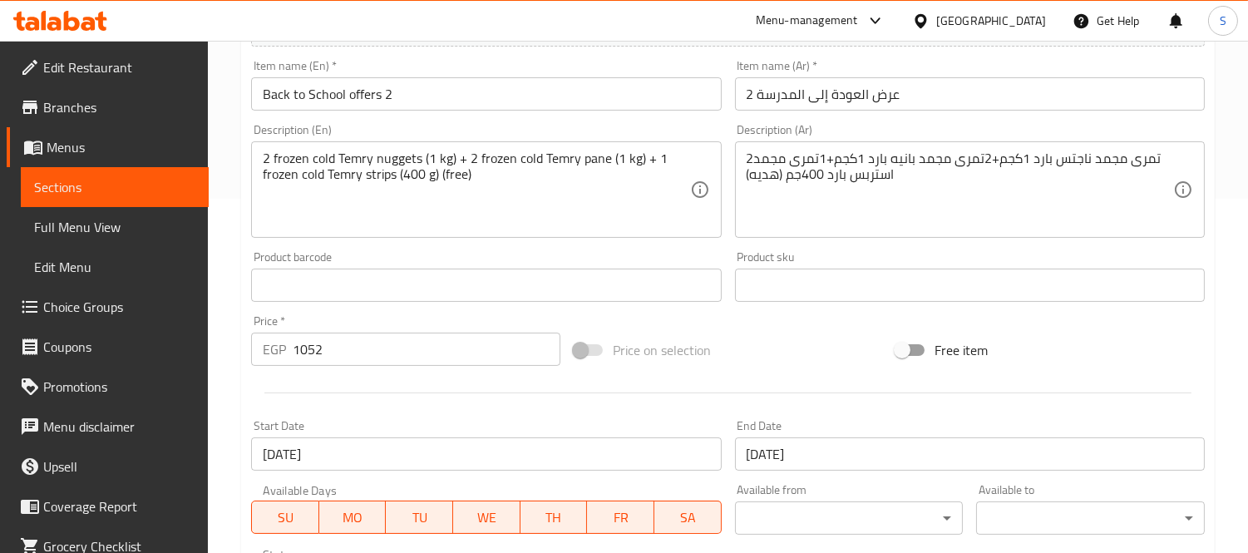
scroll to position [369, 0]
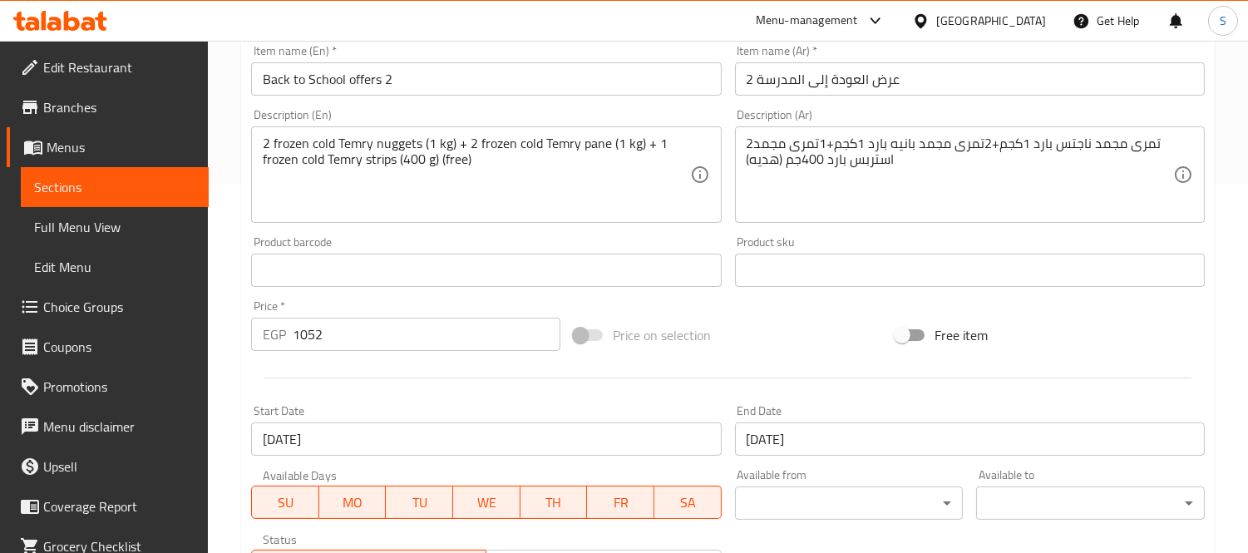
click at [368, 330] on input "1052" at bounding box center [427, 333] width 268 height 33
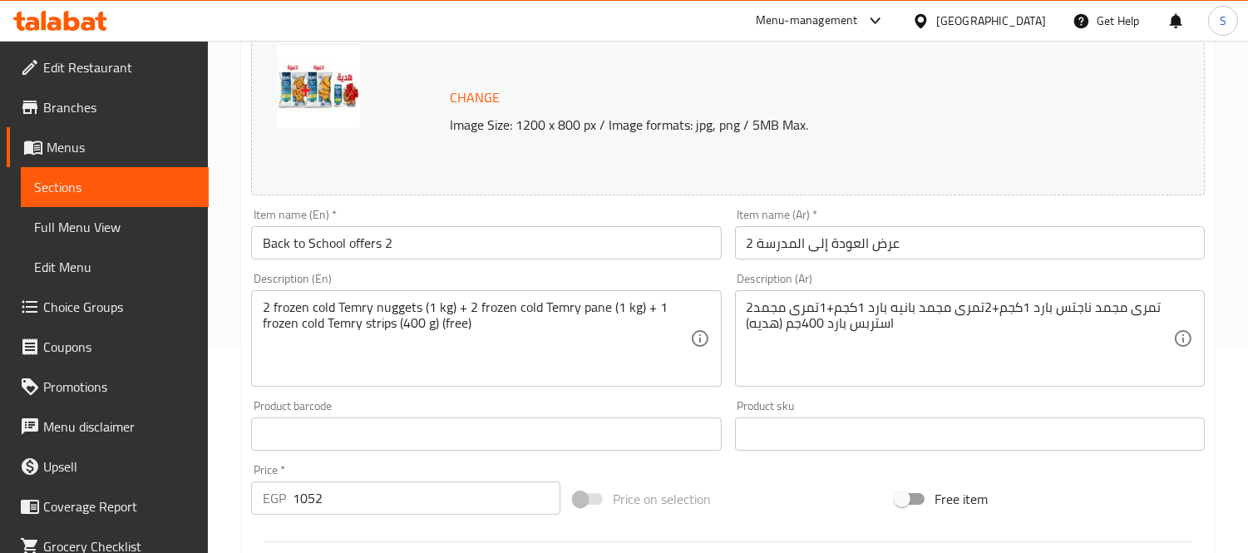
scroll to position [0, 0]
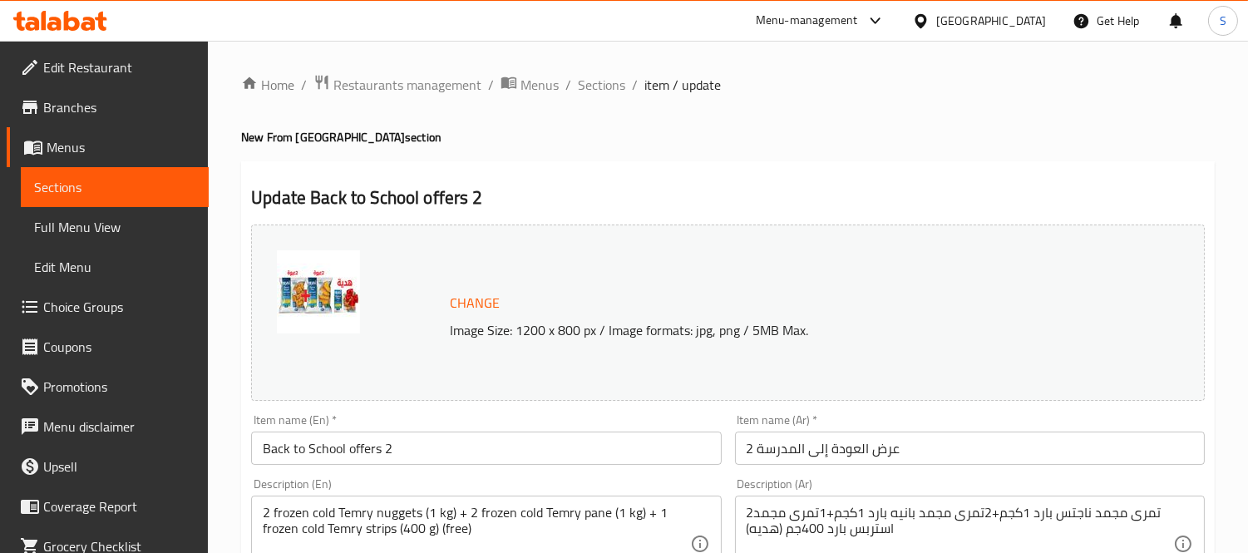
click at [600, 81] on span "Sections" at bounding box center [601, 85] width 47 height 20
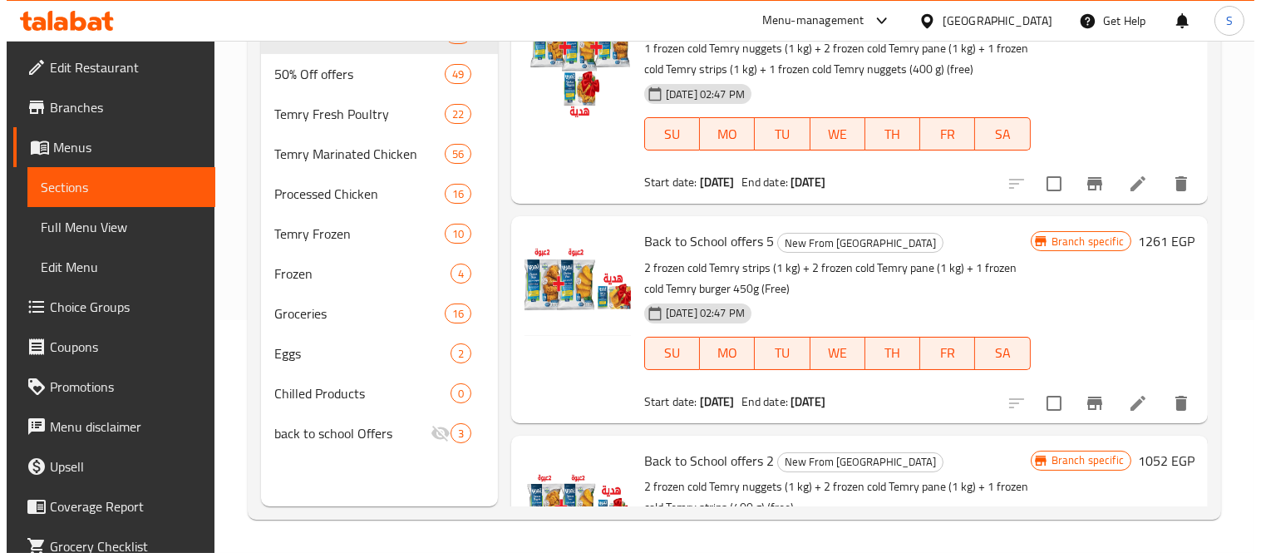
scroll to position [1016, 0]
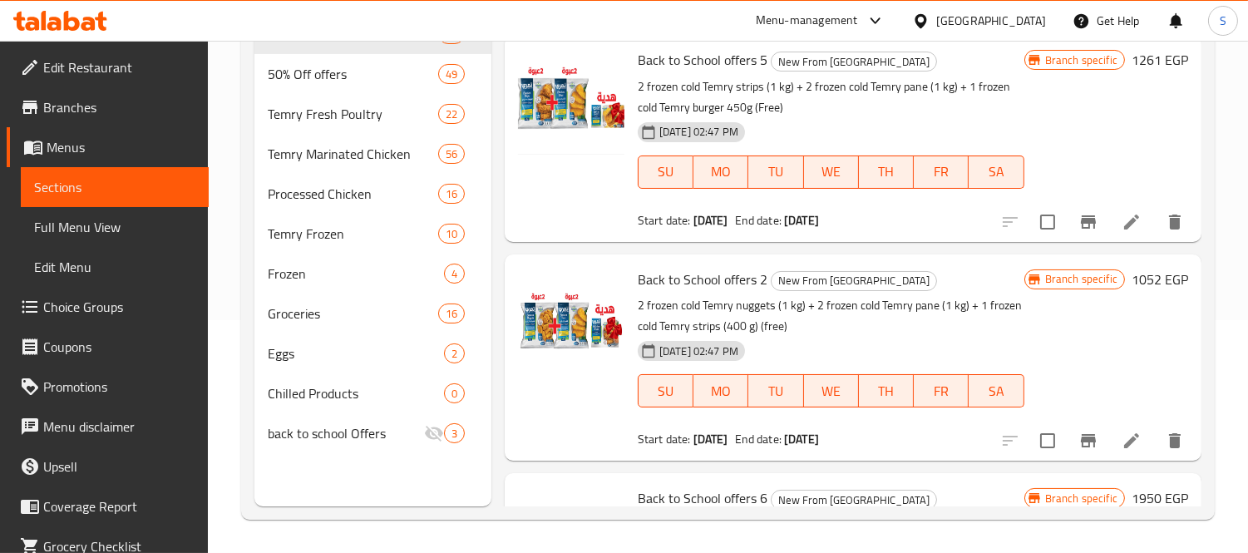
click at [1103, 284] on span "Branch specific" at bounding box center [1081, 279] width 86 height 16
click at [1087, 283] on span "Branch specific" at bounding box center [1081, 279] width 86 height 16
click at [1078, 449] on icon "Branch-specific-item" at bounding box center [1088, 441] width 20 height 20
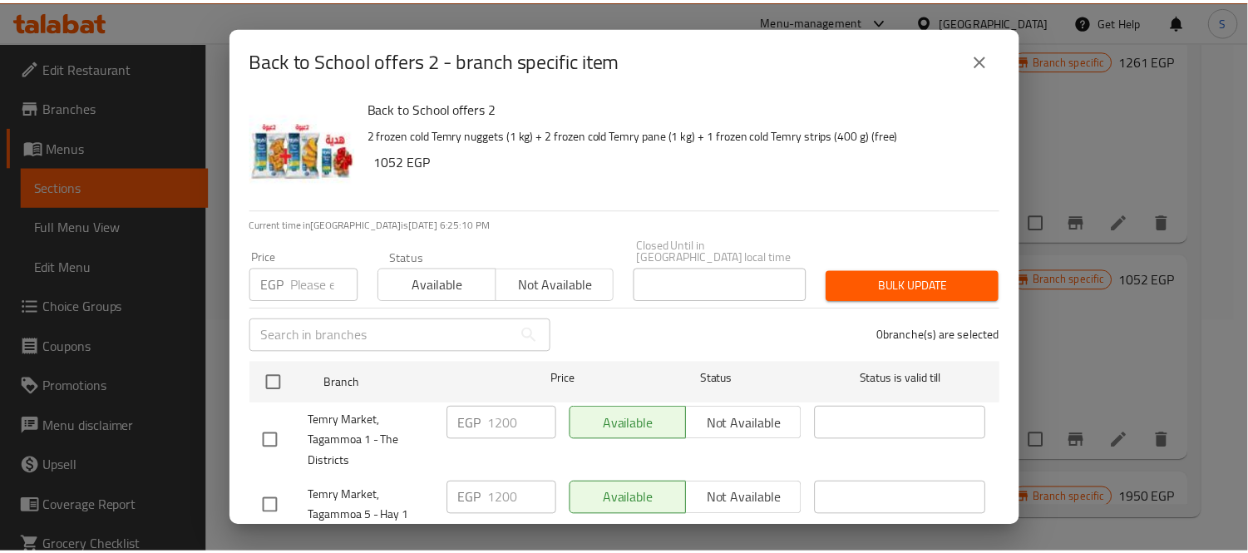
scroll to position [0, 0]
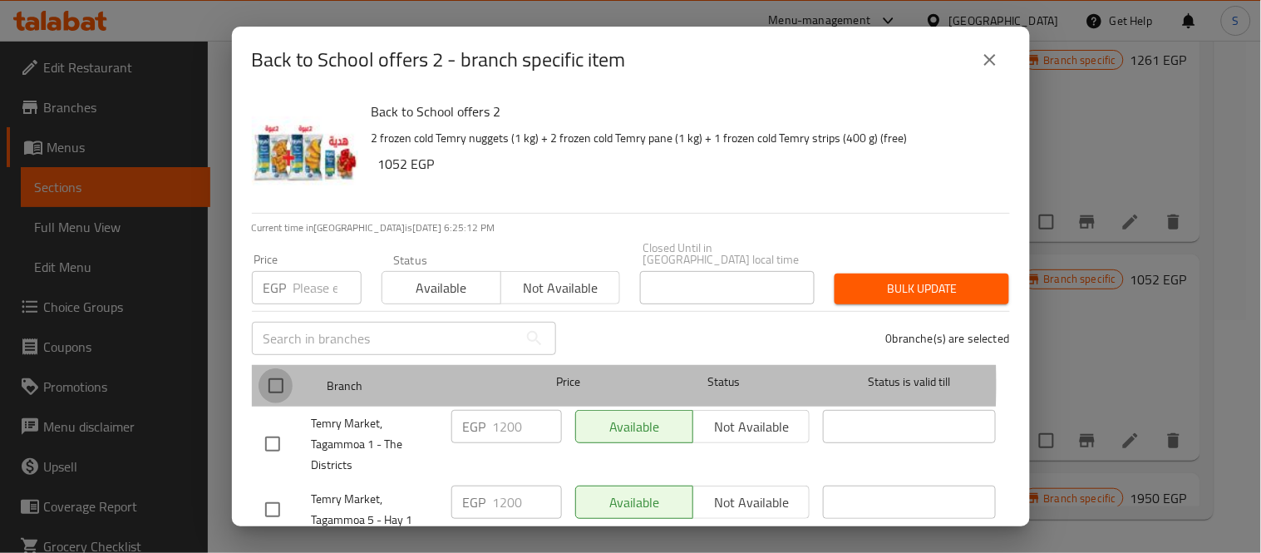
click at [273, 372] on input "checkbox" at bounding box center [275, 385] width 35 height 35
checkbox input "true"
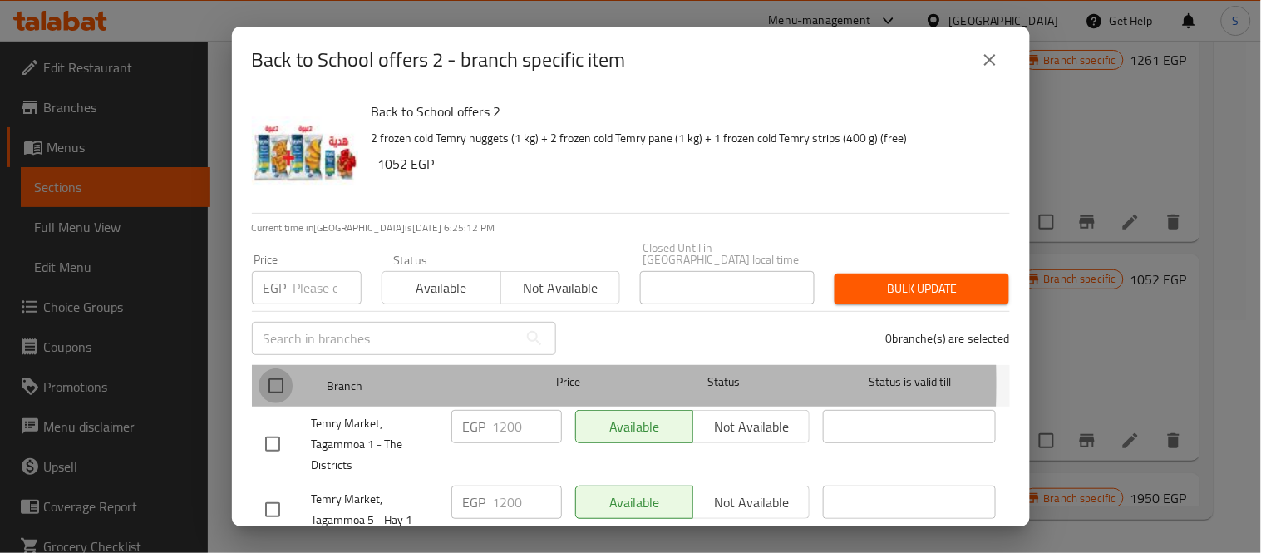
checkbox input "true"
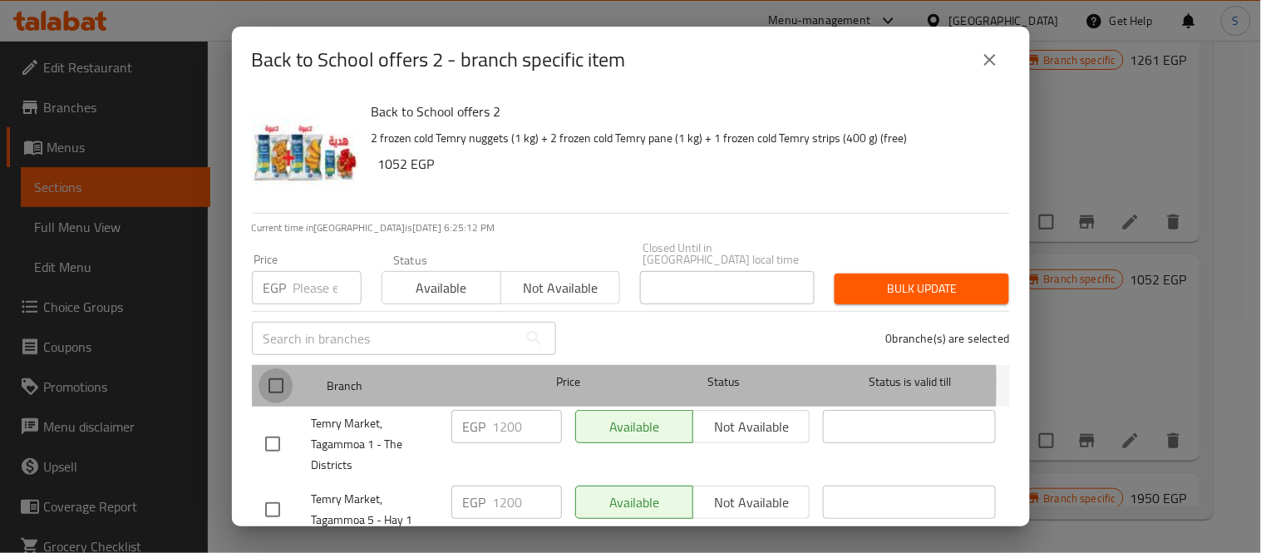
checkbox input "true"
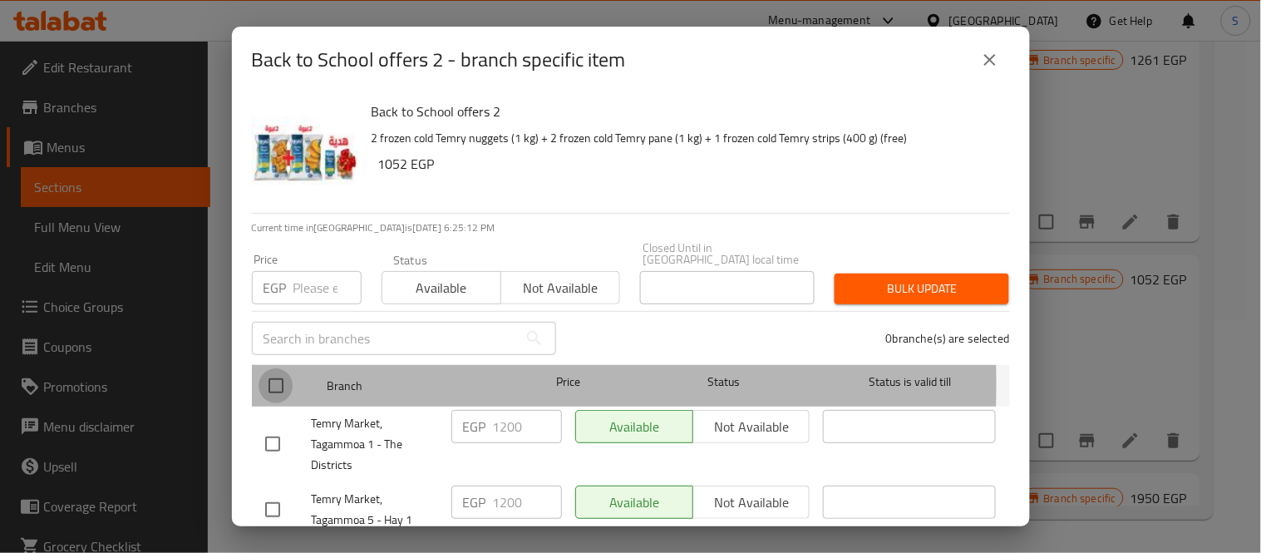
checkbox input "true"
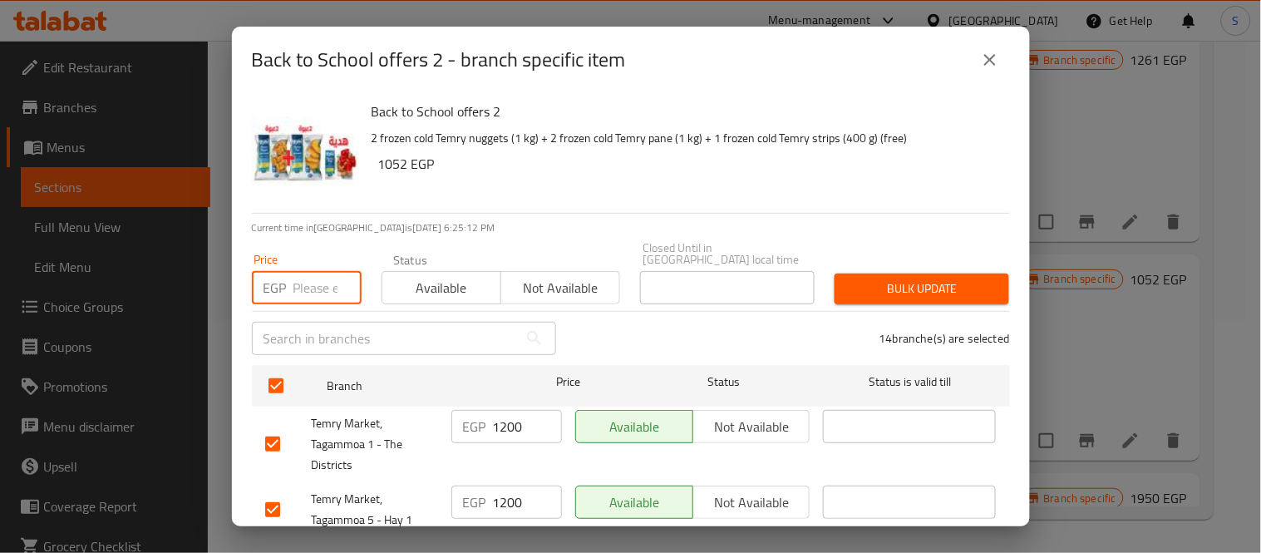
click at [303, 271] on input "number" at bounding box center [327, 287] width 68 height 33
type input "1195"
click at [942, 293] on div "Bulk update" at bounding box center [921, 288] width 194 height 51
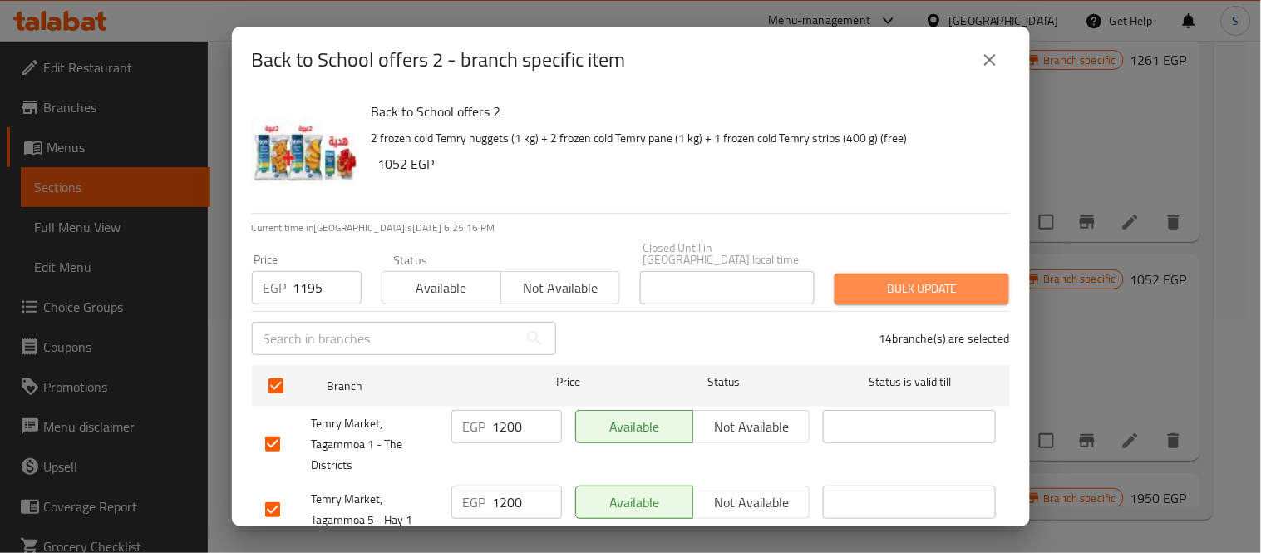
click at [942, 286] on span "Bulk update" at bounding box center [922, 288] width 148 height 21
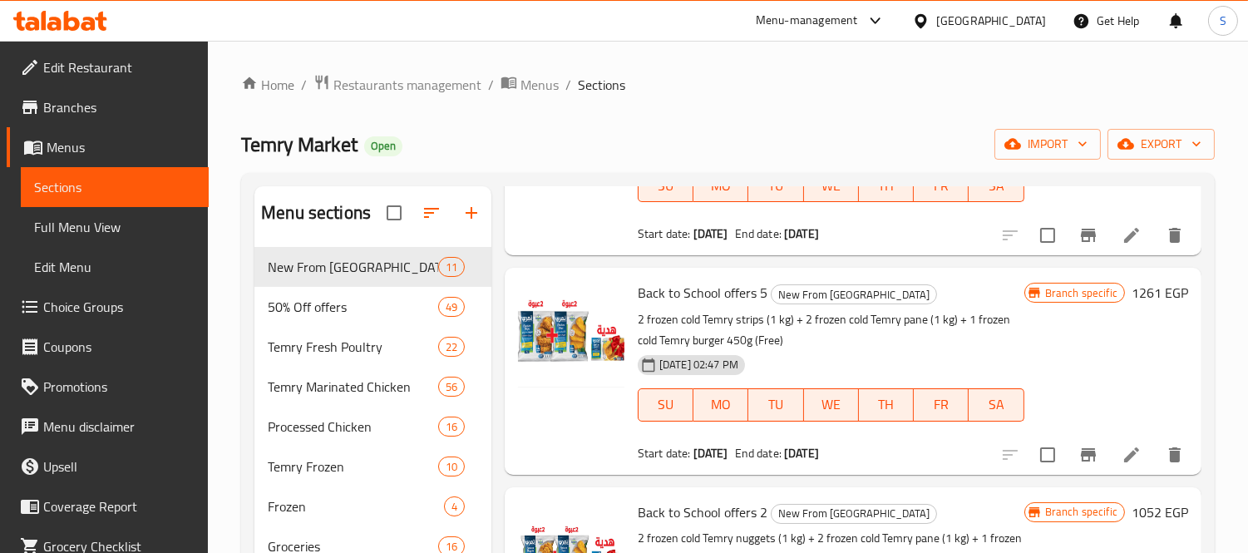
click at [135, 101] on span "Branches" at bounding box center [119, 107] width 152 height 20
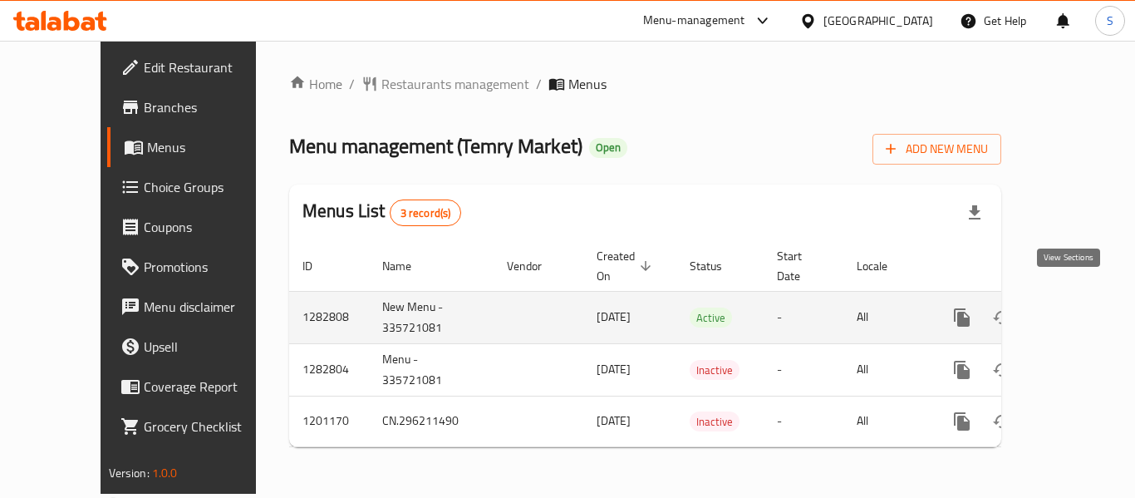
click at [1075, 310] on icon "enhanced table" at bounding box center [1082, 317] width 15 height 15
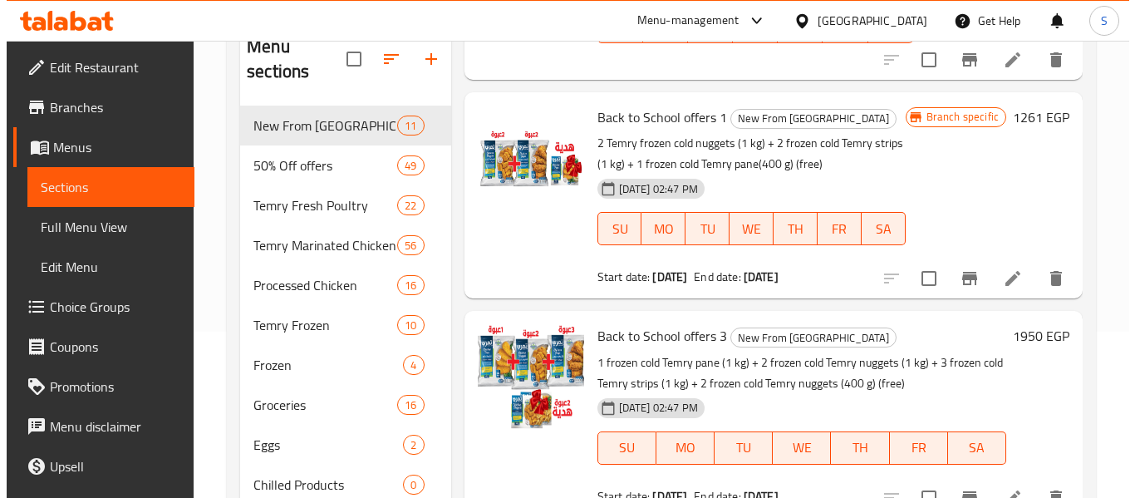
scroll to position [416, 0]
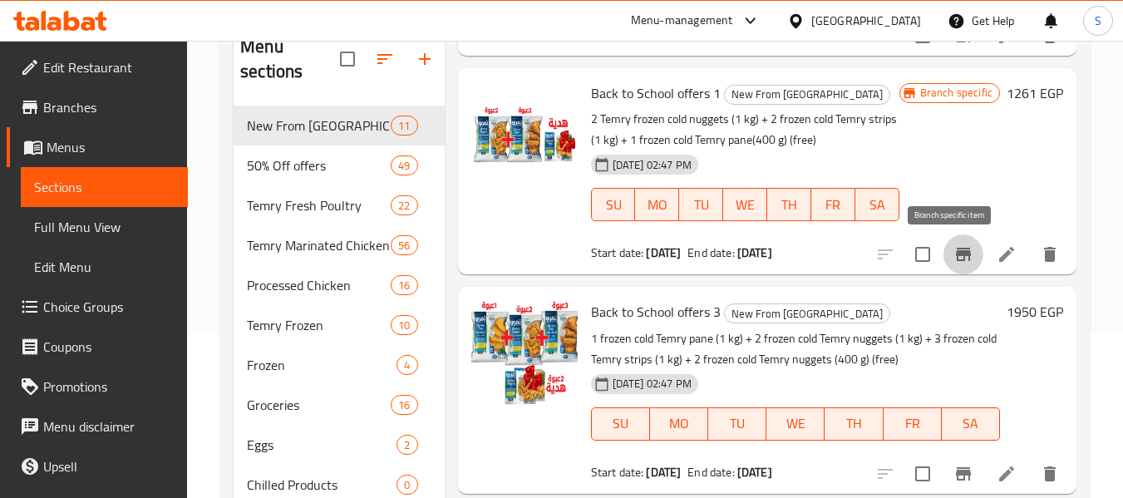
click at [956, 257] on icon "Branch-specific-item" at bounding box center [963, 254] width 15 height 13
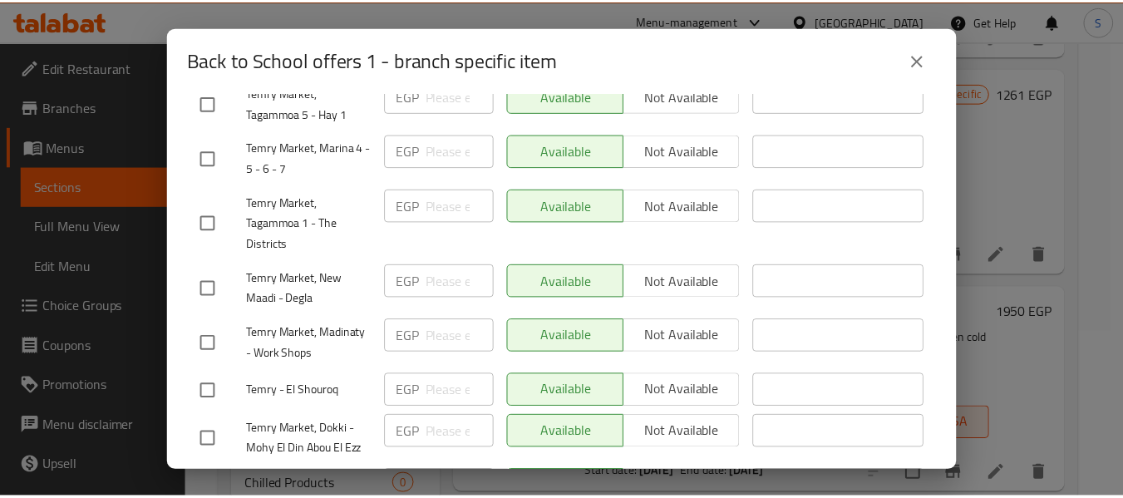
scroll to position [737, 0]
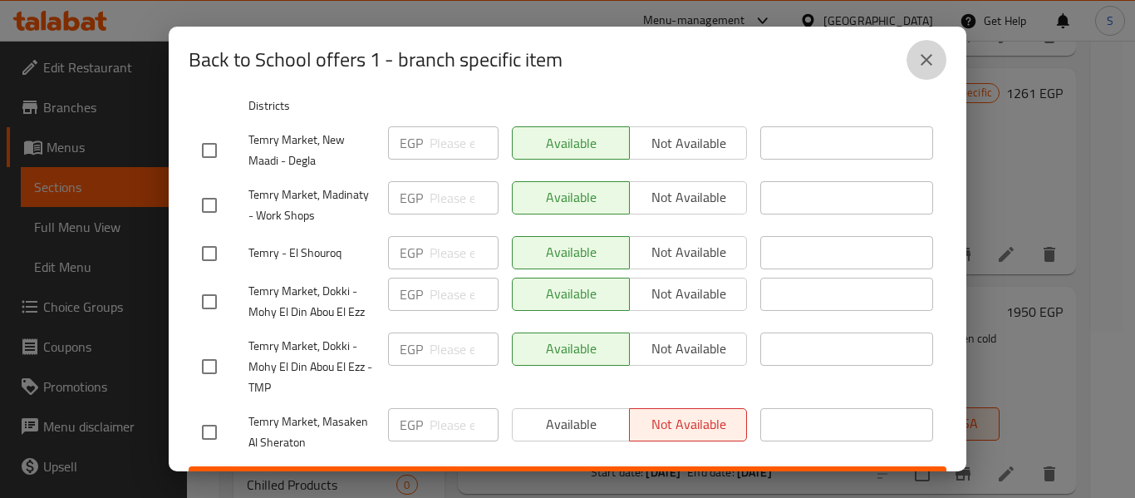
click at [928, 60] on icon "close" at bounding box center [927, 60] width 20 height 20
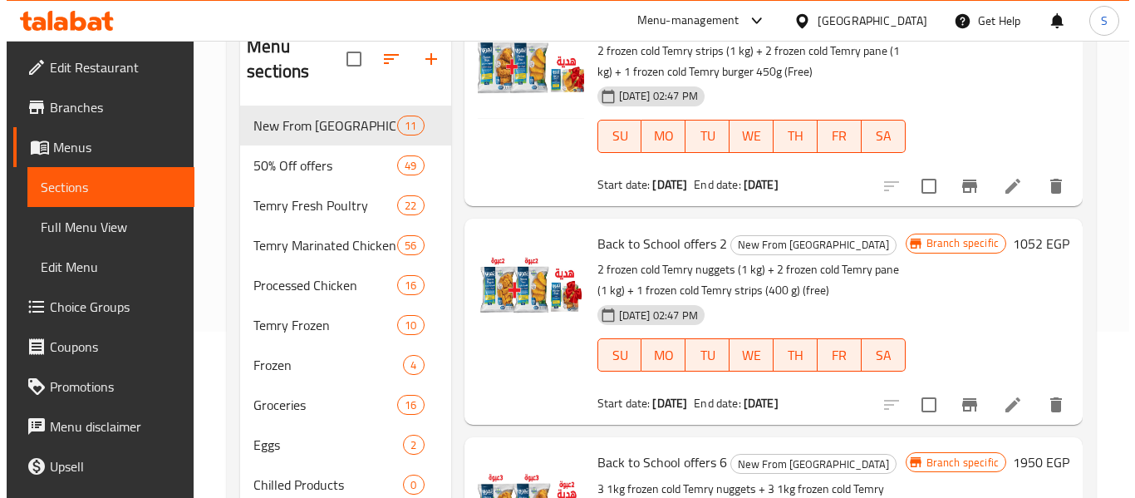
scroll to position [1164, 0]
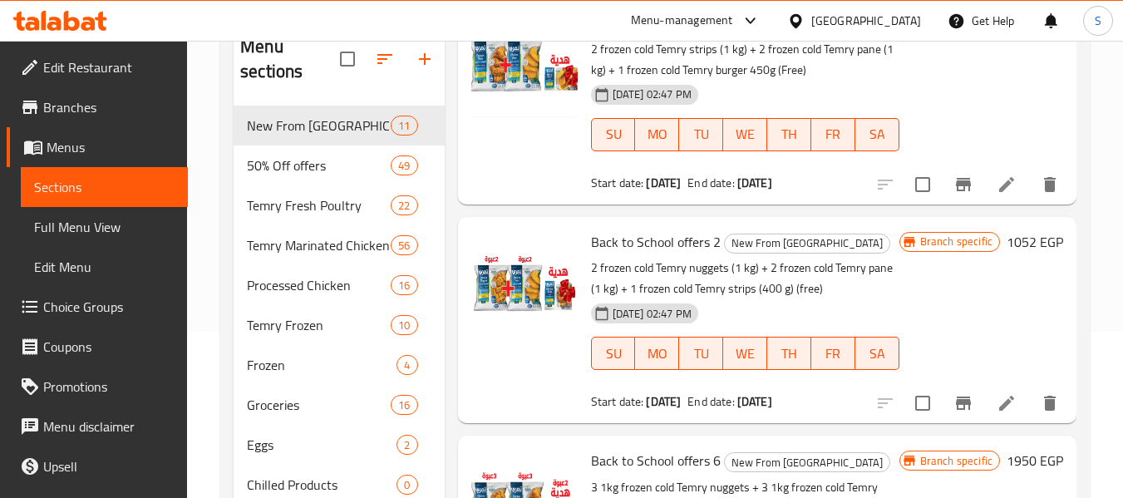
click at [922, 234] on div "Branch specific" at bounding box center [949, 242] width 101 height 20
click at [962, 407] on button "Branch-specific-item" at bounding box center [963, 403] width 40 height 40
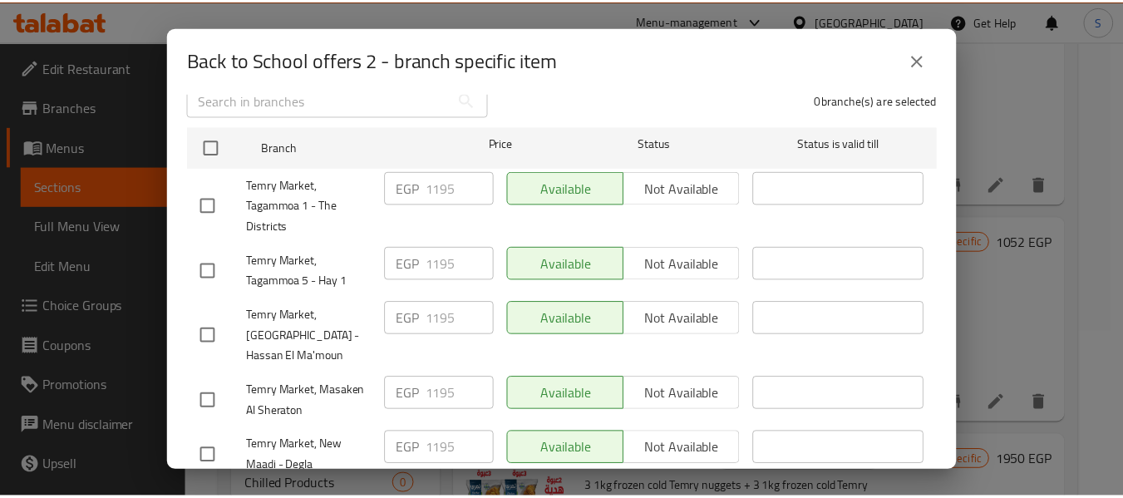
scroll to position [0, 0]
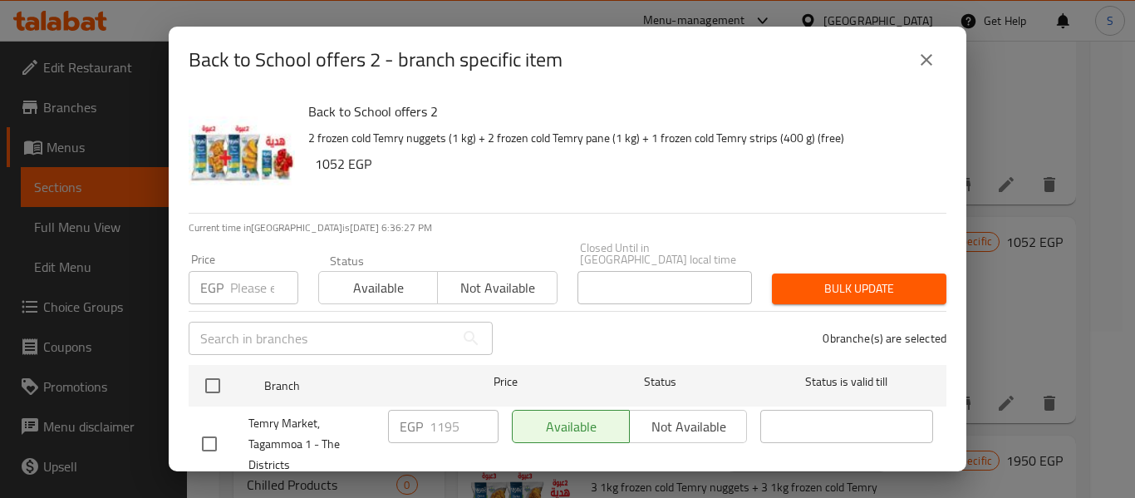
click at [926, 52] on icon "close" at bounding box center [927, 60] width 20 height 20
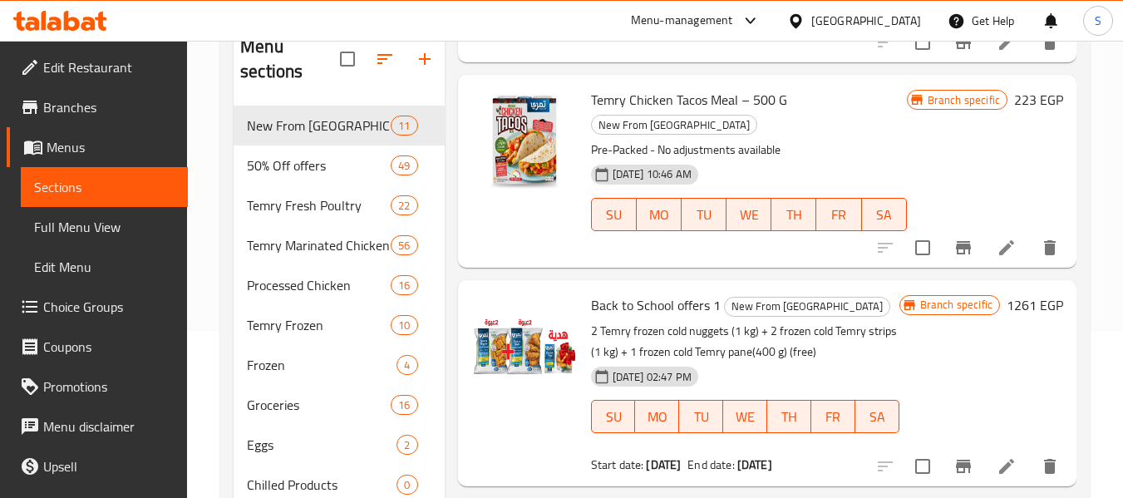
scroll to position [166, 0]
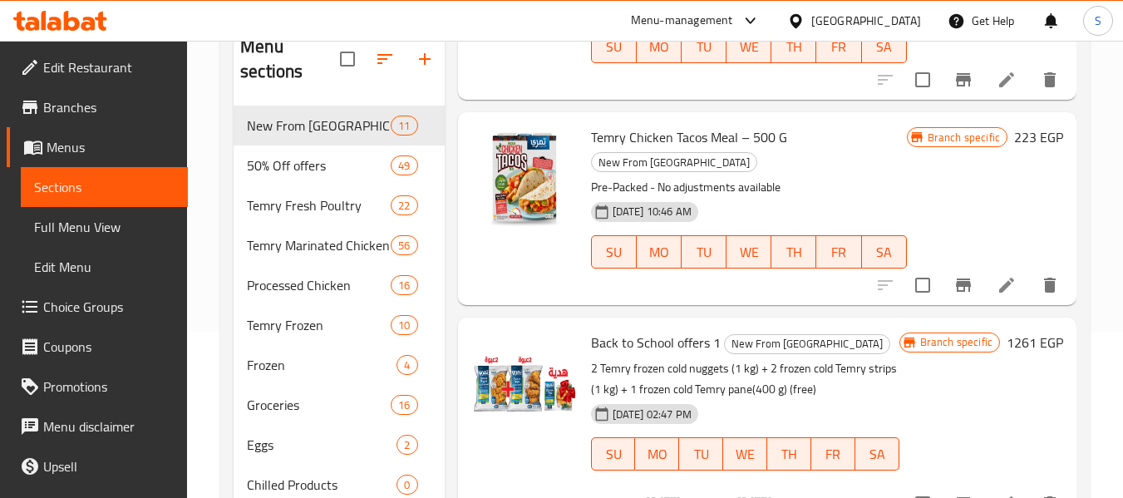
click at [959, 345] on span "Branch specific" at bounding box center [956, 342] width 86 height 16
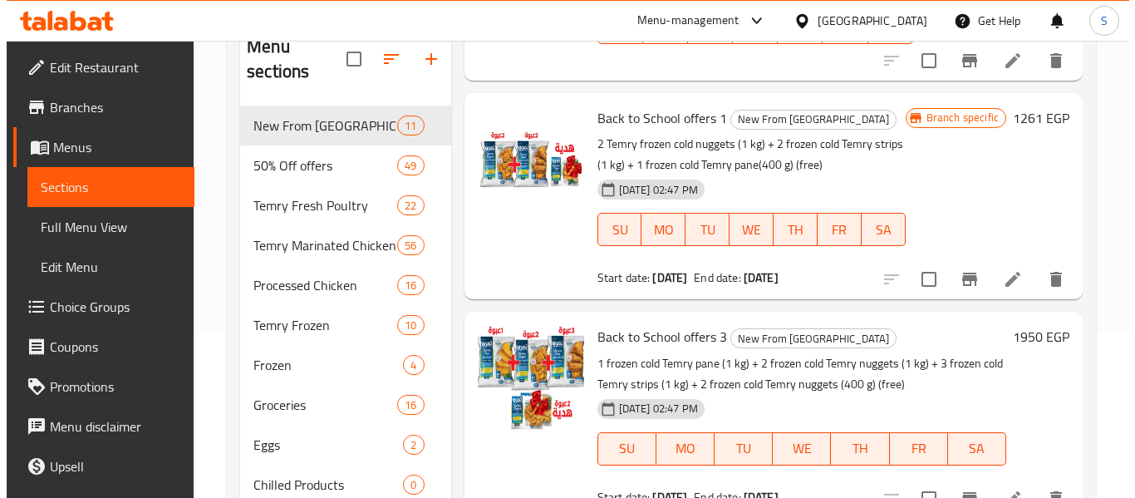
scroll to position [416, 0]
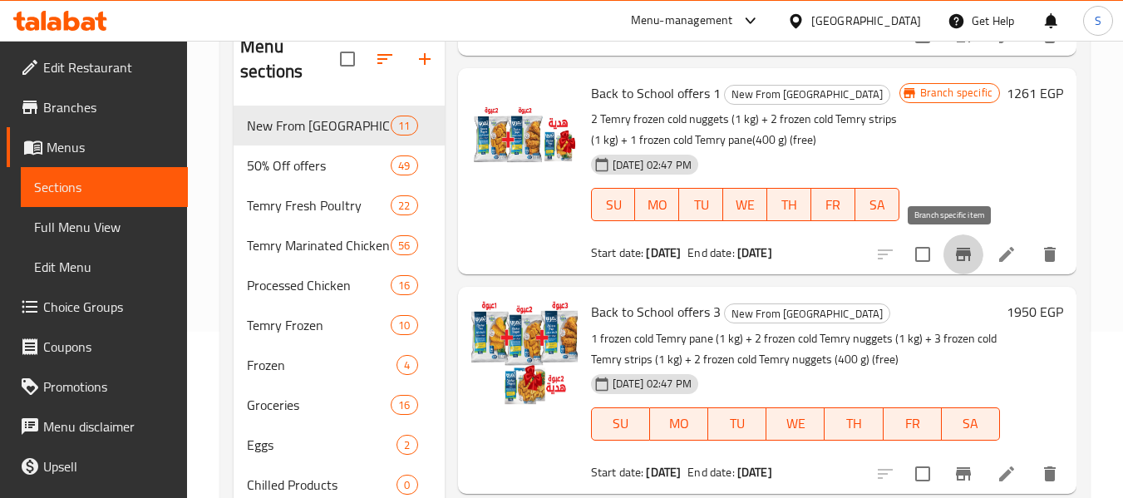
click at [960, 247] on icon "Branch-specific-item" at bounding box center [963, 254] width 20 height 20
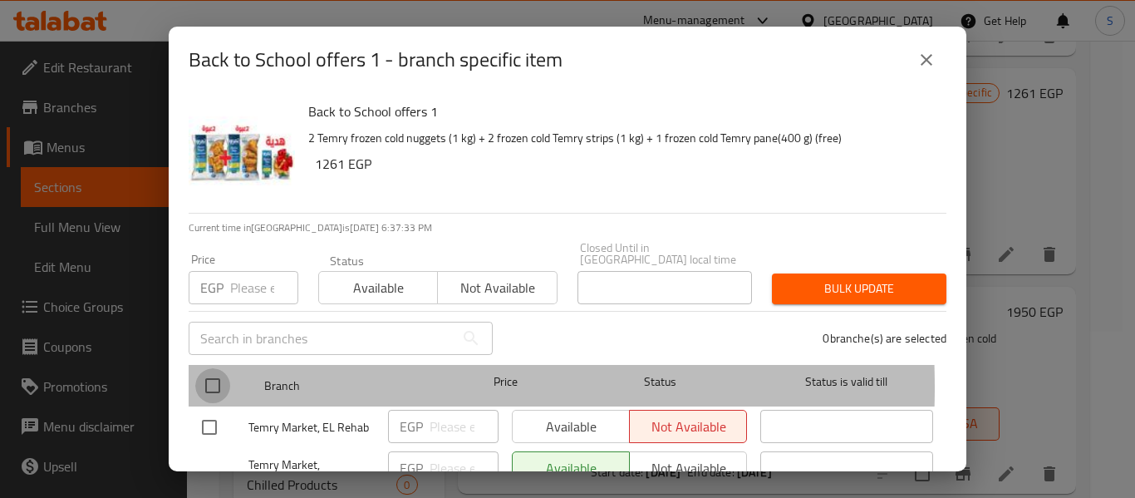
click at [214, 376] on input "checkbox" at bounding box center [212, 385] width 35 height 35
checkbox input "true"
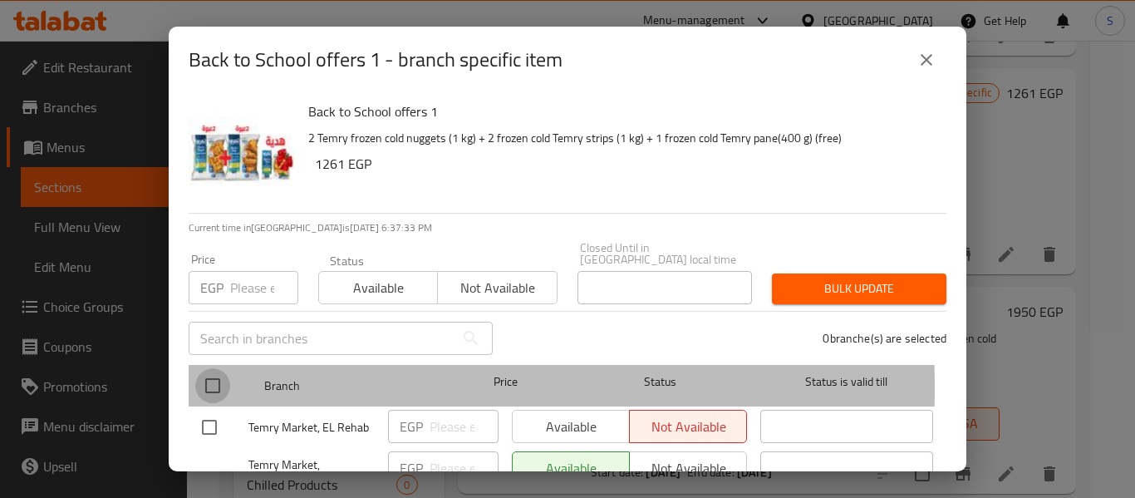
checkbox input "true"
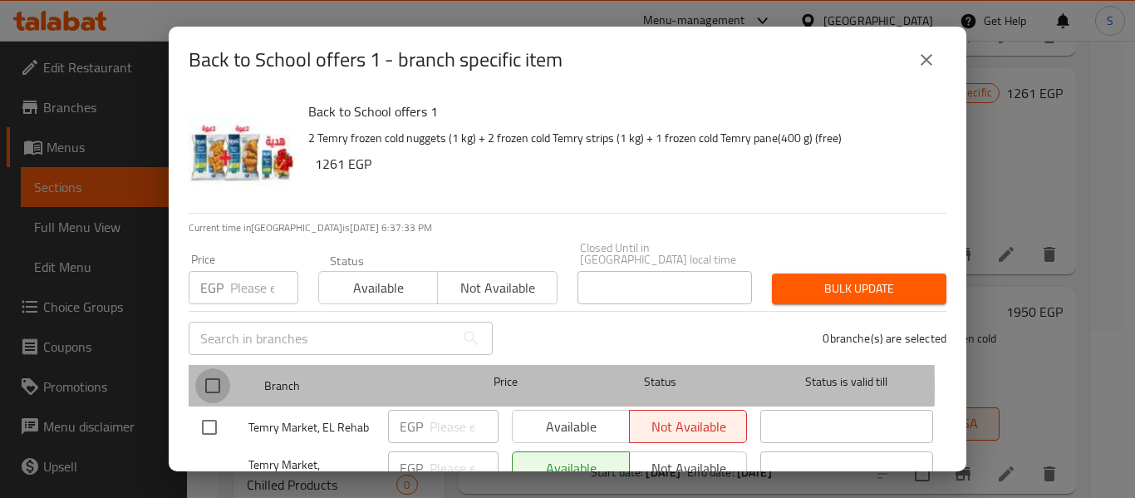
checkbox input "true"
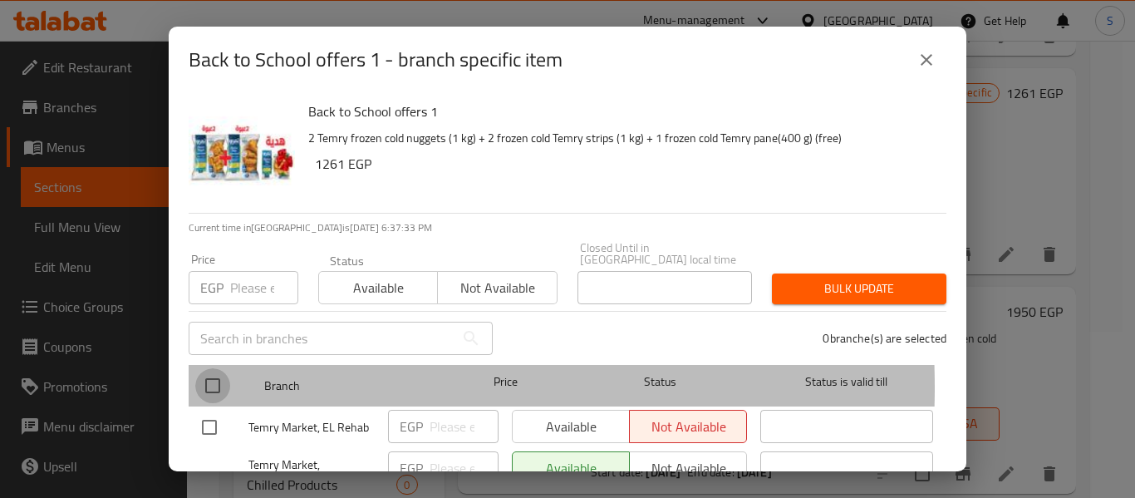
checkbox input "true"
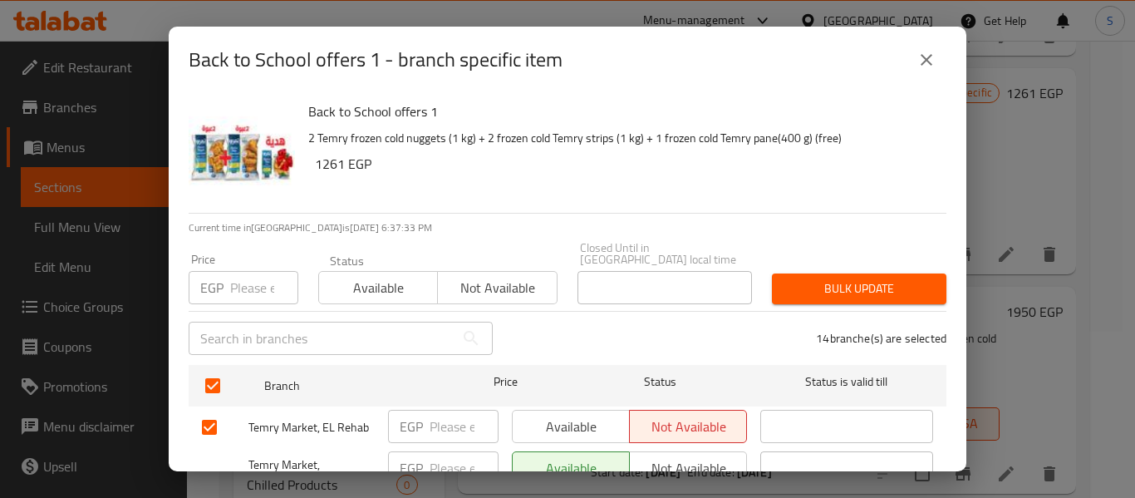
click at [382, 276] on span "Available" at bounding box center [379, 288] width 106 height 24
click at [259, 278] on input "number" at bounding box center [264, 287] width 68 height 33
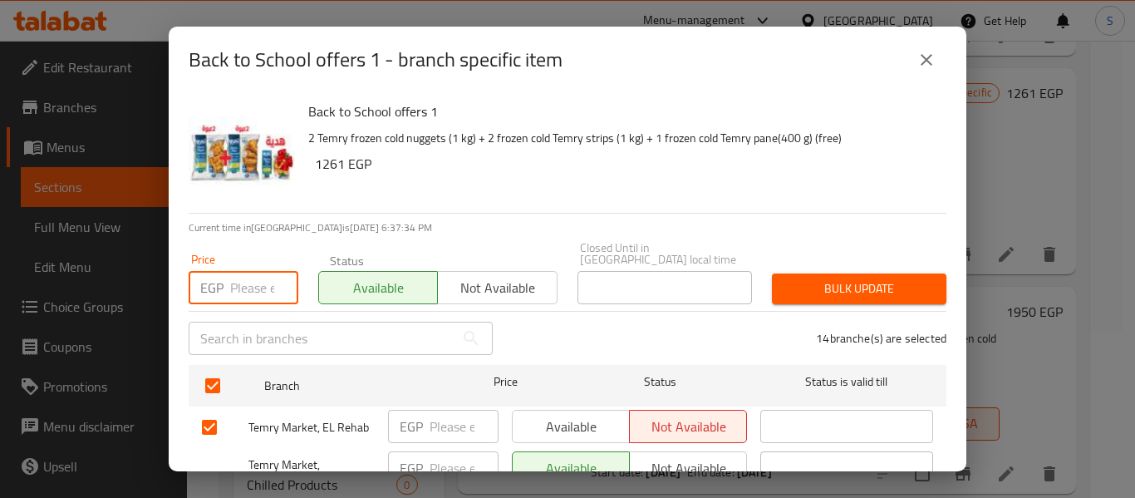
paste input "1261"
type input "1261"
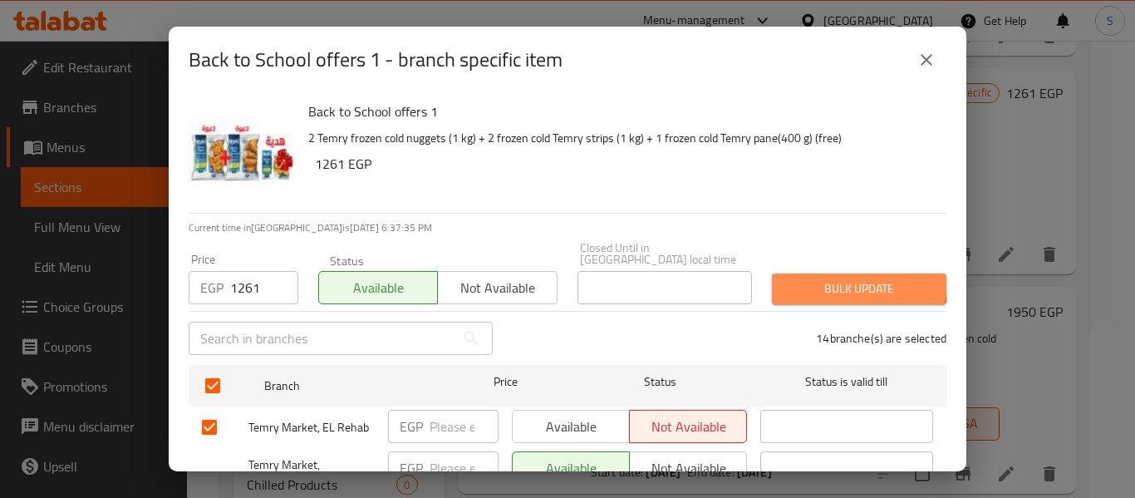
click at [819, 278] on span "Bulk update" at bounding box center [859, 288] width 148 height 21
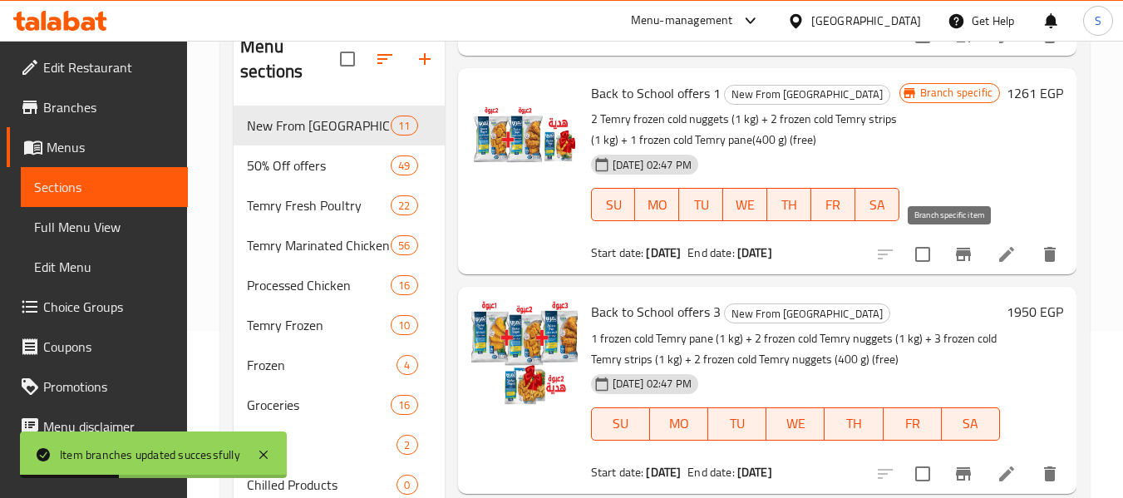
click at [953, 258] on icon "Branch-specific-item" at bounding box center [963, 254] width 20 height 20
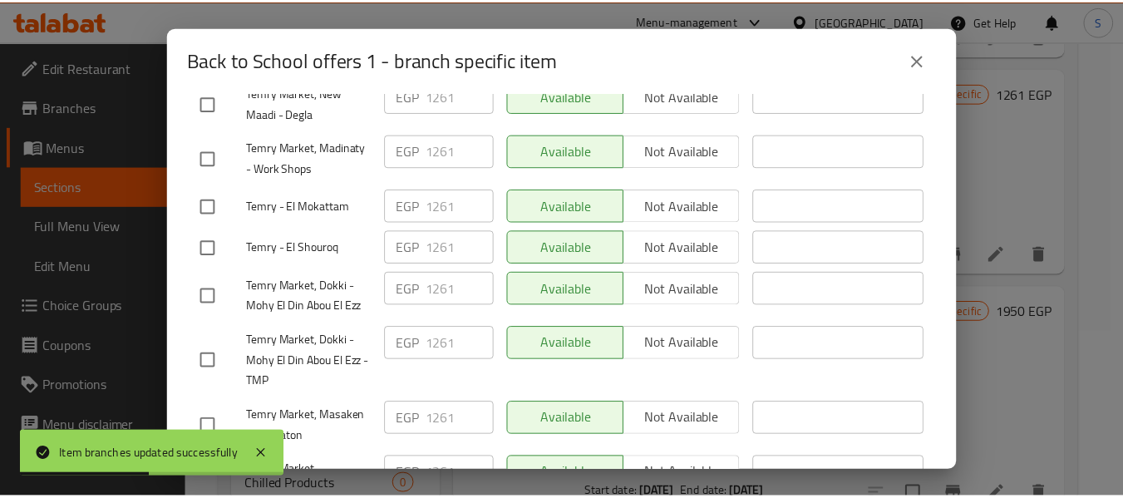
scroll to position [737, 0]
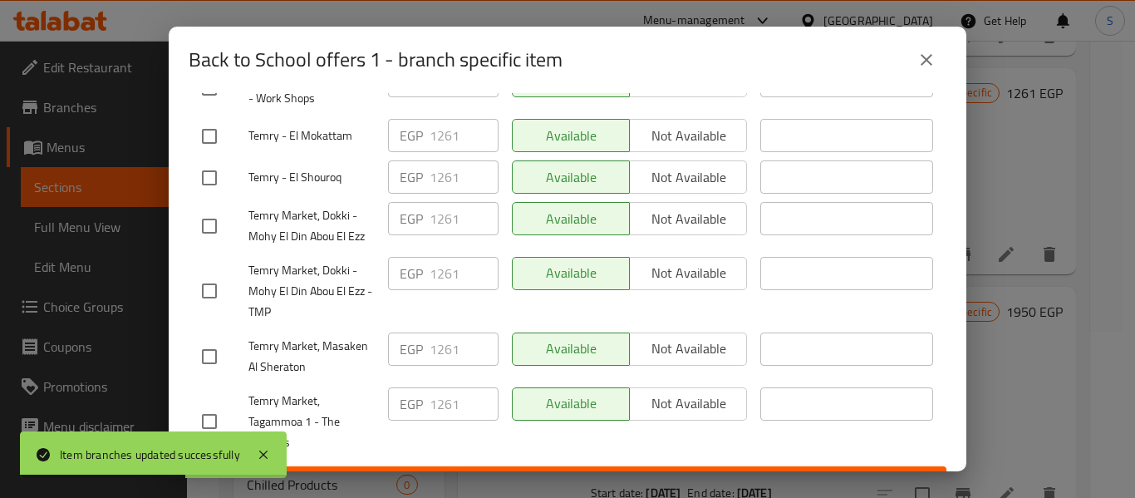
click at [931, 56] on icon "close" at bounding box center [927, 60] width 12 height 12
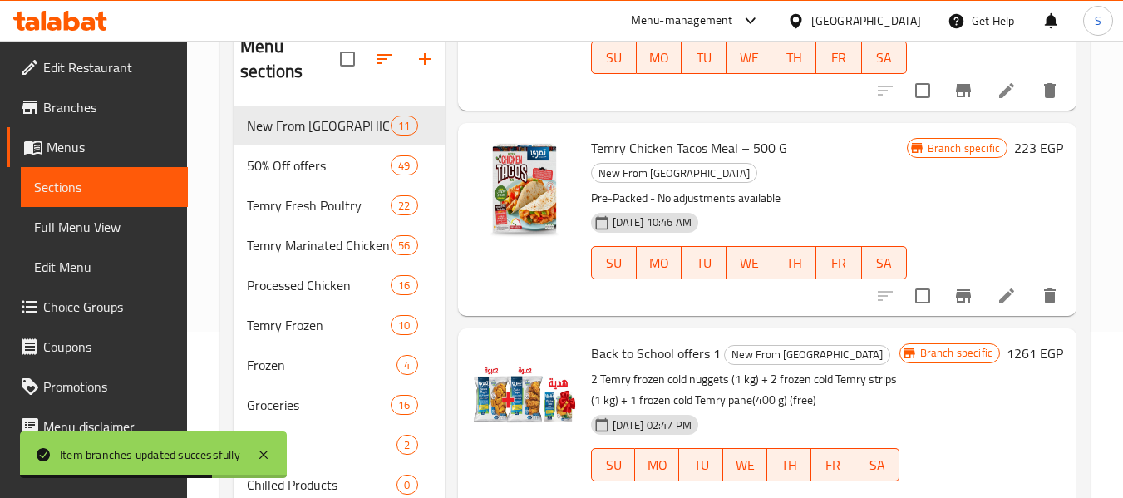
scroll to position [332, 0]
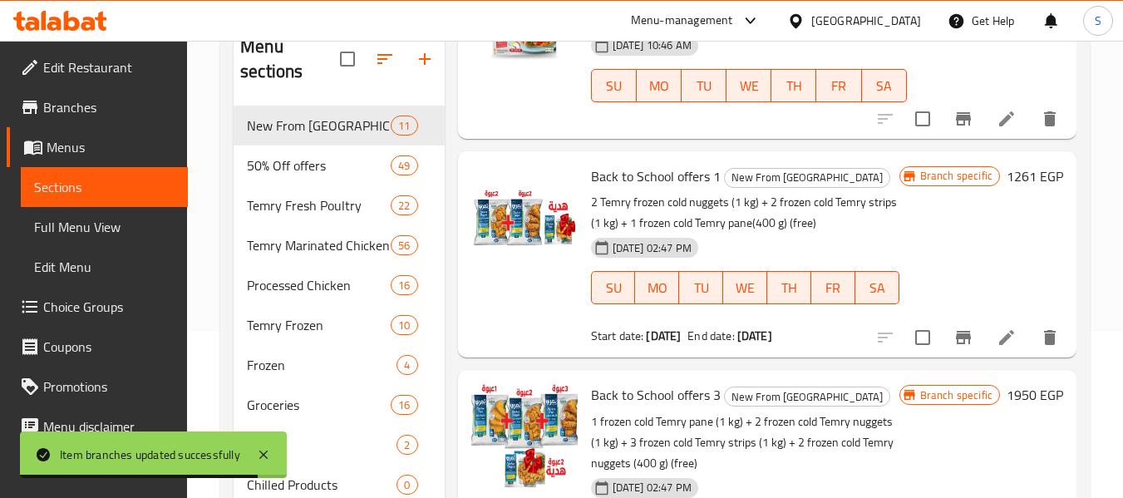
click at [599, 176] on span "Back to School offers 1" at bounding box center [656, 176] width 130 height 25
copy h6 "Back to School offers 1"
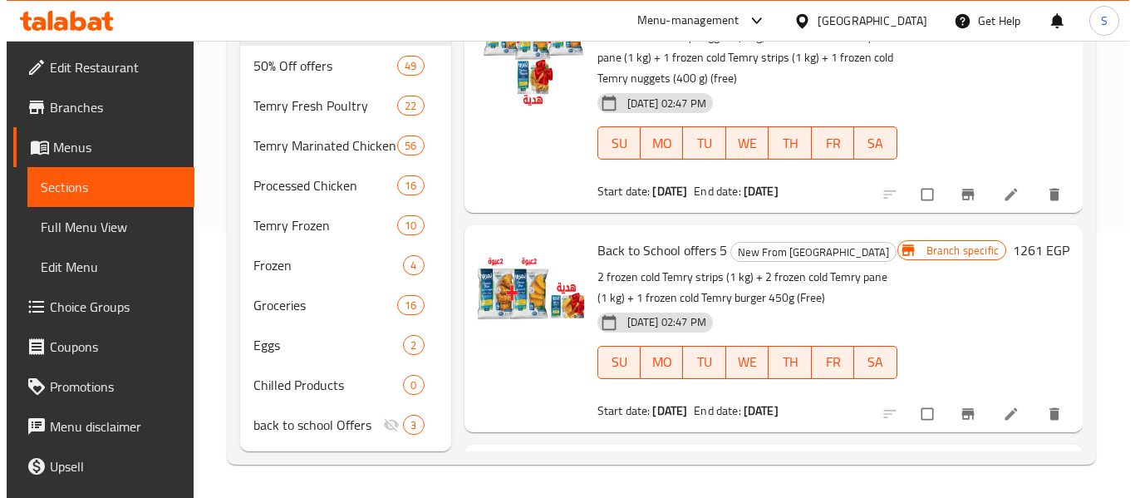
scroll to position [1080, 0]
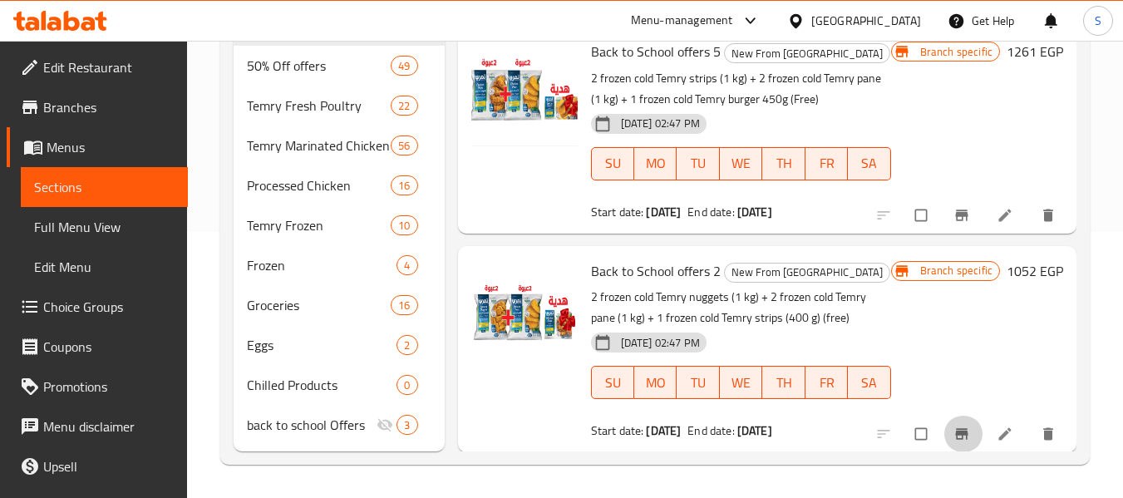
click at [955, 428] on icon "Branch-specific-item" at bounding box center [961, 433] width 12 height 11
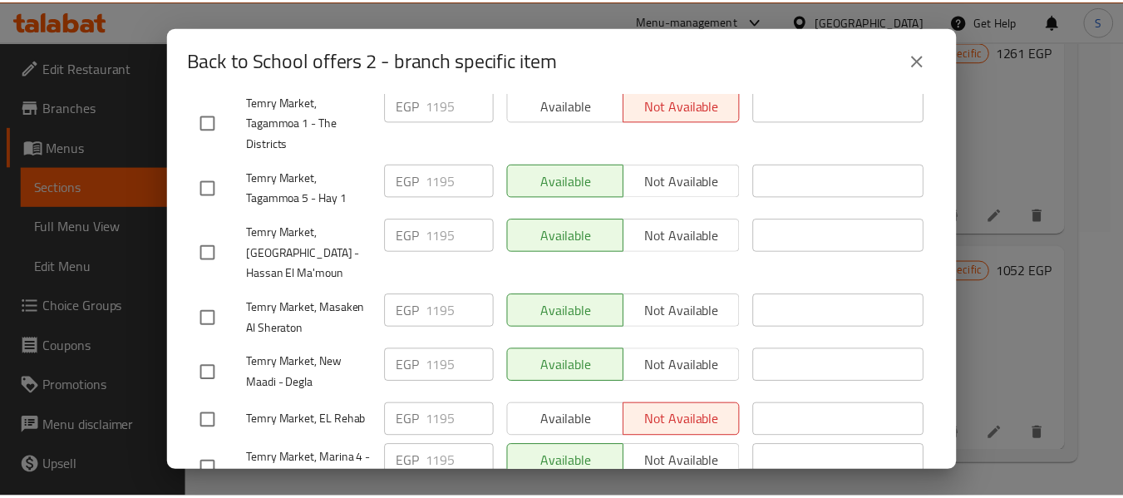
scroll to position [239, 0]
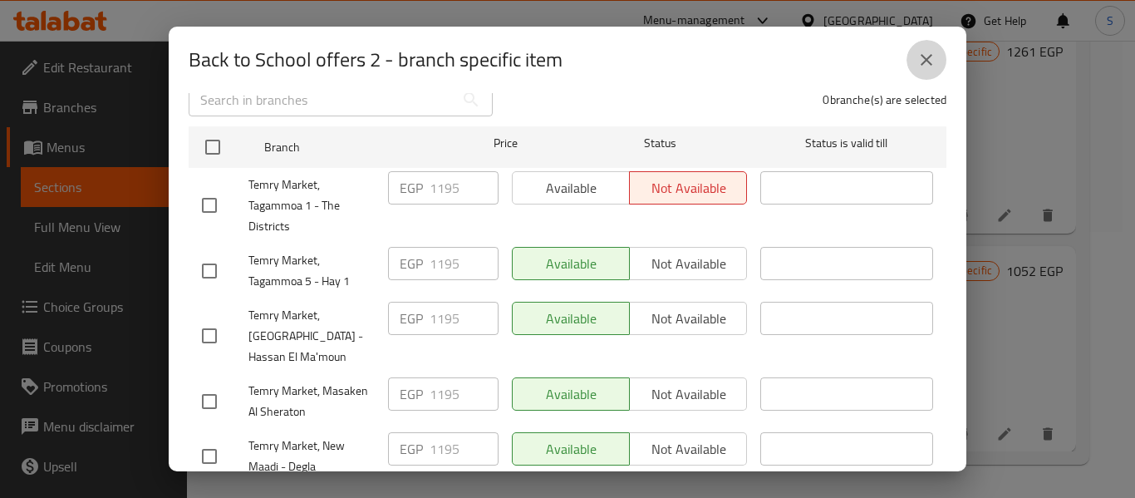
click at [920, 59] on icon "close" at bounding box center [927, 60] width 20 height 20
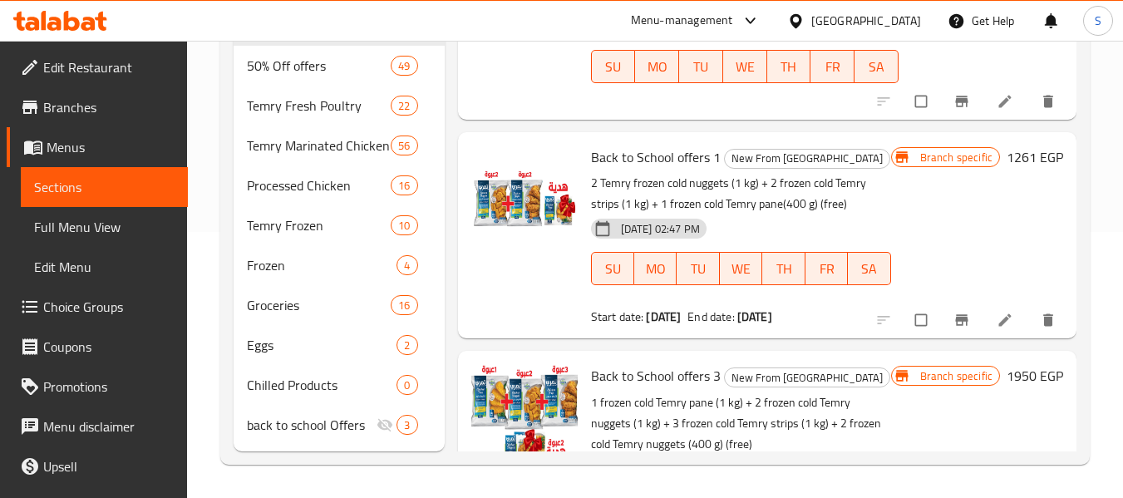
scroll to position [249, 0]
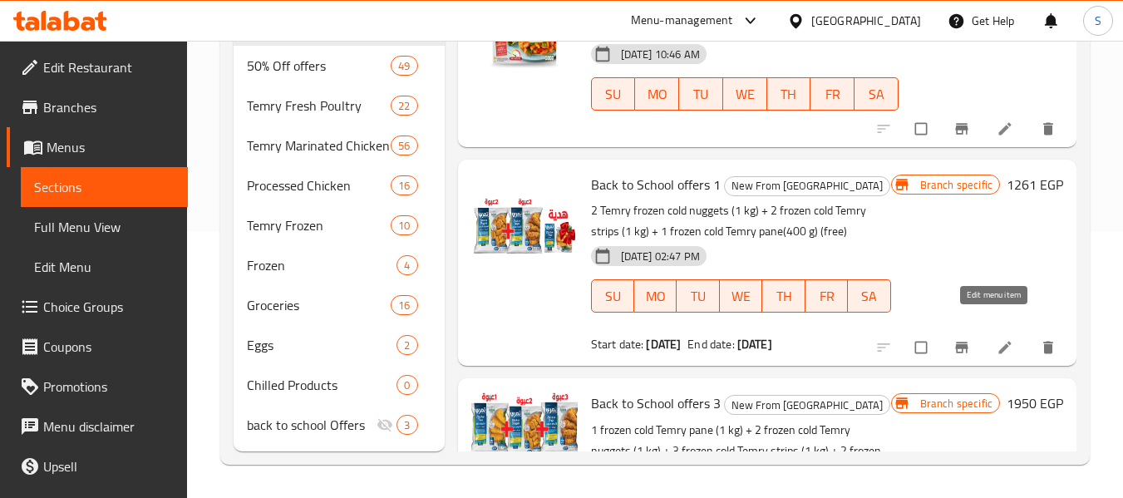
click at [997, 339] on icon at bounding box center [1005, 347] width 17 height 17
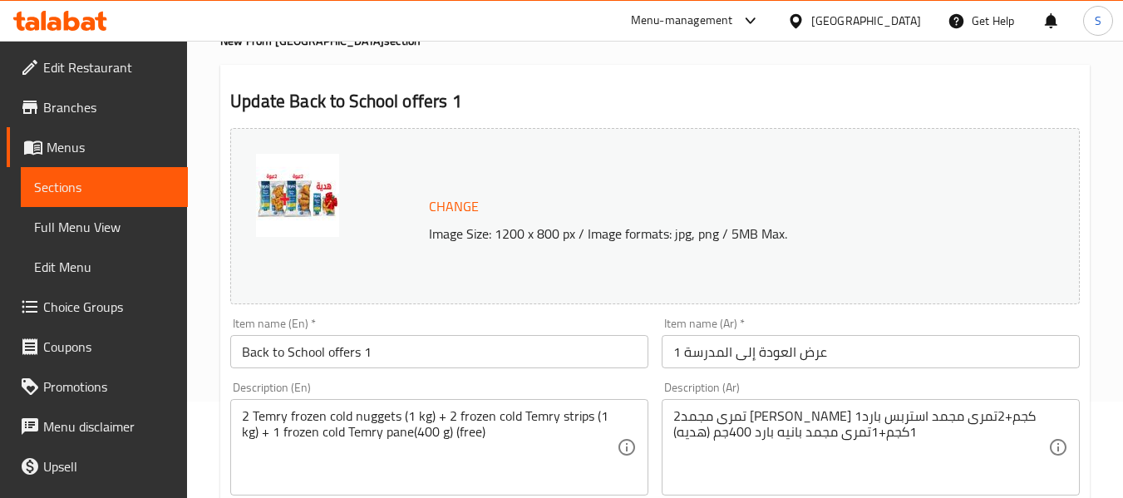
scroll to position [249, 0]
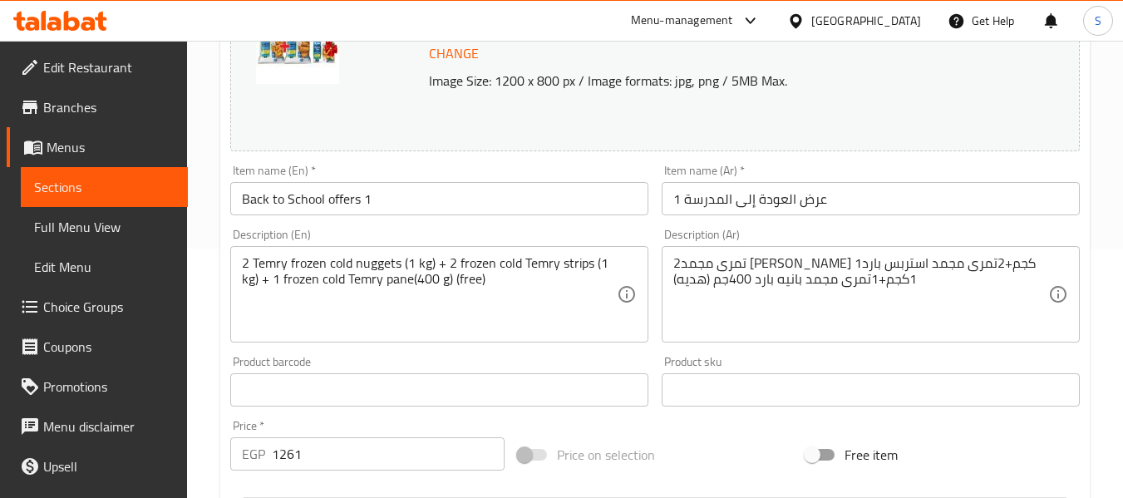
click at [91, 158] on link "Menus" at bounding box center [97, 147] width 181 height 40
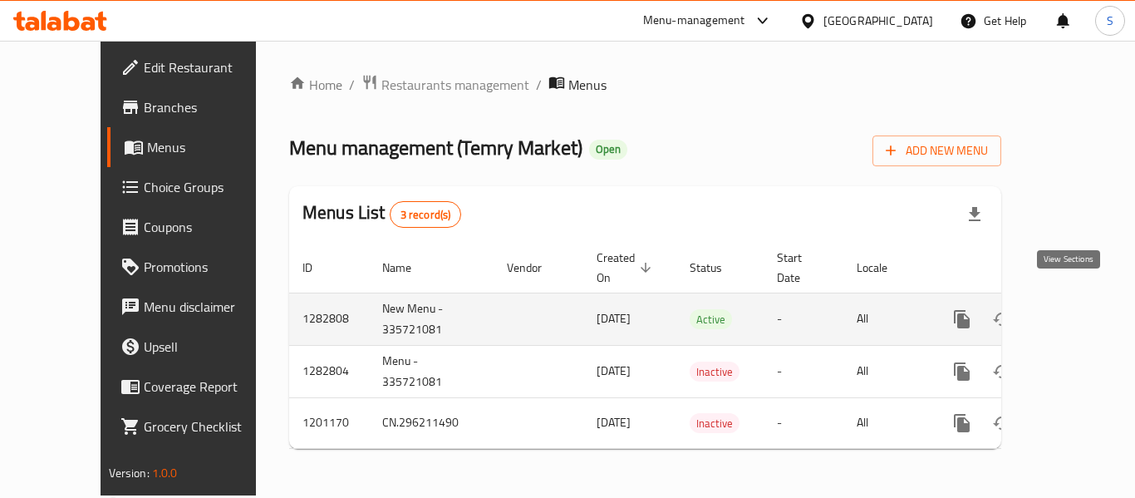
click at [1064, 312] on link "enhanced table" at bounding box center [1082, 319] width 40 height 40
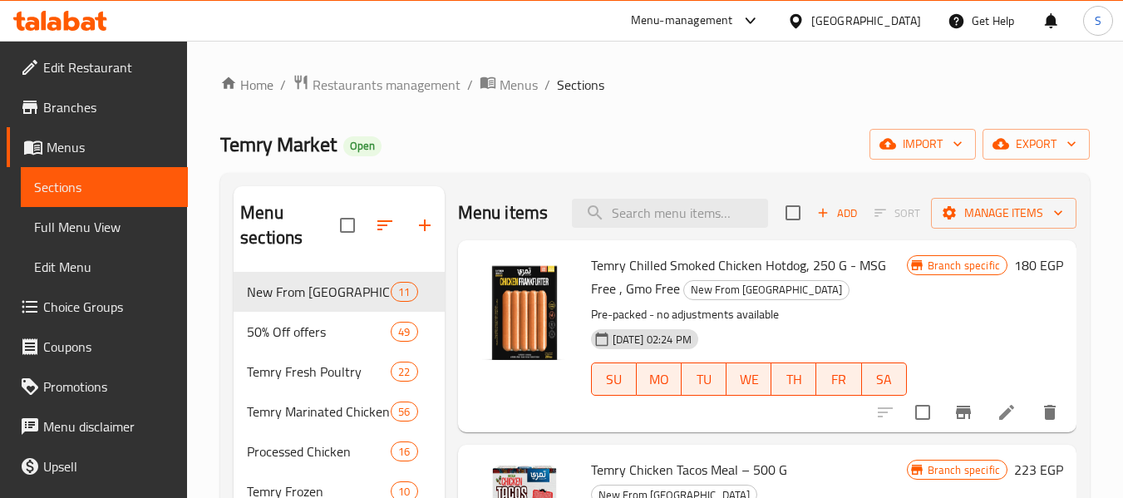
click at [524, 154] on div "Temry Market Open import export" at bounding box center [654, 144] width 869 height 31
